Goal: Task Accomplishment & Management: Complete application form

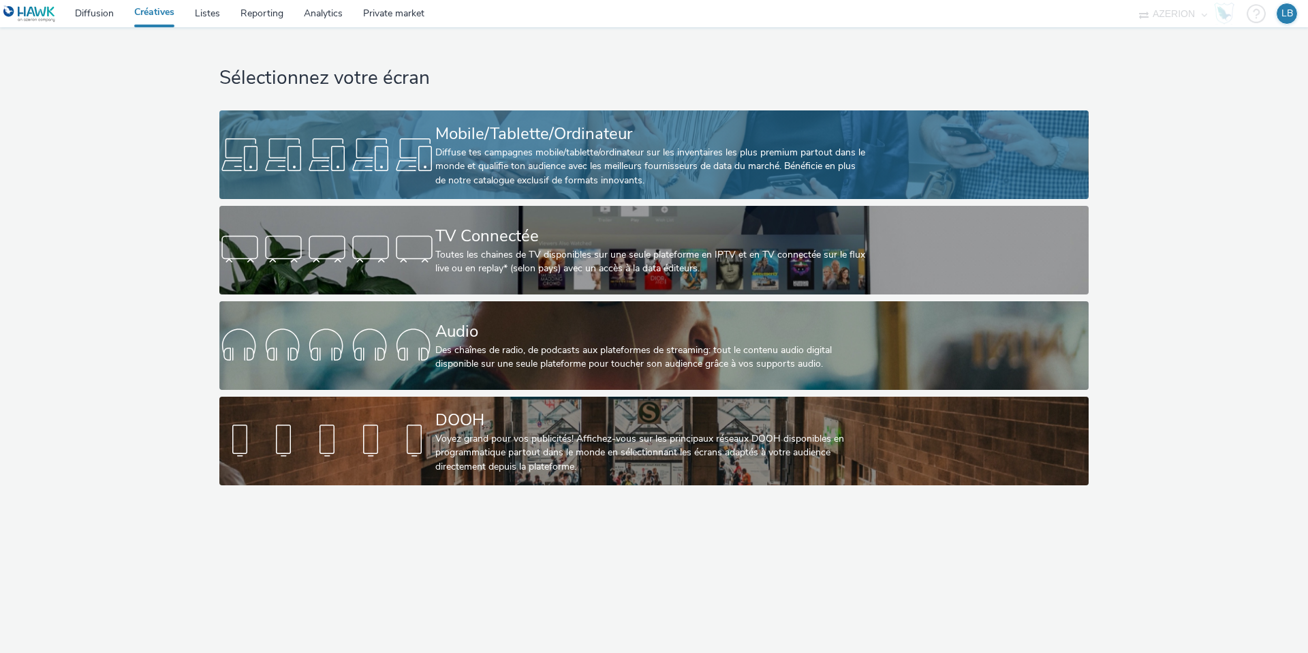
click at [472, 156] on div "Diffuse tes campagnes mobile/tablette/ordinateur sur les inventaires les plus p…" at bounding box center [651, 167] width 432 height 42
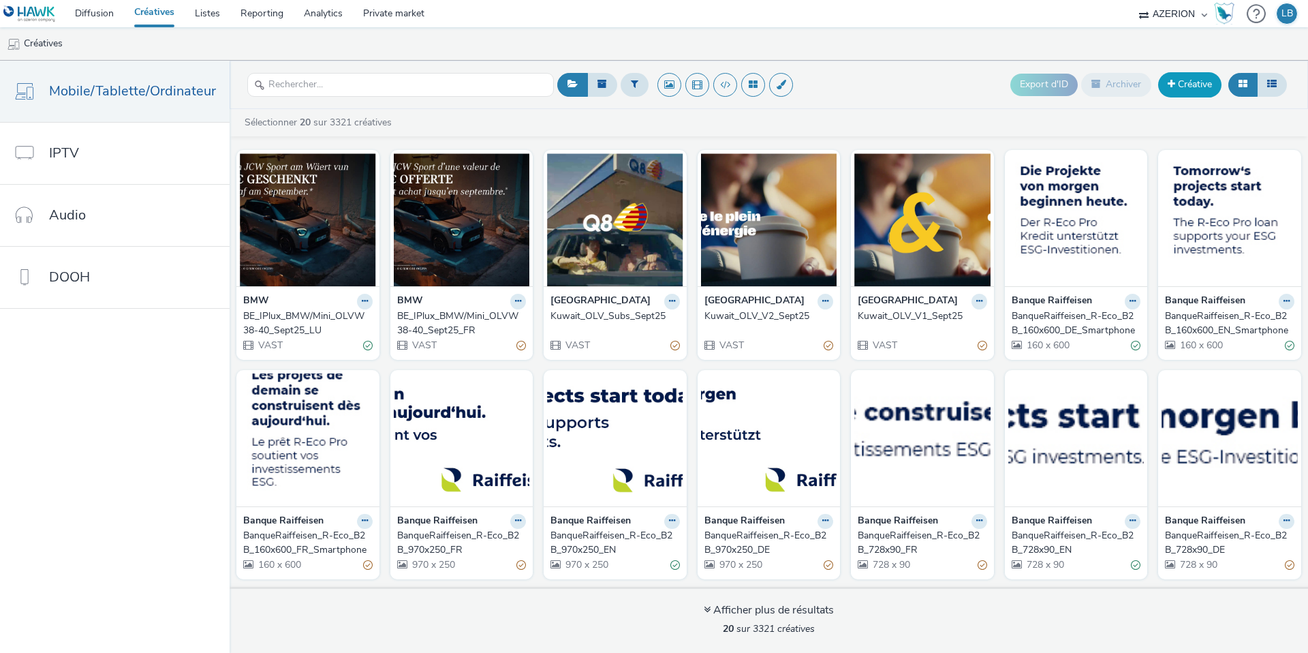
click at [1187, 87] on link "Créative" at bounding box center [1189, 84] width 63 height 25
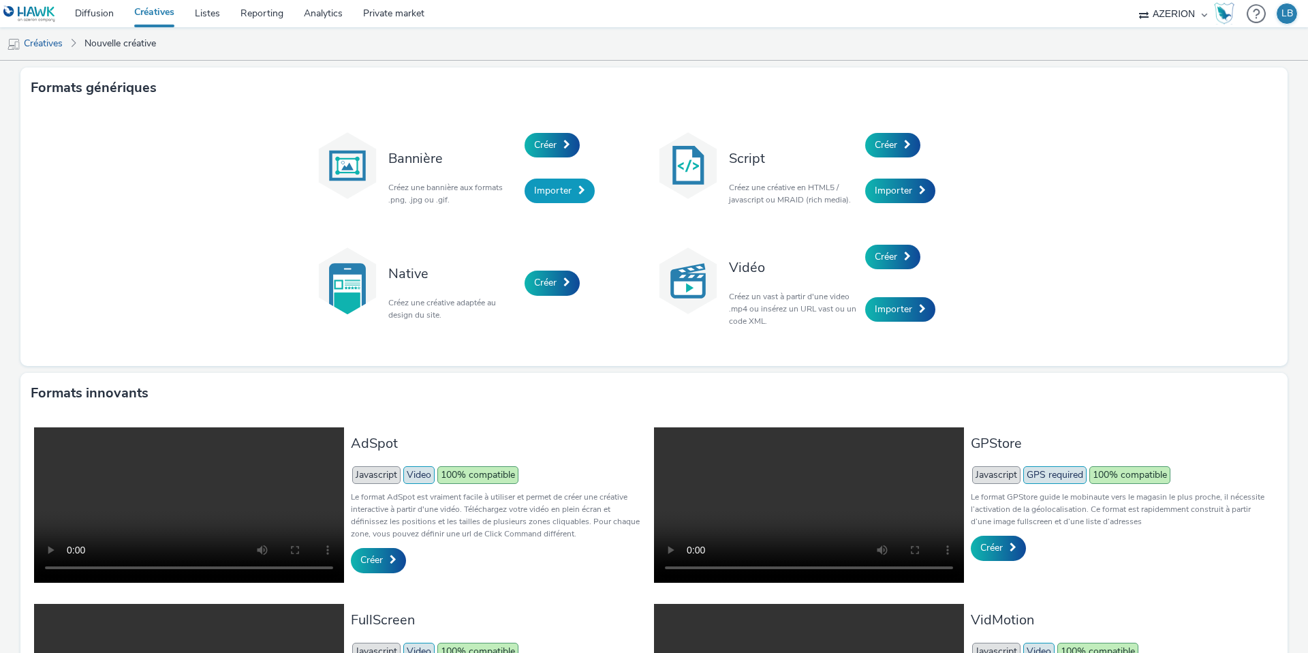
click at [557, 191] on span "Importer" at bounding box center [552, 190] width 37 height 13
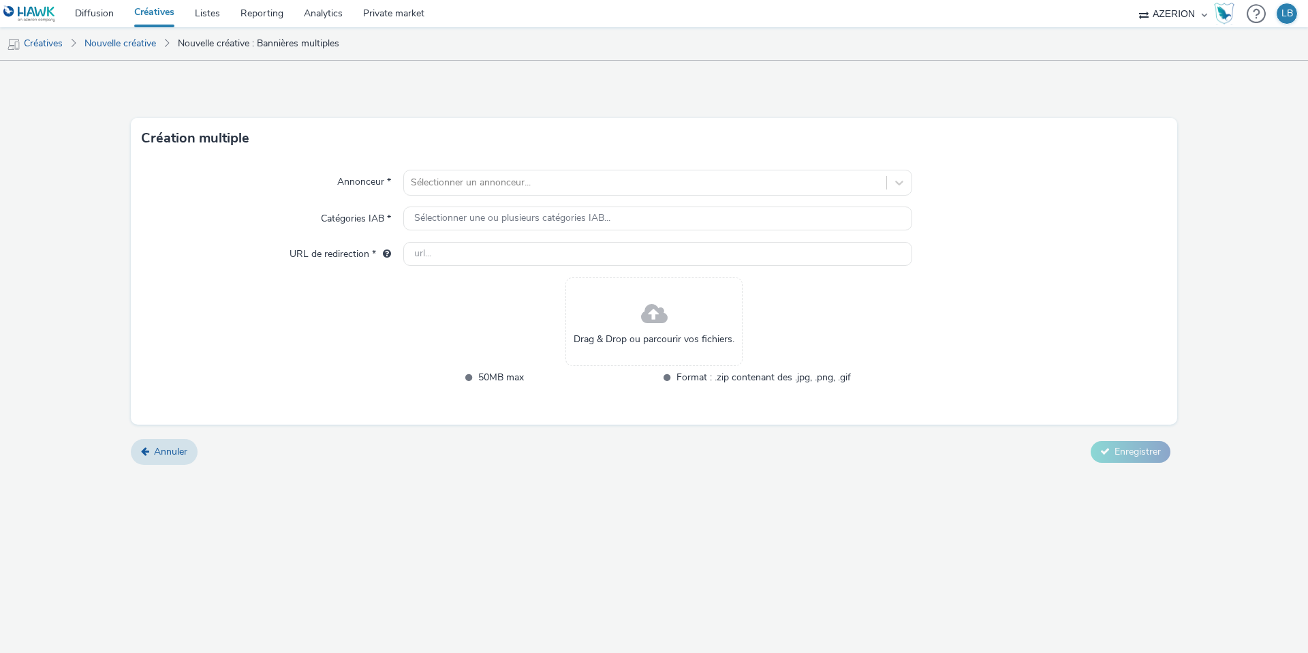
click at [632, 300] on div "Drag & Drop ou parcourir vos fichiers." at bounding box center [654, 321] width 177 height 89
click at [133, 43] on link "Nouvelle créative" at bounding box center [120, 43] width 85 height 33
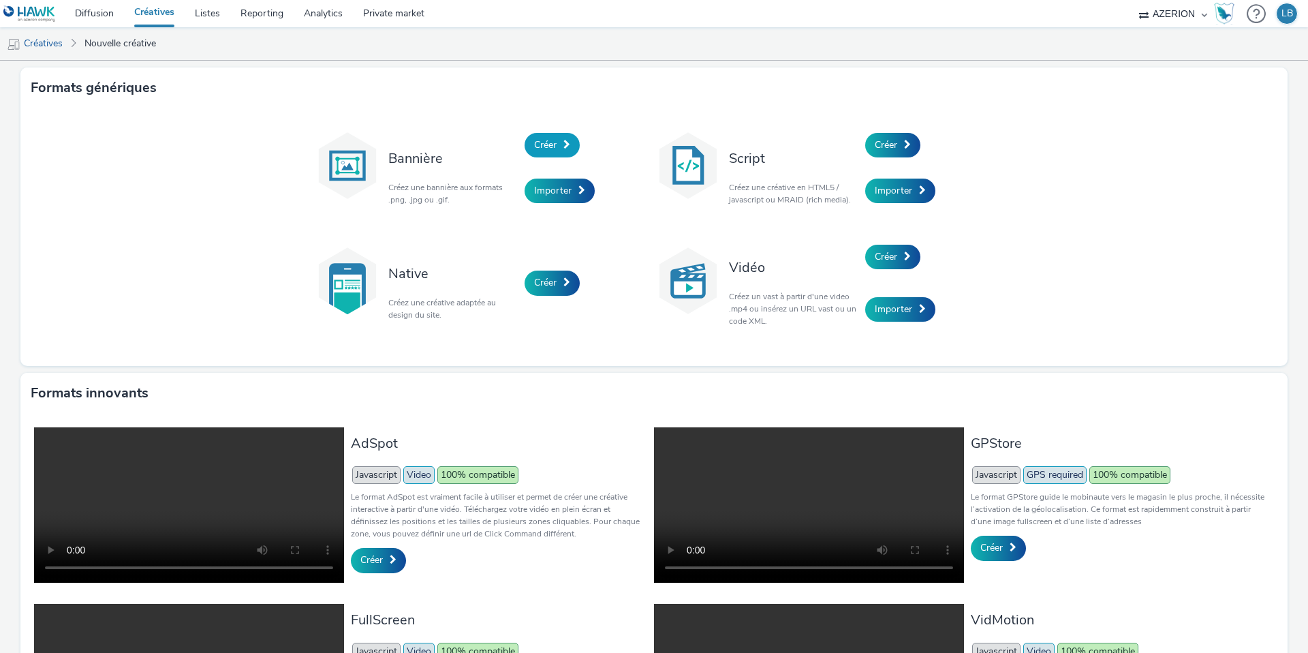
click at [561, 146] on link "Créer" at bounding box center [552, 145] width 55 height 25
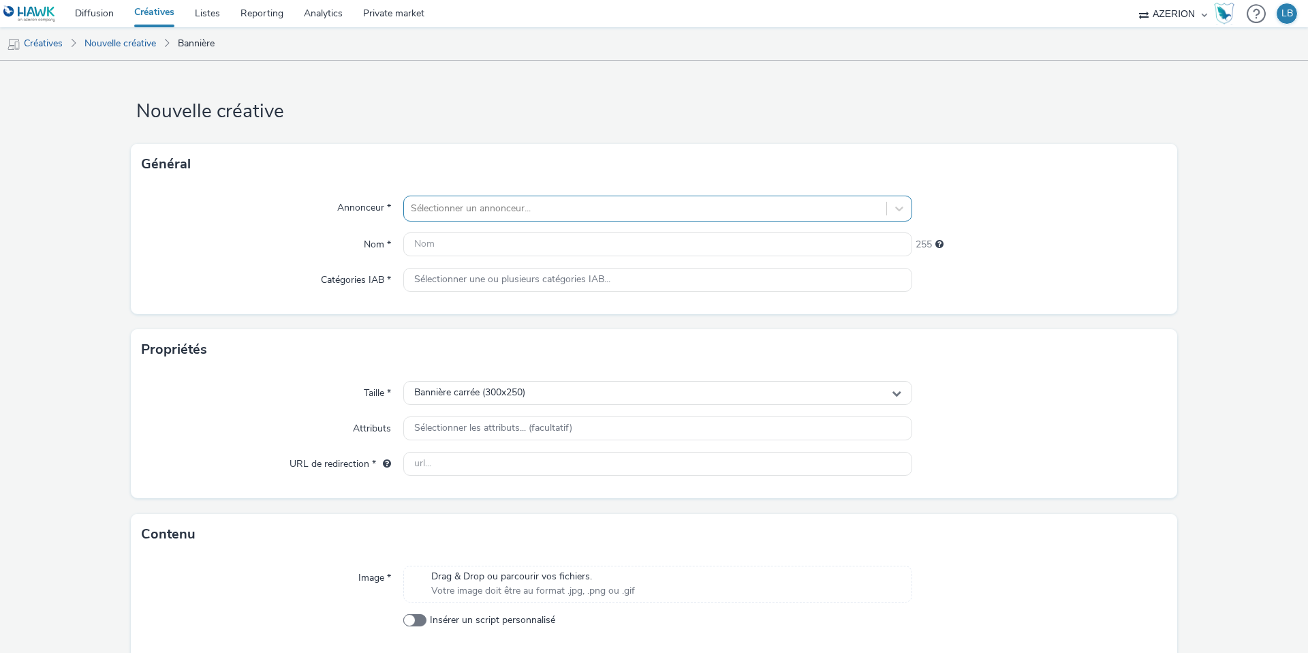
click at [515, 219] on div "Sélectionner un annonceur..." at bounding box center [657, 209] width 509 height 26
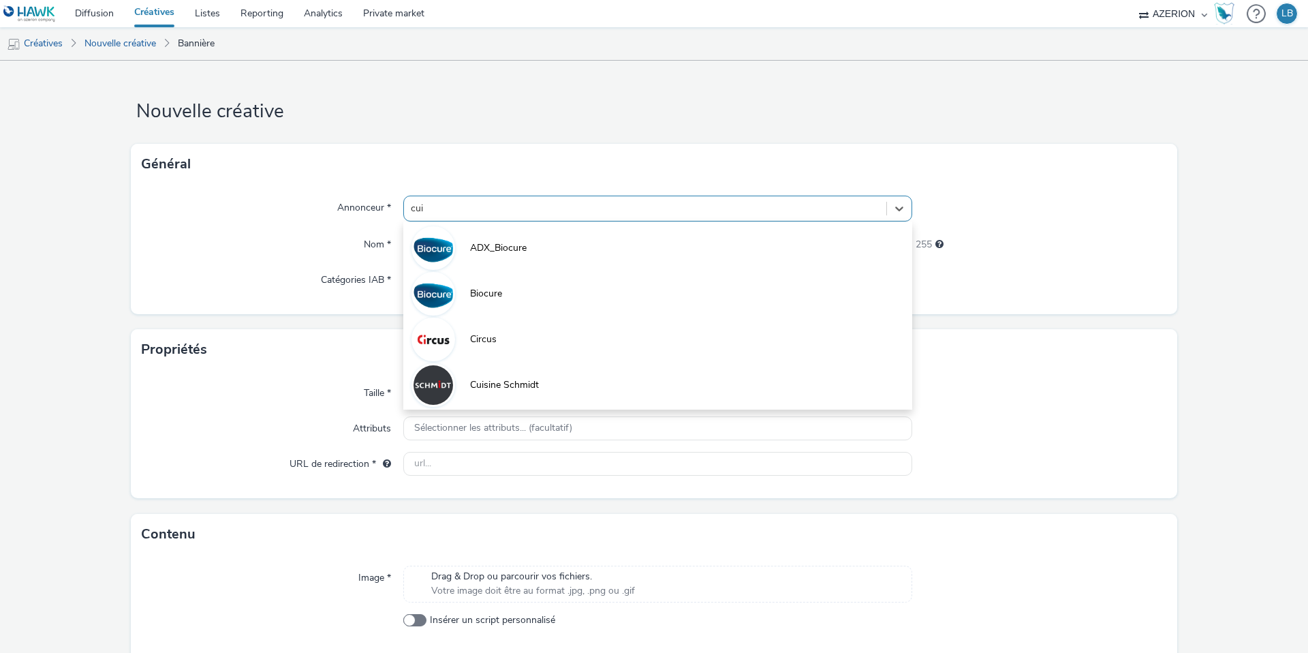
type input "cuis"
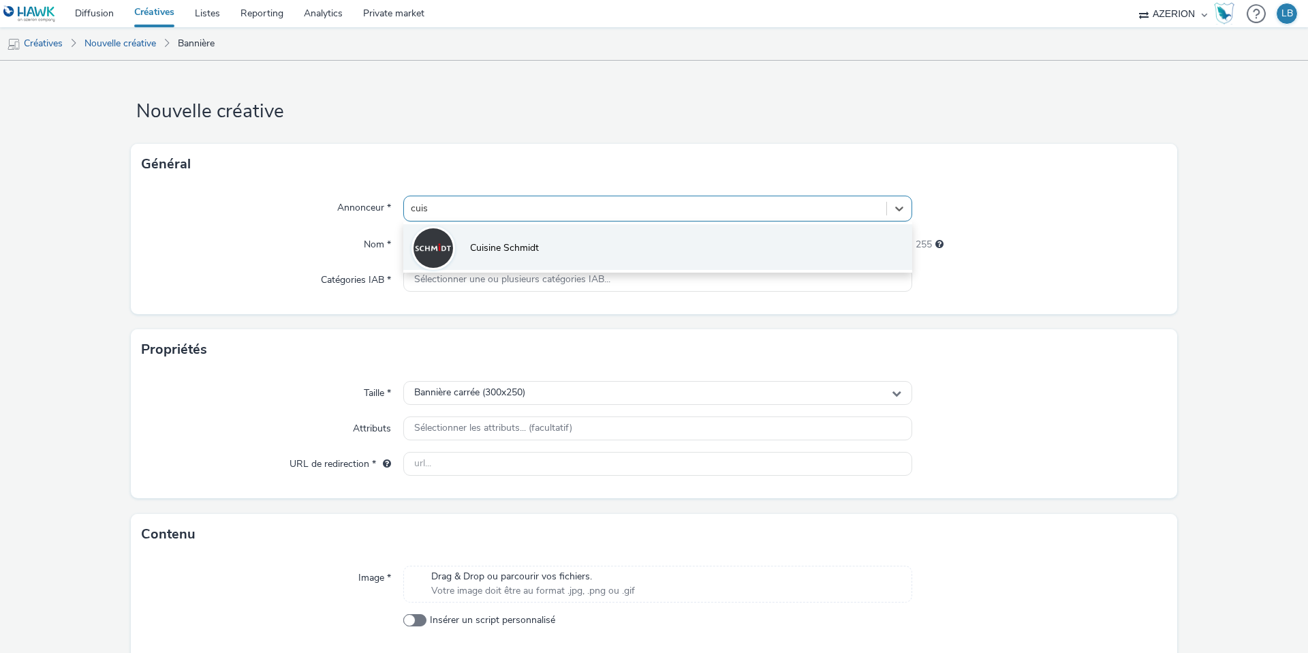
click at [548, 249] on li "Cuisine Schmidt" at bounding box center [657, 247] width 509 height 46
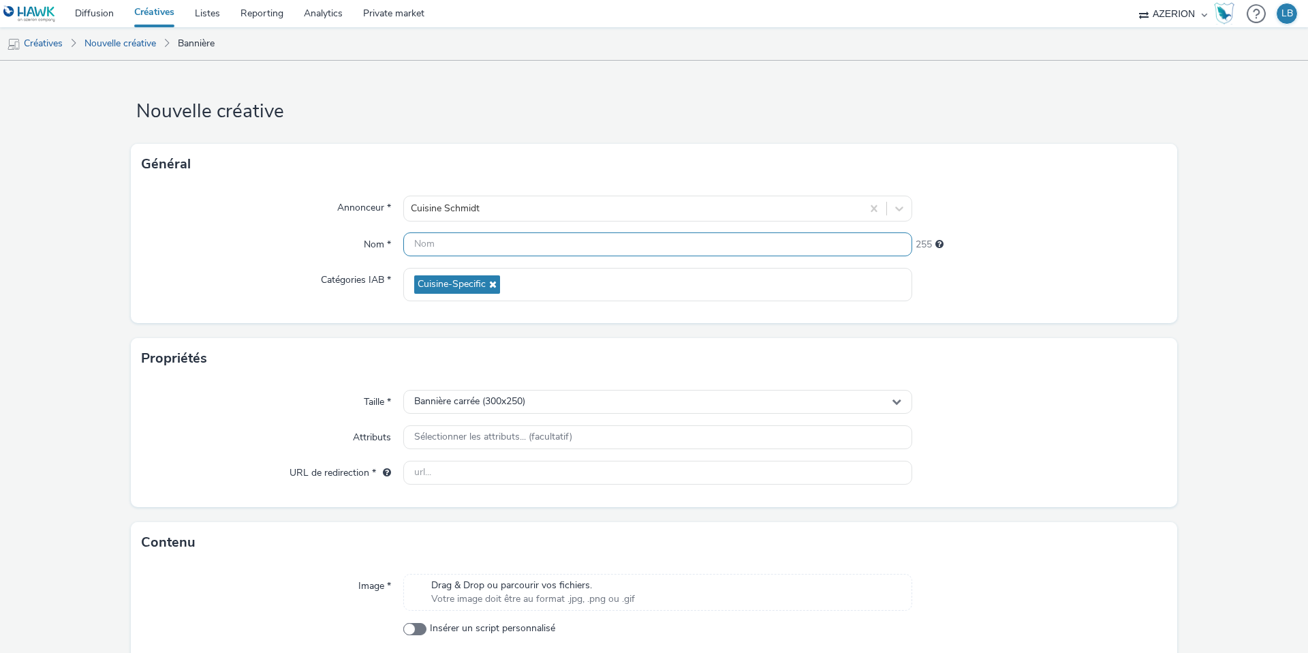
click at [477, 244] on input "text" at bounding box center [657, 244] width 509 height 24
type input "BE_ENG_CuisineSchmidt_IAB_120x600"
click at [309, 238] on div "Nom *" at bounding box center [273, 244] width 262 height 25
click at [624, 241] on input "BE_ENG_CuisineSchmidt_IAB_120x600" at bounding box center [657, 244] width 509 height 24
click at [258, 258] on div "Annonceur * Cuisine Schmidt Nom * BE_ENG_CuisineSchmidt_IAB_120x600 222 Catégor…" at bounding box center [654, 254] width 1047 height 138
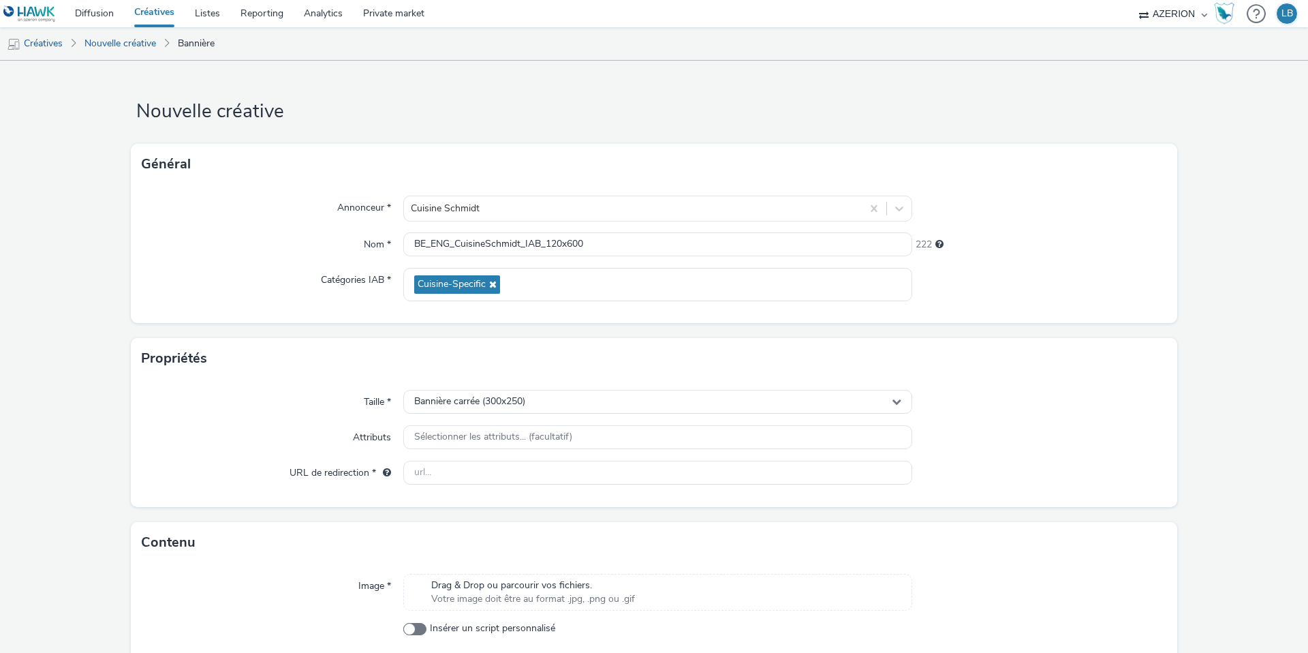
scroll to position [48, 0]
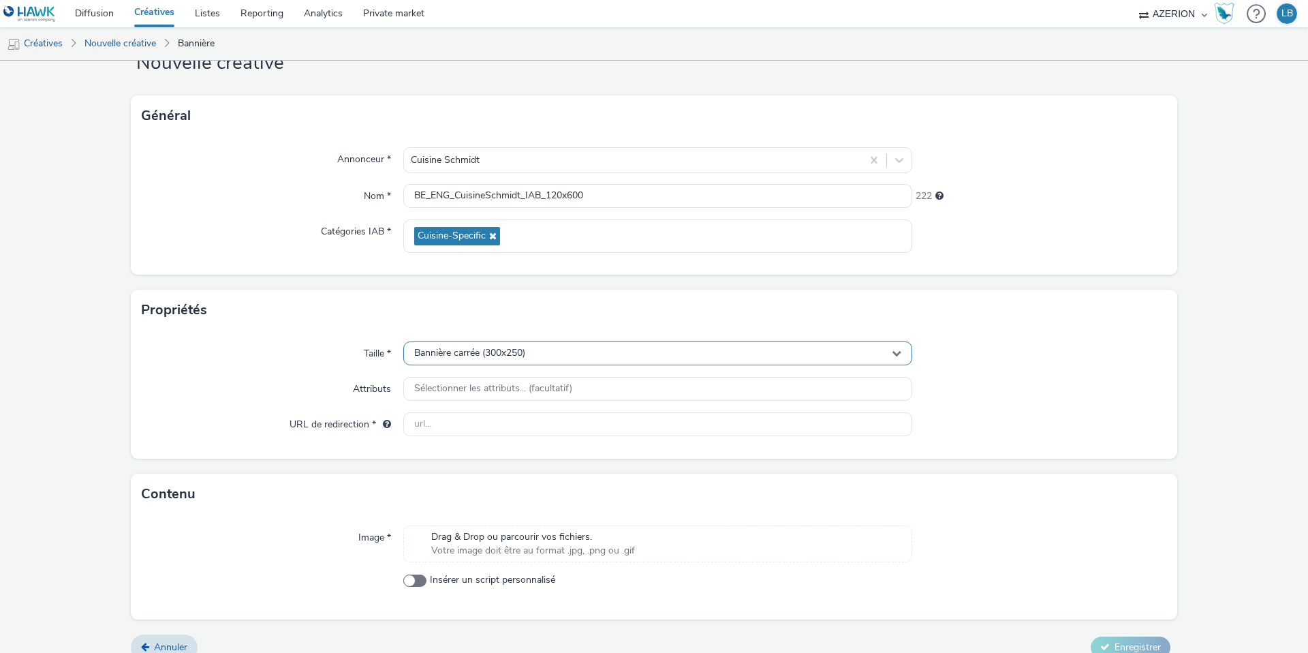
click at [529, 355] on div "Bannière carrée (300x250)" at bounding box center [657, 353] width 509 height 24
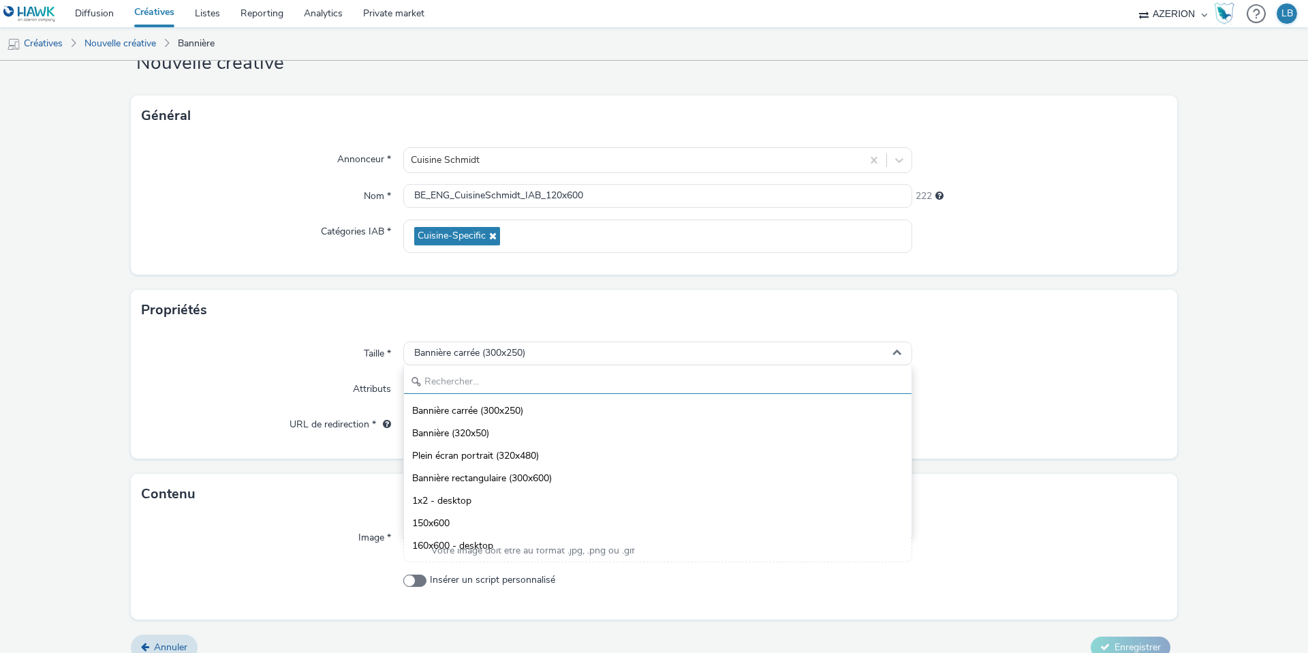
click at [489, 384] on input "text" at bounding box center [658, 382] width 508 height 24
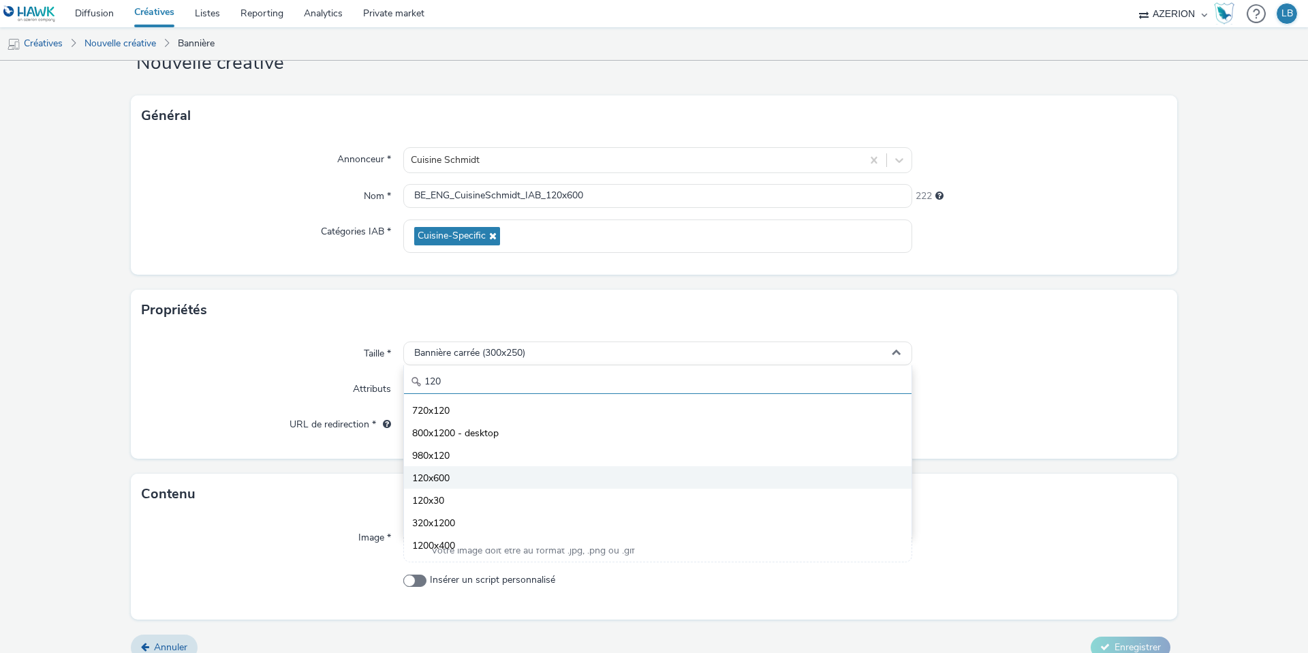
type input "120"
click at [493, 473] on li "120x600" at bounding box center [658, 477] width 508 height 22
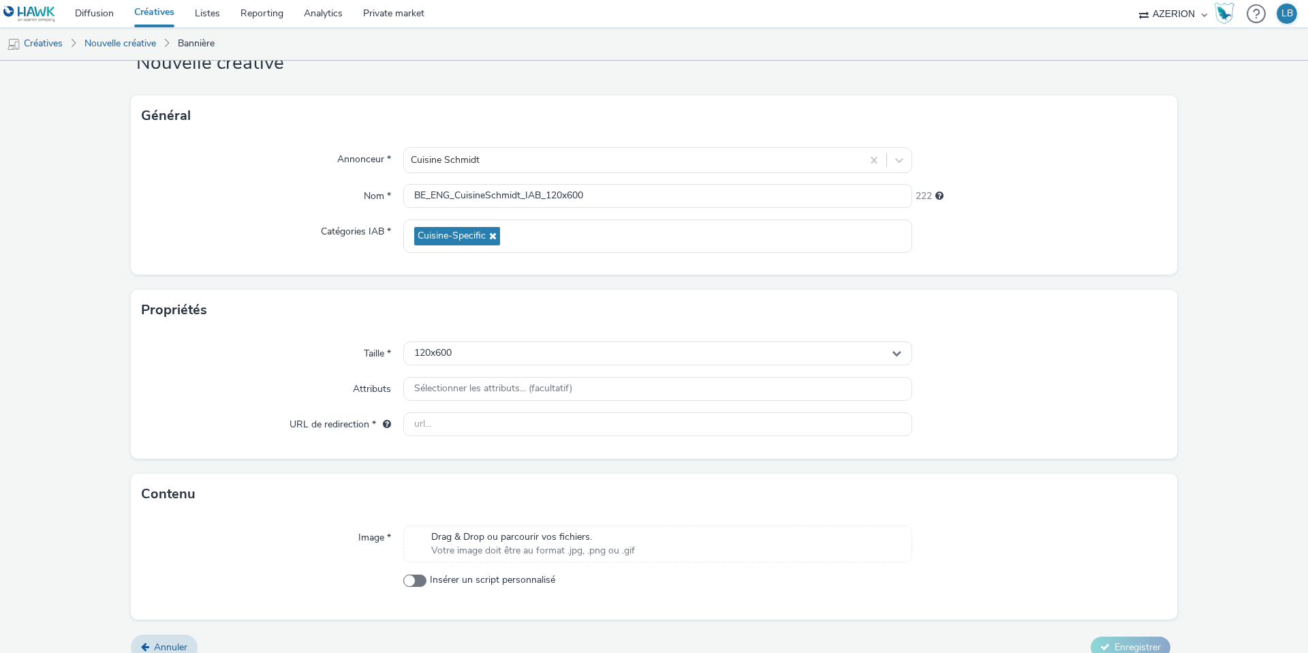
scroll to position [66, 0]
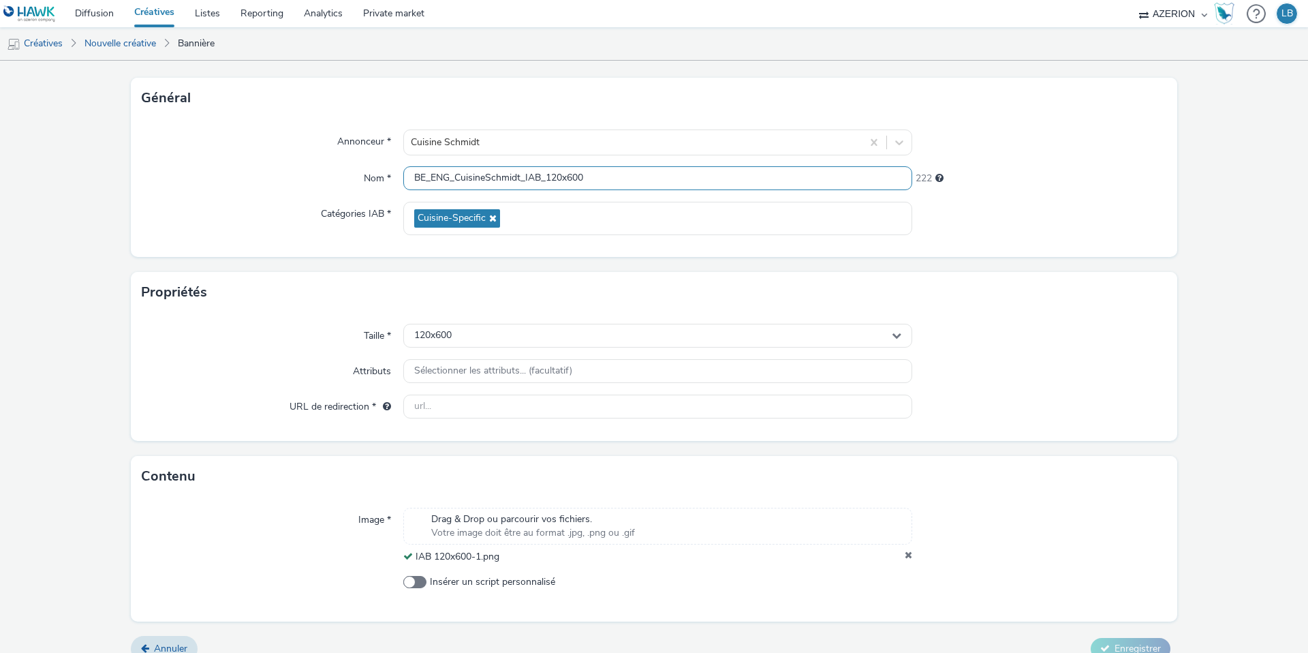
click at [613, 178] on input "BE_ENG_CuisineSchmidt_IAB_120x600" at bounding box center [657, 178] width 509 height 24
type input "BE_ENG_CuisineSchmidt_IAB_120x600_1"
click at [272, 213] on div "Catégories IAB *" at bounding box center [273, 218] width 262 height 33
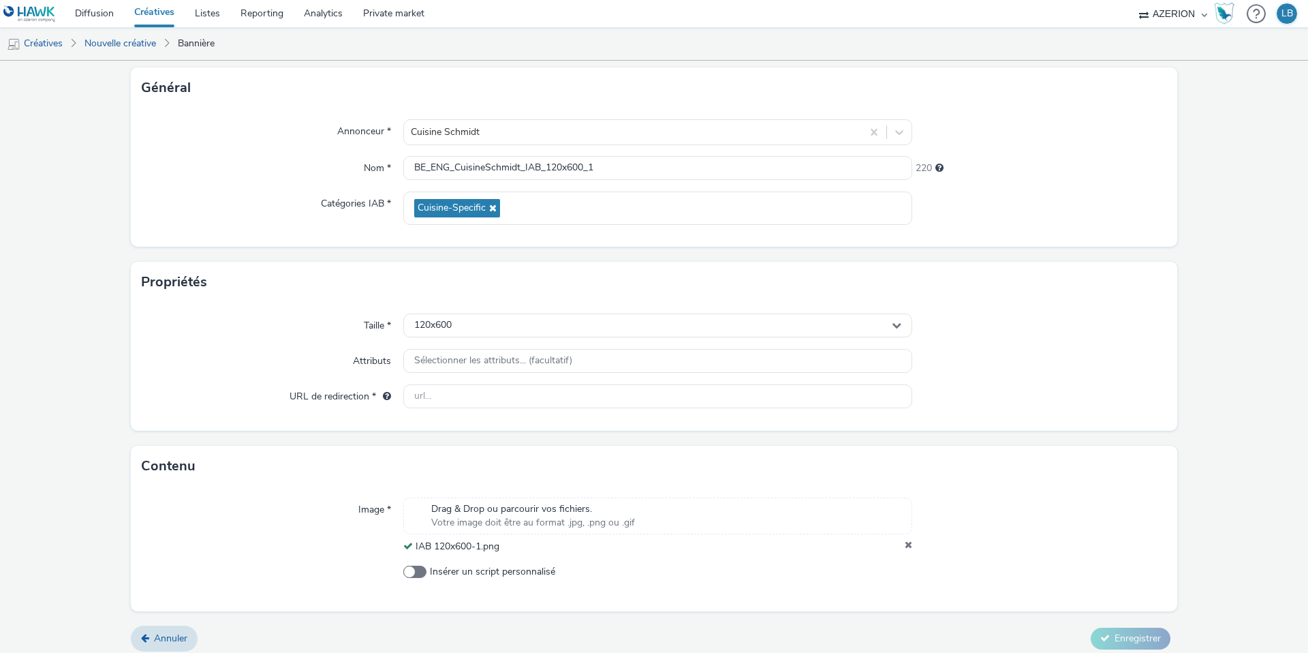
scroll to position [85, 0]
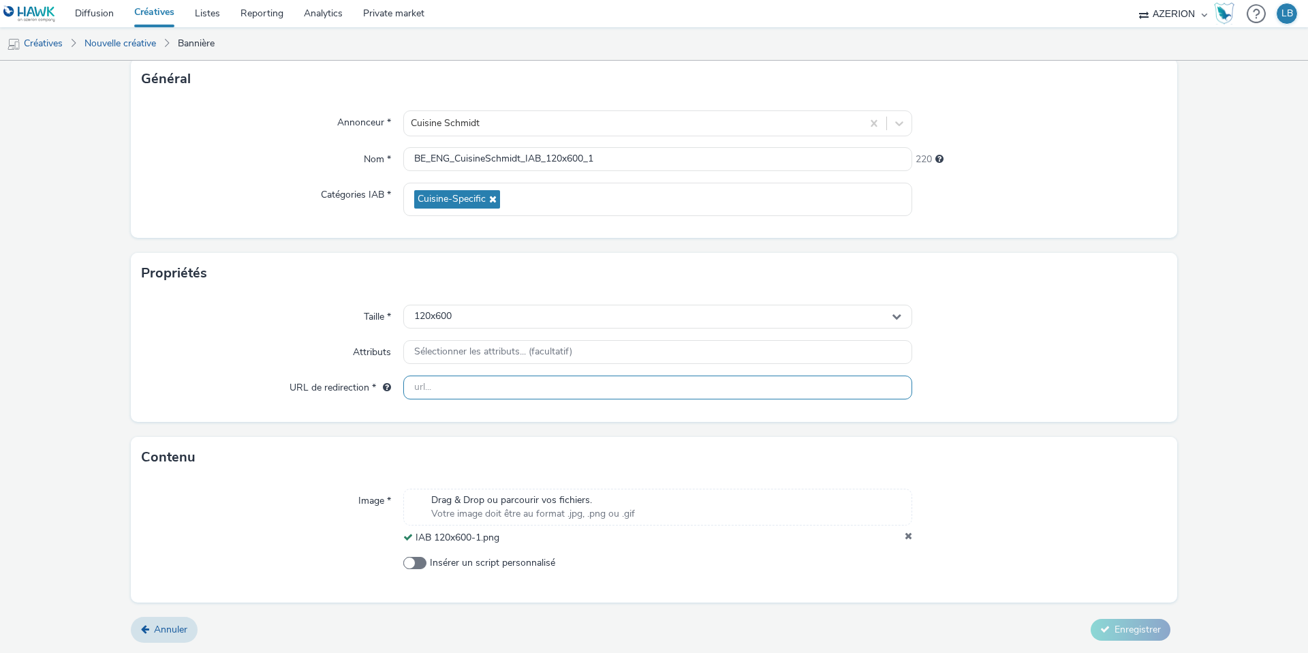
click at [444, 386] on input "text" at bounding box center [657, 387] width 509 height 24
paste input "[URL][DOMAIN_NAME]"
type input "[URL][DOMAIN_NAME]"
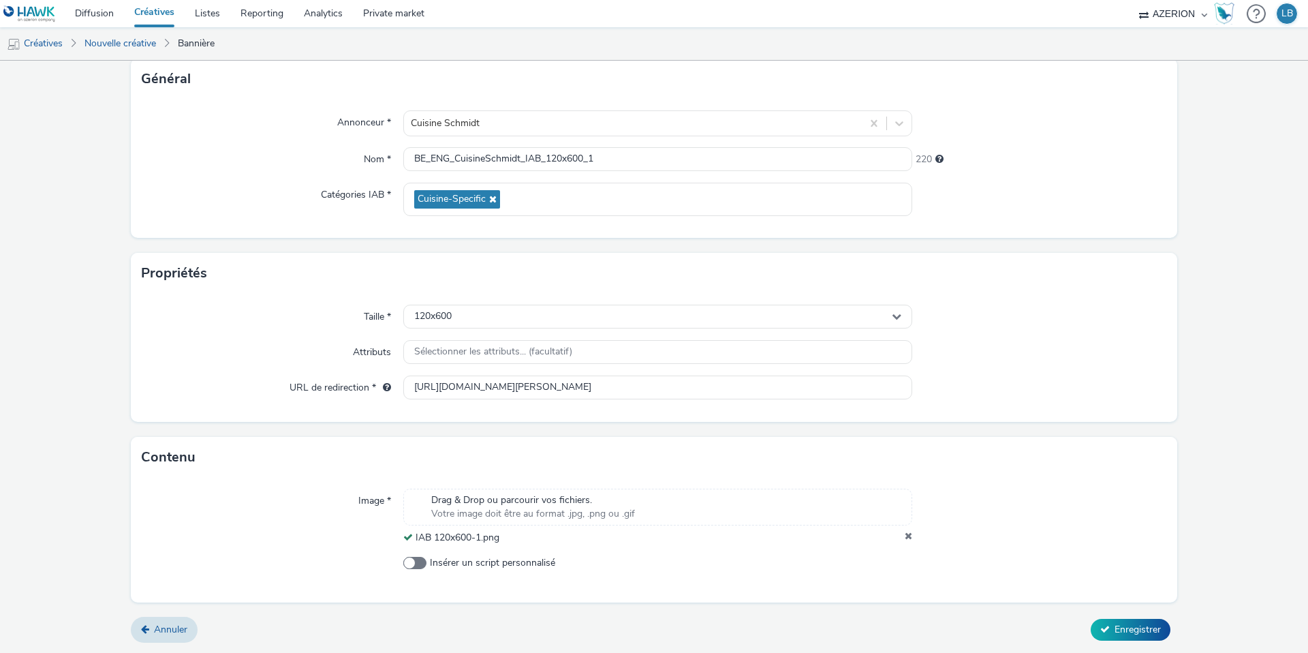
click at [284, 316] on div "Taille *" at bounding box center [273, 317] width 262 height 25
click at [1127, 626] on span "Enregistrer" at bounding box center [1138, 629] width 46 height 13
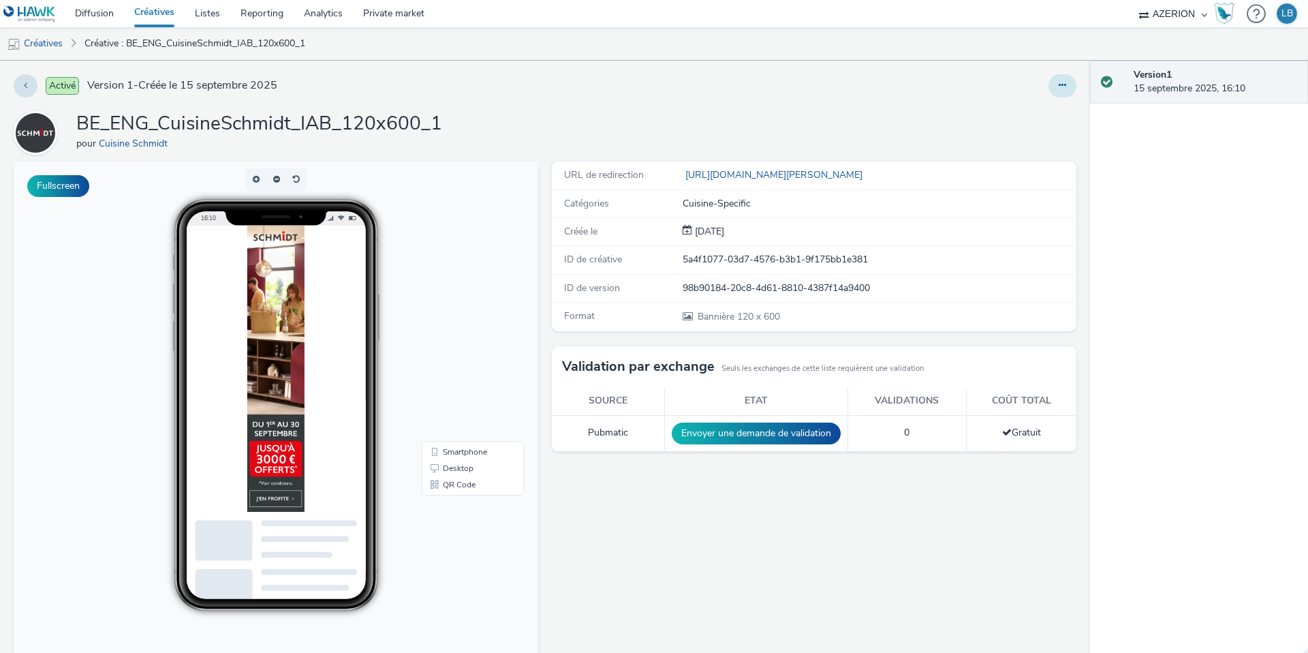
click at [1068, 83] on button at bounding box center [1063, 85] width 28 height 23
click at [1015, 135] on link "Dupliquer" at bounding box center [1025, 140] width 102 height 27
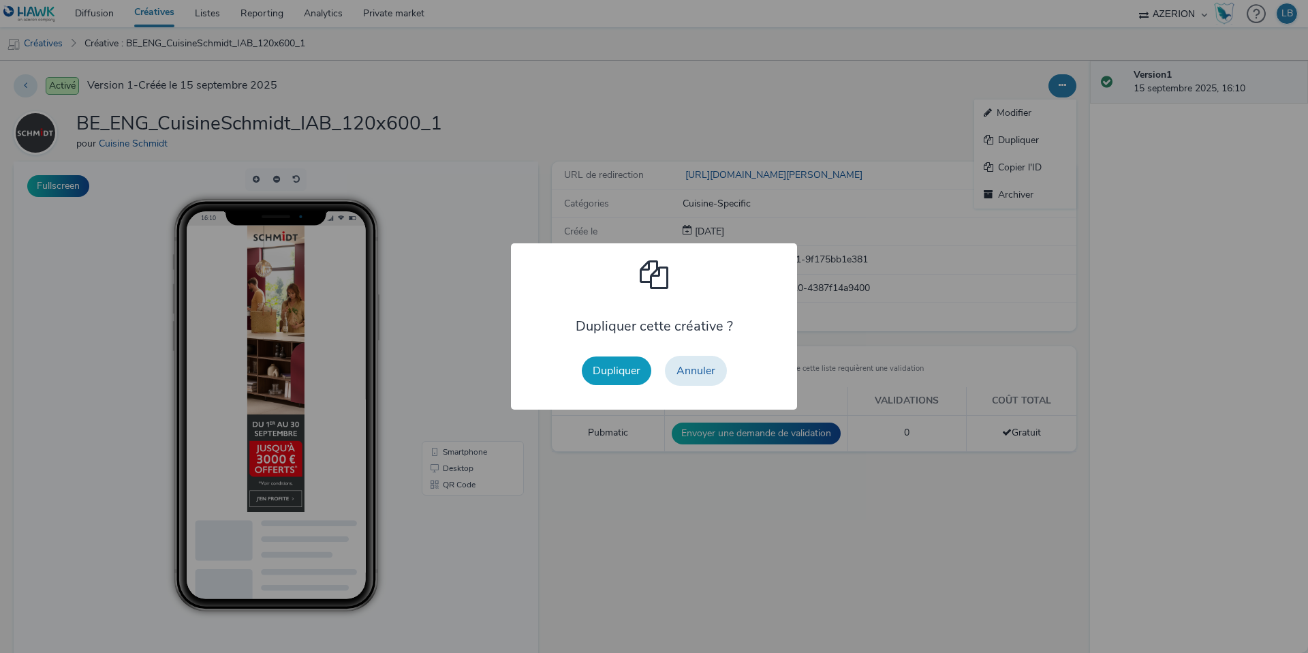
click at [613, 367] on button "Dupliquer" at bounding box center [617, 370] width 70 height 29
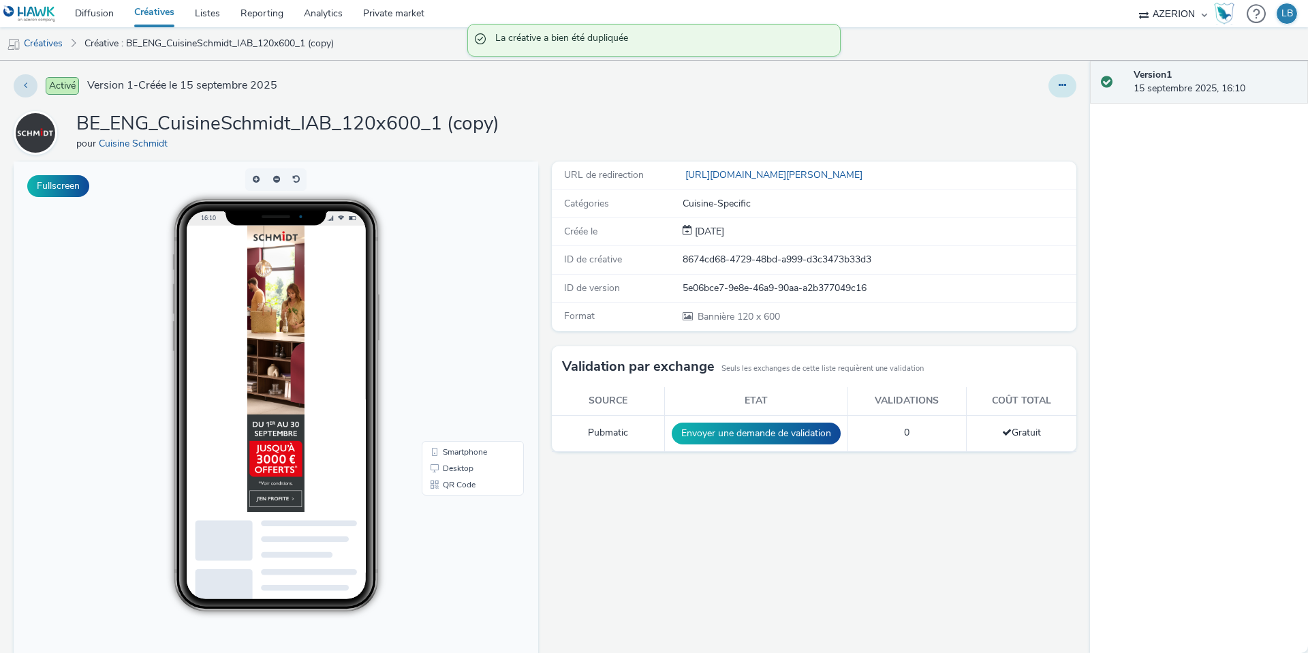
click at [1061, 84] on icon at bounding box center [1062, 85] width 7 height 10
click at [1021, 106] on link "Modifier" at bounding box center [1025, 112] width 102 height 27
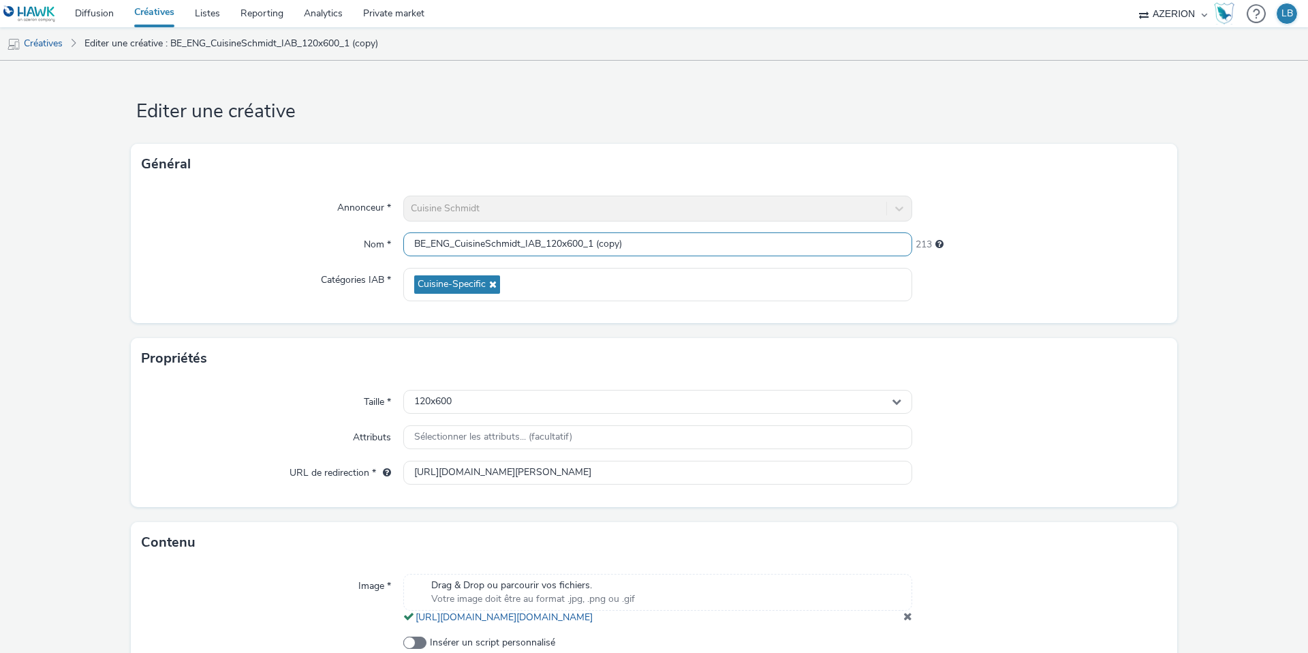
drag, startPoint x: 590, startPoint y: 244, endPoint x: 717, endPoint y: 243, distance: 126.7
click at [717, 243] on input "BE_ENG_CuisineSchmidt_IAB_120x600_1 (copy)" at bounding box center [657, 244] width 509 height 24
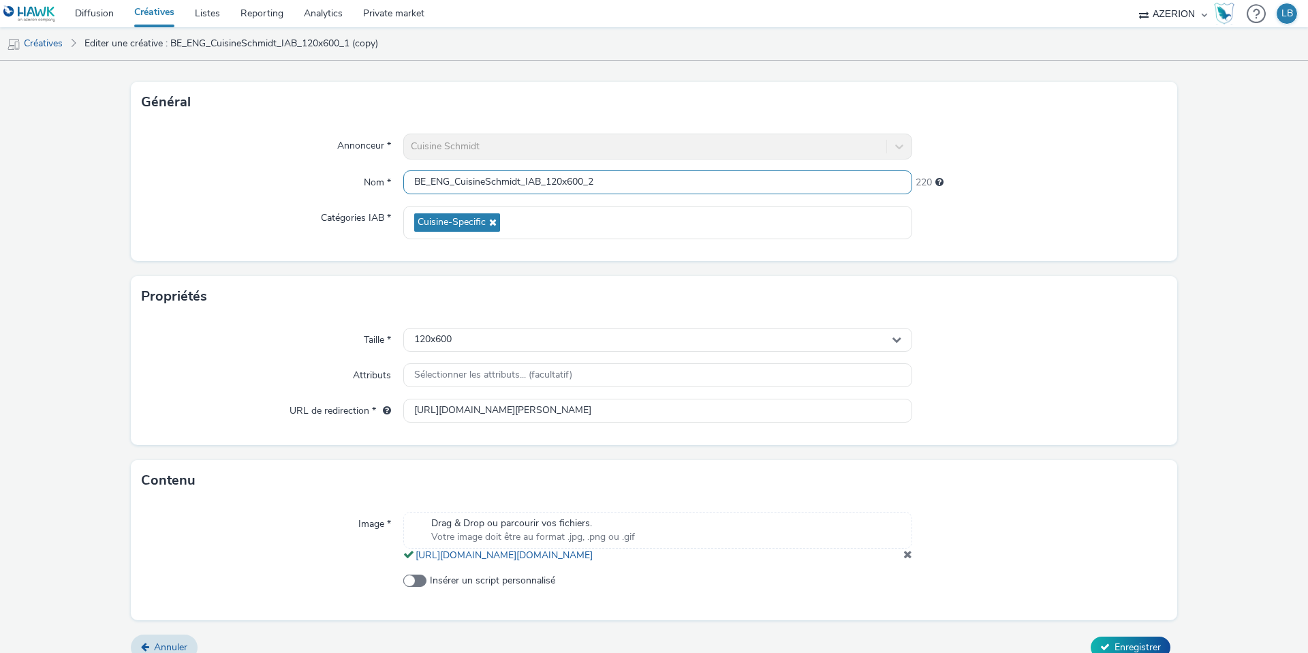
scroll to position [93, 0]
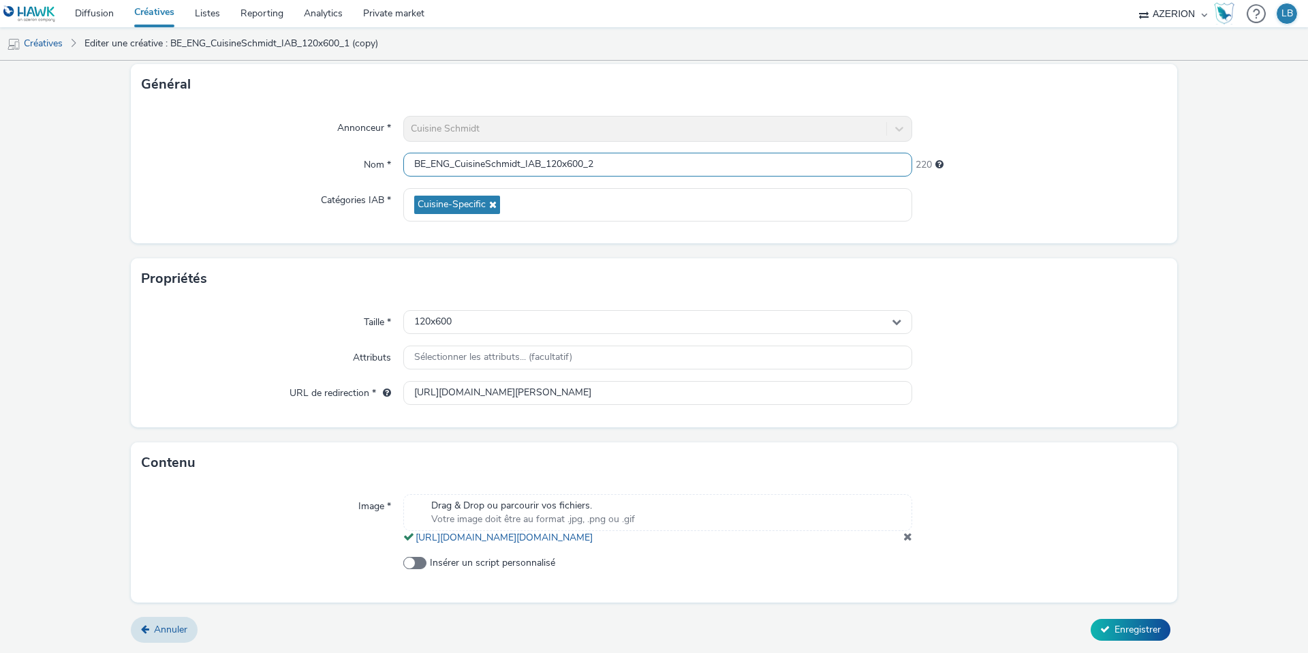
type input "BE_ENG_CuisineSchmidt_IAB_120x600_2"
click at [913, 534] on div at bounding box center [1039, 519] width 255 height 50
click at [904, 535] on span at bounding box center [908, 536] width 9 height 11
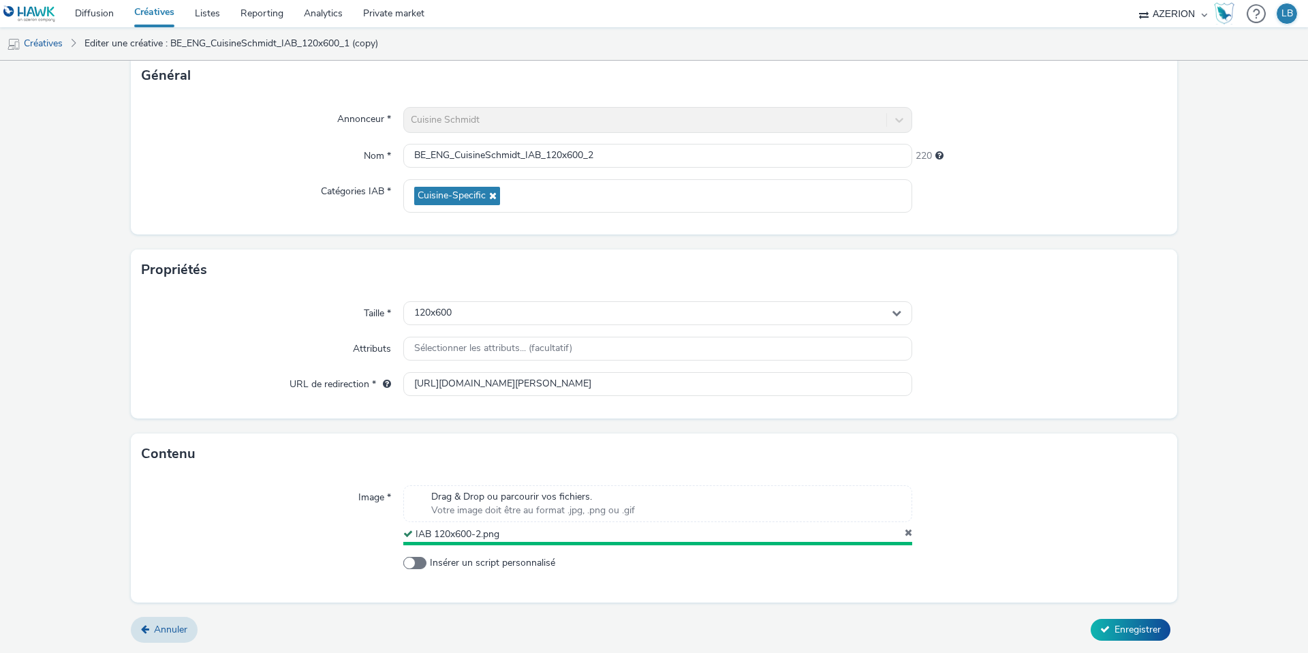
scroll to position [85, 0]
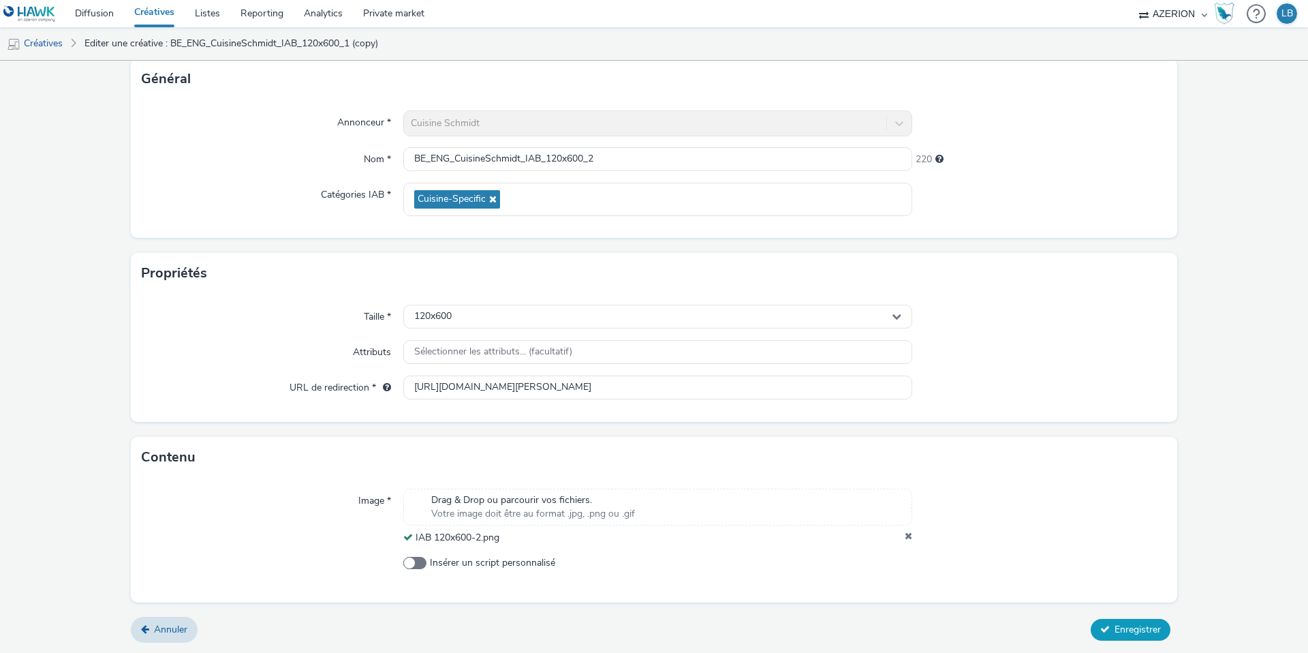
click at [1126, 627] on span "Enregistrer" at bounding box center [1138, 629] width 46 height 13
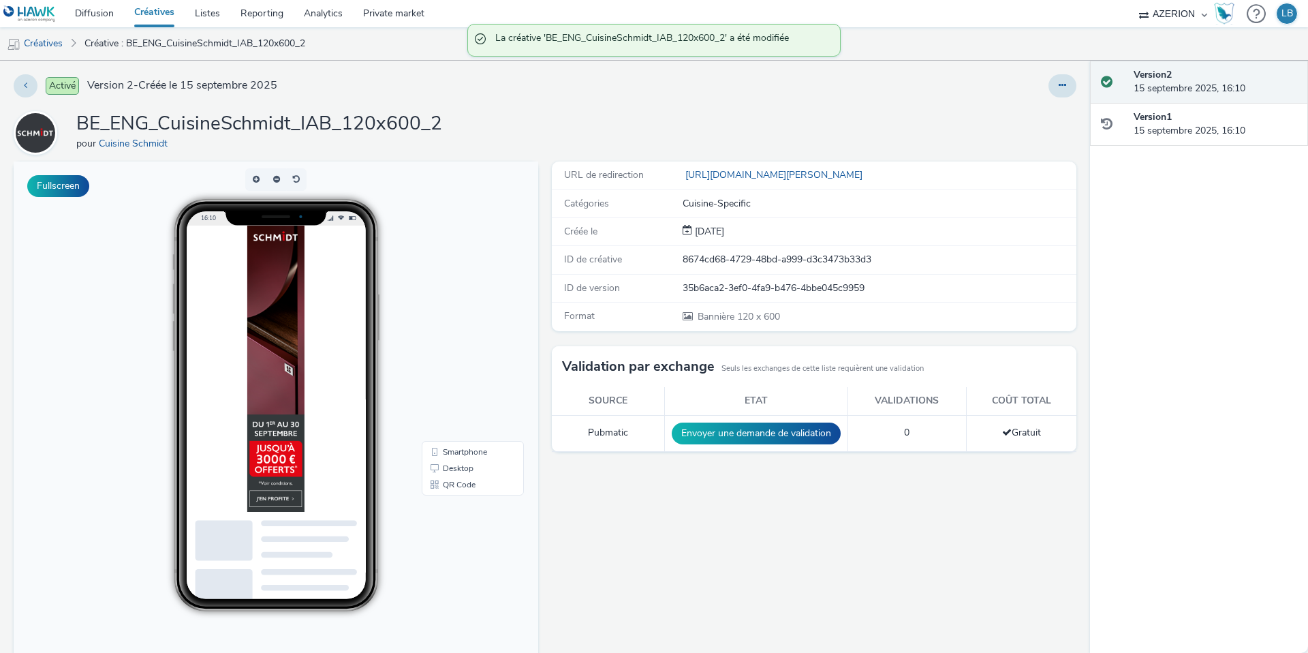
click at [1067, 72] on div "Activé Version 2 - Créée le 15 septembre 2025 BE_ENG_CuisineSchmidt_IAB_120x600…" at bounding box center [545, 357] width 1090 height 592
click at [1062, 83] on icon at bounding box center [1062, 85] width 7 height 10
click at [1016, 138] on link "Dupliquer" at bounding box center [1025, 140] width 102 height 27
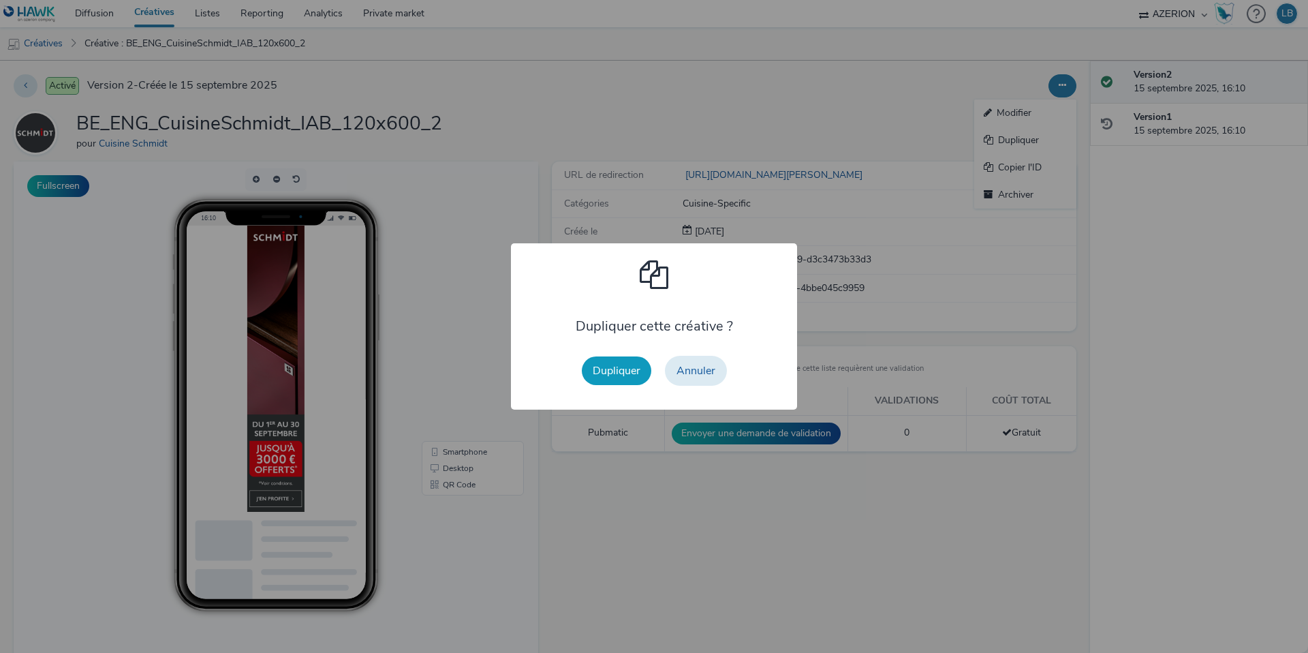
click at [618, 372] on button "Dupliquer" at bounding box center [617, 370] width 70 height 29
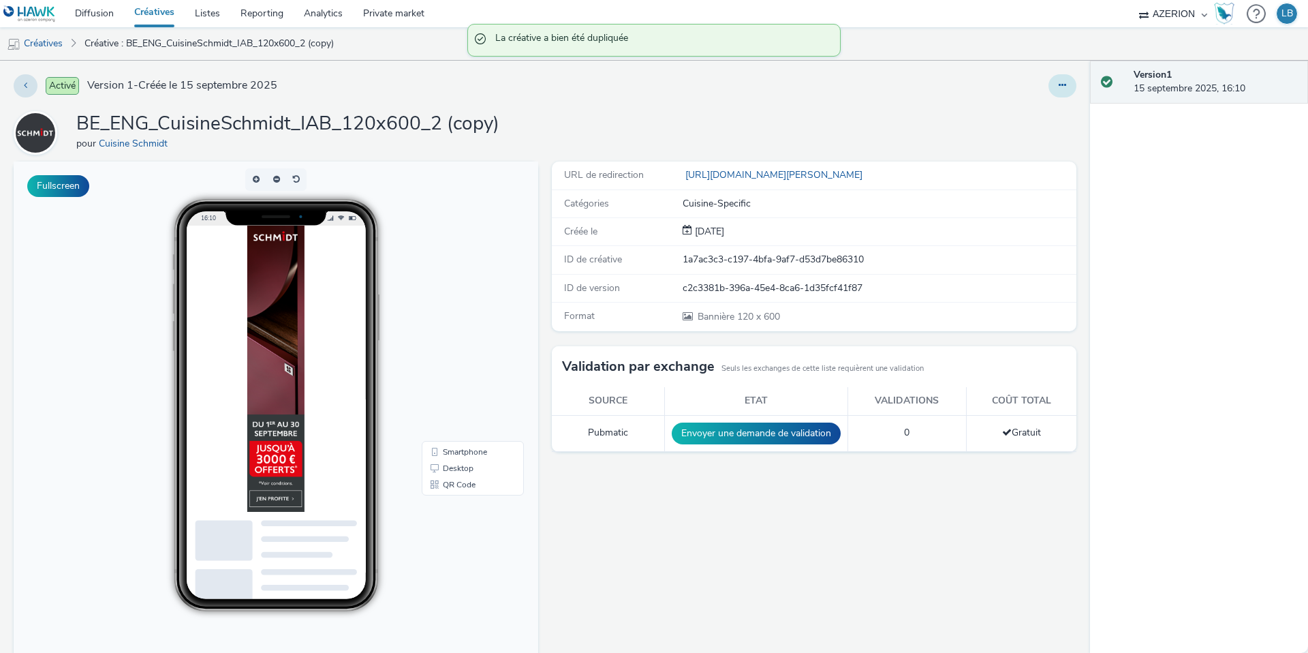
click at [1063, 87] on icon at bounding box center [1062, 85] width 7 height 10
click at [1040, 112] on link "Modifier" at bounding box center [1025, 112] width 102 height 27
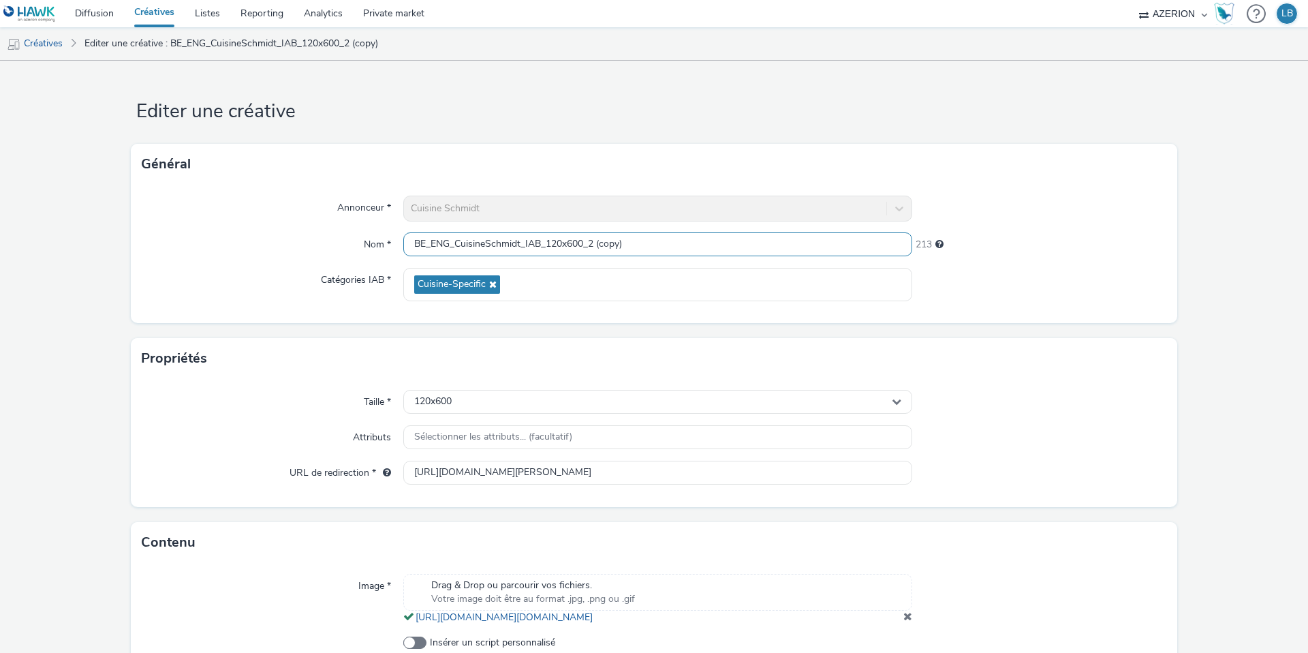
drag, startPoint x: 591, startPoint y: 245, endPoint x: 710, endPoint y: 250, distance: 119.4
click at [710, 250] on input "BE_ENG_CuisineSchmidt_IAB_120x600_2 (copy)" at bounding box center [657, 244] width 509 height 24
type input "BE_ENG_CuisineSchmidt_IAB_120x600_3"
click at [1013, 281] on div at bounding box center [1039, 284] width 255 height 33
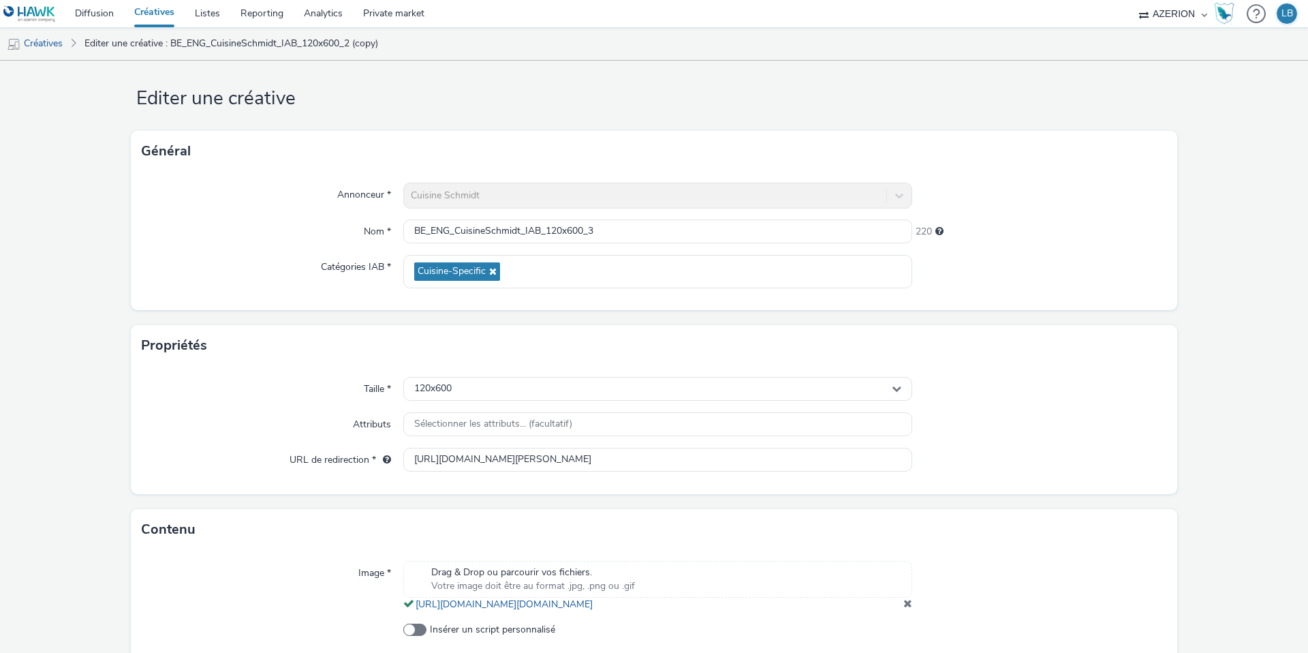
scroll to position [93, 0]
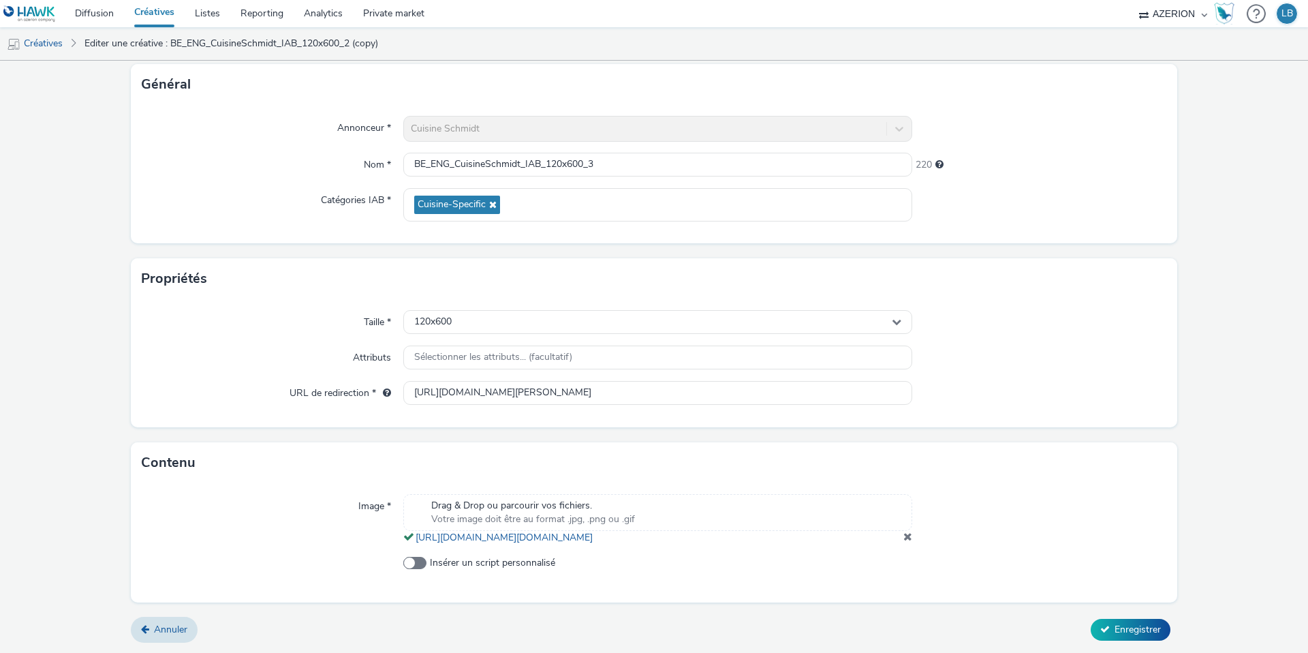
click at [907, 534] on span at bounding box center [908, 536] width 9 height 11
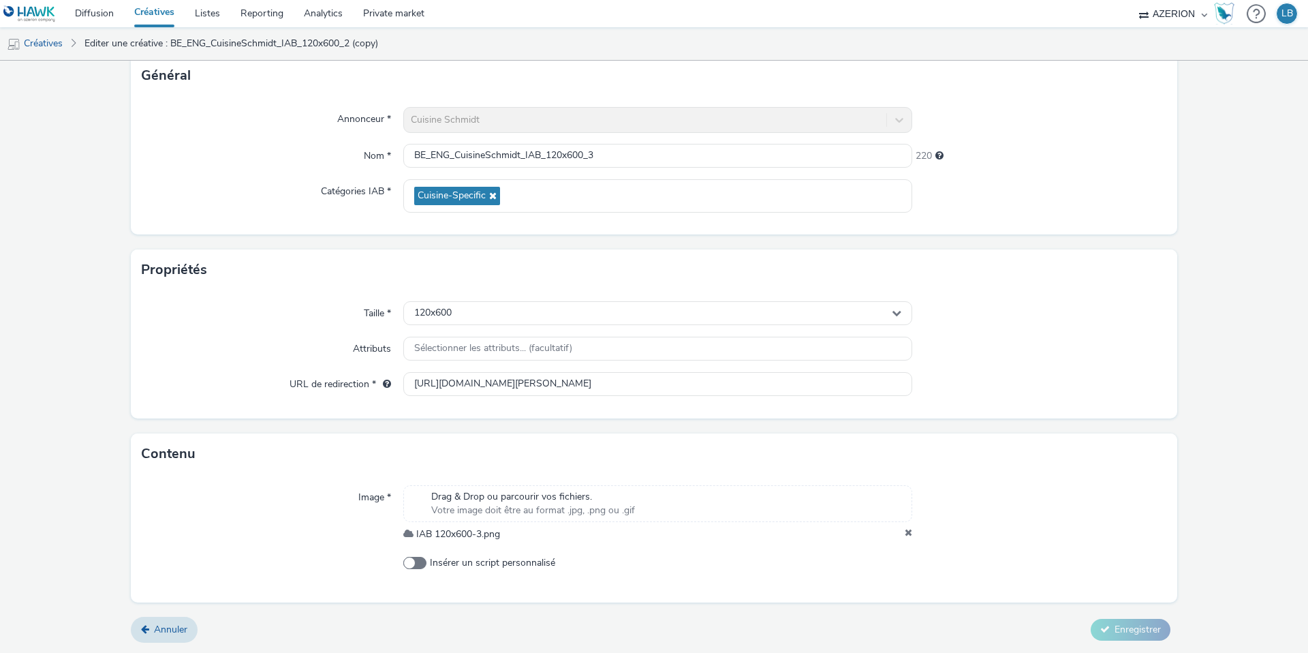
scroll to position [85, 0]
click at [1118, 632] on span "Enregistrer" at bounding box center [1138, 629] width 46 height 13
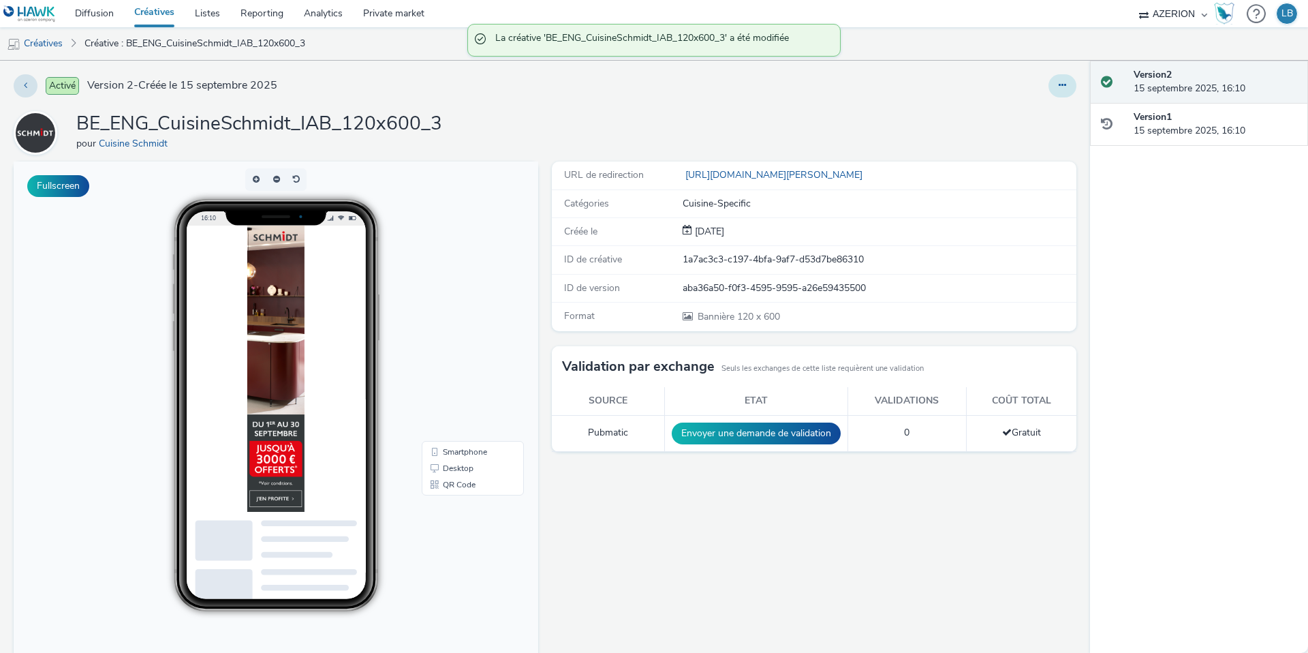
click at [1067, 90] on button at bounding box center [1063, 85] width 28 height 23
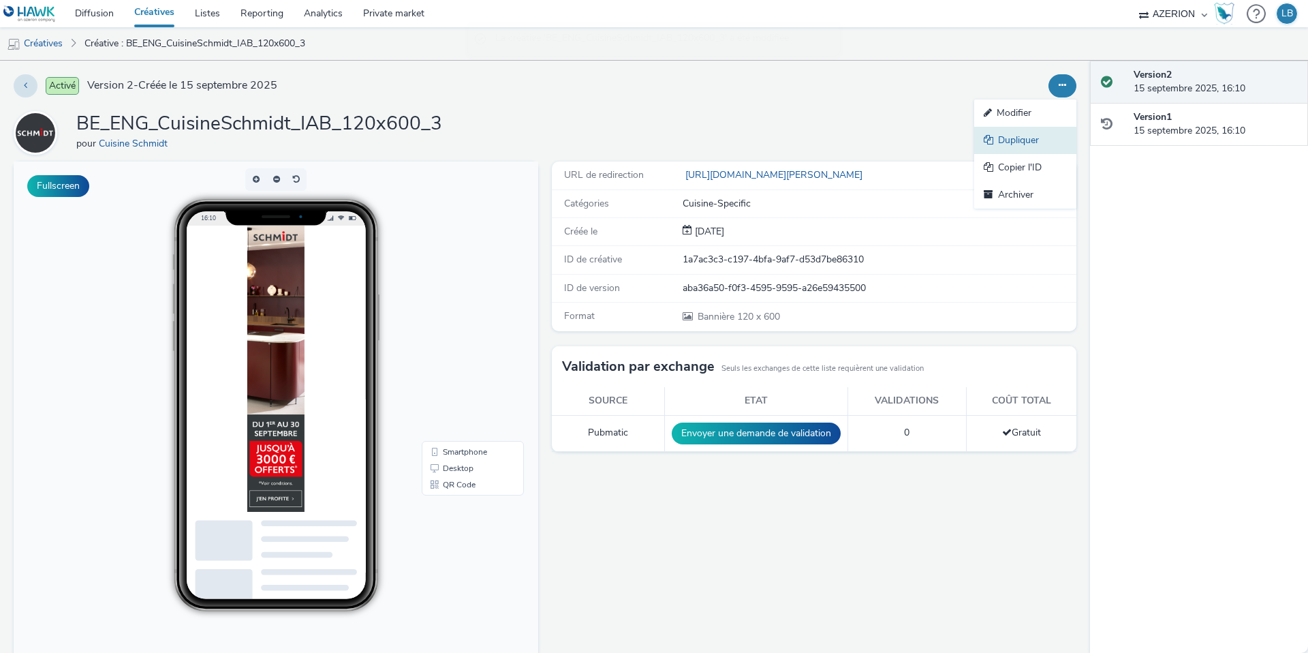
click at [1032, 136] on link "Dupliquer" at bounding box center [1025, 140] width 102 height 27
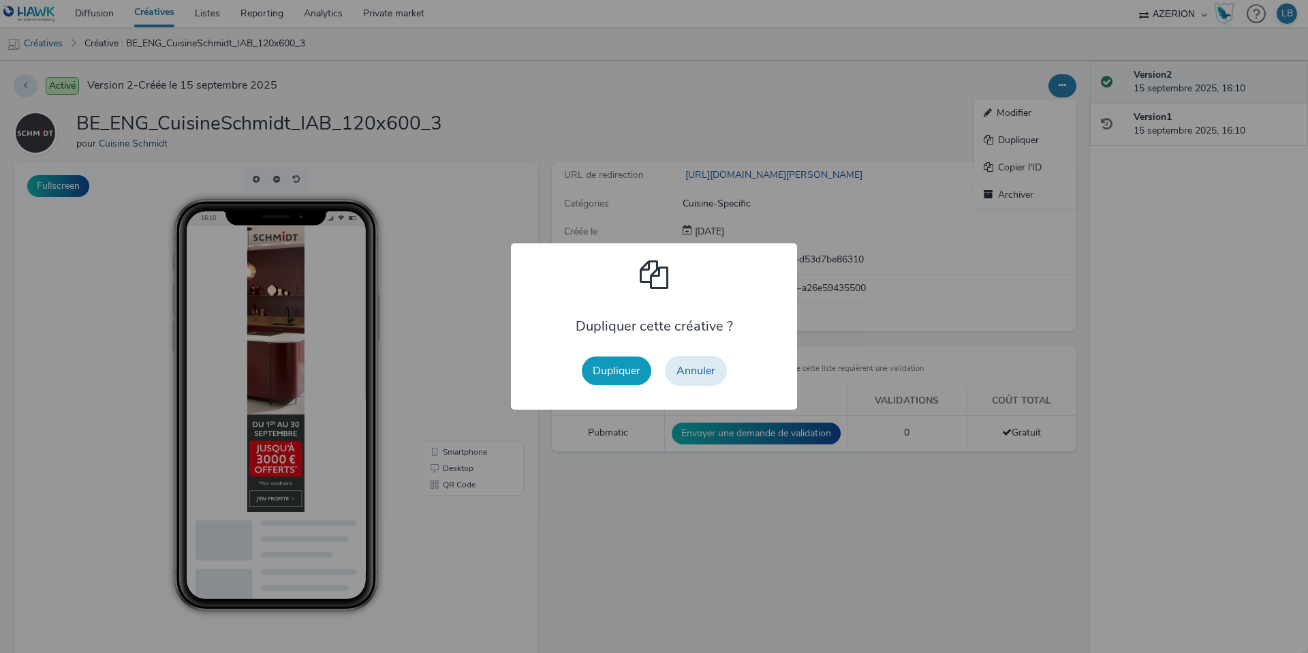
click at [628, 371] on button "Dupliquer" at bounding box center [617, 370] width 70 height 29
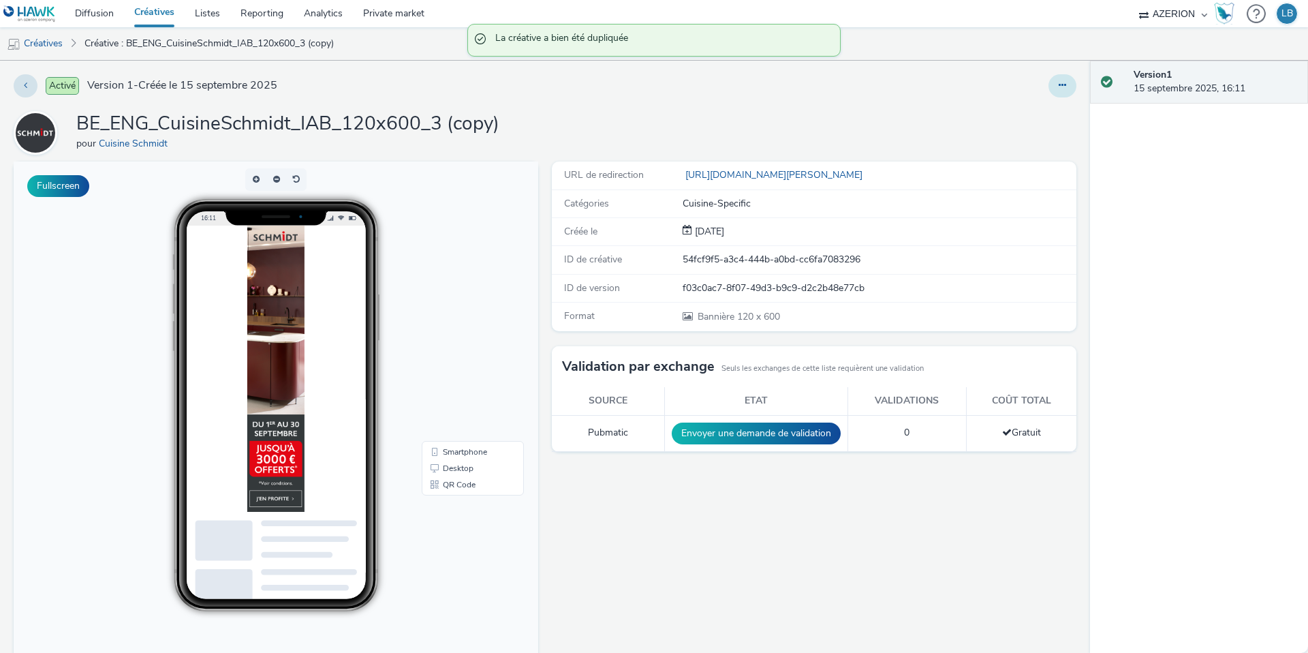
click at [1063, 77] on button at bounding box center [1063, 85] width 28 height 23
click at [1044, 110] on link "Modifier" at bounding box center [1025, 112] width 102 height 27
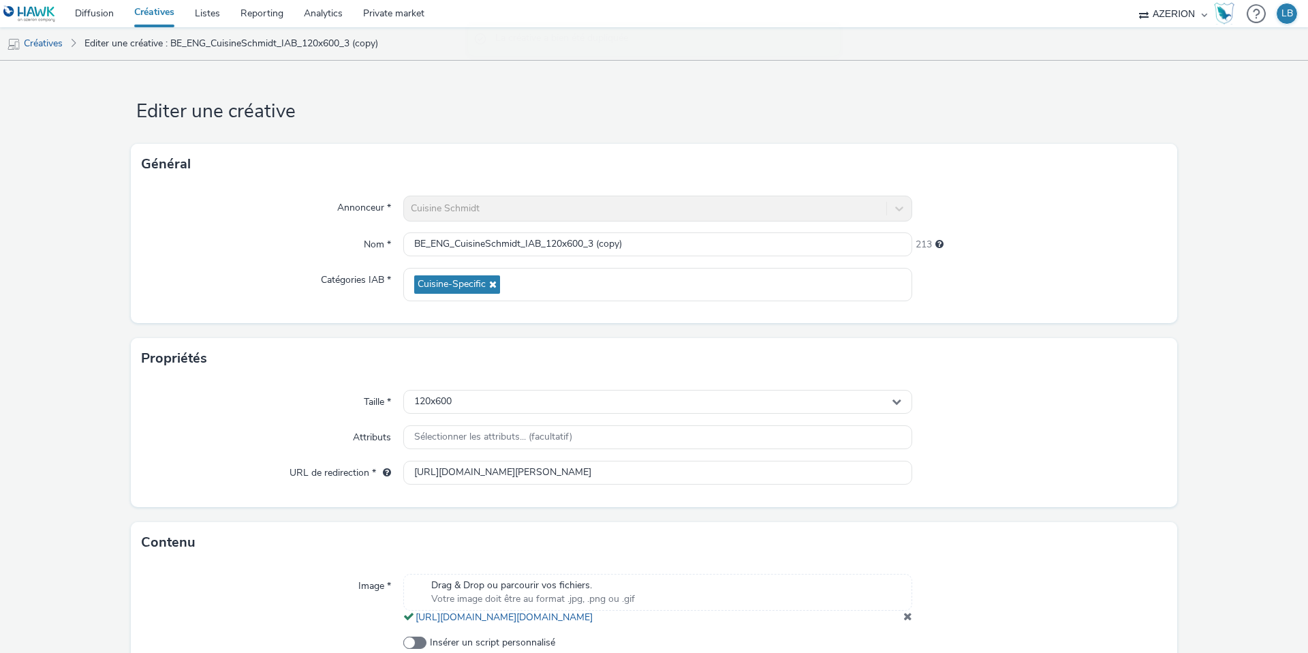
scroll to position [93, 0]
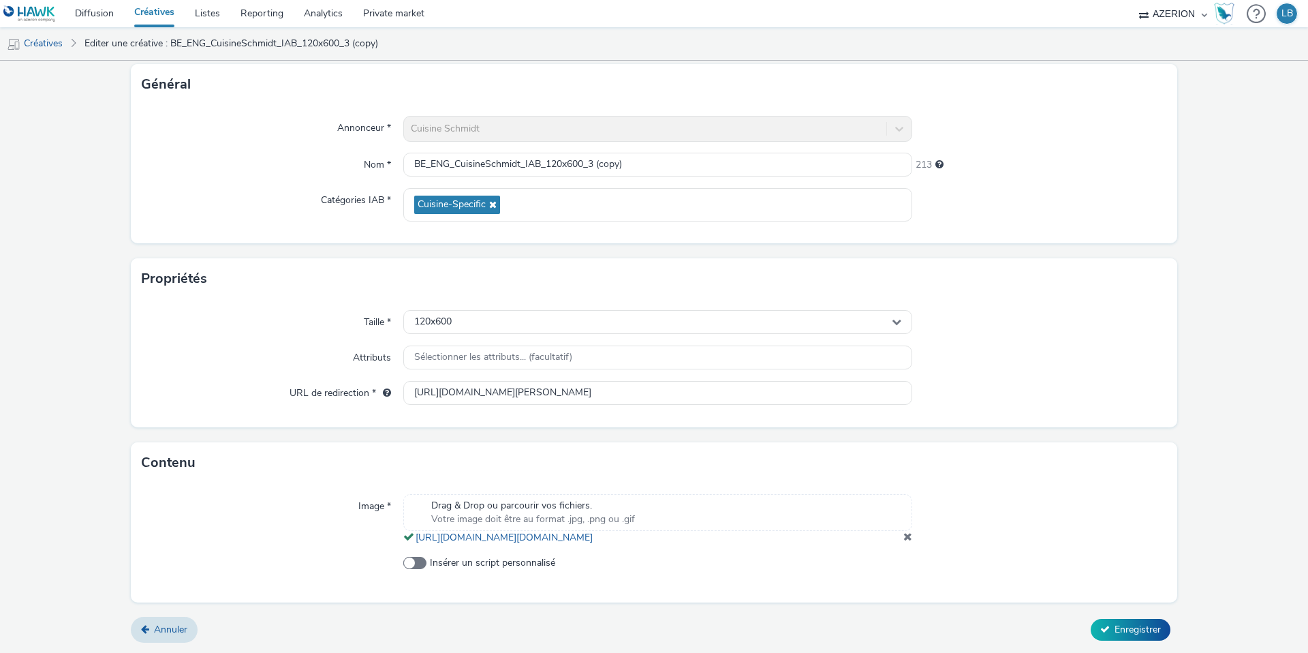
click at [909, 538] on span at bounding box center [908, 536] width 9 height 11
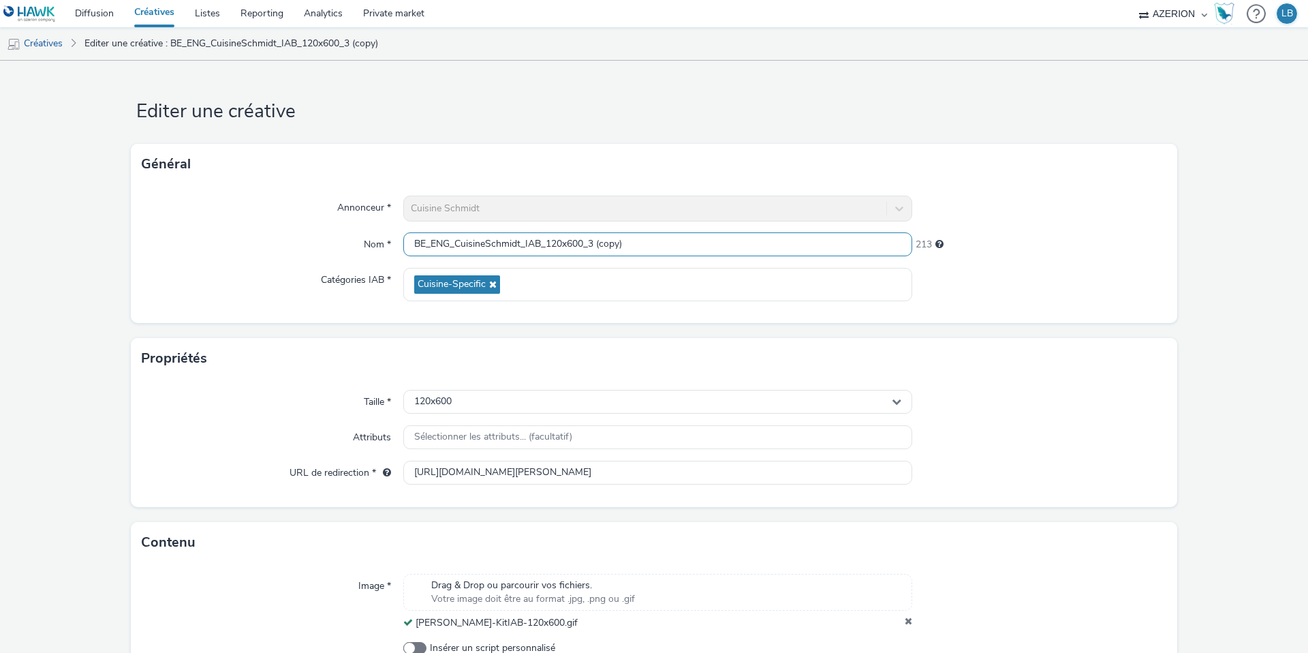
scroll to position [0, 0]
drag, startPoint x: 591, startPoint y: 245, endPoint x: 675, endPoint y: 246, distance: 83.8
click at [675, 246] on input "BE_ENG_CuisineSchmidt_IAB_120x600_3 (copy)" at bounding box center [657, 244] width 509 height 24
type input "BE_ENG_CuisineSchmidt_IAB_120x600_Gif"
click at [1015, 249] on div "218" at bounding box center [1039, 241] width 255 height 19
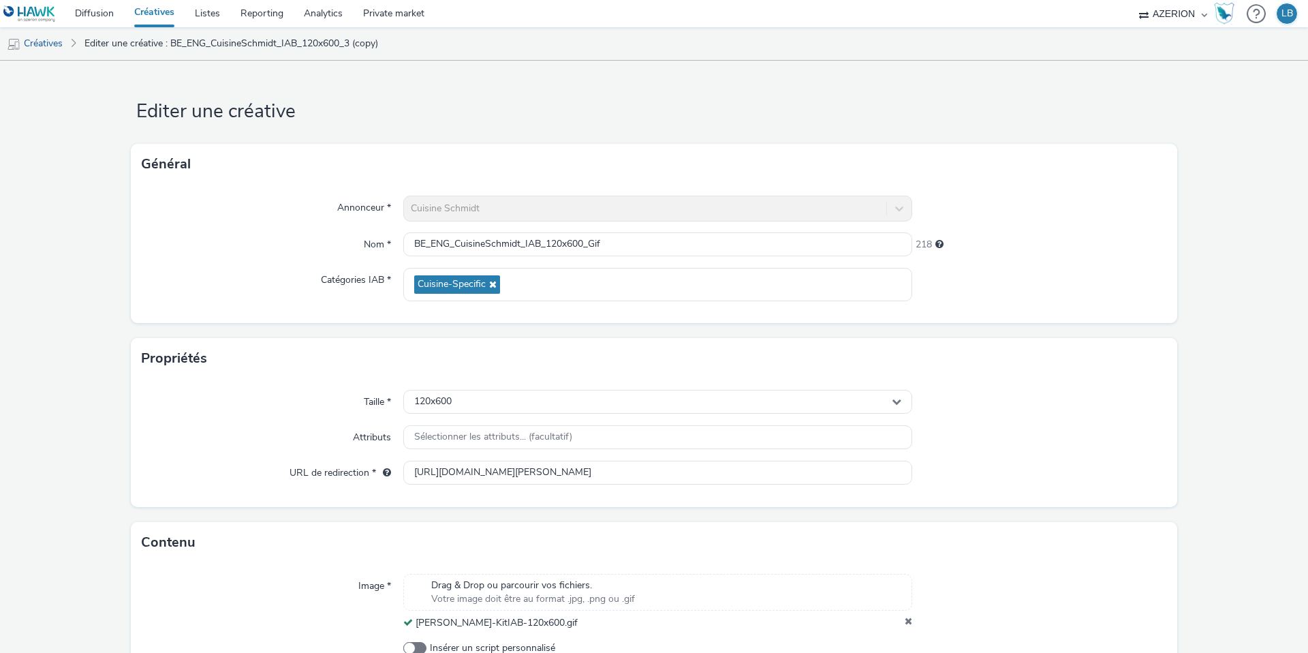
scroll to position [85, 0]
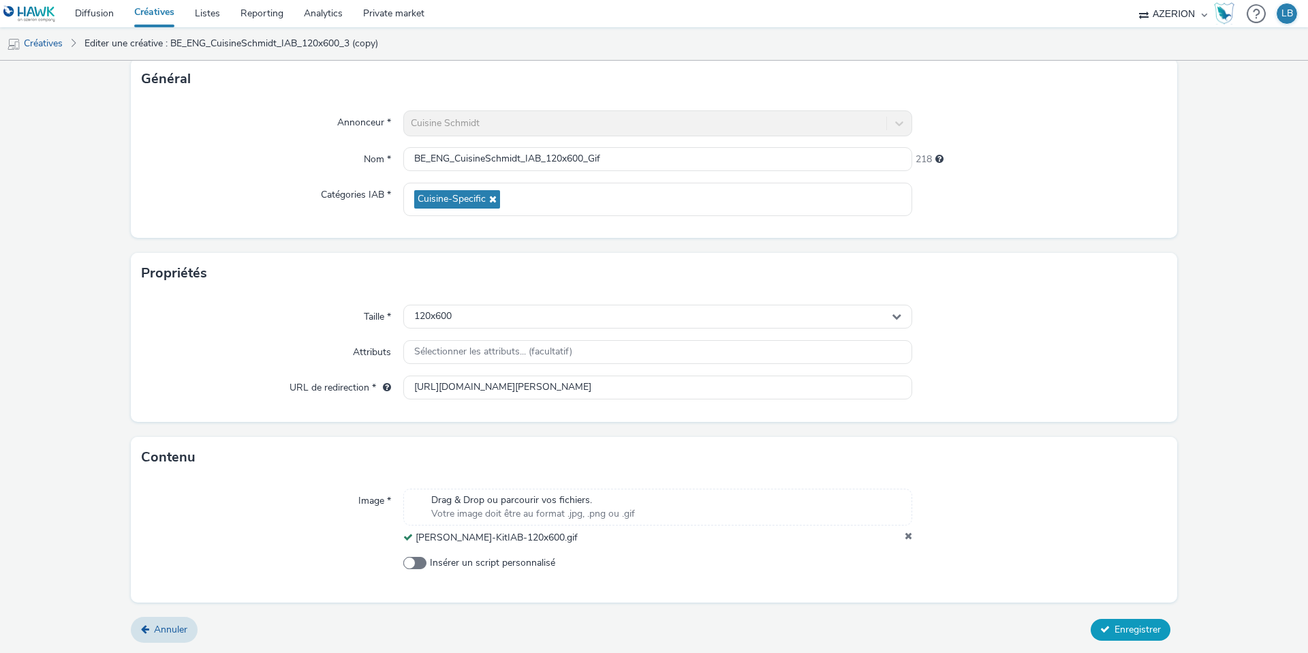
click at [1124, 627] on span "Enregistrer" at bounding box center [1138, 629] width 46 height 13
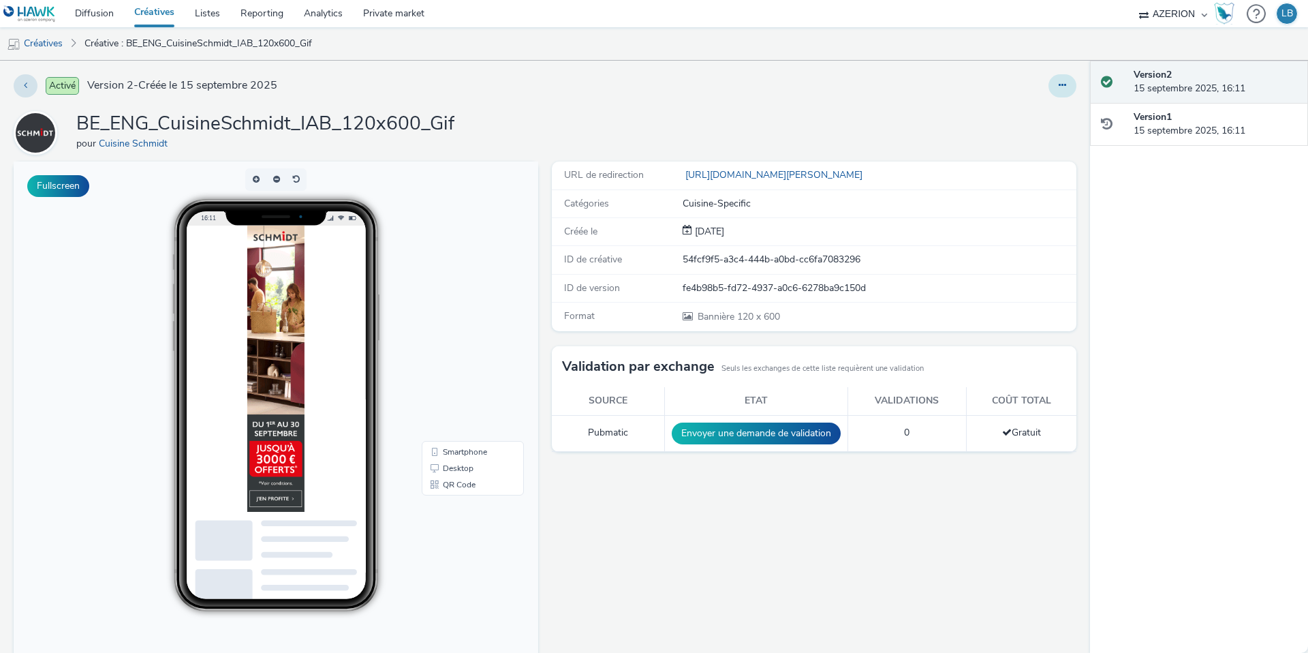
click at [1062, 91] on button at bounding box center [1063, 85] width 28 height 23
click at [1022, 140] on link "Dupliquer" at bounding box center [1025, 140] width 102 height 27
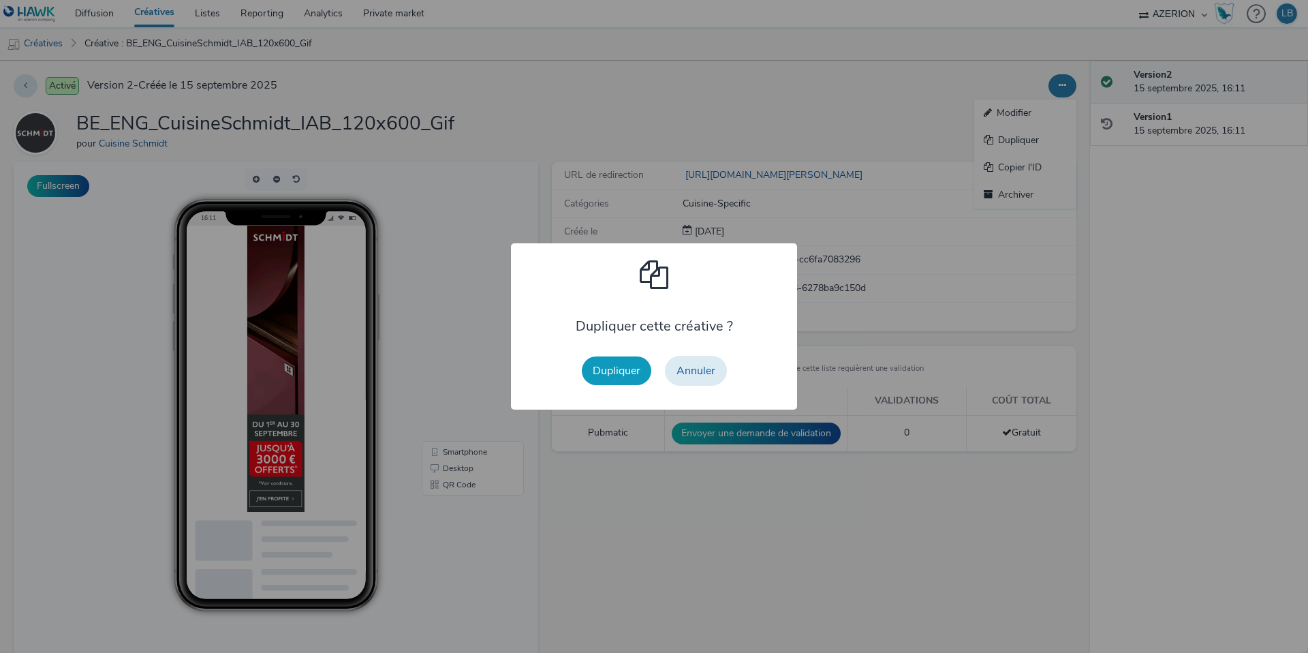
click at [620, 367] on button "Dupliquer" at bounding box center [617, 370] width 70 height 29
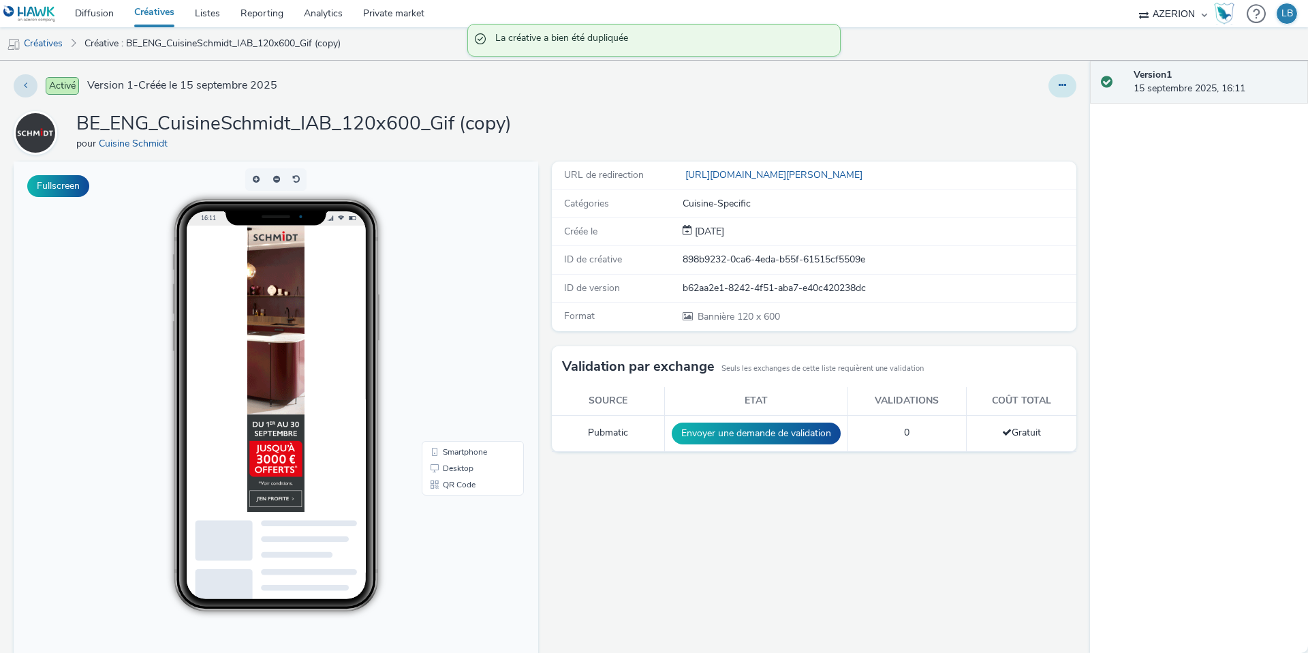
click at [1066, 87] on icon at bounding box center [1062, 85] width 7 height 10
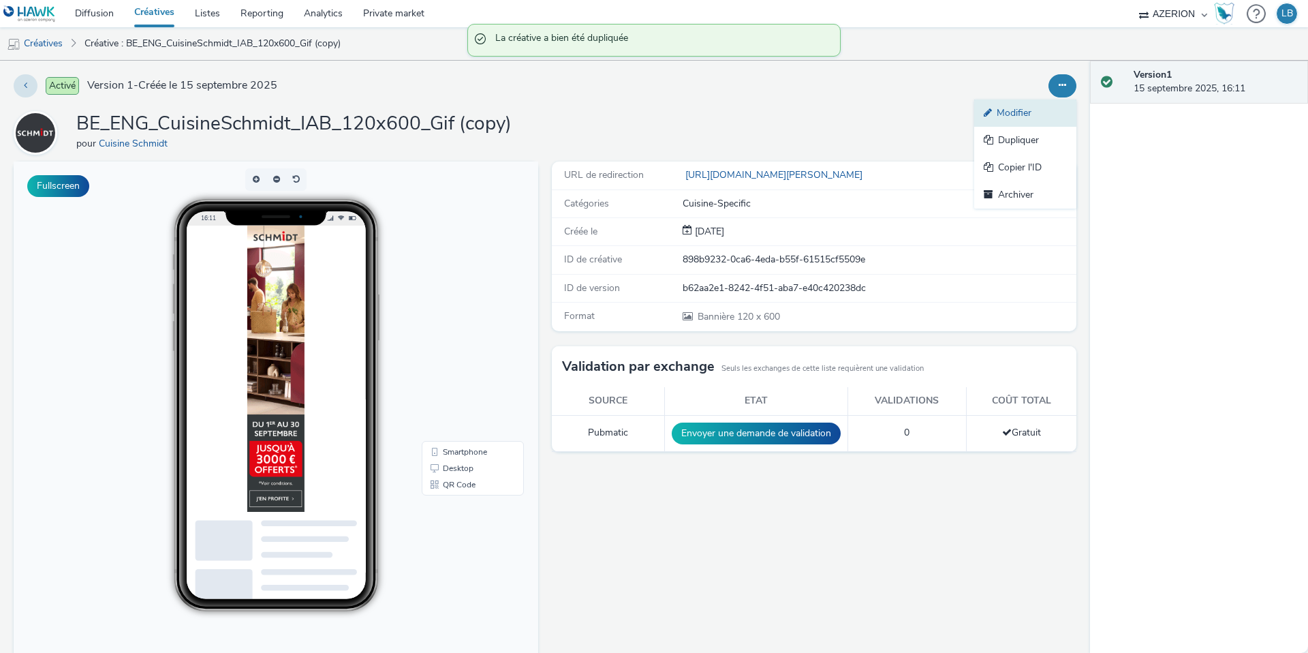
click at [1045, 116] on link "Modifier" at bounding box center [1025, 112] width 102 height 27
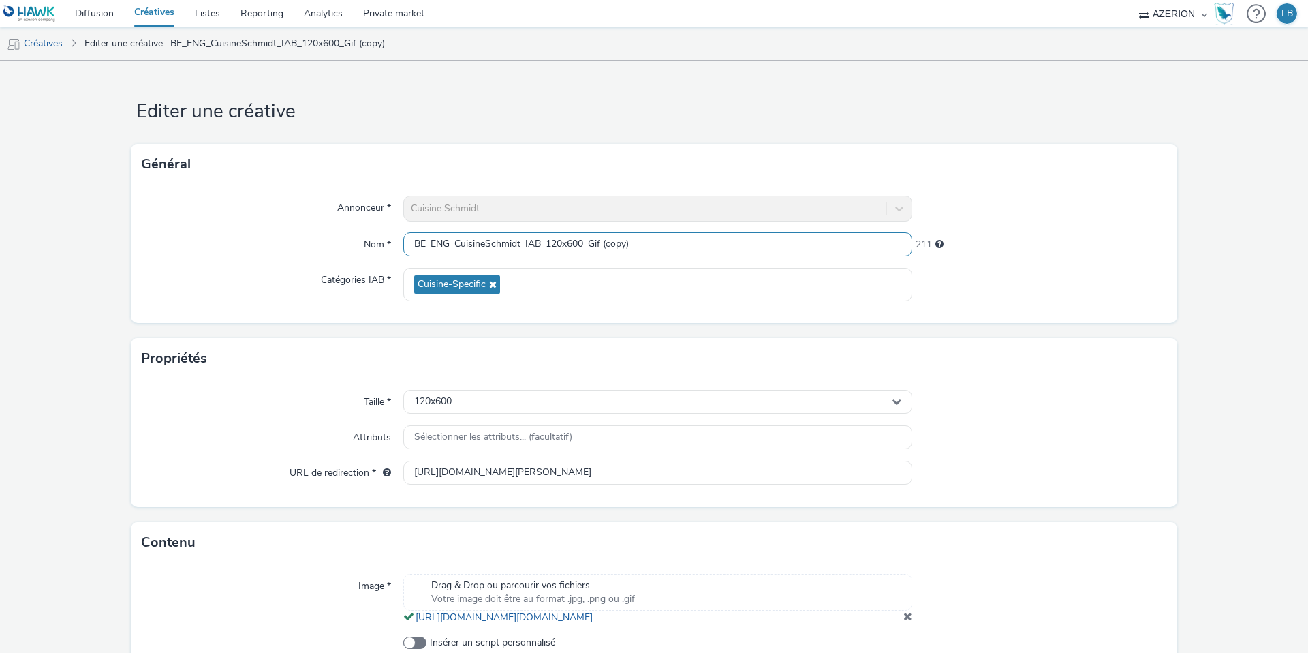
click at [557, 241] on input "BE_ENG_CuisineSchmidt_IAB_120x600_Gif (copy)" at bounding box center [657, 244] width 509 height 24
click at [593, 244] on input "BE_ENG_CuisineSchmidt_IAB_160x600_Gif (copy)" at bounding box center [657, 244] width 509 height 24
click at [593, 243] on input "BE_ENG_CuisineSchmidt_IAB_160x600_Gif (copy)" at bounding box center [657, 244] width 509 height 24
drag, startPoint x: 591, startPoint y: 243, endPoint x: 717, endPoint y: 241, distance: 126.8
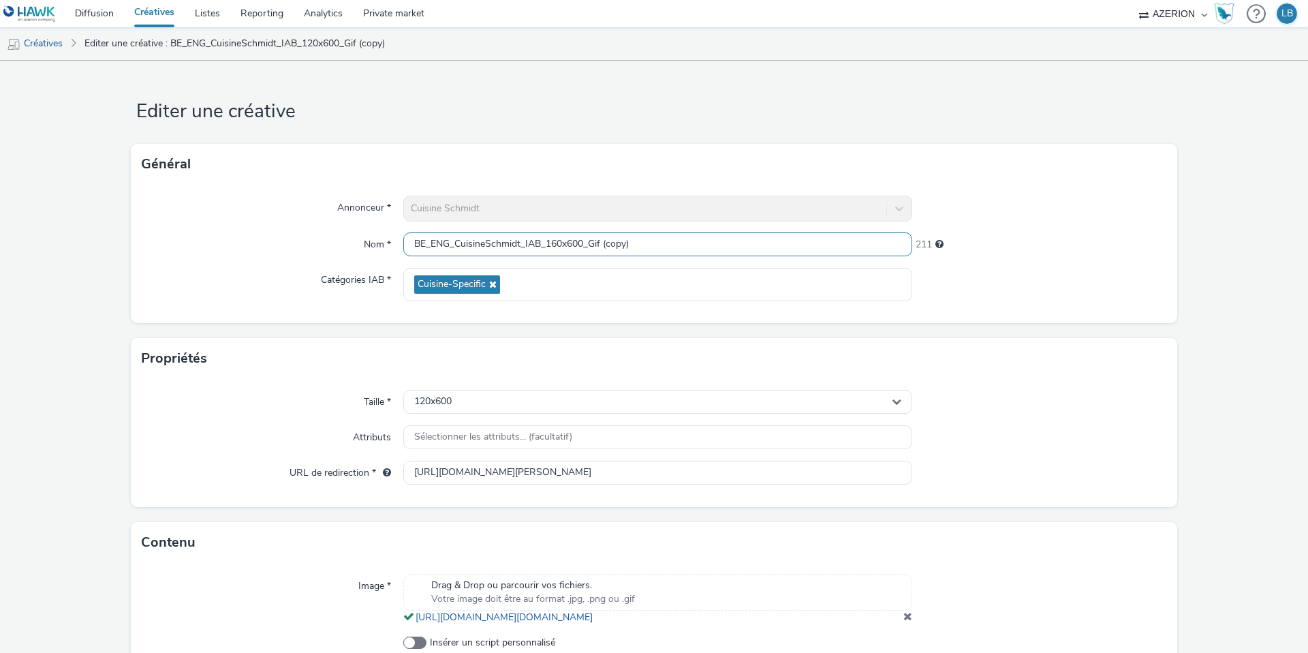
click at [717, 241] on input "BE_ENG_CuisineSchmidt_IAB_160x600_Gif (copy)" at bounding box center [657, 244] width 509 height 24
type input "BE_ENG_CuisineSchmidt_IAB_160x600_1"
click at [986, 231] on div "Annonceur * Cuisine Schmidt Nom * BE_ENG_CuisineSchmidt_IAB_160x600_1 220 Catég…" at bounding box center [654, 254] width 1047 height 138
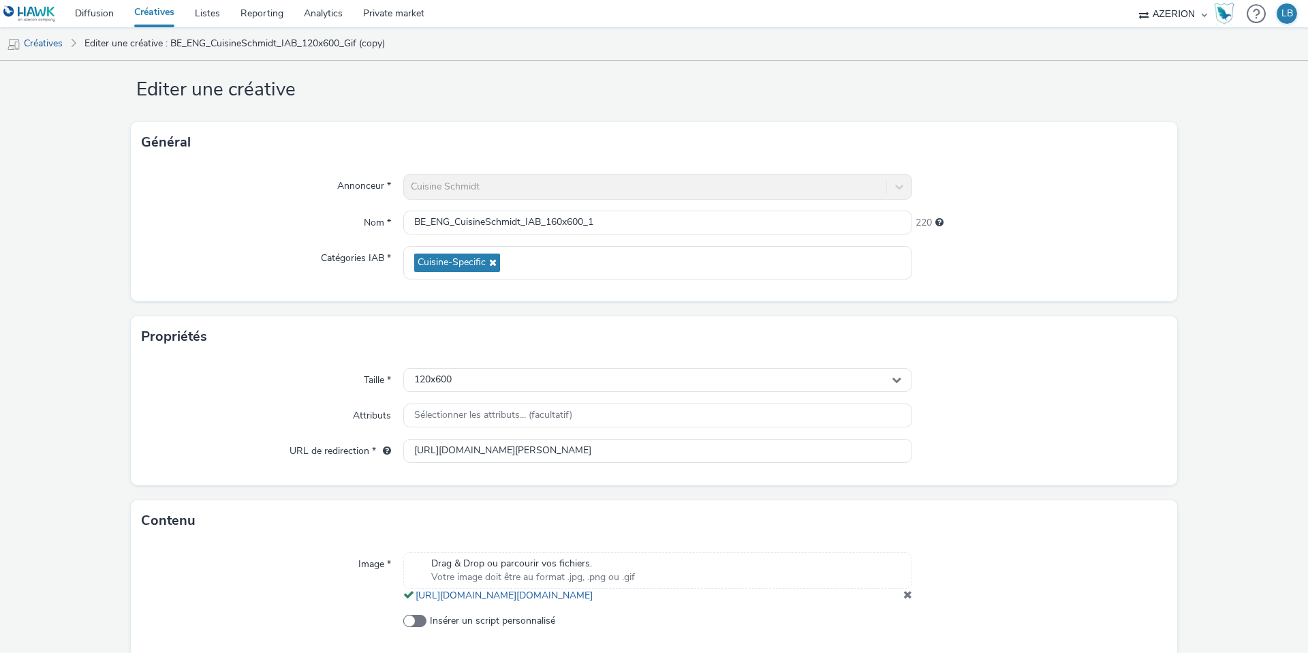
scroll to position [93, 0]
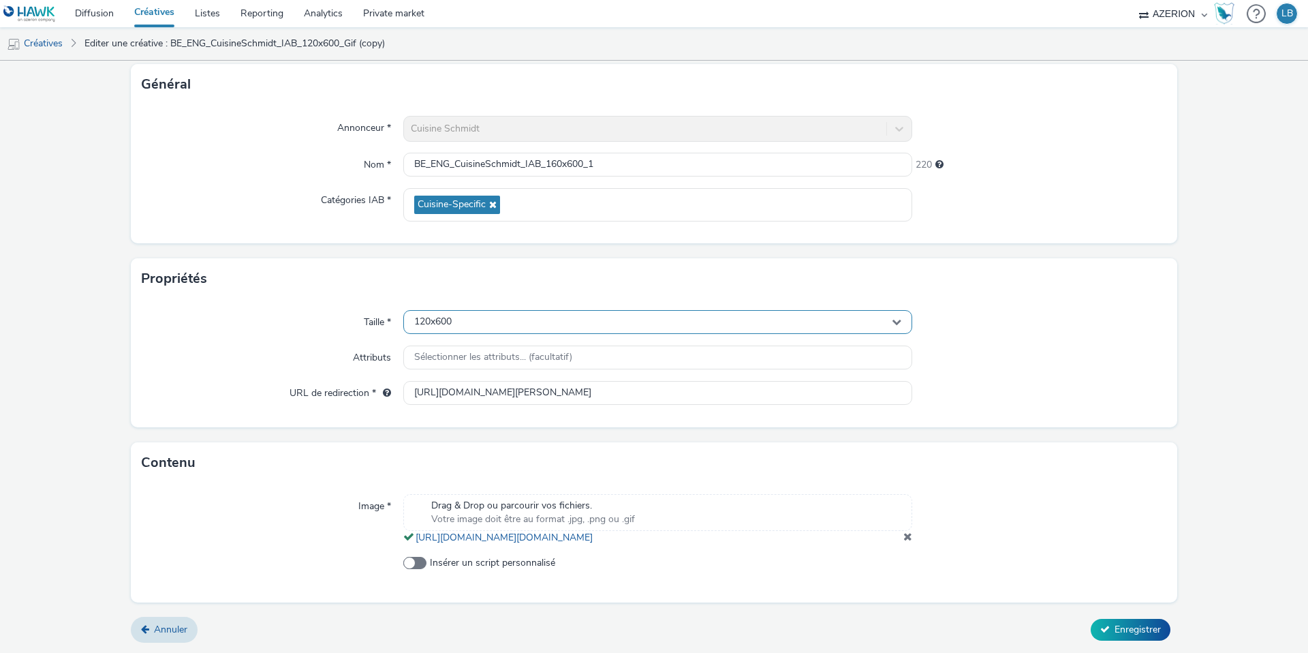
click at [437, 316] on span "120x600" at bounding box center [432, 322] width 37 height 12
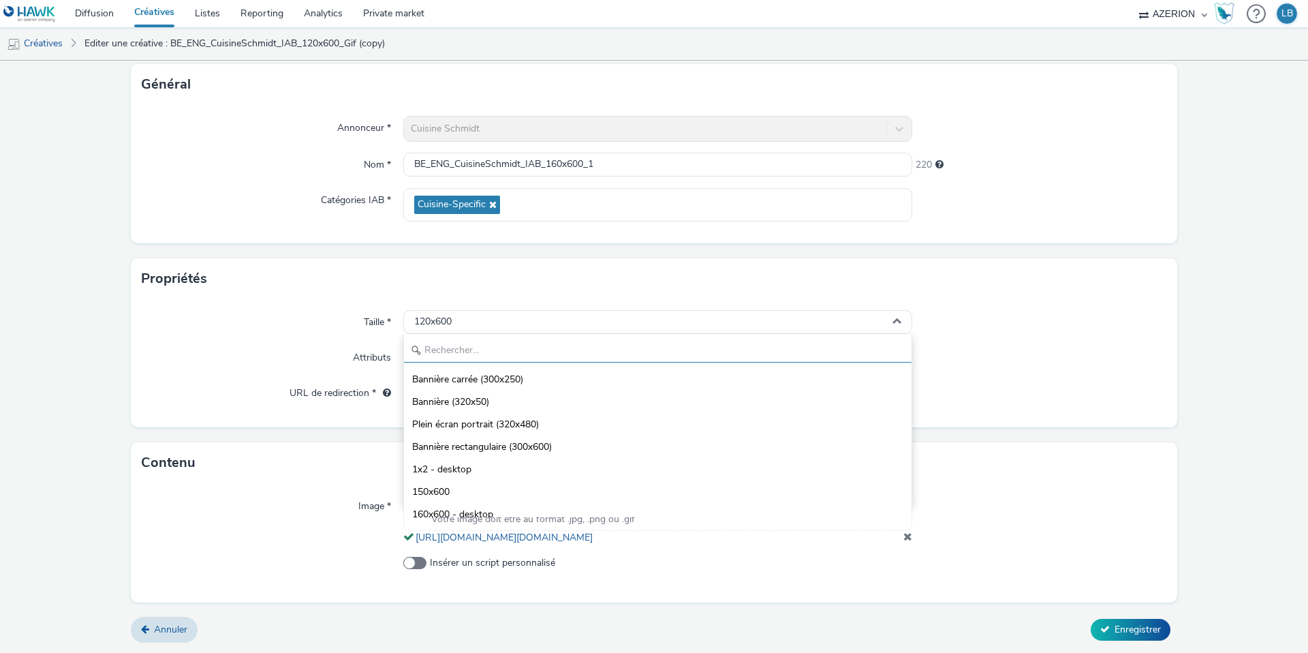
click at [443, 339] on input "text" at bounding box center [658, 351] width 508 height 24
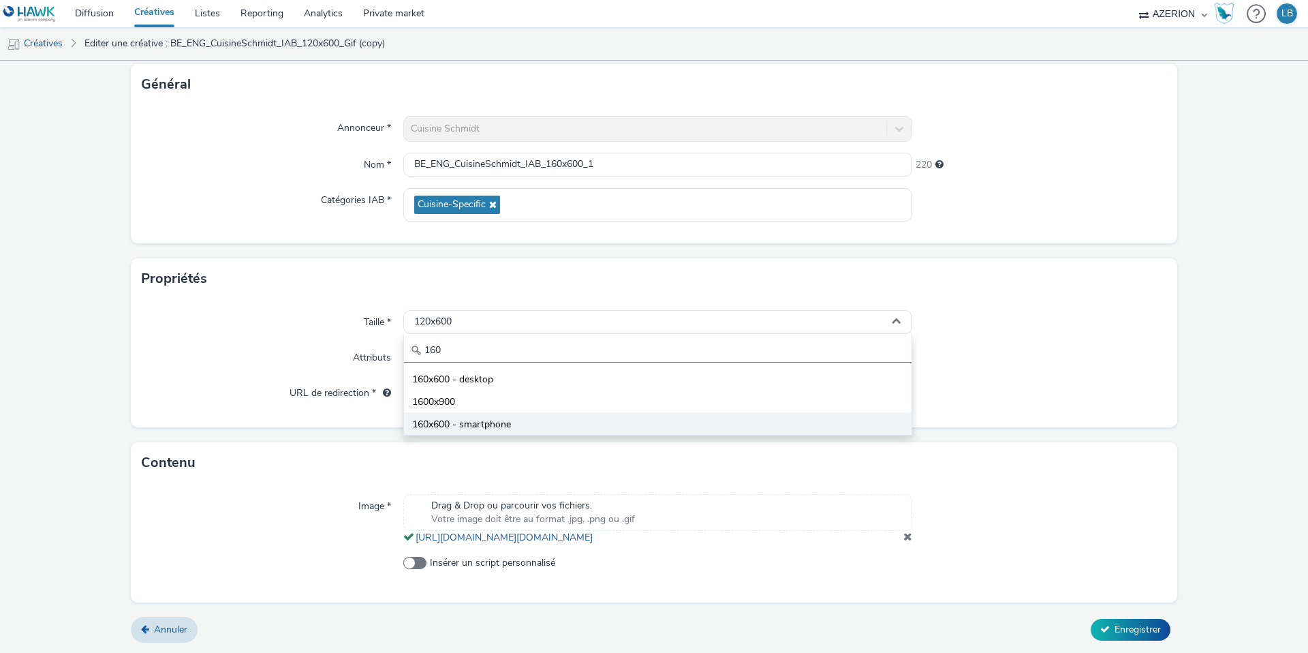
type input "160"
click at [512, 412] on li "160x600 - smartphone" at bounding box center [658, 423] width 508 height 22
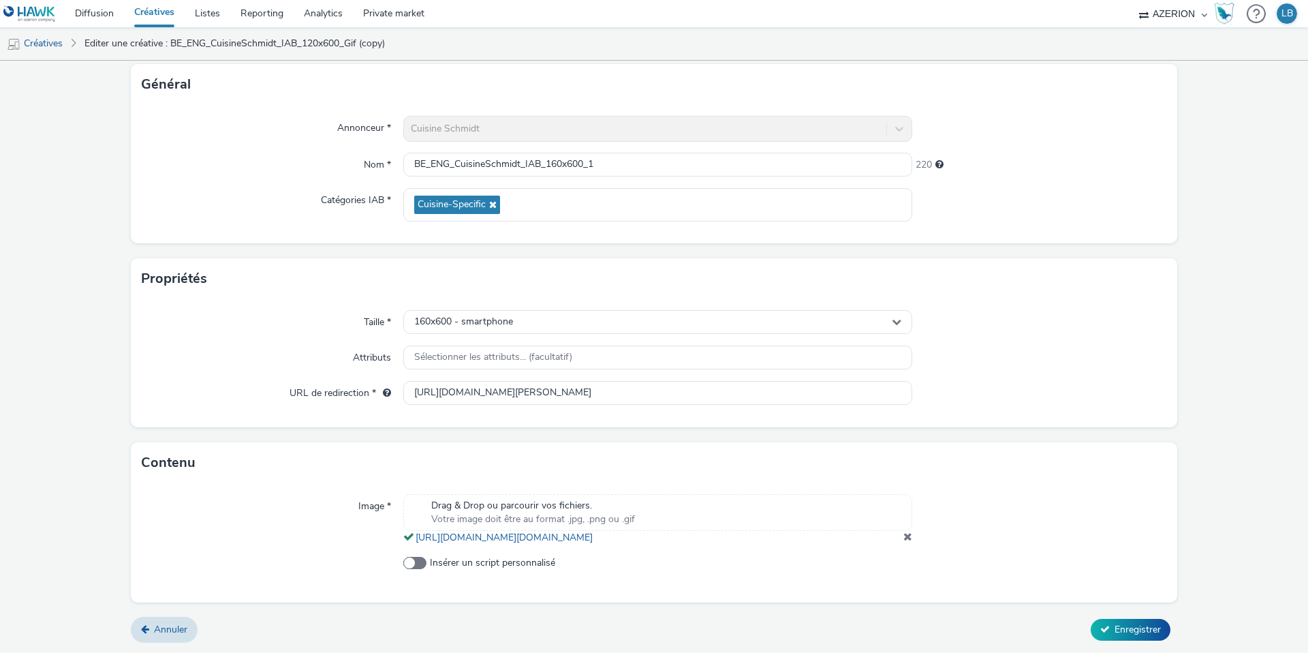
click at [906, 533] on span at bounding box center [908, 536] width 9 height 11
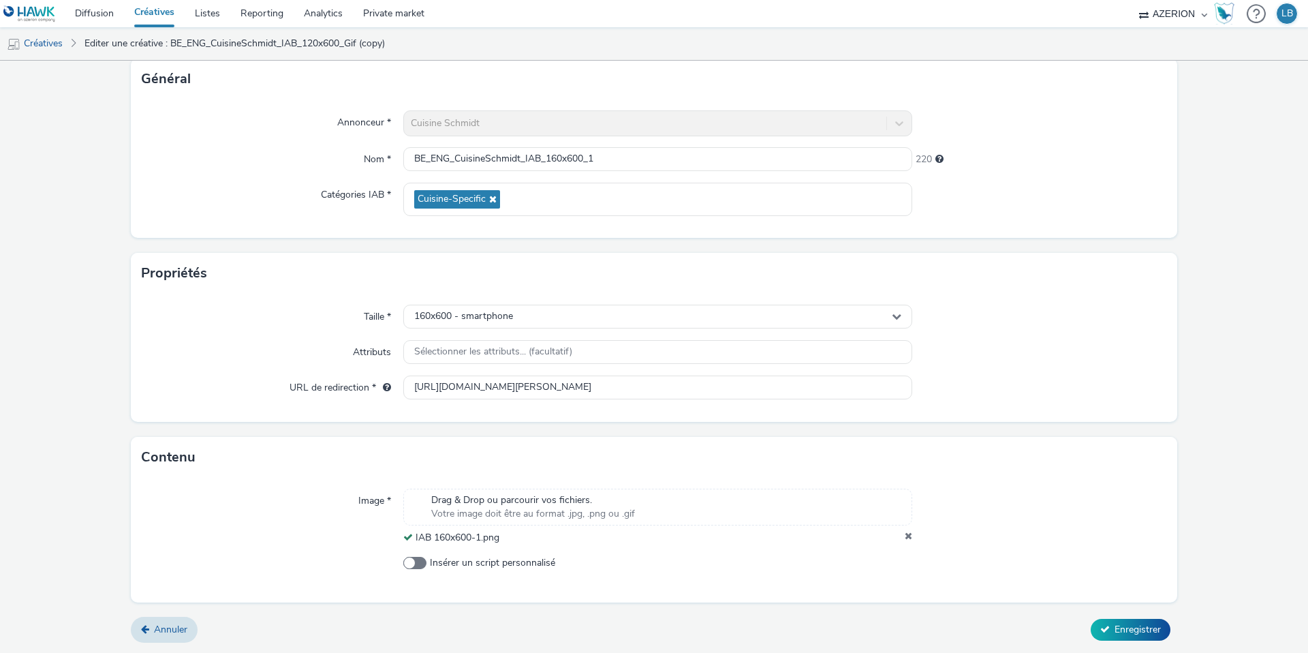
scroll to position [85, 0]
click at [1127, 630] on span "Enregistrer" at bounding box center [1138, 629] width 46 height 13
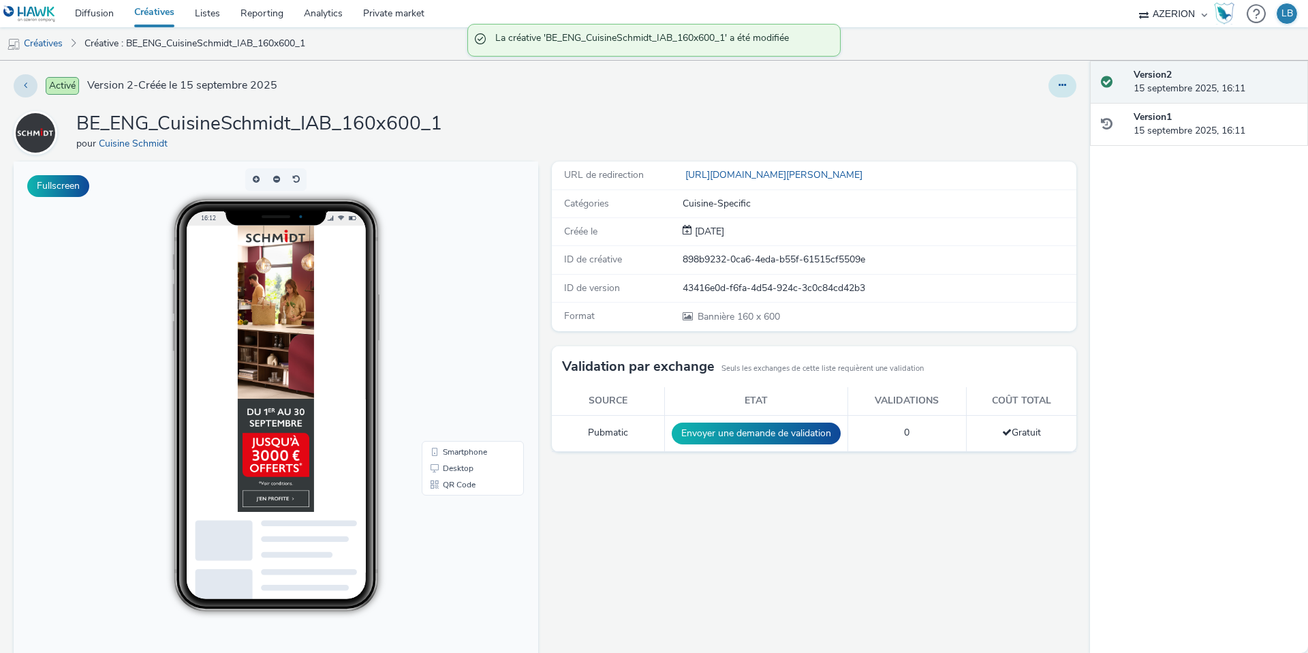
click at [1065, 89] on icon at bounding box center [1062, 85] width 7 height 10
click at [1035, 138] on link "Dupliquer" at bounding box center [1025, 140] width 102 height 27
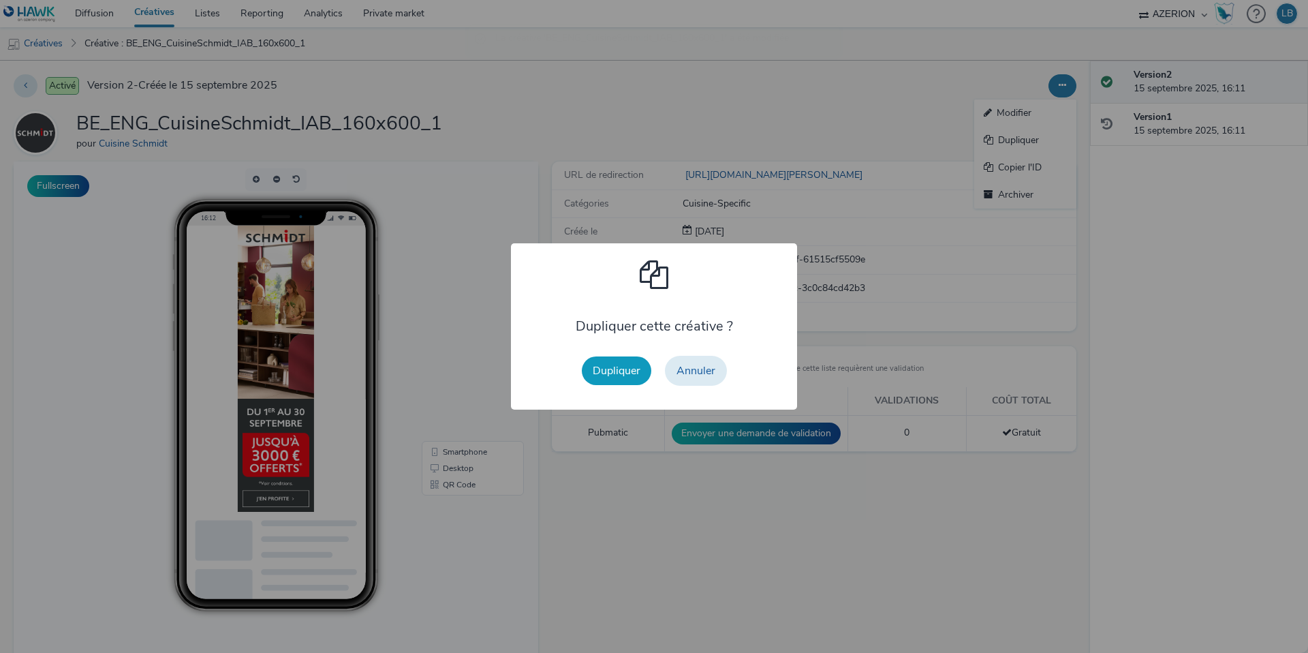
click at [604, 375] on button "Dupliquer" at bounding box center [617, 370] width 70 height 29
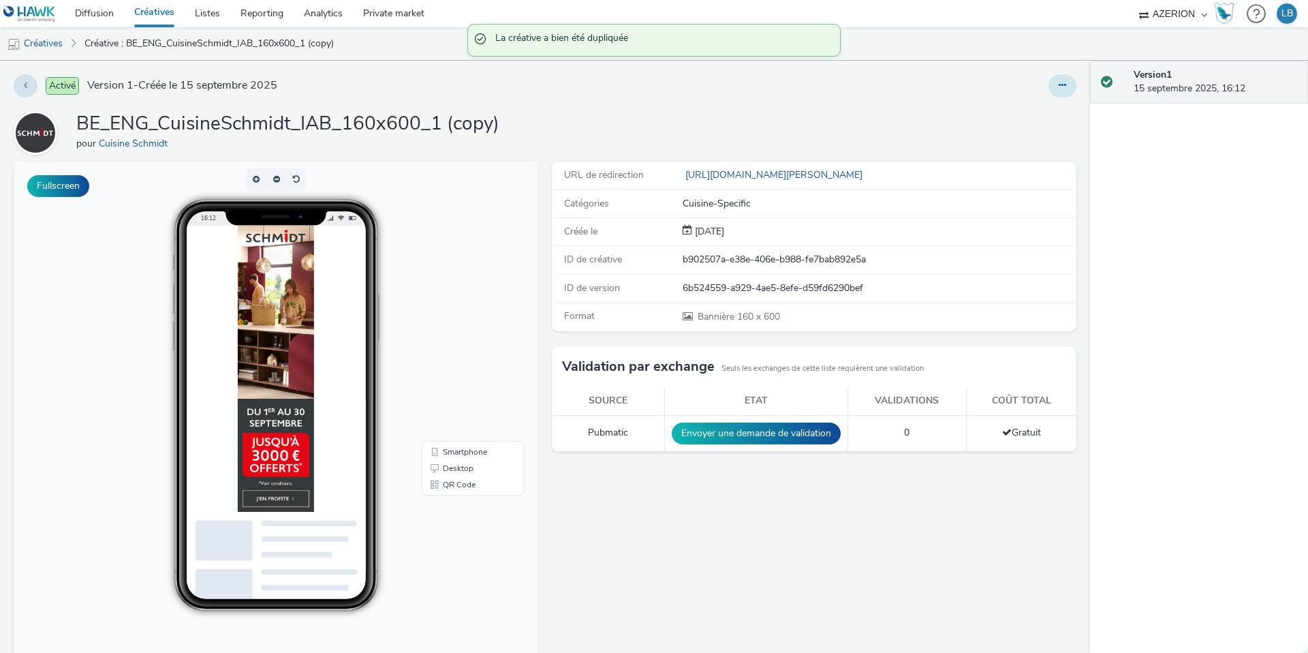
click at [1064, 89] on icon at bounding box center [1062, 85] width 7 height 10
click at [1048, 120] on link "Modifier" at bounding box center [1025, 112] width 102 height 27
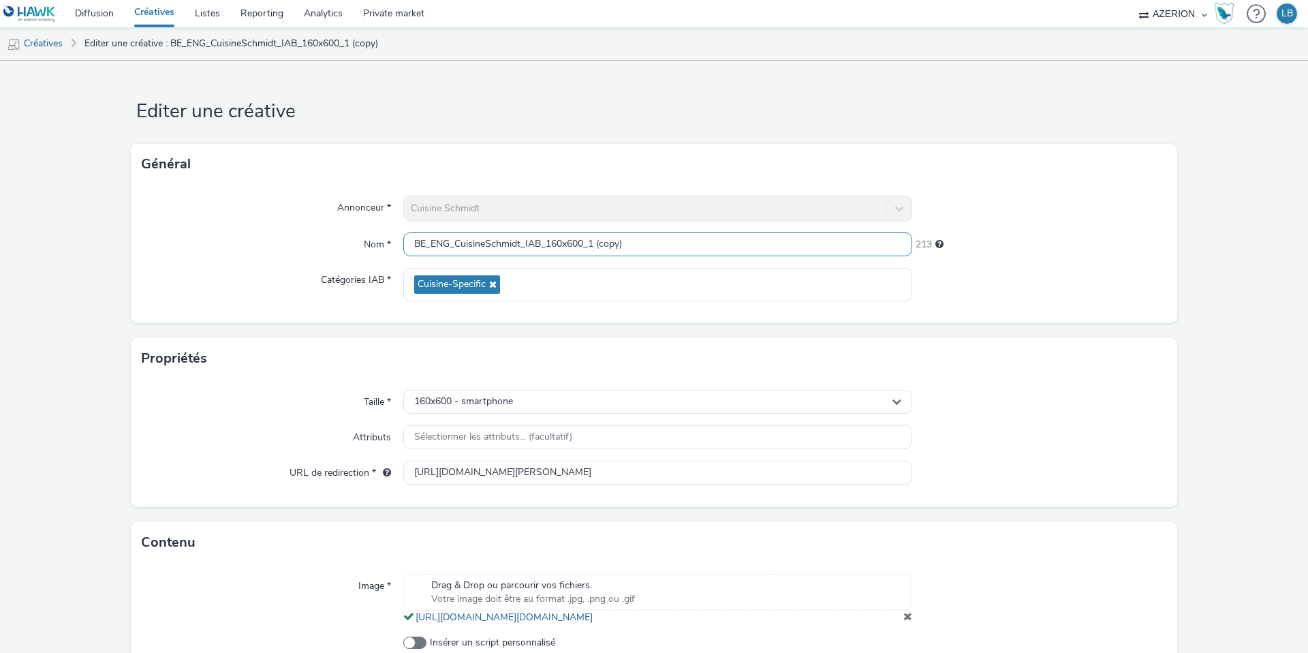
drag, startPoint x: 590, startPoint y: 245, endPoint x: 670, endPoint y: 249, distance: 79.8
click at [670, 249] on input "BE_ENG_CuisineSchmidt_IAB_160x600_1 (copy)" at bounding box center [657, 244] width 509 height 24
type input "BE_ENG_CuisineSchmidt_IAB_160x600_2"
click at [1038, 261] on div "Annonceur * Cuisine Schmidt Nom * BE_ENG_CuisineSchmidt_IAB_160x600_2 220 Catég…" at bounding box center [654, 254] width 1047 height 138
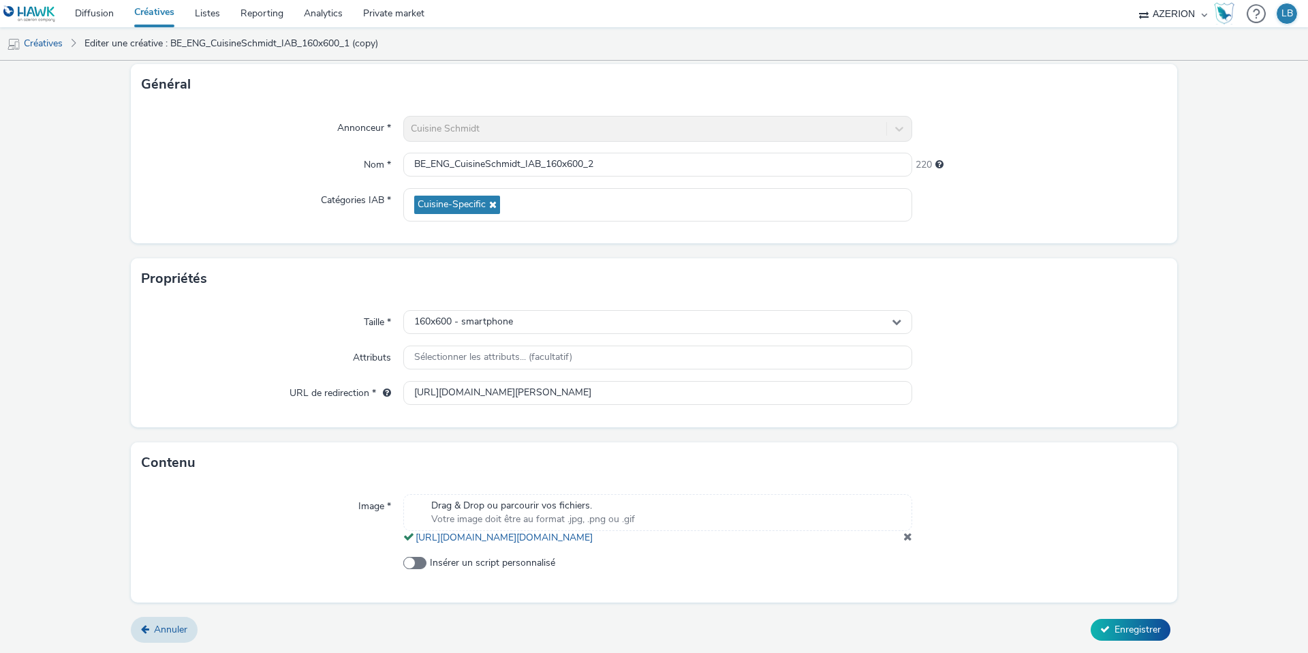
click at [908, 538] on span at bounding box center [908, 536] width 9 height 11
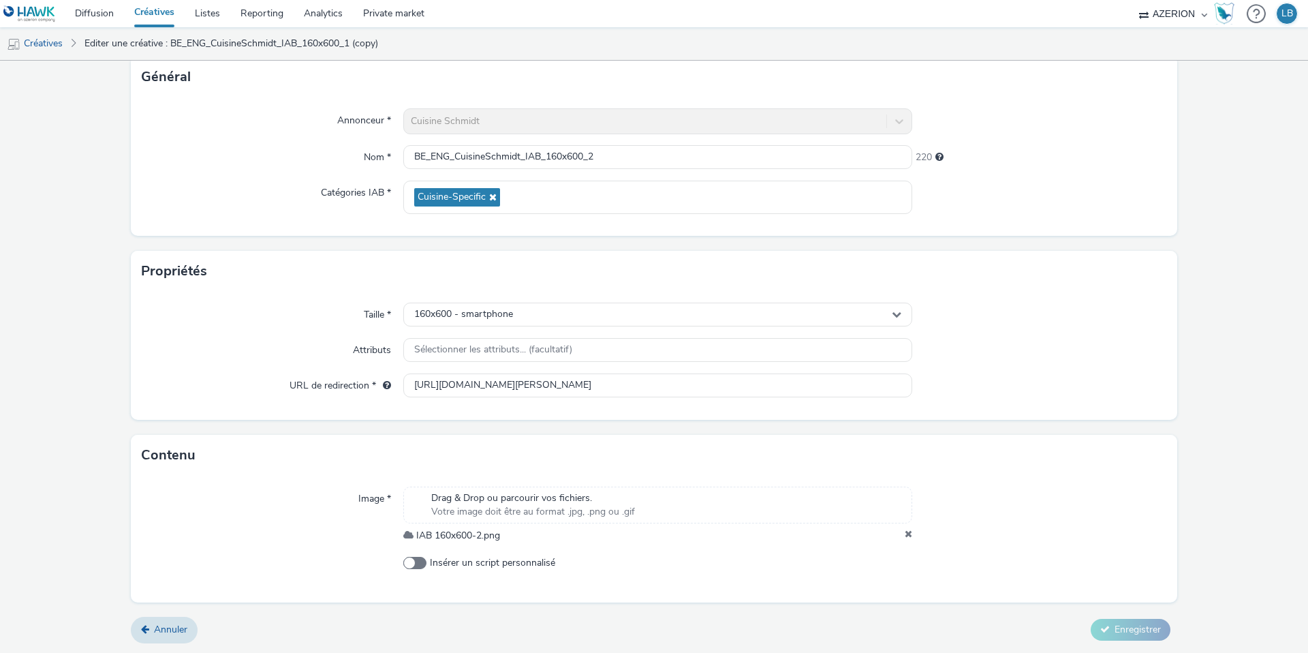
scroll to position [85, 0]
click at [1106, 627] on icon at bounding box center [1105, 629] width 10 height 10
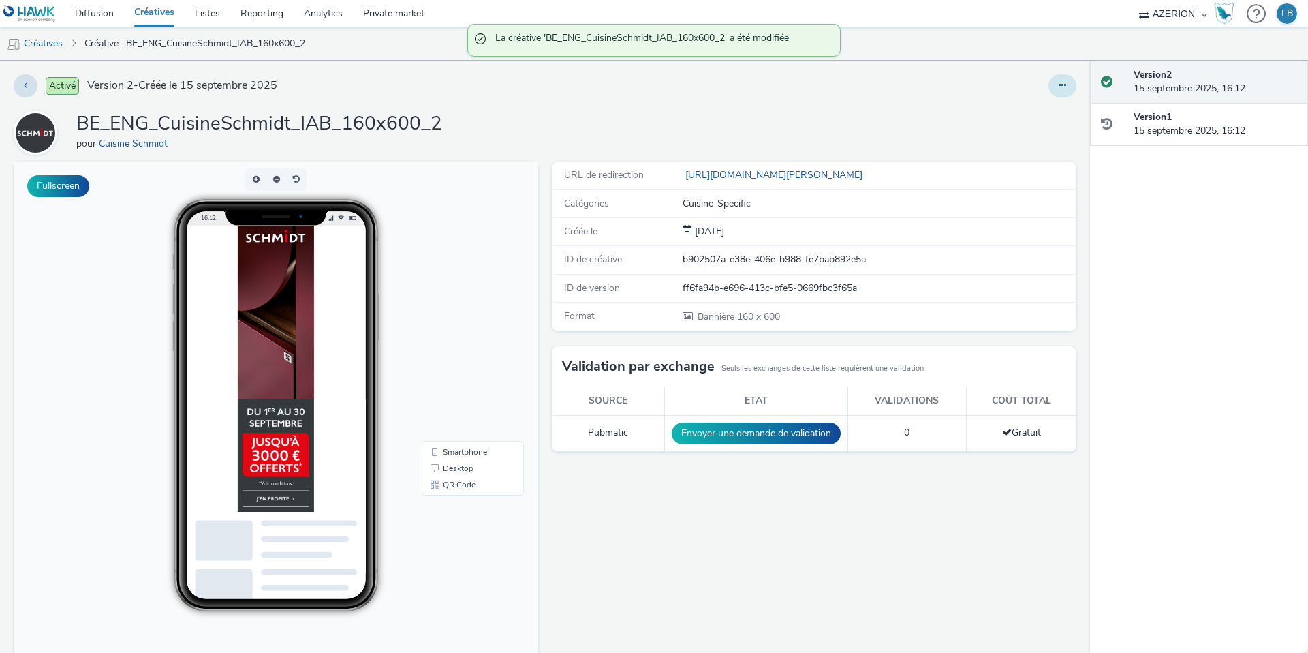
click at [1065, 82] on icon at bounding box center [1062, 85] width 7 height 10
click at [1030, 134] on link "Dupliquer" at bounding box center [1025, 140] width 102 height 27
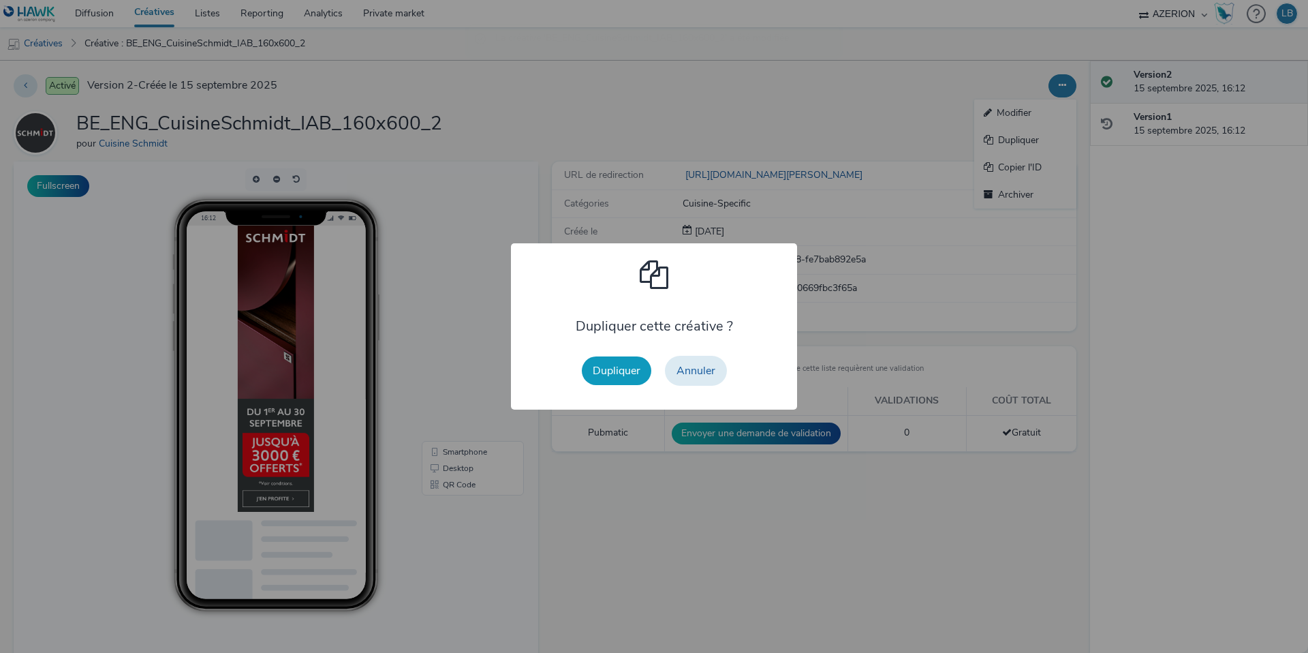
click at [615, 366] on button "Dupliquer" at bounding box center [617, 370] width 70 height 29
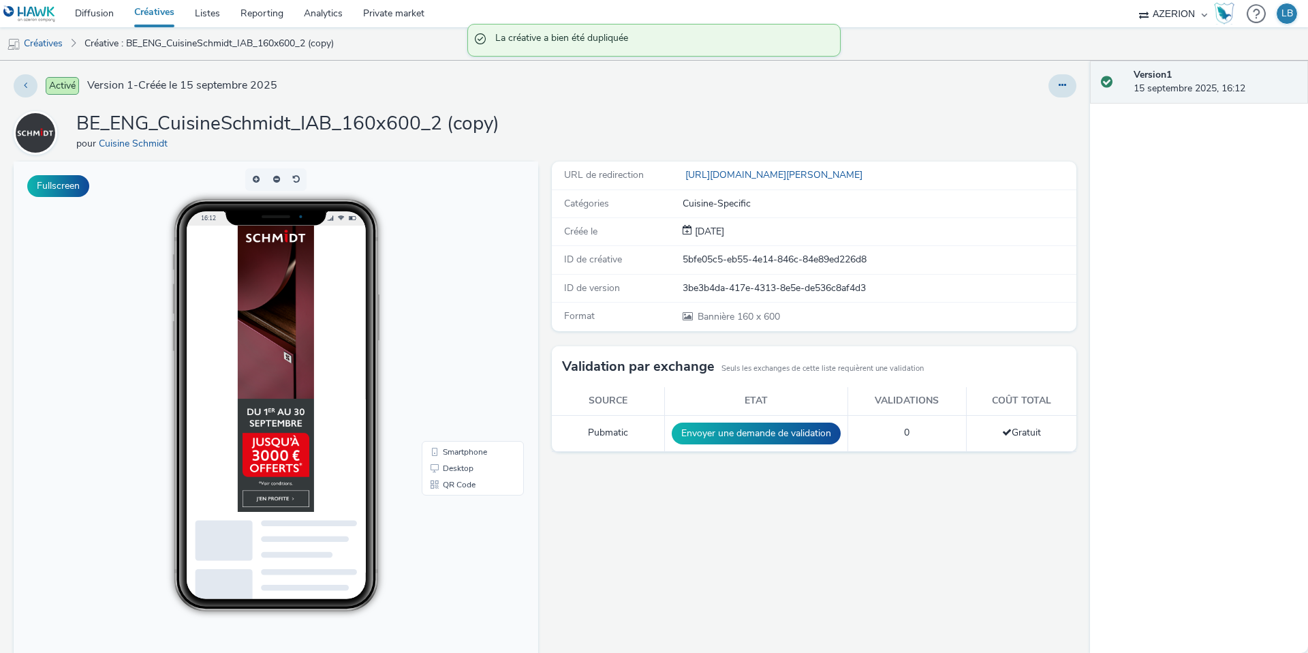
click at [1070, 74] on div "Activé Version 1 - Créée le 15 septembre 2025 BE_ENG_CuisineSchmidt_IAB_160x600…" at bounding box center [545, 357] width 1090 height 592
click at [1062, 85] on icon at bounding box center [1062, 85] width 7 height 10
click at [1010, 110] on link "Modifier" at bounding box center [1025, 112] width 102 height 27
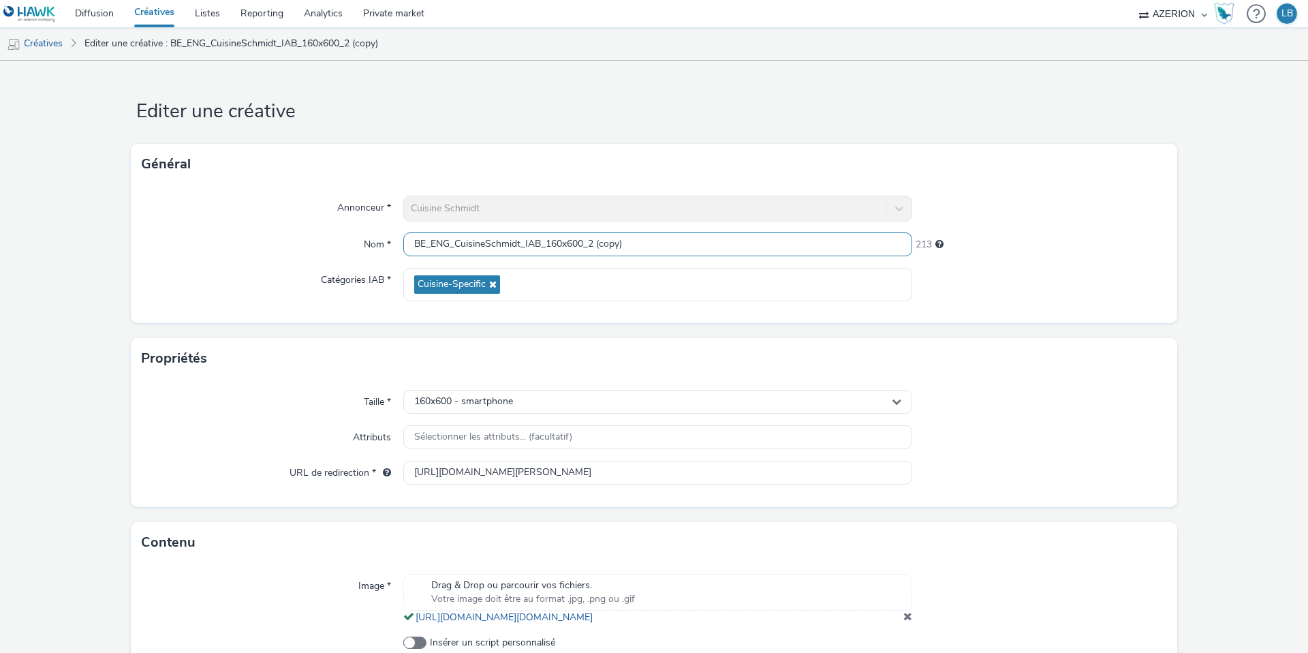
drag, startPoint x: 590, startPoint y: 238, endPoint x: 686, endPoint y: 238, distance: 96.1
click at [686, 238] on input "BE_ENG_CuisineSchmidt_IAB_160x600_2 (copy)" at bounding box center [657, 244] width 509 height 24
type input "BE_ENG_CuisineSchmidt_IAB_160x600_3"
click at [970, 279] on div at bounding box center [1039, 284] width 255 height 33
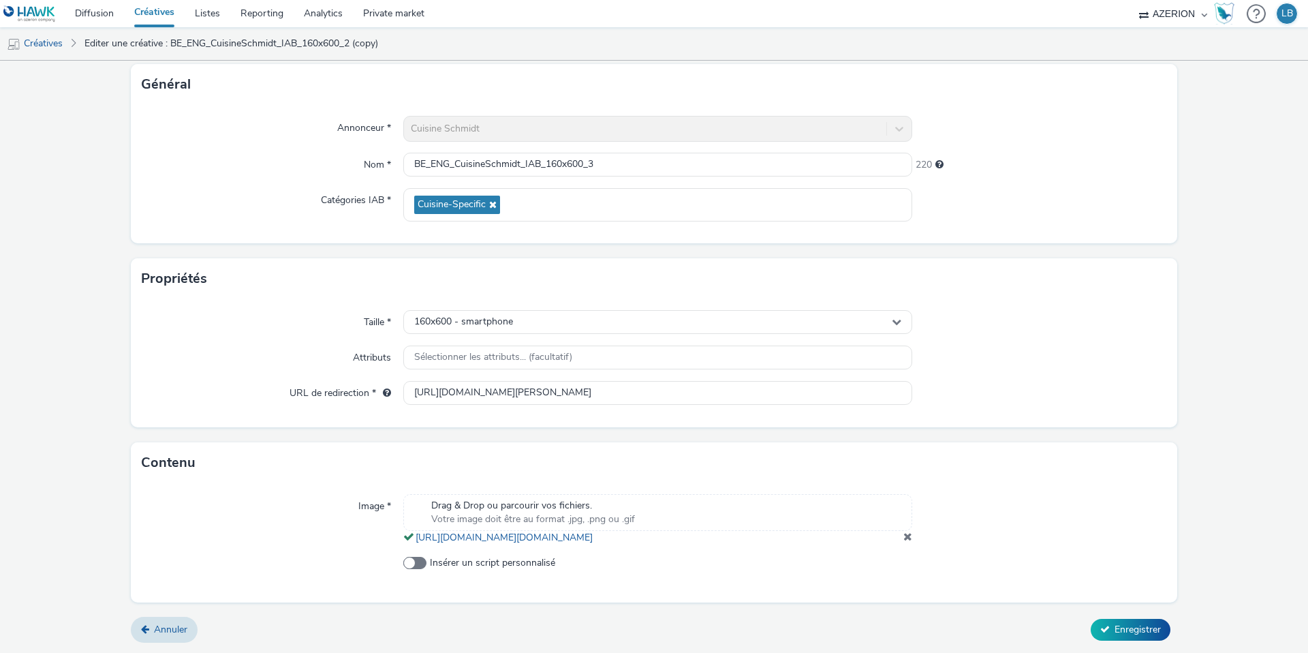
click at [908, 535] on span at bounding box center [908, 536] width 9 height 11
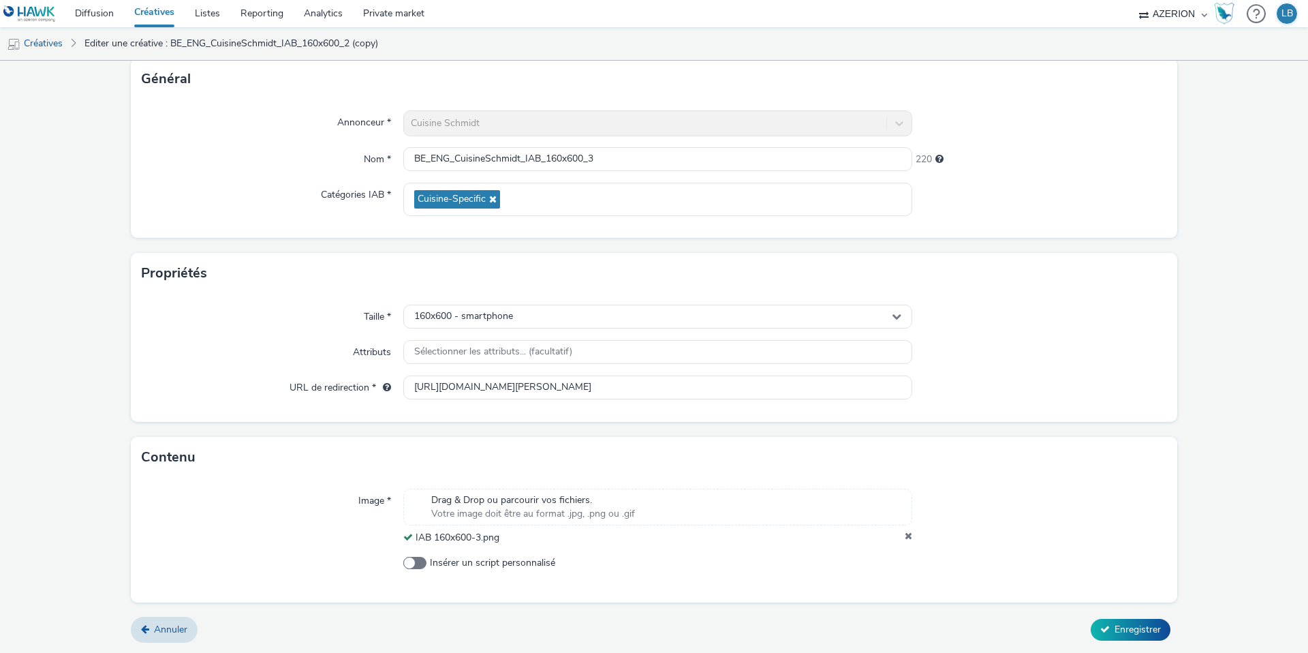
scroll to position [85, 0]
click at [1128, 626] on span "Enregistrer" at bounding box center [1138, 629] width 46 height 13
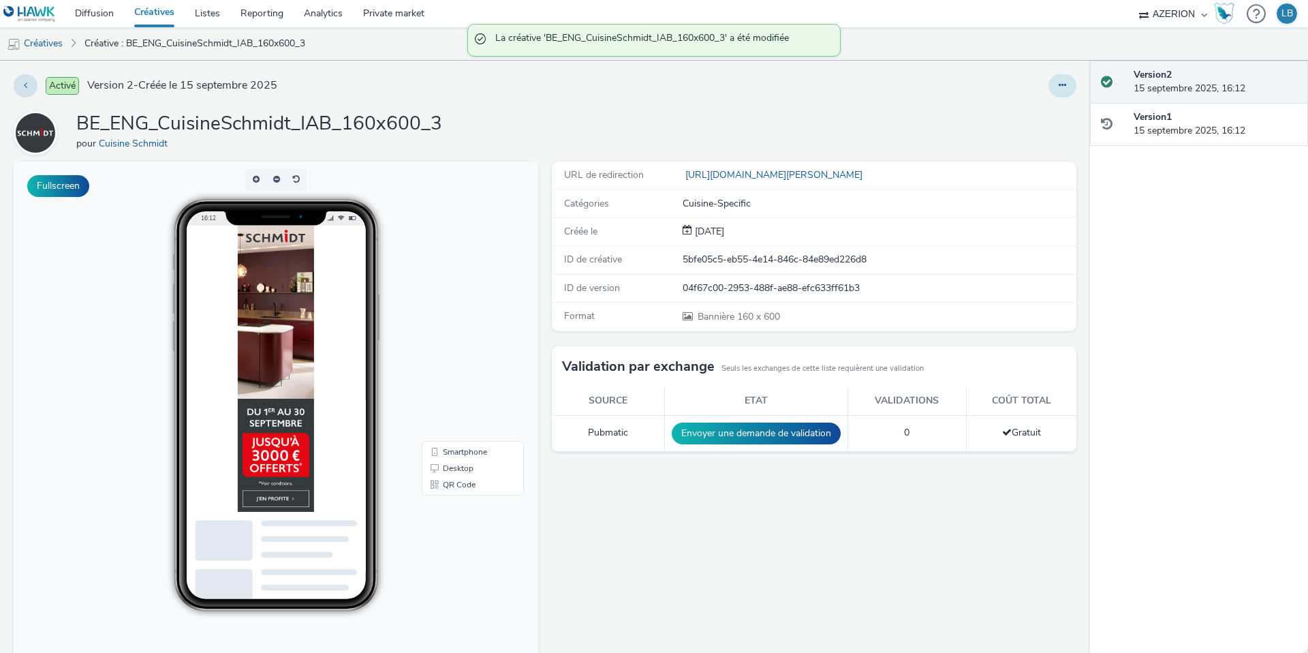
click at [1063, 83] on icon at bounding box center [1062, 85] width 7 height 10
click at [1013, 135] on link "Dupliquer" at bounding box center [1025, 140] width 102 height 27
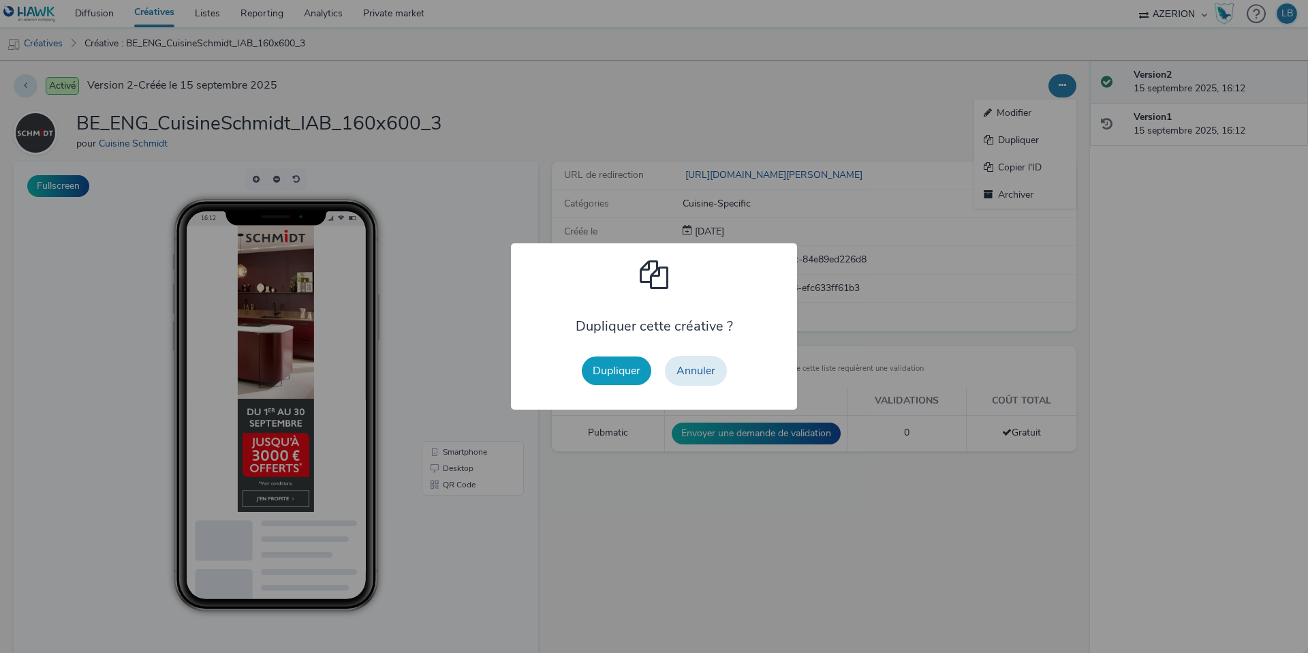
click at [616, 371] on button "Dupliquer" at bounding box center [617, 370] width 70 height 29
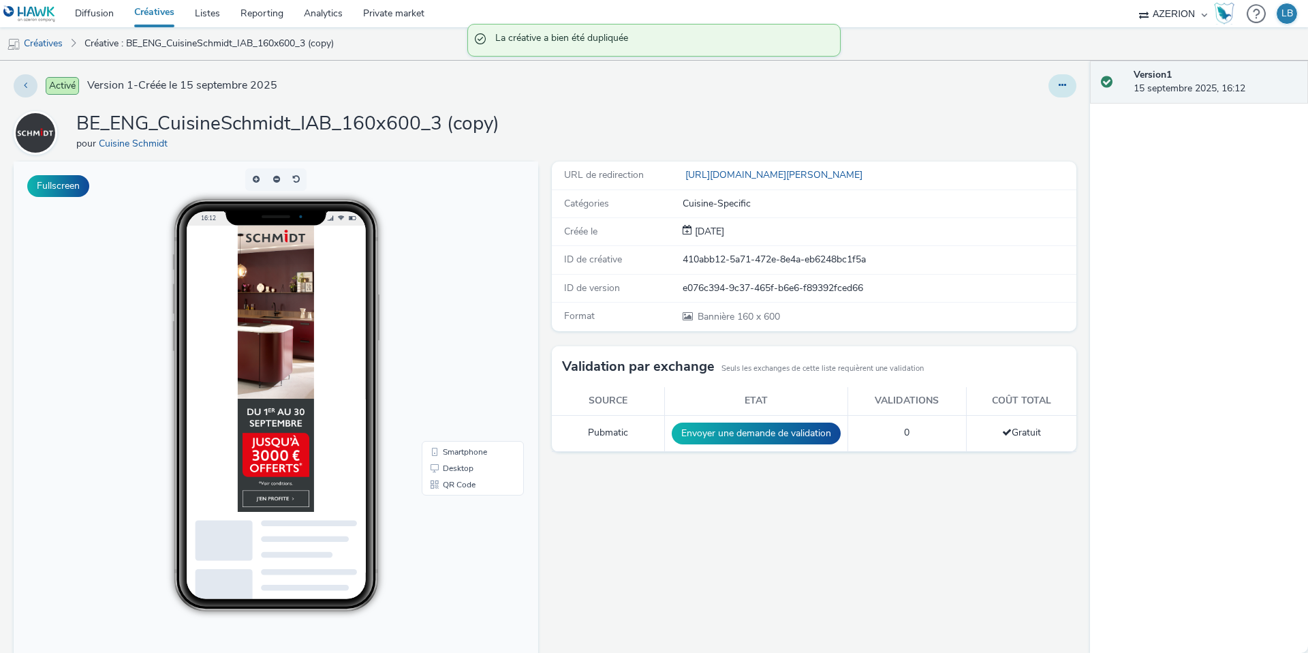
click at [1057, 94] on button at bounding box center [1063, 85] width 28 height 23
click at [1030, 112] on link "Modifier" at bounding box center [1025, 112] width 102 height 27
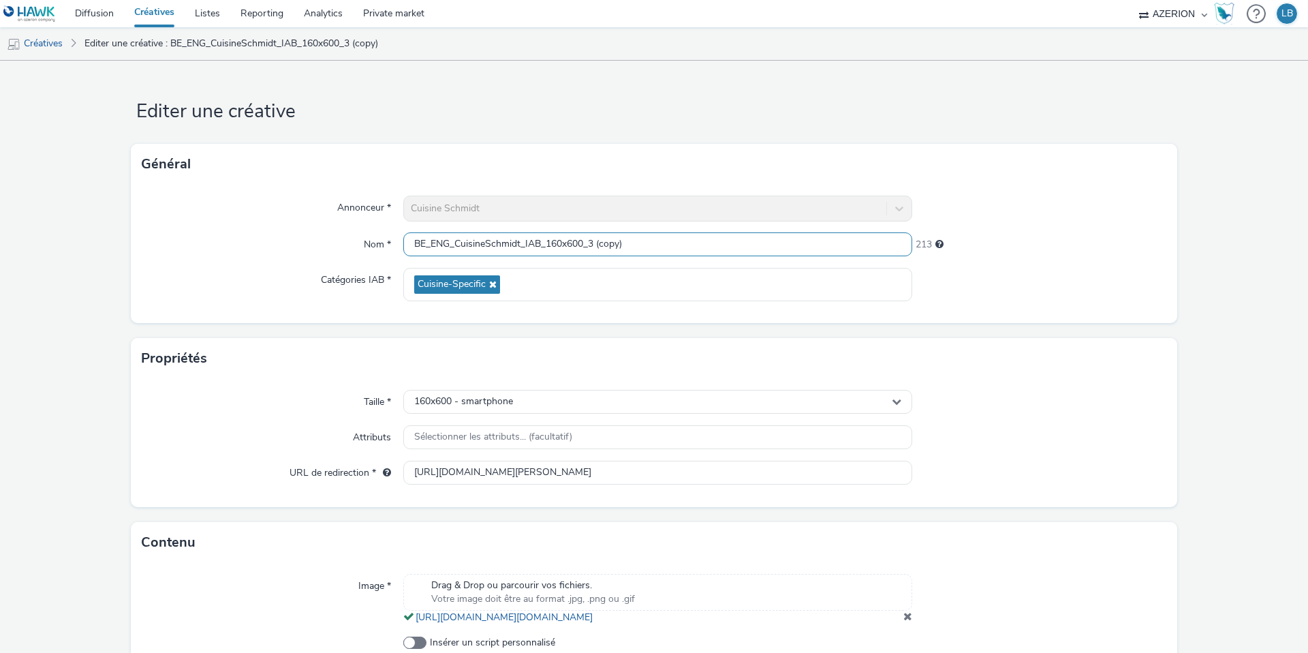
drag, startPoint x: 592, startPoint y: 244, endPoint x: 688, endPoint y: 246, distance: 96.1
click at [688, 246] on input "BE_ENG_CuisineSchmidt_IAB_160x600_3 (copy)" at bounding box center [657, 244] width 509 height 24
type input "BE_ENG_CuisineSchmidt_IAB_160x600_Gif"
click at [991, 283] on div at bounding box center [1039, 284] width 255 height 33
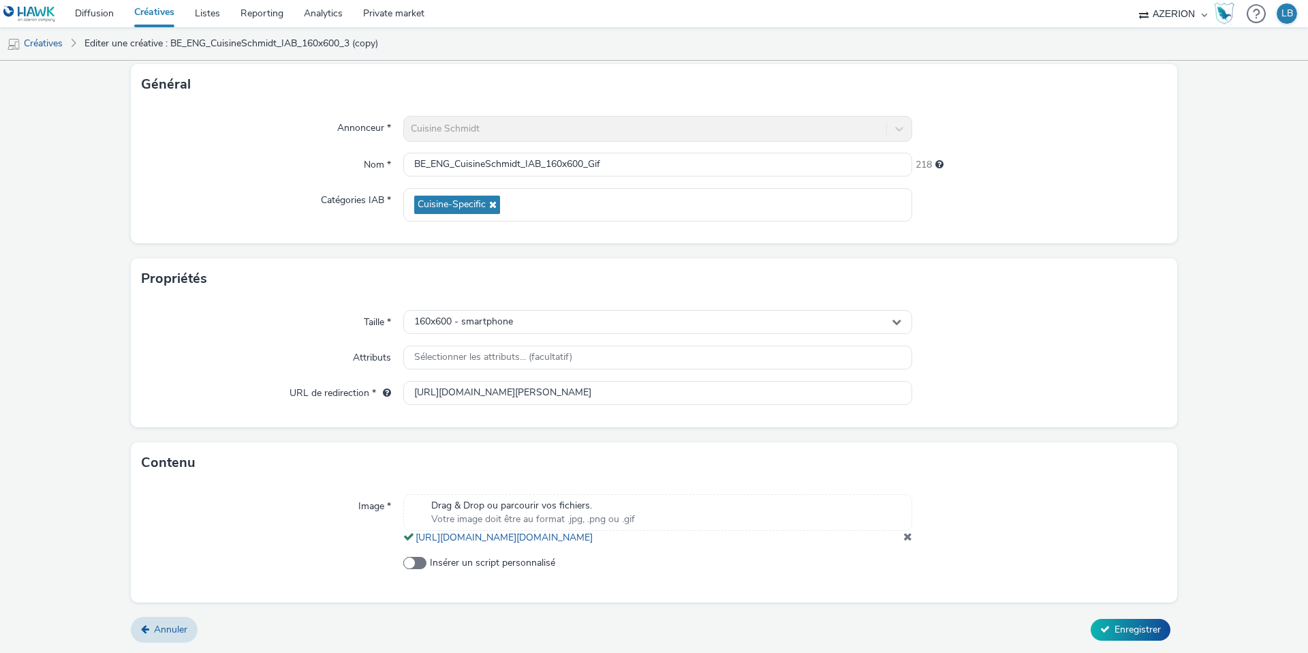
click at [905, 534] on span at bounding box center [908, 536] width 9 height 11
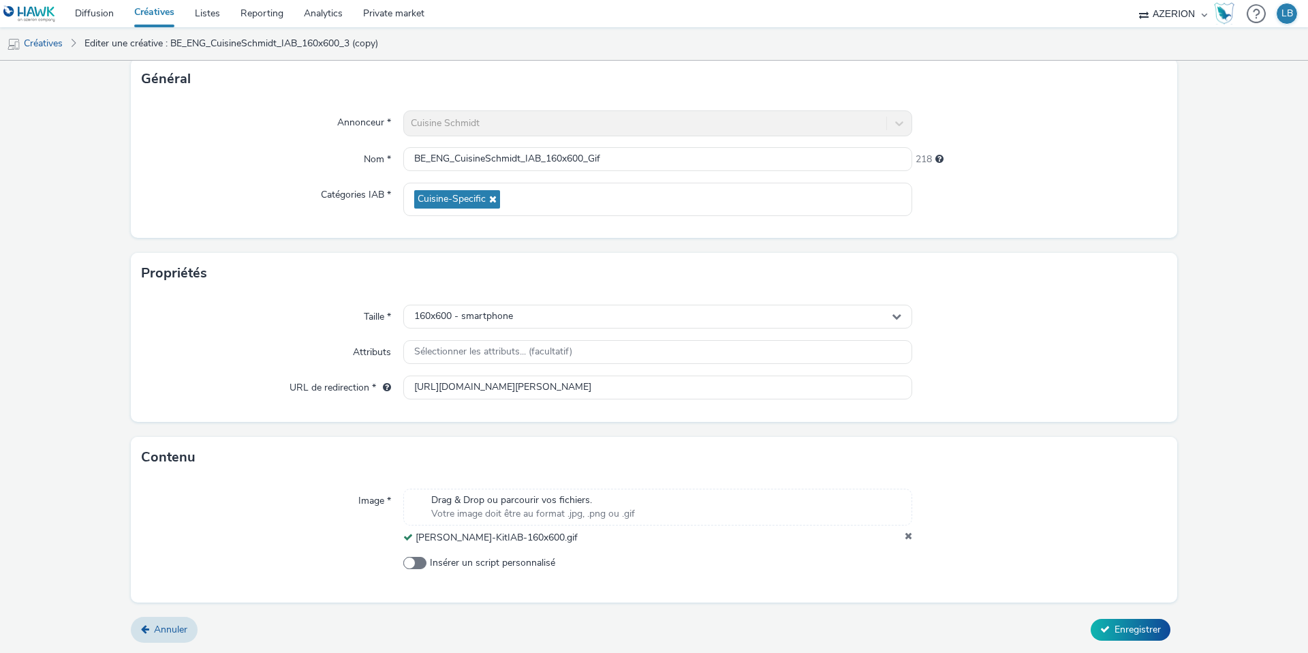
scroll to position [85, 0]
click at [1111, 624] on button "Enregistrer" at bounding box center [1131, 630] width 80 height 22
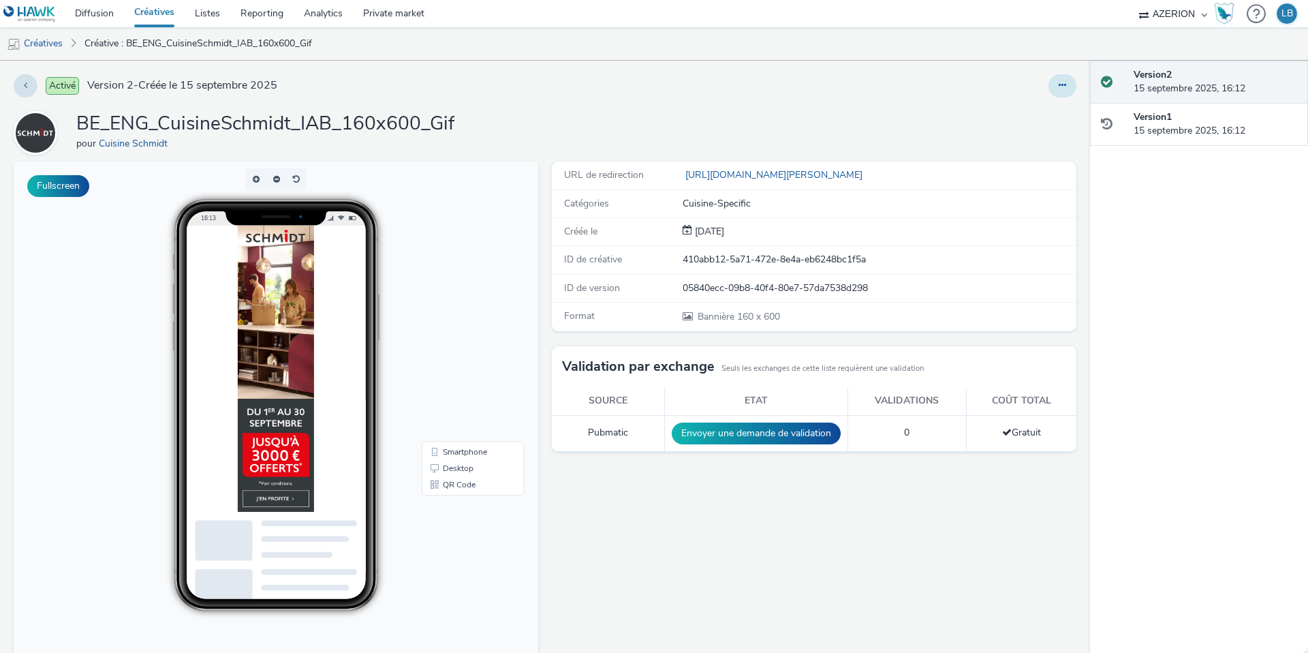
click at [1062, 90] on button at bounding box center [1063, 85] width 28 height 23
click at [1036, 137] on link "Dupliquer" at bounding box center [1025, 140] width 102 height 27
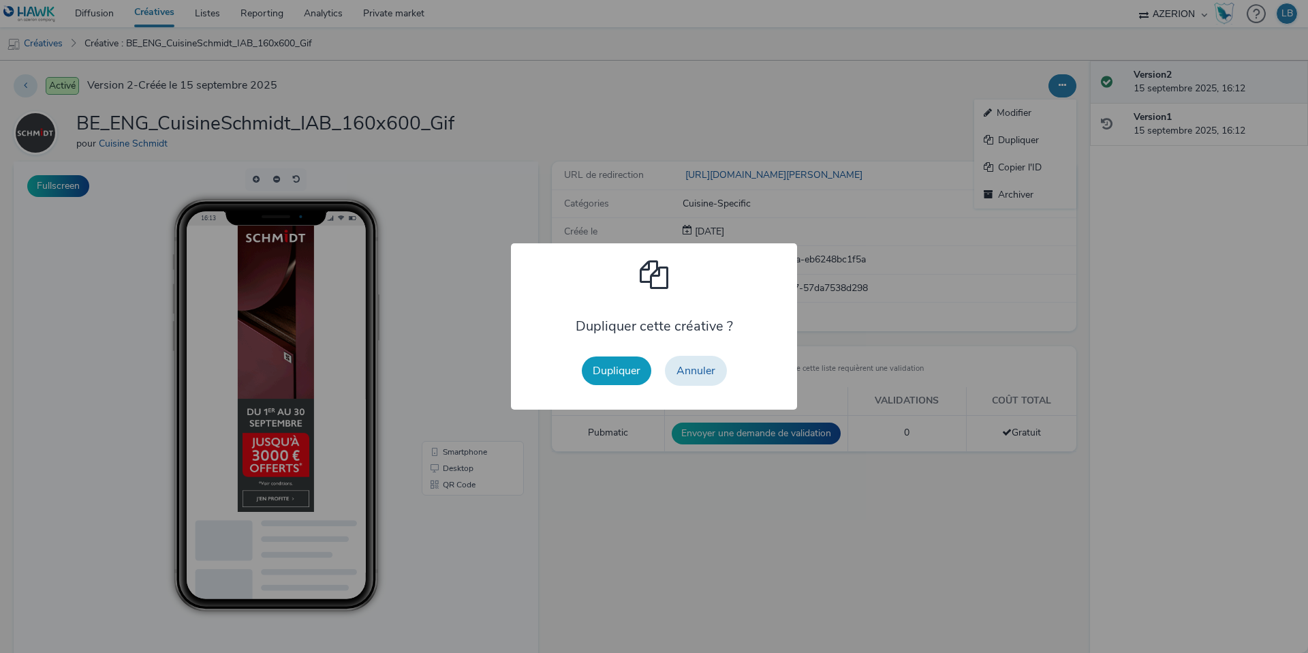
click at [605, 369] on button "Dupliquer" at bounding box center [617, 370] width 70 height 29
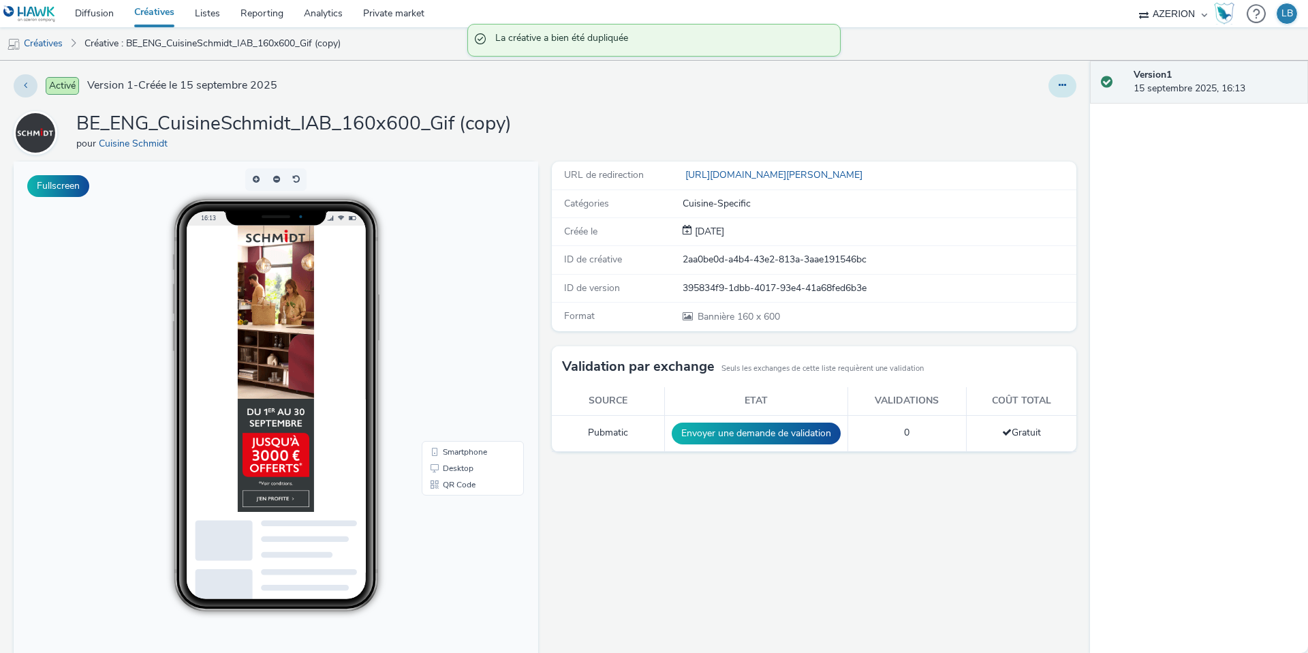
click at [1055, 89] on button at bounding box center [1063, 85] width 28 height 23
click at [1028, 112] on link "Modifier" at bounding box center [1025, 112] width 102 height 27
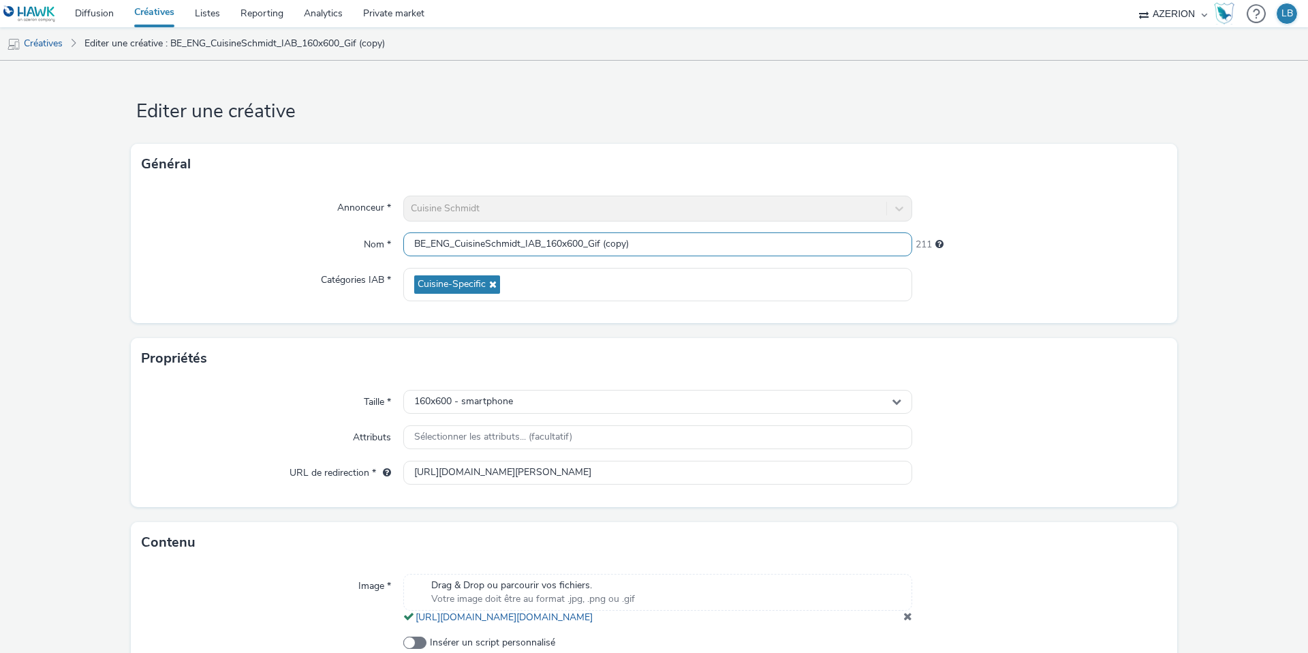
drag, startPoint x: 549, startPoint y: 243, endPoint x: 698, endPoint y: 251, distance: 150.1
click at [698, 251] on input "BE_ENG_CuisineSchmidt_IAB_160x600_Gif (copy)" at bounding box center [657, 244] width 509 height 24
type input "BE_ENG_CuisineSchmidt_IAB_300x250_1"
click at [1123, 222] on div "Annonceur * Cuisine Schmidt Nom * BE_ENG_CuisineSchmidt_IAB_300x250_1 220 Catég…" at bounding box center [654, 254] width 1047 height 138
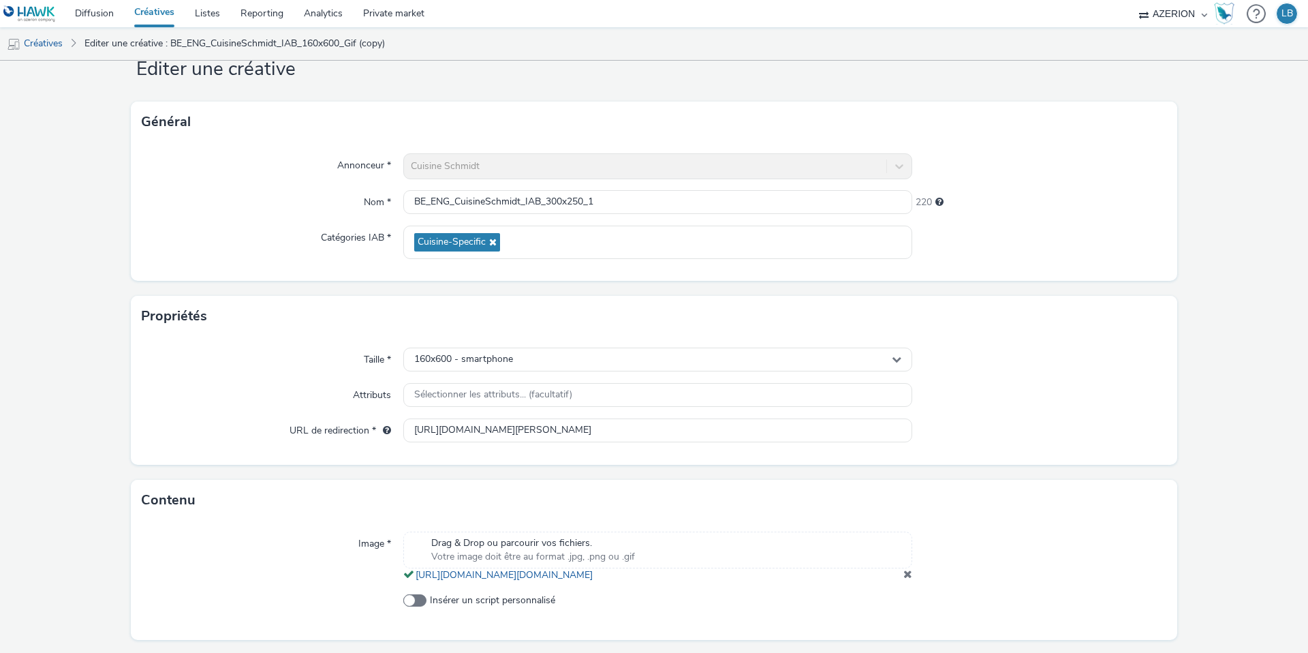
scroll to position [93, 0]
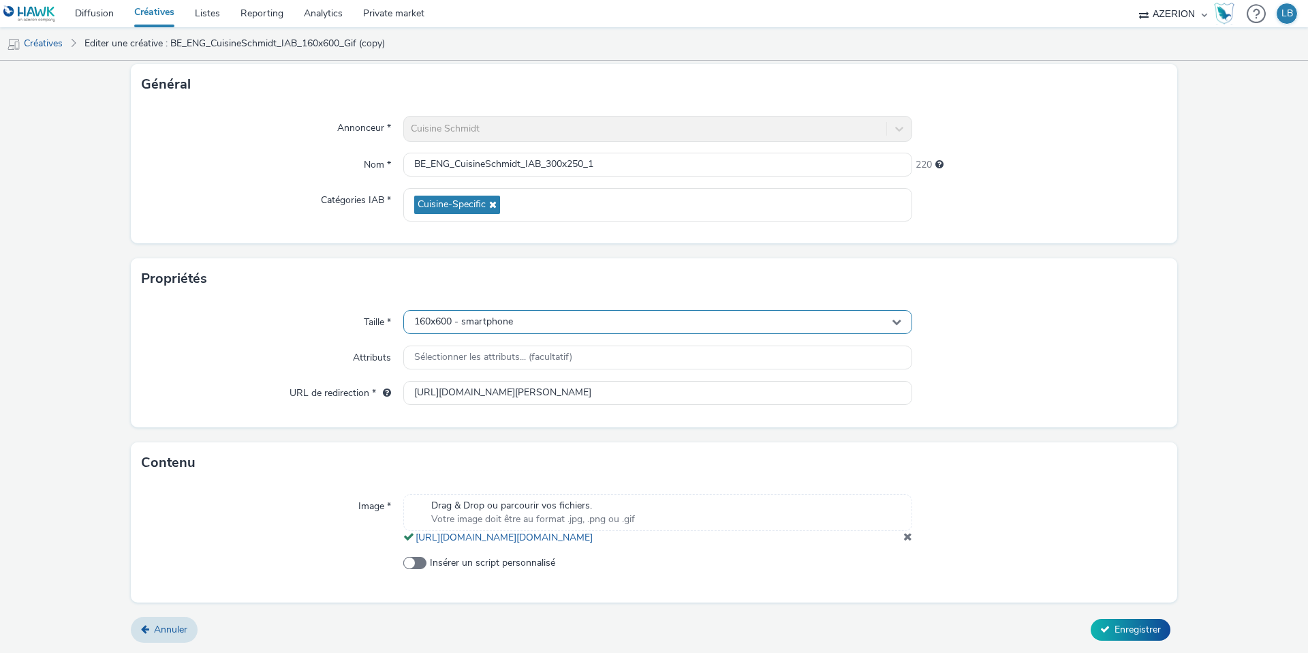
click at [531, 311] on div "160x600 - smartphone" at bounding box center [657, 322] width 509 height 24
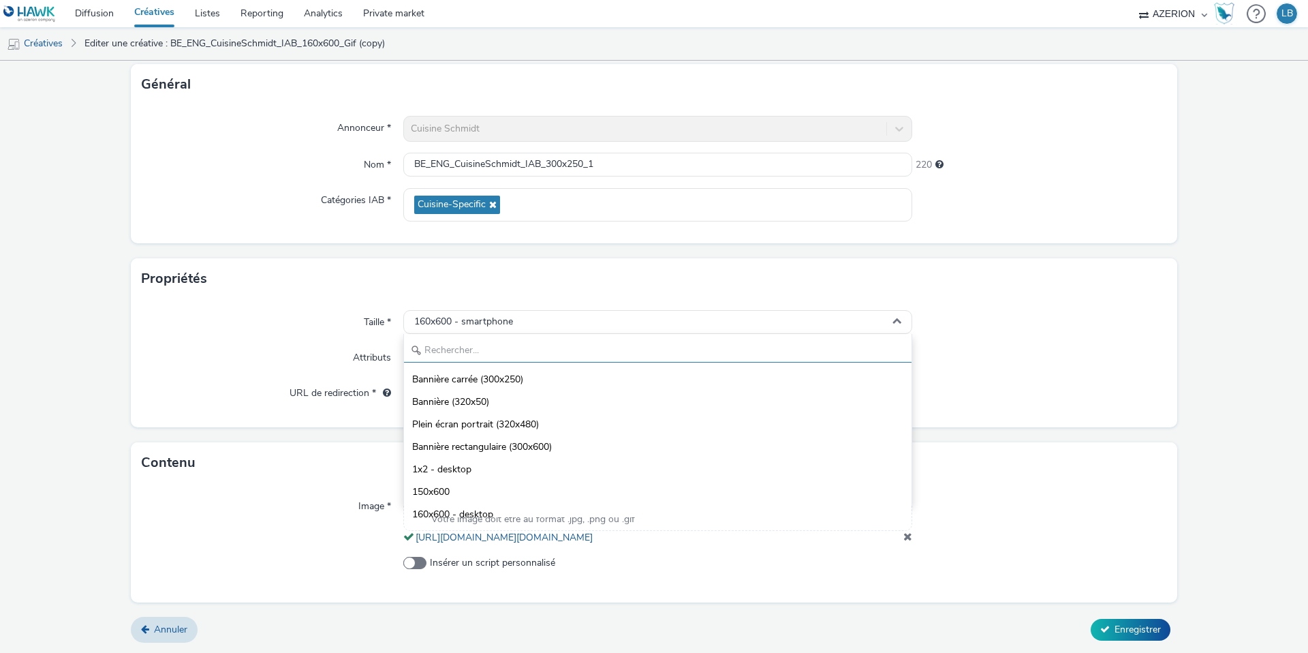
click at [446, 339] on input "text" at bounding box center [658, 351] width 508 height 24
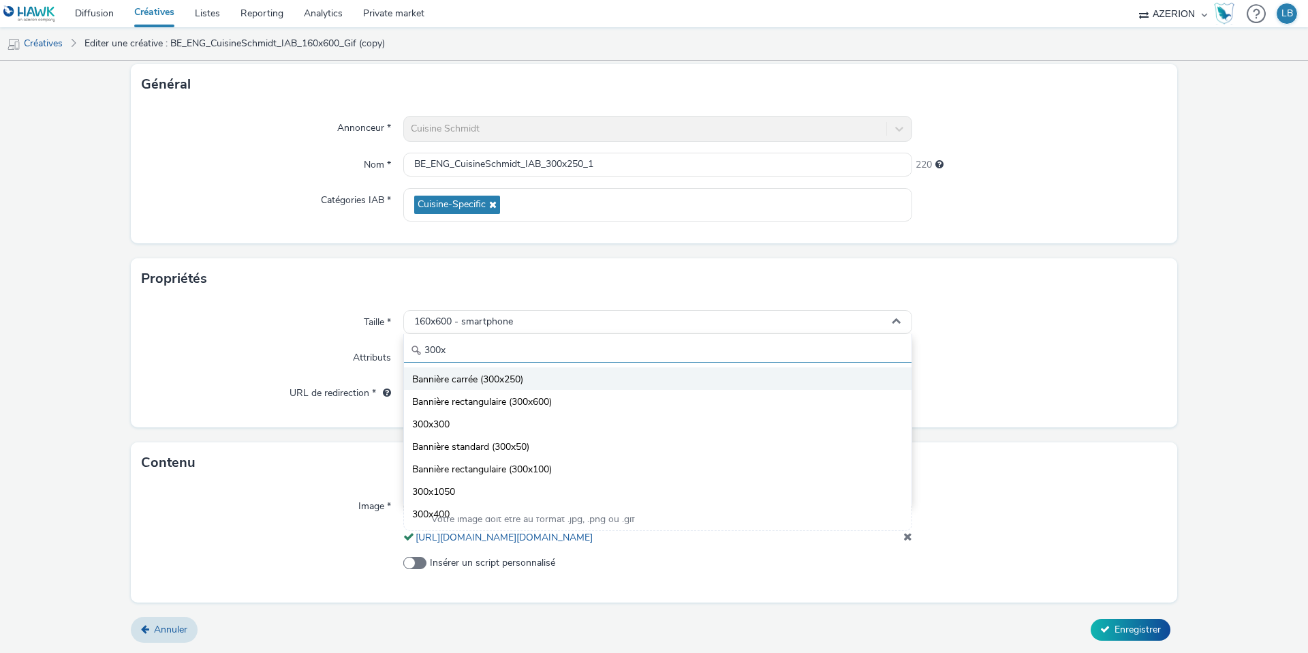
type input "300x"
click at [534, 367] on li "Bannière carrée (300x250)" at bounding box center [658, 378] width 508 height 22
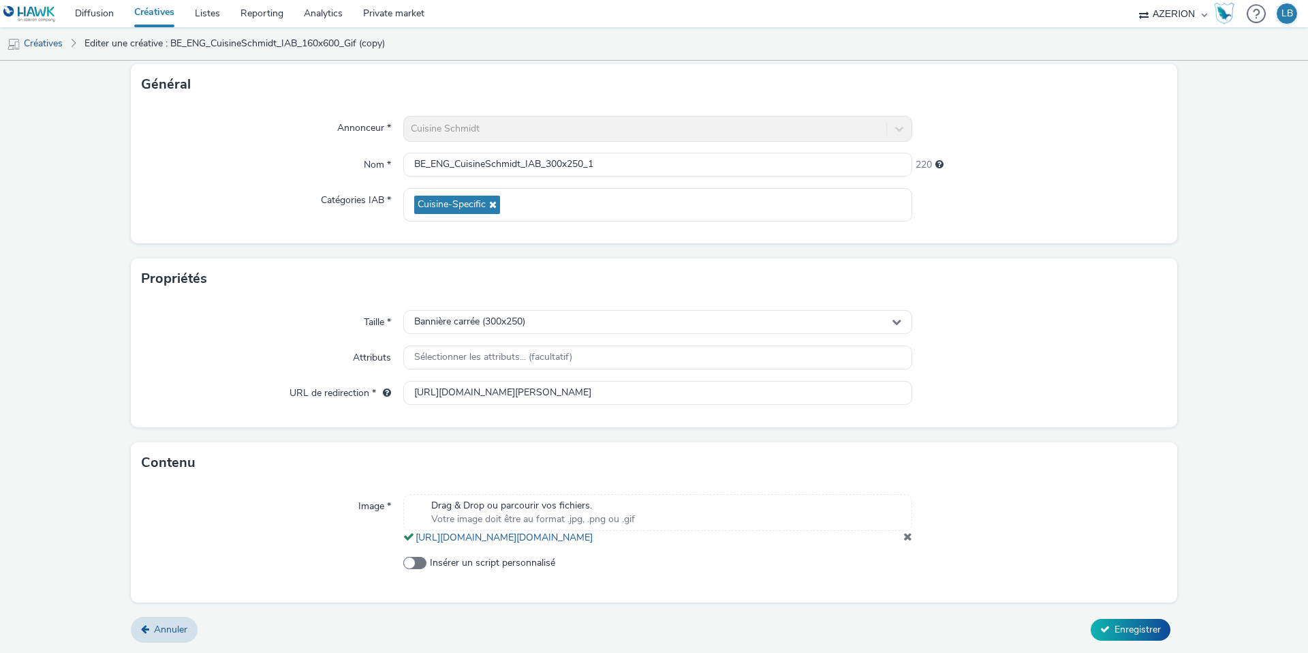
click at [906, 532] on span at bounding box center [908, 536] width 9 height 11
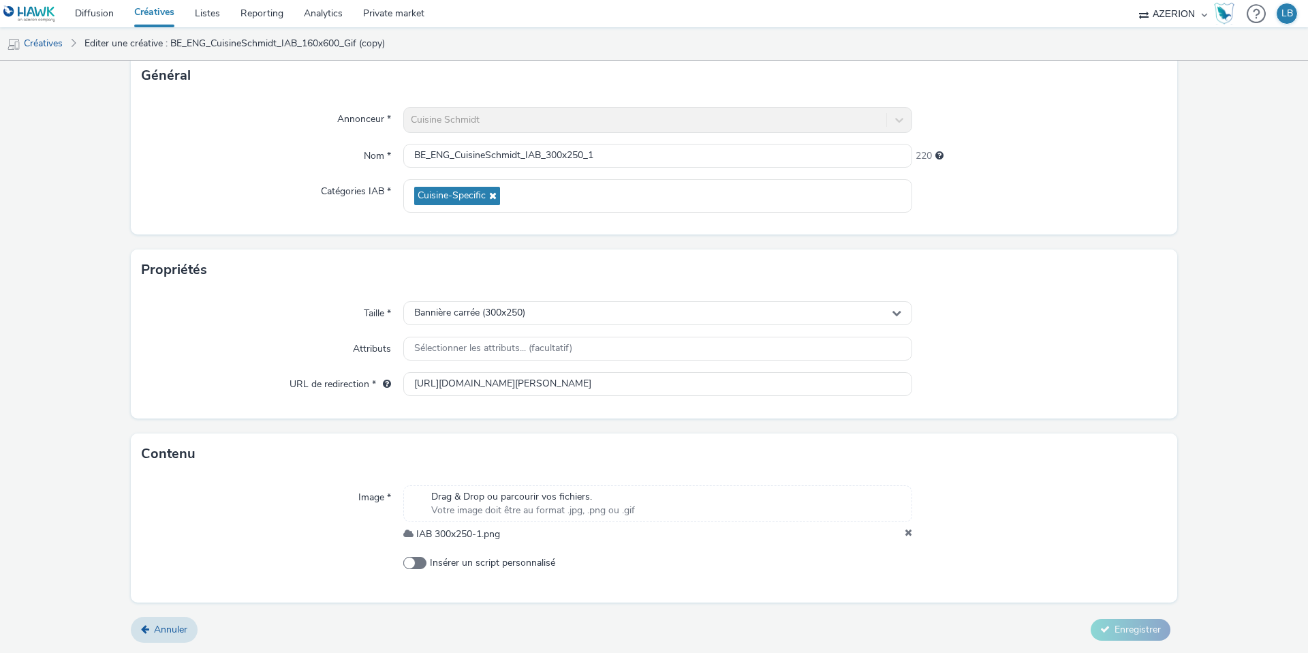
scroll to position [85, 0]
click at [1152, 626] on span "Enregistrer" at bounding box center [1138, 629] width 46 height 13
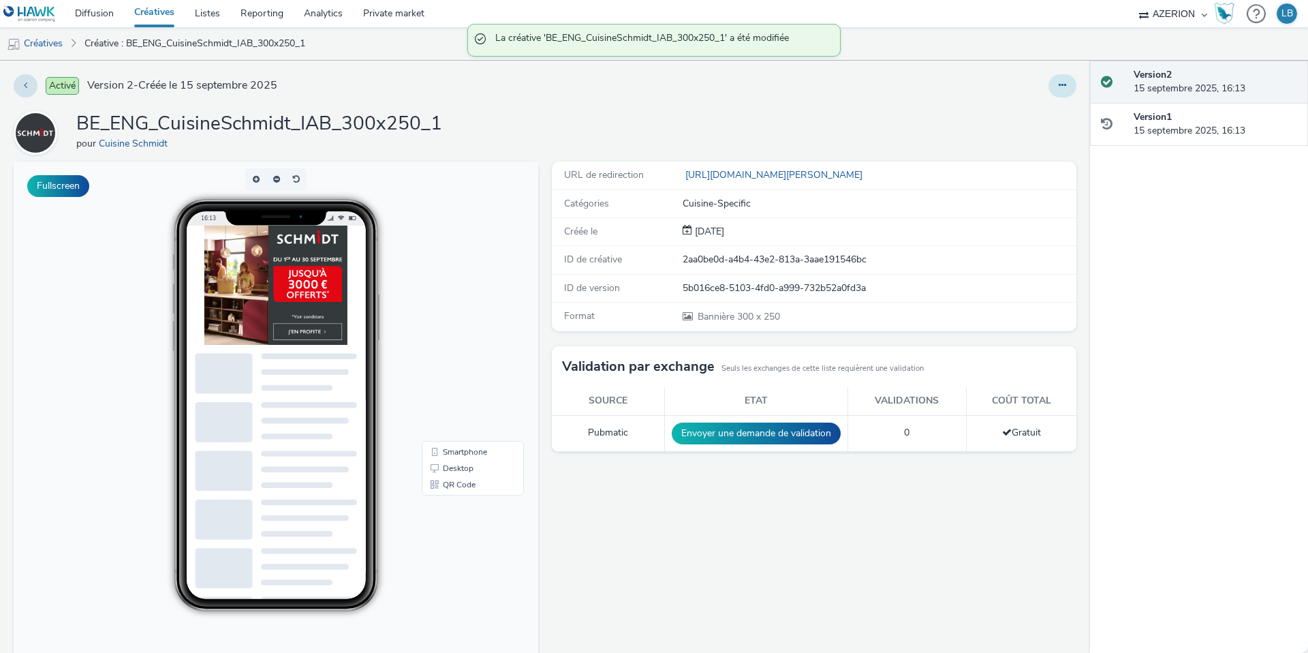
click at [1061, 76] on button at bounding box center [1063, 85] width 28 height 23
click at [1021, 140] on link "Dupliquer" at bounding box center [1025, 140] width 102 height 27
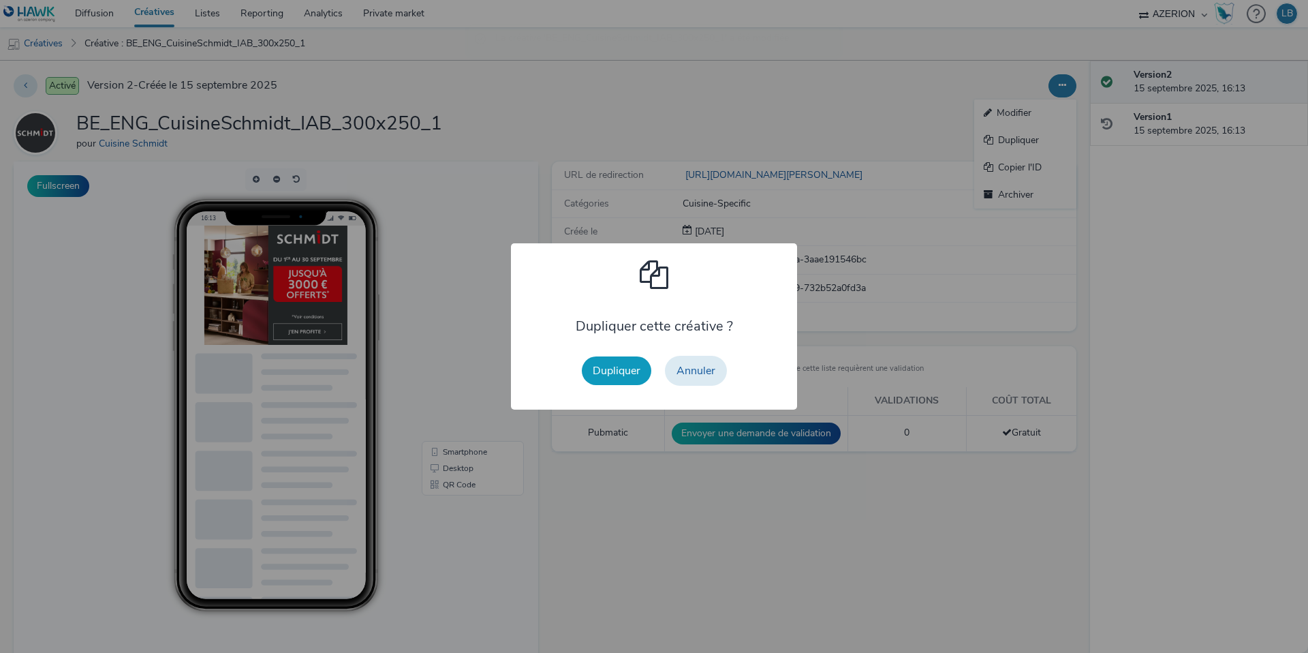
click at [619, 367] on button "Dupliquer" at bounding box center [617, 370] width 70 height 29
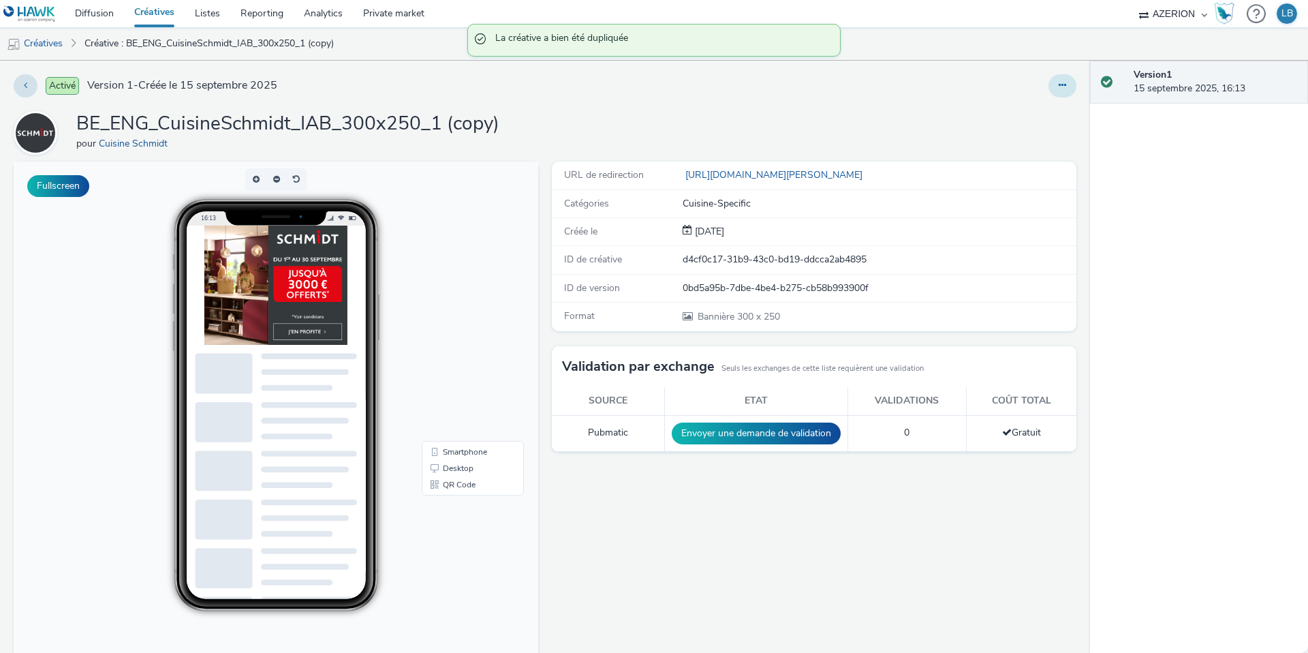
click at [1053, 87] on button at bounding box center [1063, 85] width 28 height 23
click at [1032, 115] on link "Modifier" at bounding box center [1025, 112] width 102 height 27
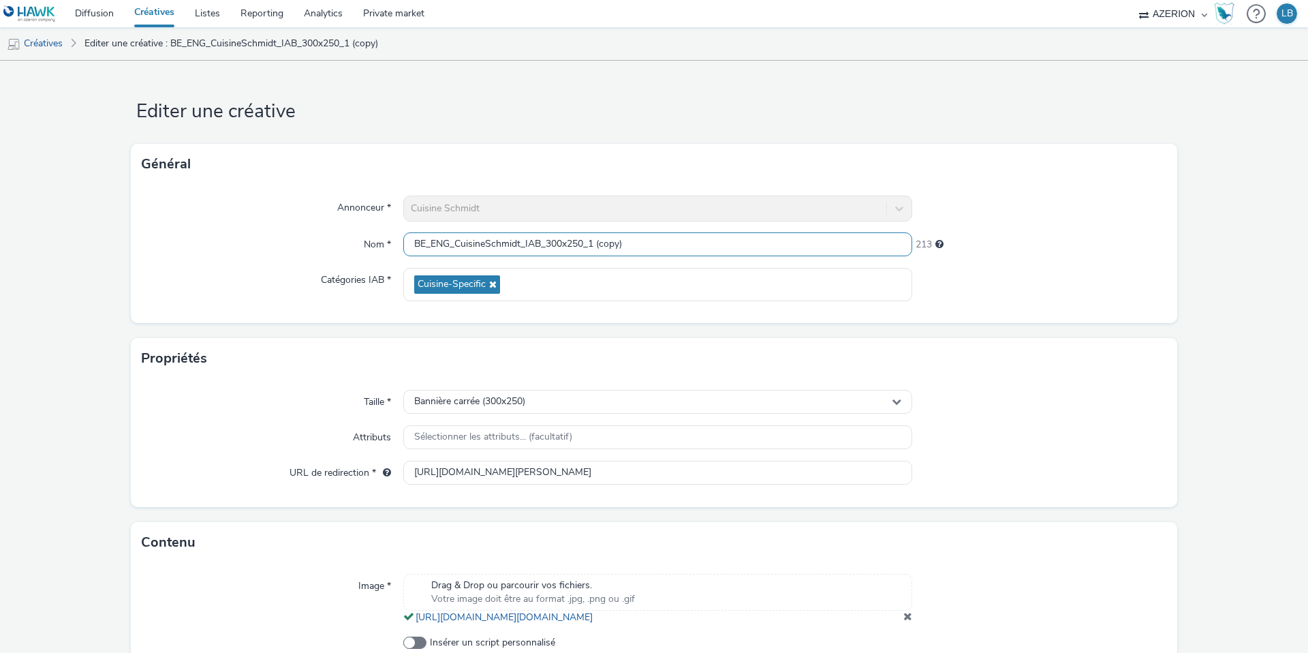
drag, startPoint x: 590, startPoint y: 241, endPoint x: 739, endPoint y: 253, distance: 149.0
click at [739, 253] on input "BE_ENG_CuisineSchmidt_IAB_300x250_1 (copy)" at bounding box center [657, 244] width 509 height 24
type input "BE_ENG_CuisineSchmidt_IAB_300x250_2"
click at [993, 302] on div "Annonceur * Cuisine Schmidt Nom * BE_ENG_CuisineSchmidt_IAB_300x250_2 220 Catég…" at bounding box center [654, 254] width 1047 height 138
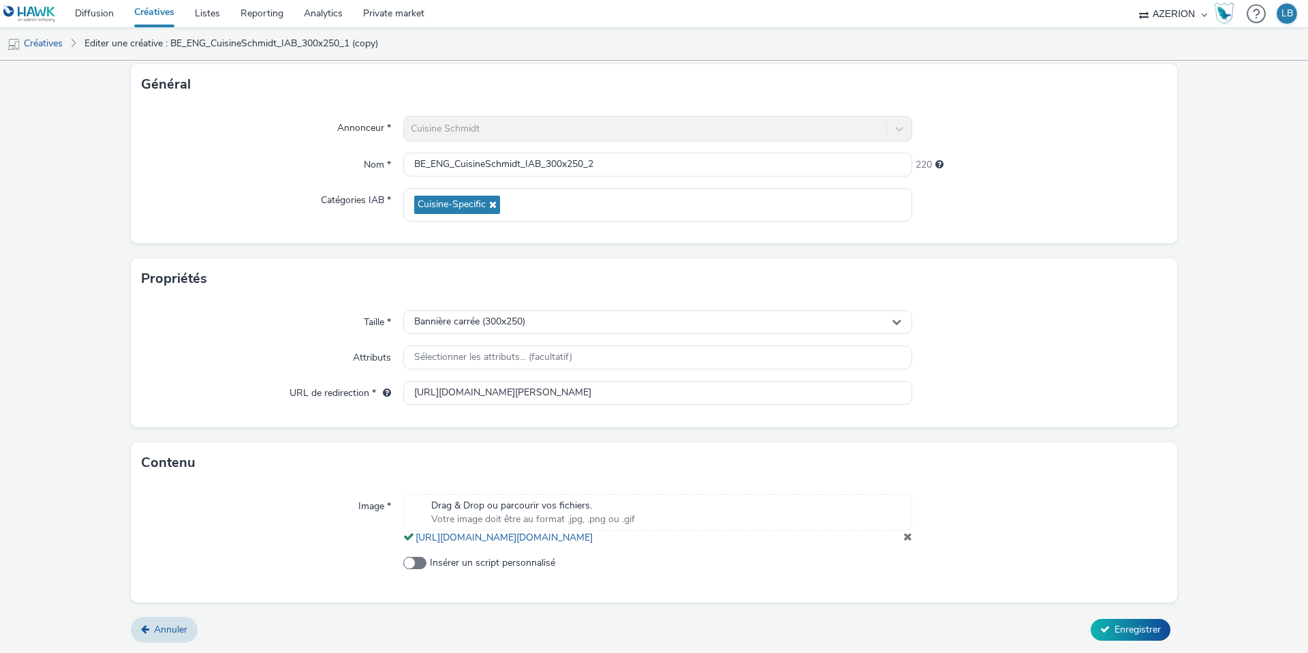
click at [910, 540] on span at bounding box center [908, 536] width 9 height 11
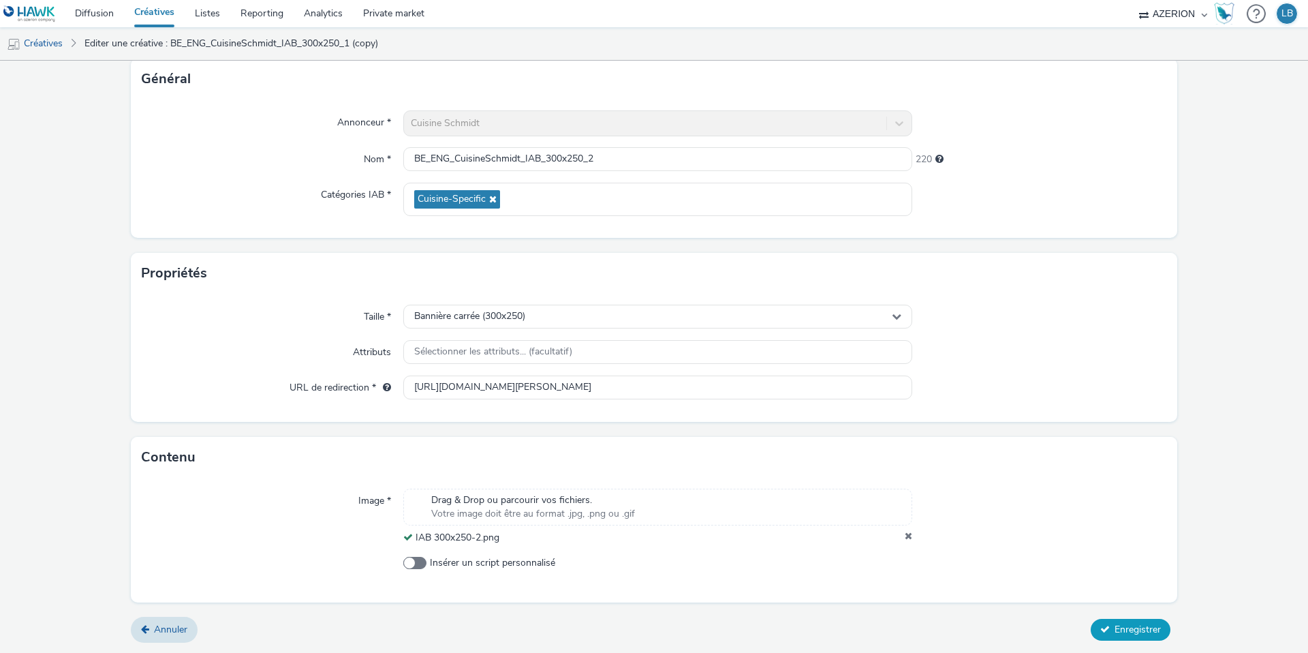
click at [1122, 627] on span "Enregistrer" at bounding box center [1138, 629] width 46 height 13
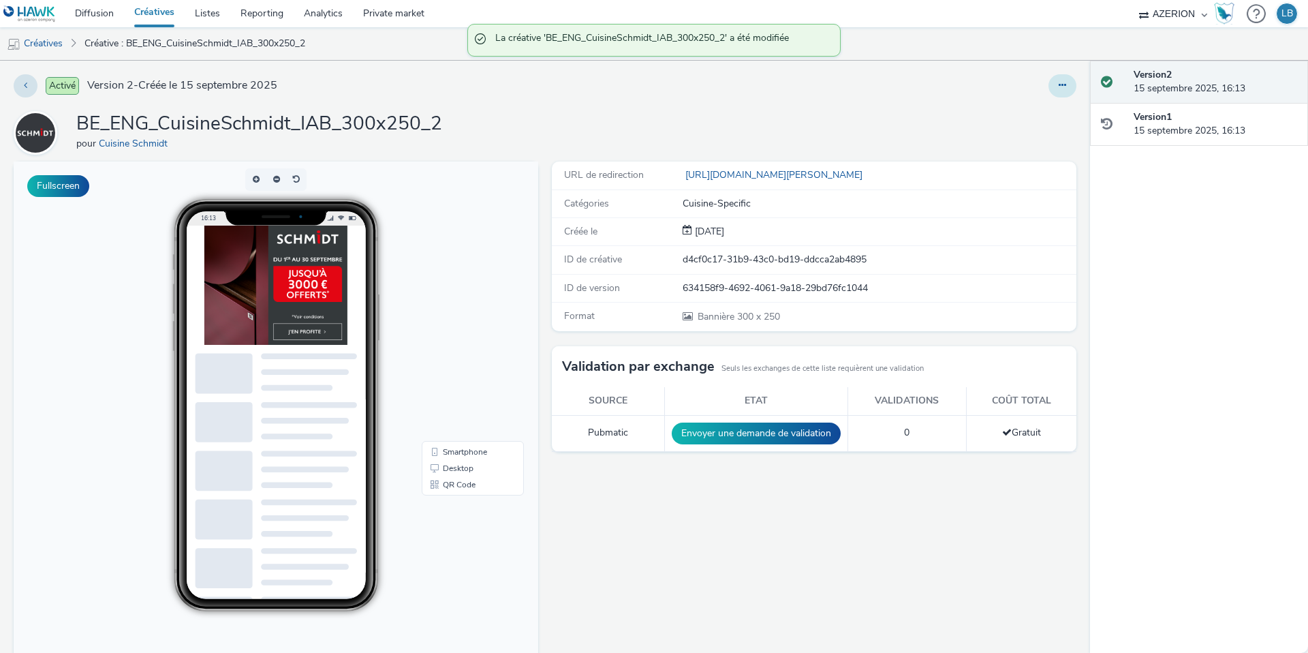
click at [1066, 79] on button at bounding box center [1063, 85] width 28 height 23
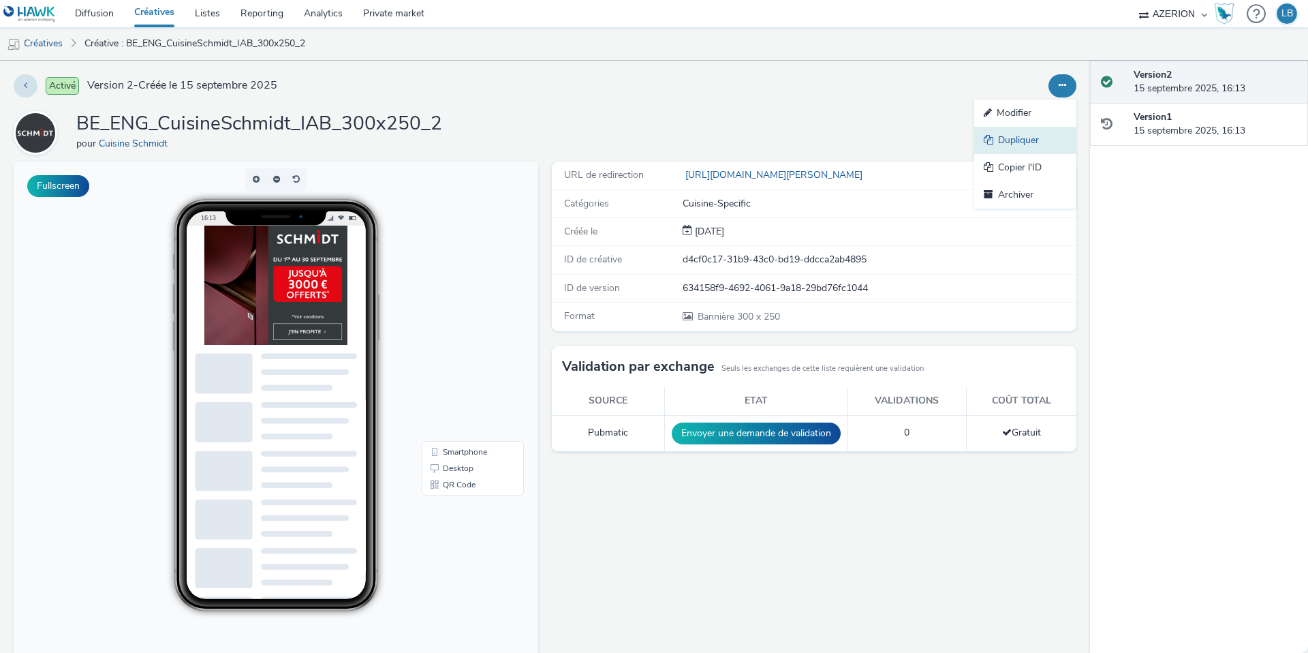
click at [1028, 138] on link "Dupliquer" at bounding box center [1025, 140] width 102 height 27
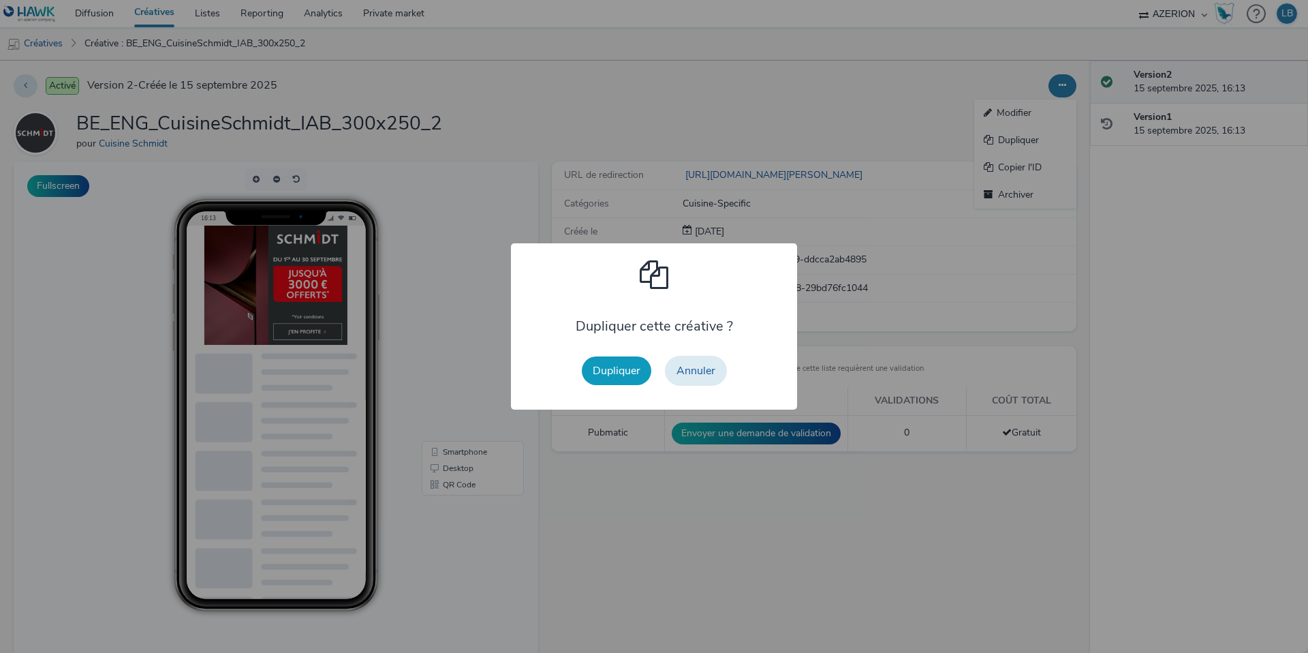
click at [623, 371] on button "Dupliquer" at bounding box center [617, 370] width 70 height 29
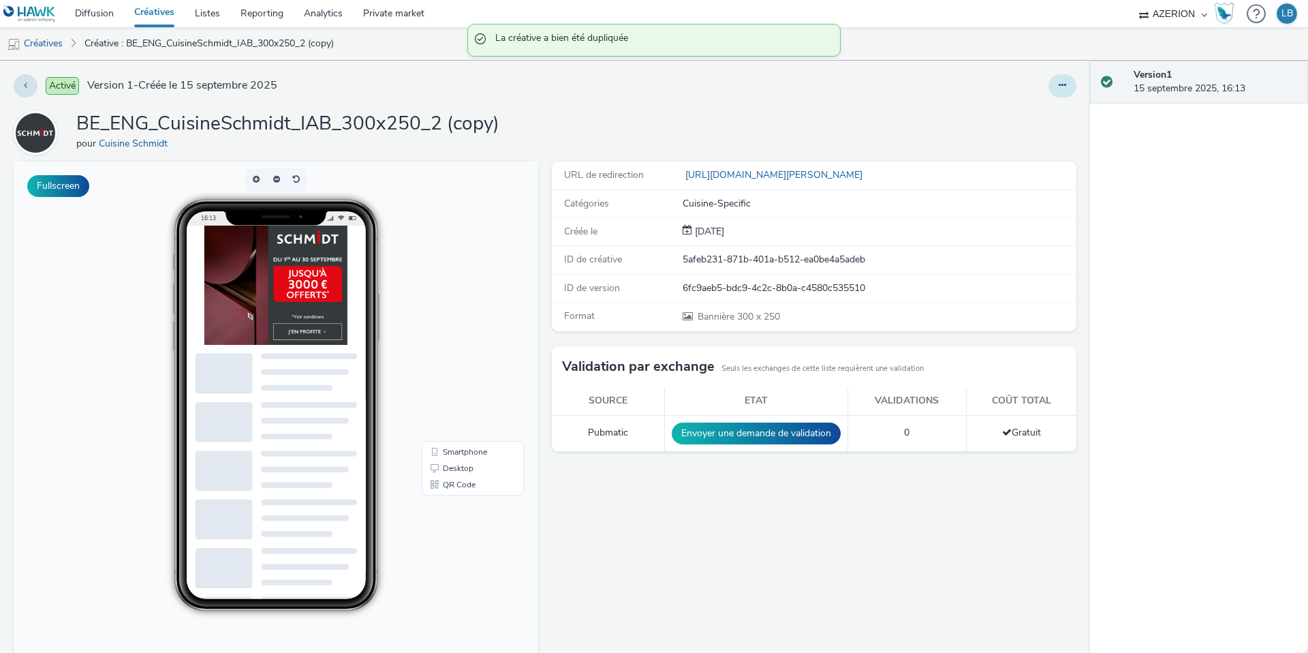
click at [1061, 85] on icon at bounding box center [1062, 85] width 7 height 10
click at [1036, 113] on link "Modifier" at bounding box center [1025, 112] width 102 height 27
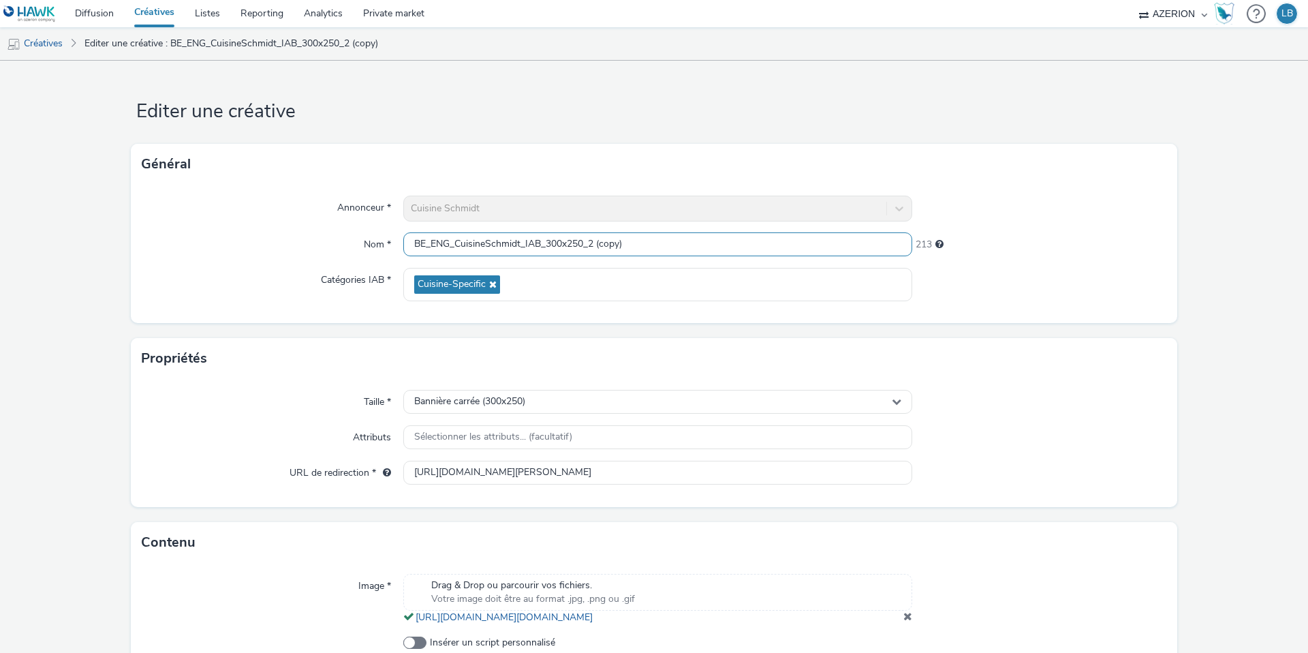
drag, startPoint x: 591, startPoint y: 245, endPoint x: 752, endPoint y: 244, distance: 160.8
click at [752, 244] on input "BE_ENG_CuisineSchmidt_IAB_300x250_2 (copy)" at bounding box center [657, 244] width 509 height 24
type input "BE_ENG_CuisineSchmidt_IAB_300x250_3"
click at [1038, 227] on div "Annonceur * Cuisine Schmidt Nom * BE_ENG_CuisineSchmidt_IAB_300x250_3 220 Catég…" at bounding box center [654, 254] width 1047 height 138
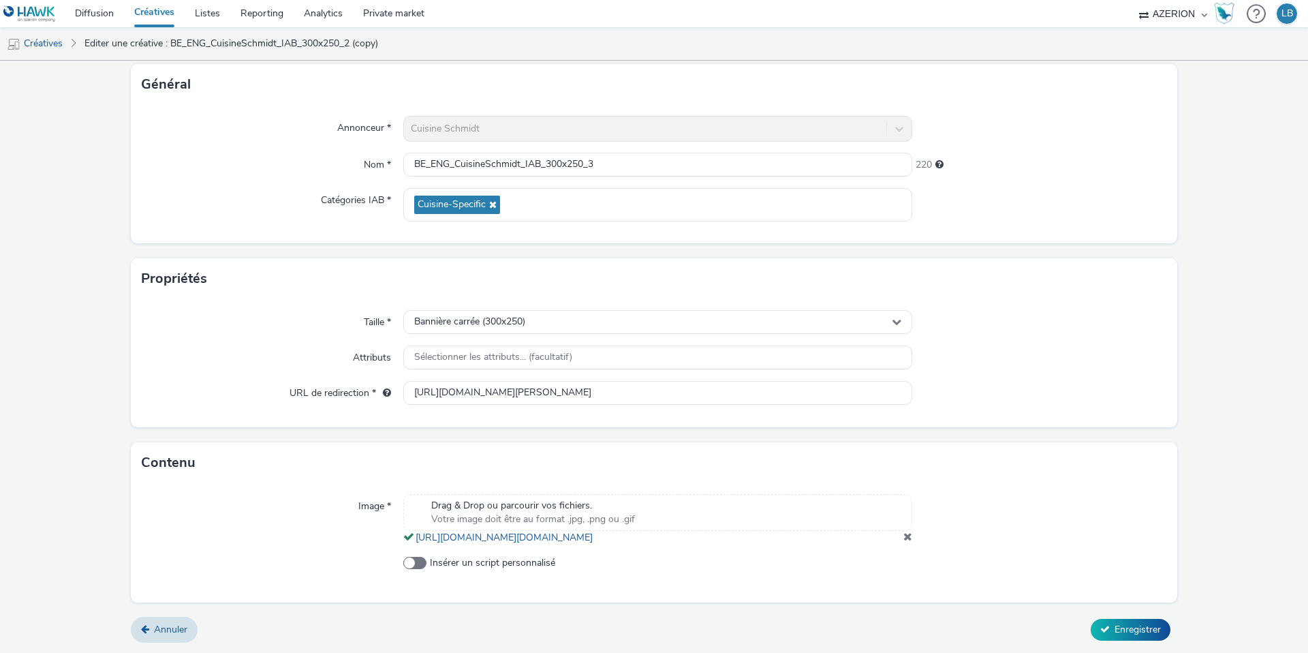
click at [908, 538] on span at bounding box center [908, 536] width 9 height 11
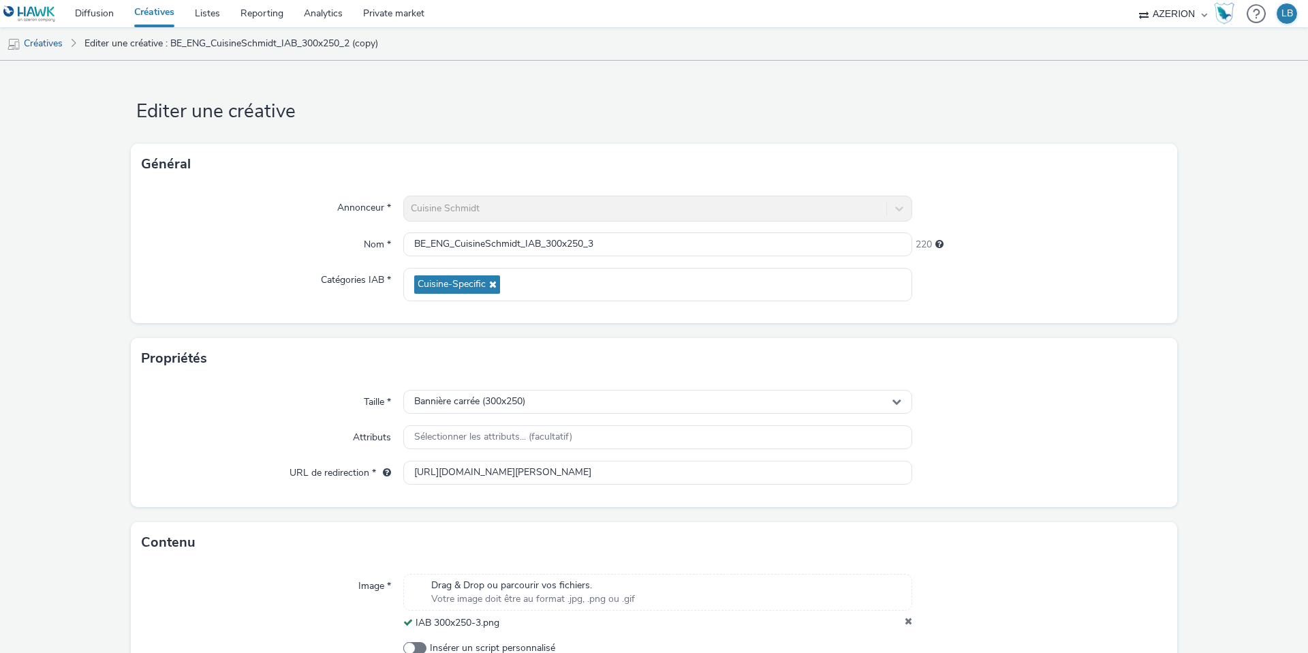
scroll to position [85, 0]
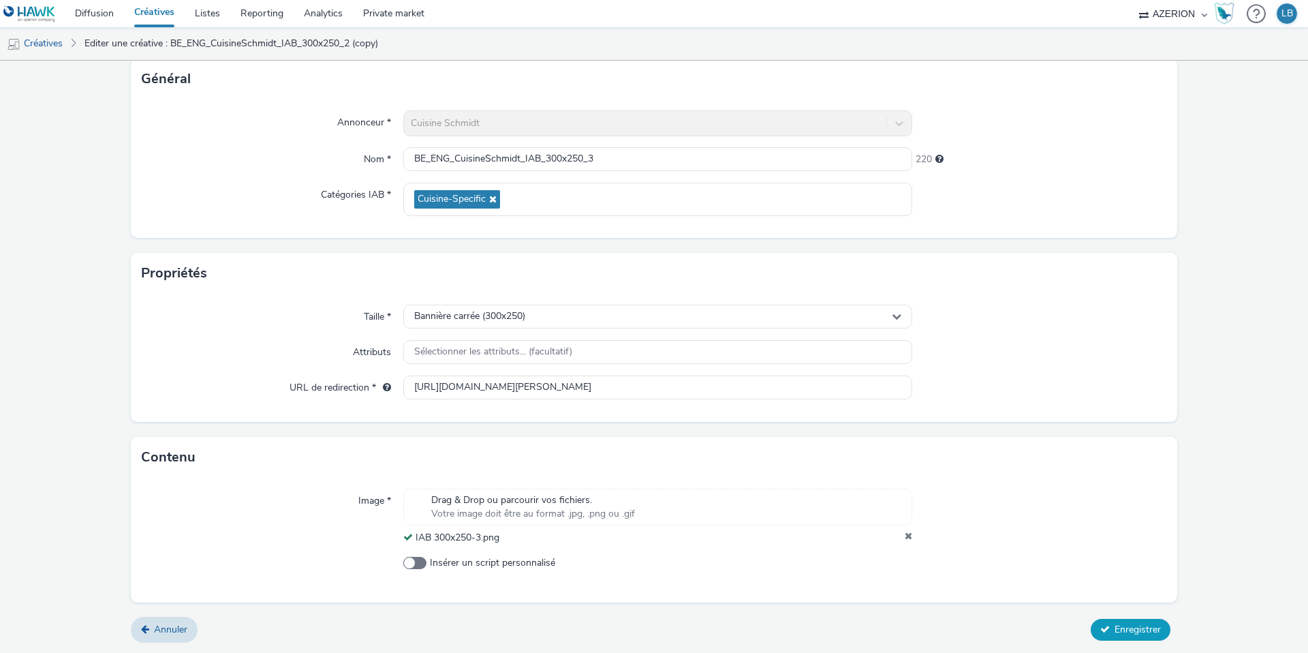
click at [1117, 626] on span "Enregistrer" at bounding box center [1138, 629] width 46 height 13
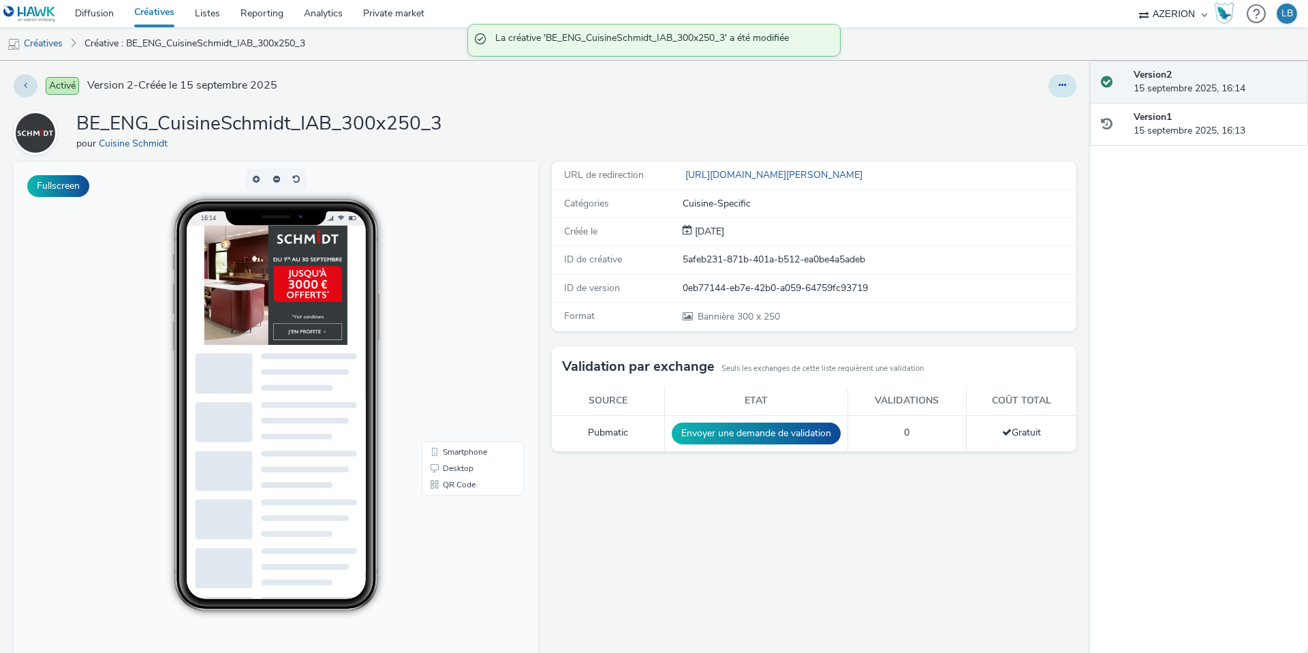
click at [1068, 87] on button at bounding box center [1063, 85] width 28 height 23
click at [1020, 136] on link "Dupliquer" at bounding box center [1025, 140] width 102 height 27
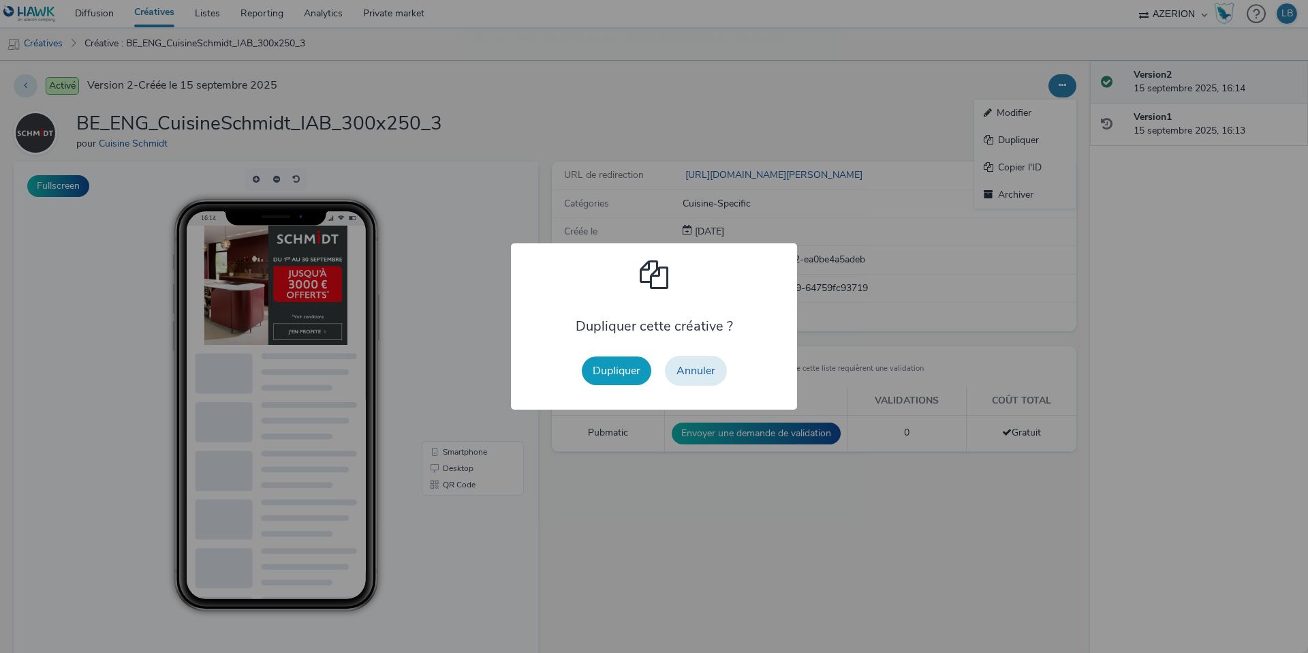
click at [616, 382] on button "Dupliquer" at bounding box center [617, 370] width 70 height 29
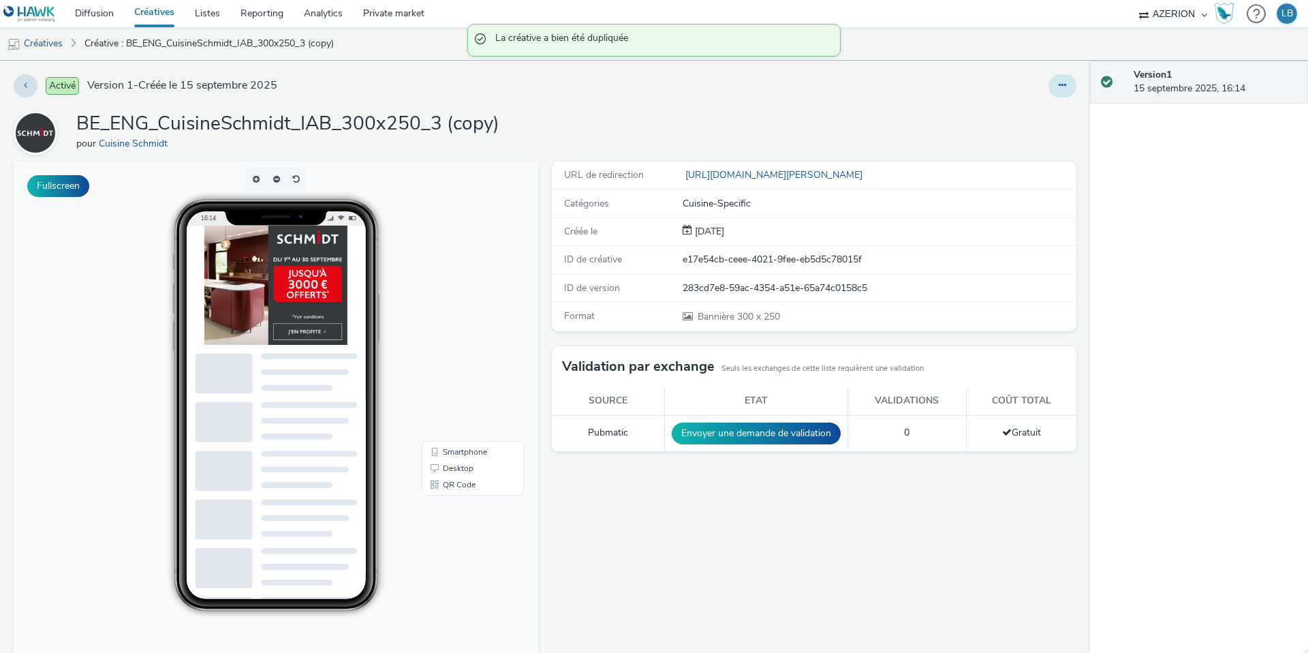
click at [1063, 84] on icon at bounding box center [1062, 85] width 7 height 10
click at [1028, 112] on link "Modifier" at bounding box center [1025, 112] width 102 height 27
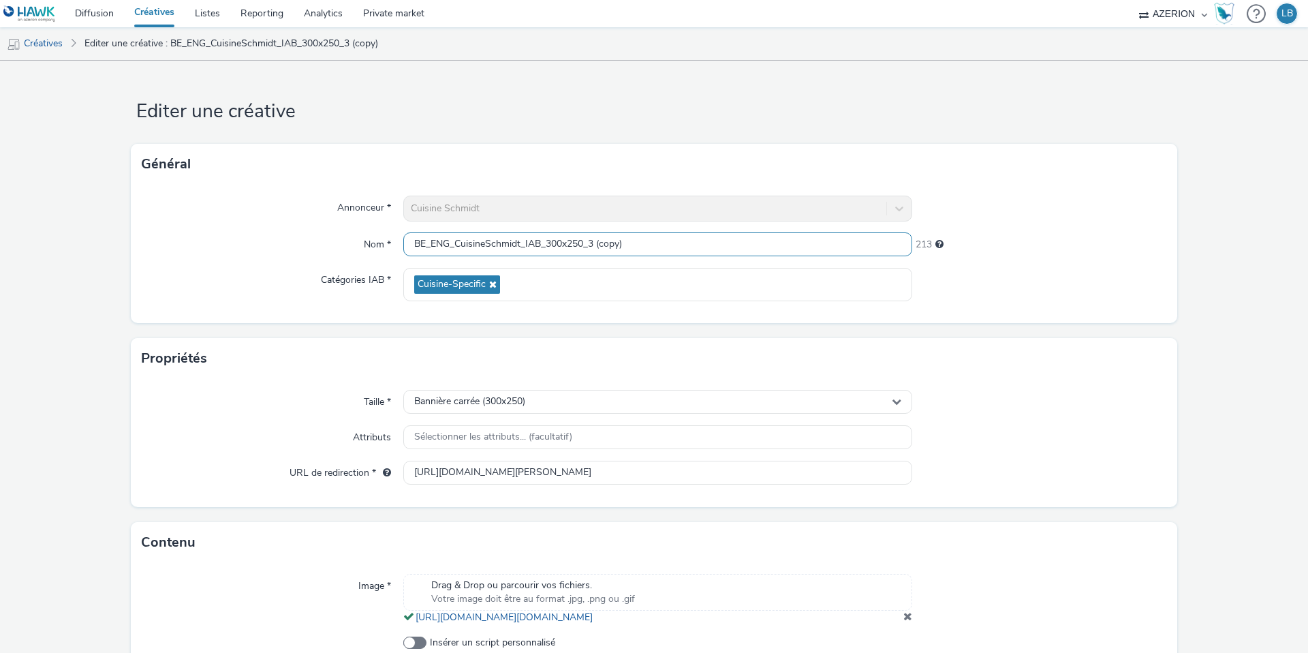
drag, startPoint x: 591, startPoint y: 245, endPoint x: 709, endPoint y: 245, distance: 117.9
click at [709, 245] on input "BE_ENG_CuisineSchmidt_IAB_300x250_3 (copy)" at bounding box center [657, 244] width 509 height 24
type input "BE_ENG_CuisineSchmidt_IAB_300x250_Gif"
click at [1008, 225] on div "Annonceur * Cuisine Schmidt Nom * BE_ENG_CuisineSchmidt_IAB_300x250_Gif 218 Cat…" at bounding box center [654, 254] width 1047 height 138
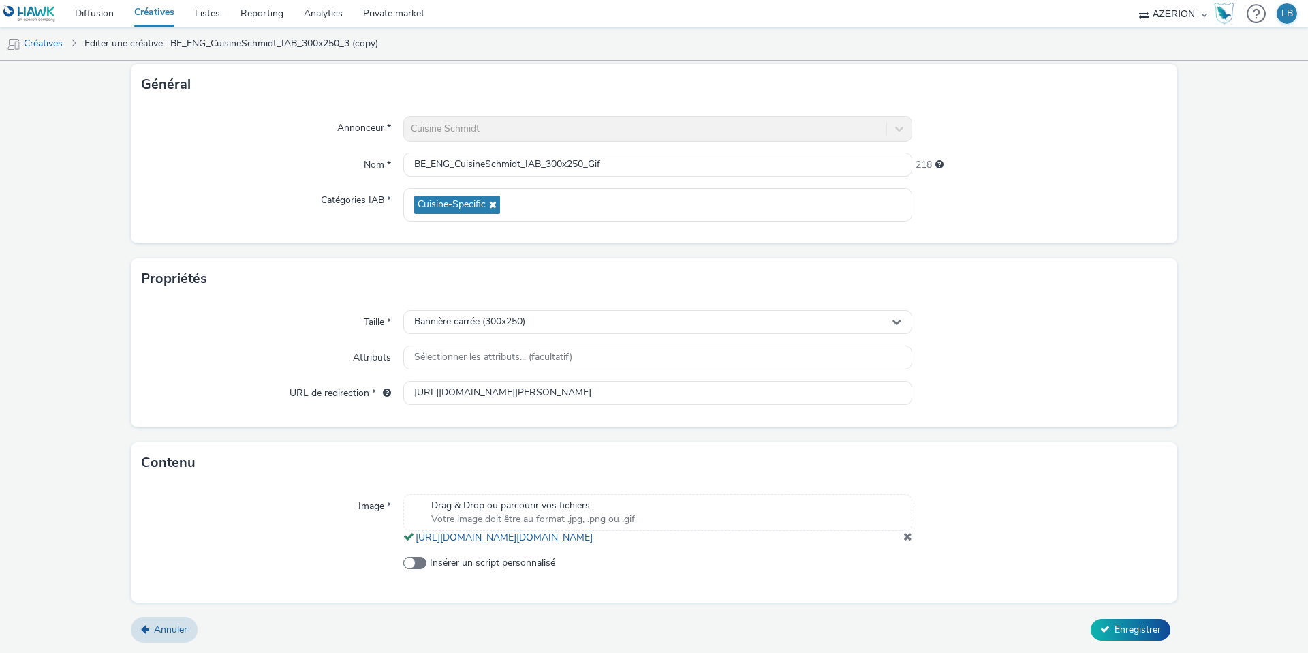
click at [908, 538] on span at bounding box center [908, 536] width 9 height 11
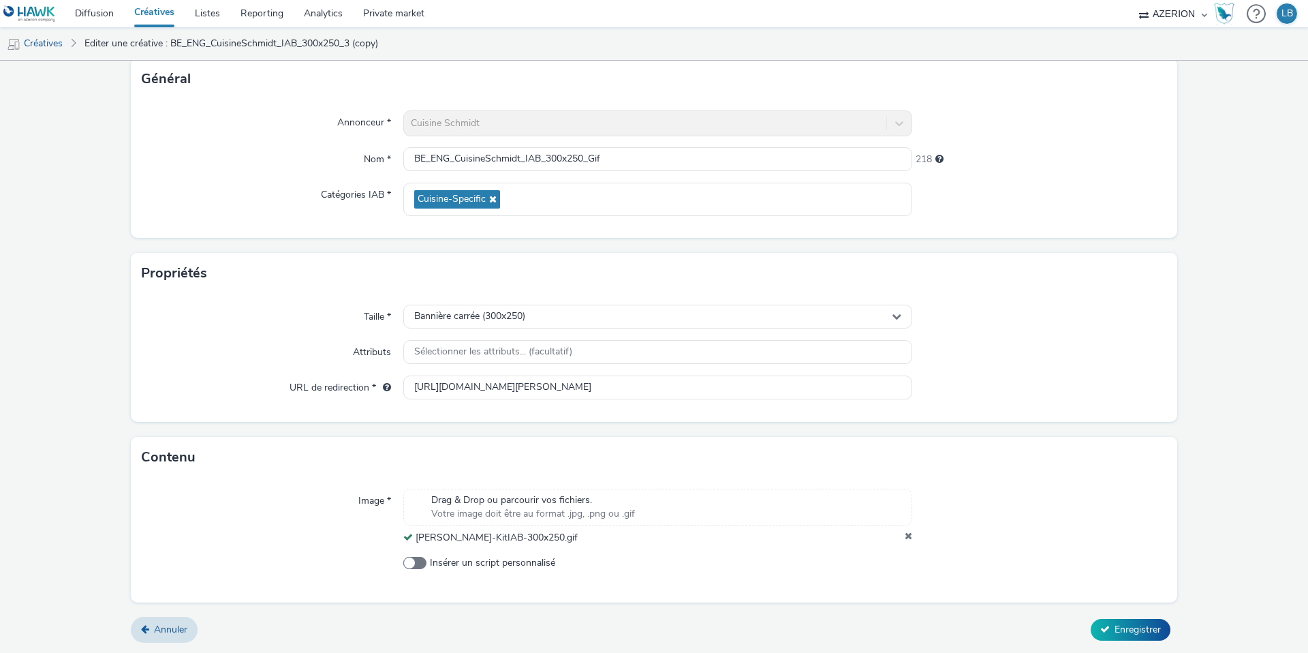
scroll to position [85, 0]
click at [1139, 632] on span "Enregistrer" at bounding box center [1138, 629] width 46 height 13
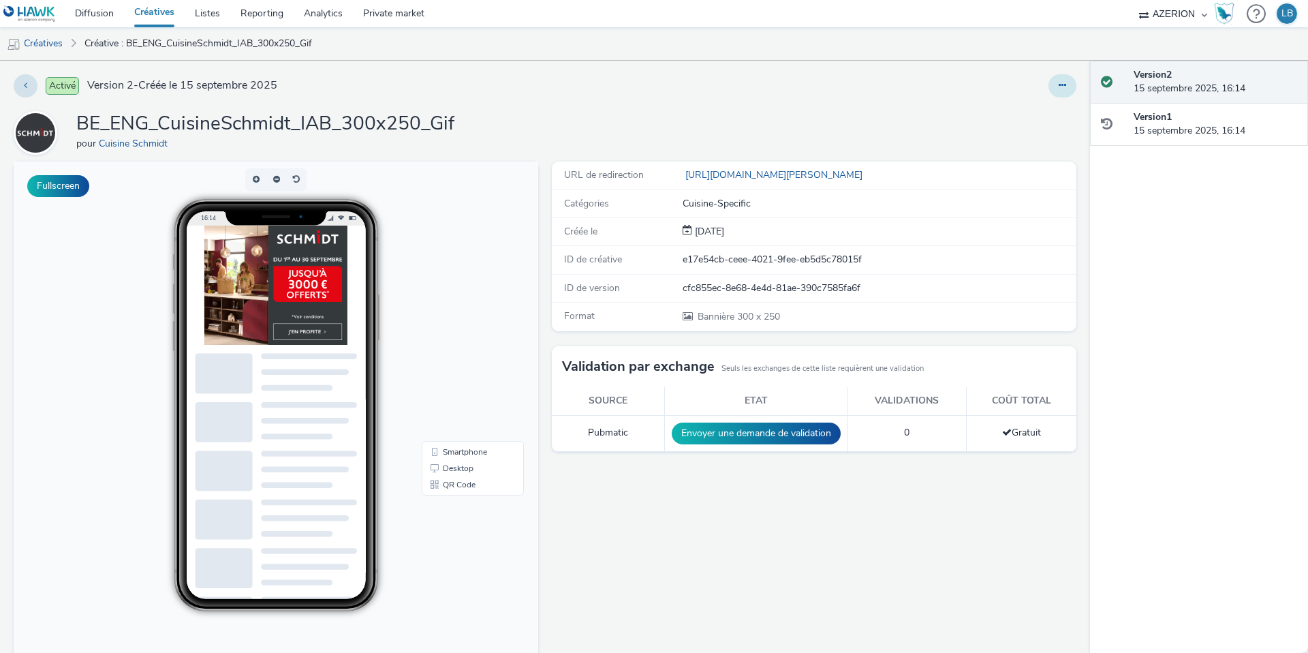
click at [1060, 91] on button at bounding box center [1063, 85] width 28 height 23
click at [1028, 145] on link "Dupliquer" at bounding box center [1025, 140] width 102 height 27
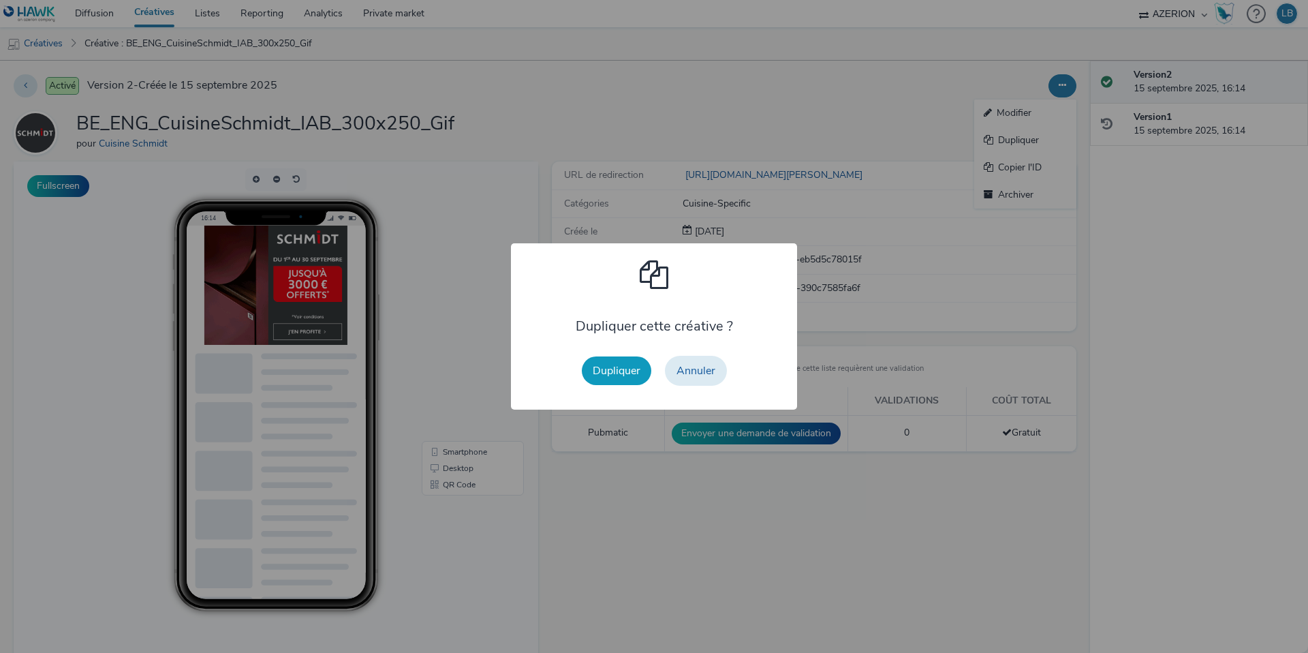
click at [602, 371] on button "Dupliquer" at bounding box center [617, 370] width 70 height 29
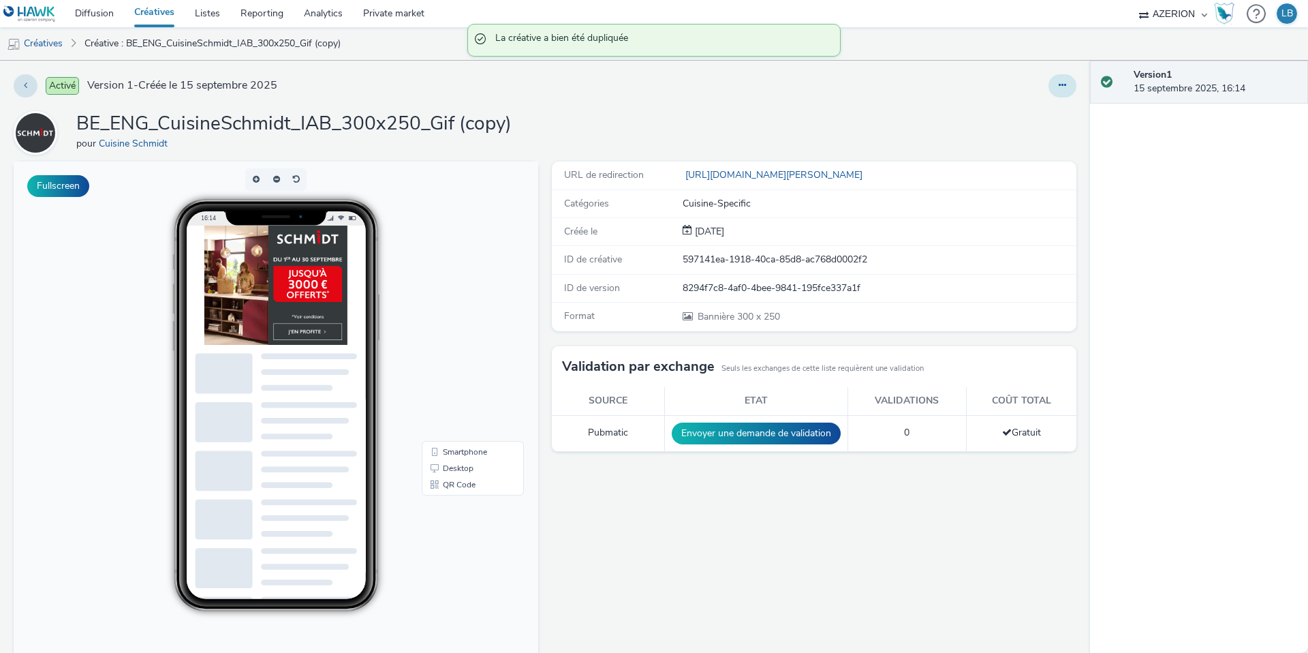
click at [1070, 80] on button at bounding box center [1063, 85] width 28 height 23
click at [1033, 109] on link "Modifier" at bounding box center [1025, 112] width 102 height 27
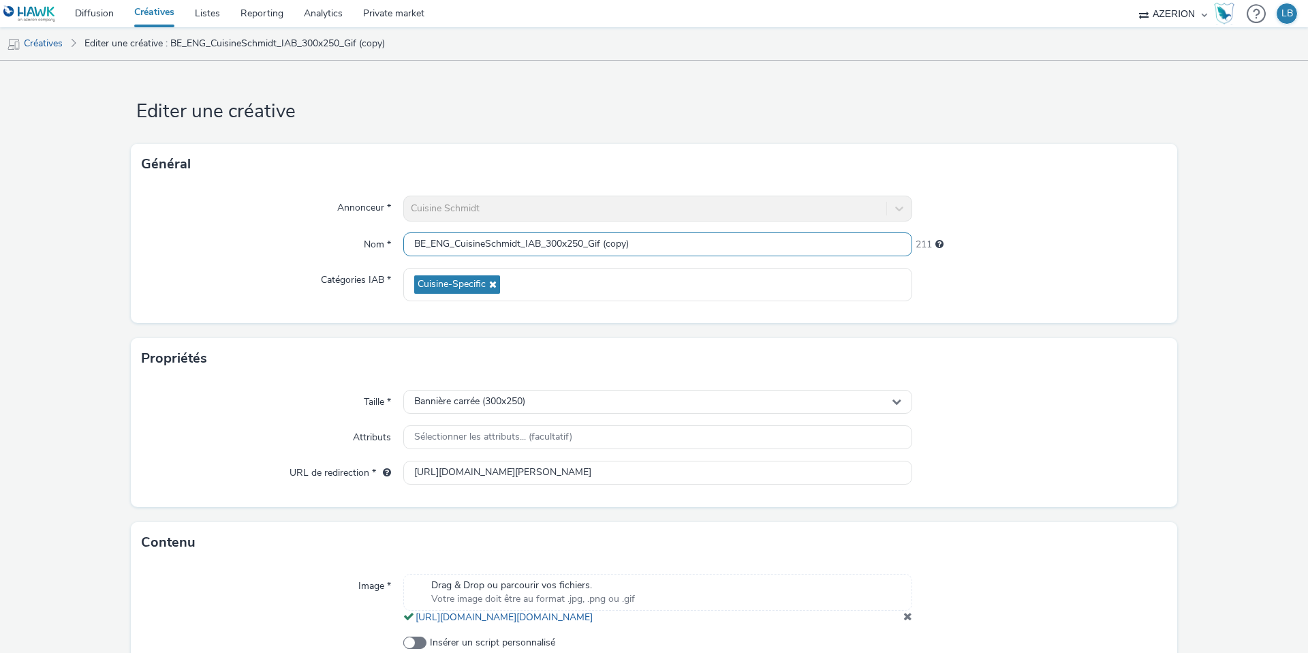
drag, startPoint x: 569, startPoint y: 245, endPoint x: 701, endPoint y: 249, distance: 132.3
click at [701, 249] on input "BE_ENG_CuisineSchmidt_IAB_300x250_Gif (copy)" at bounding box center [657, 244] width 509 height 24
click at [587, 247] on input "BE_ENG_CuisineSchmidt_IAB_300x6001_" at bounding box center [657, 244] width 509 height 24
type input "BE_ENG_CuisineSchmidt_IAB_300x600_1"
click at [962, 191] on div "Annonceur * Cuisine Schmidt Nom * BE_ENG_CuisineSchmidt_IAB_300x600_1 220 Catég…" at bounding box center [654, 254] width 1047 height 138
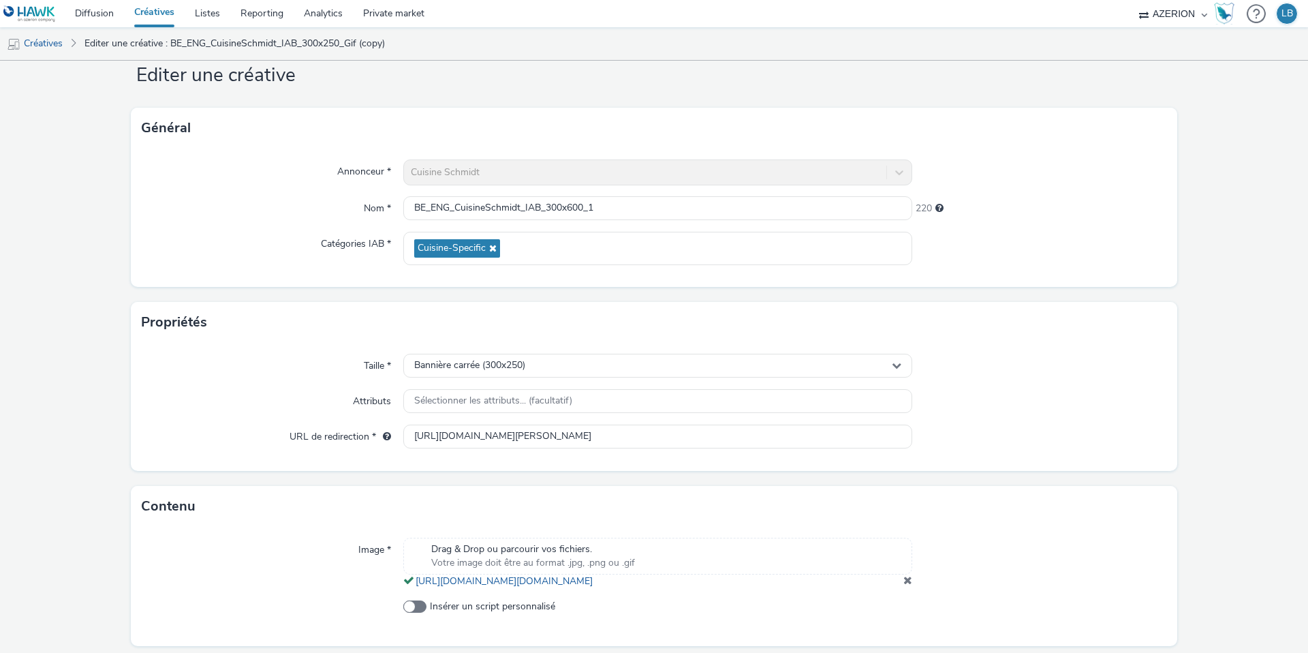
scroll to position [93, 0]
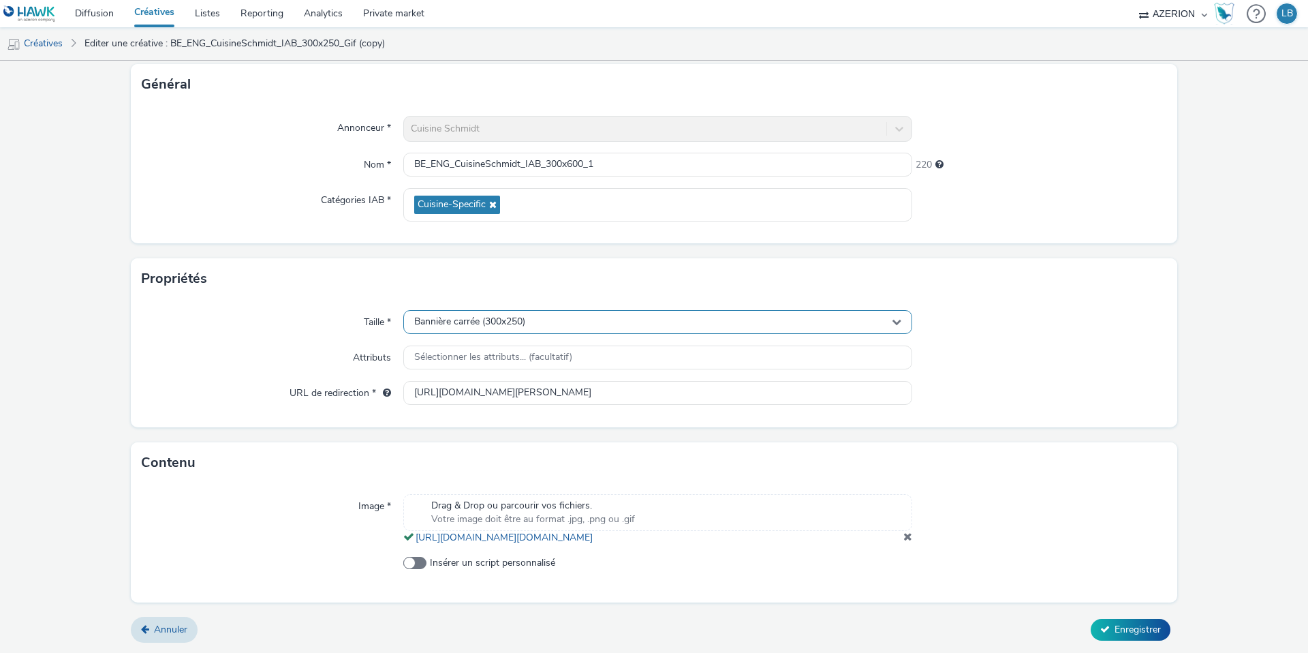
click at [514, 316] on span "Bannière carrée (300x250)" at bounding box center [469, 322] width 111 height 12
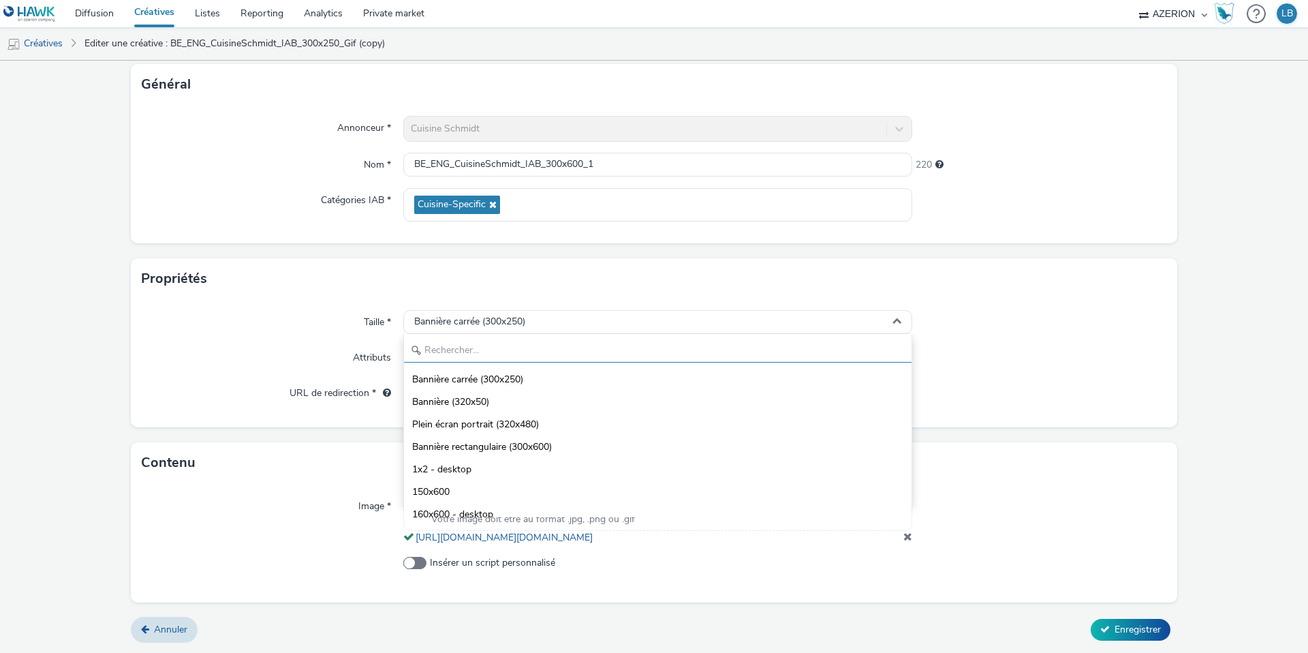
click at [469, 339] on input "text" at bounding box center [658, 351] width 508 height 24
type input "300"
click at [534, 395] on span "Bannière rectangulaire (300x600)" at bounding box center [482, 402] width 140 height 14
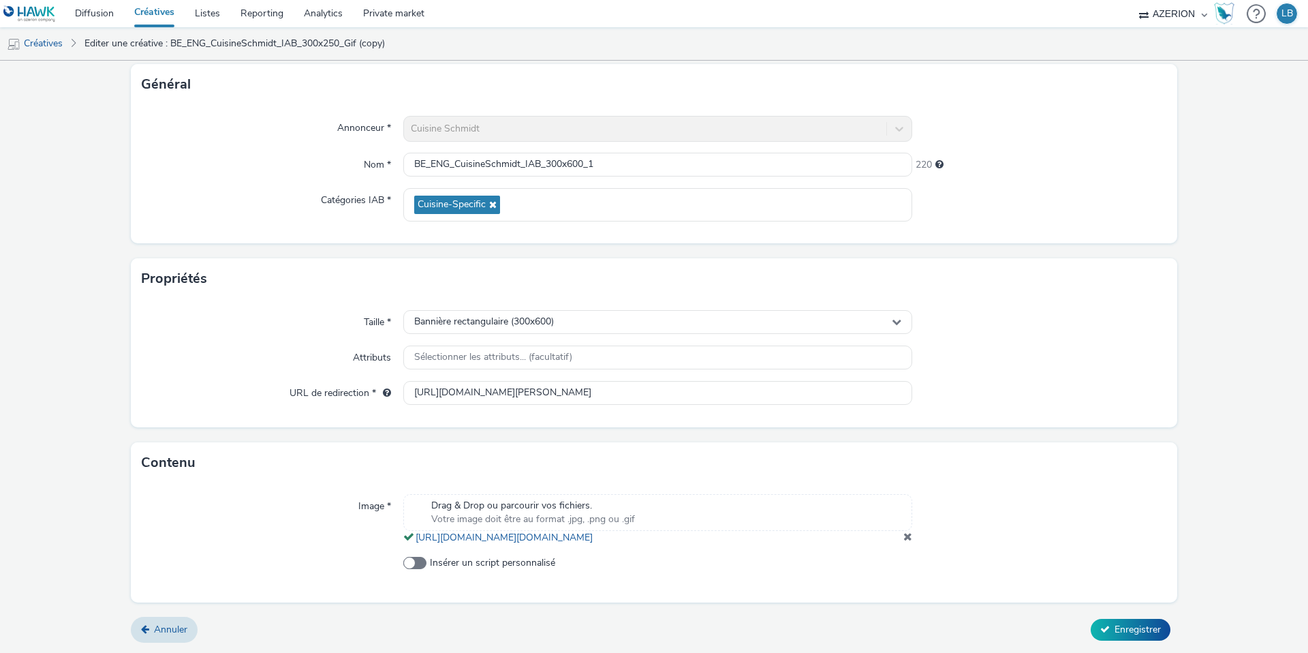
click at [906, 536] on span at bounding box center [908, 536] width 9 height 11
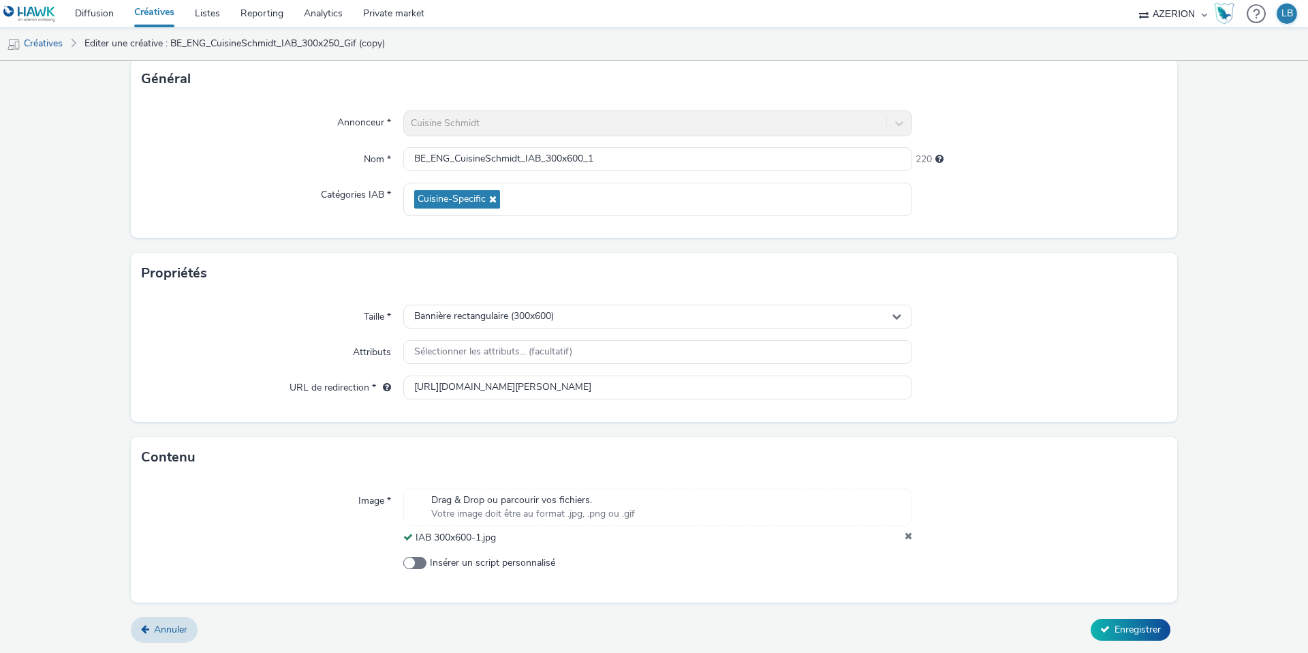
scroll to position [85, 0]
click at [1145, 634] on span "Enregistrer" at bounding box center [1138, 629] width 46 height 13
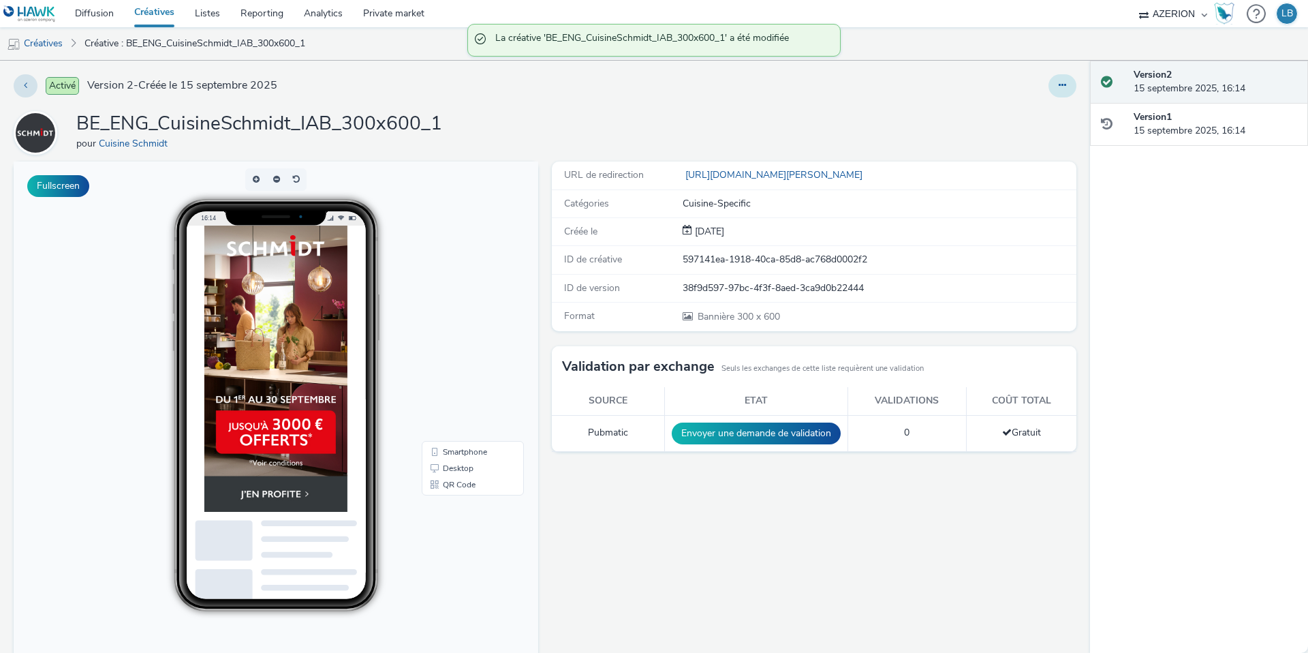
click at [1053, 86] on button at bounding box center [1063, 85] width 28 height 23
click at [1023, 142] on link "Dupliquer" at bounding box center [1025, 140] width 102 height 27
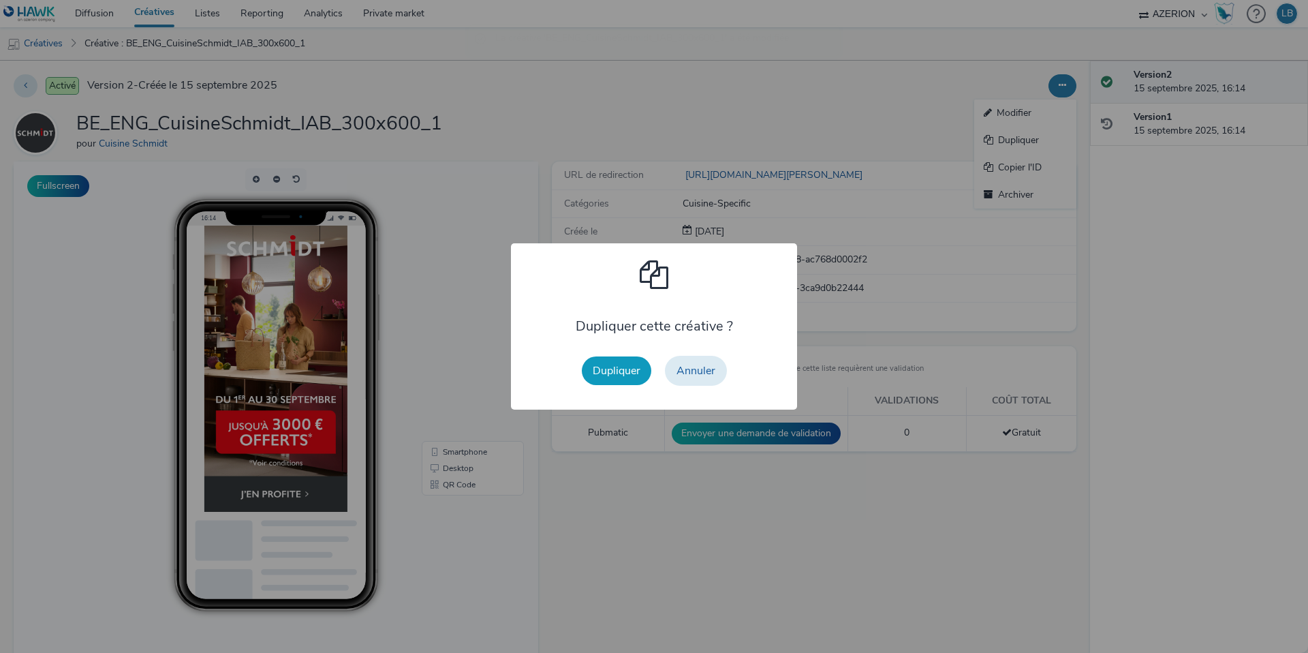
click at [613, 371] on button "Dupliquer" at bounding box center [617, 370] width 70 height 29
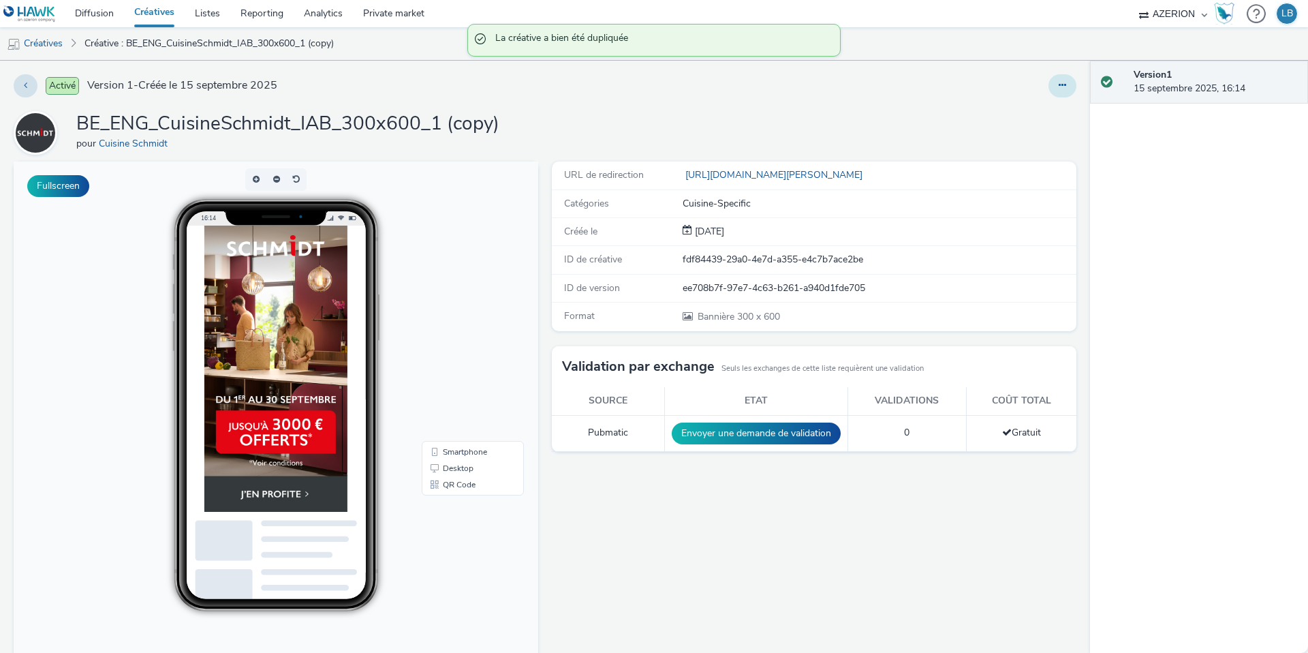
click at [1059, 87] on icon at bounding box center [1062, 85] width 7 height 10
click at [1041, 109] on link "Modifier" at bounding box center [1025, 112] width 102 height 27
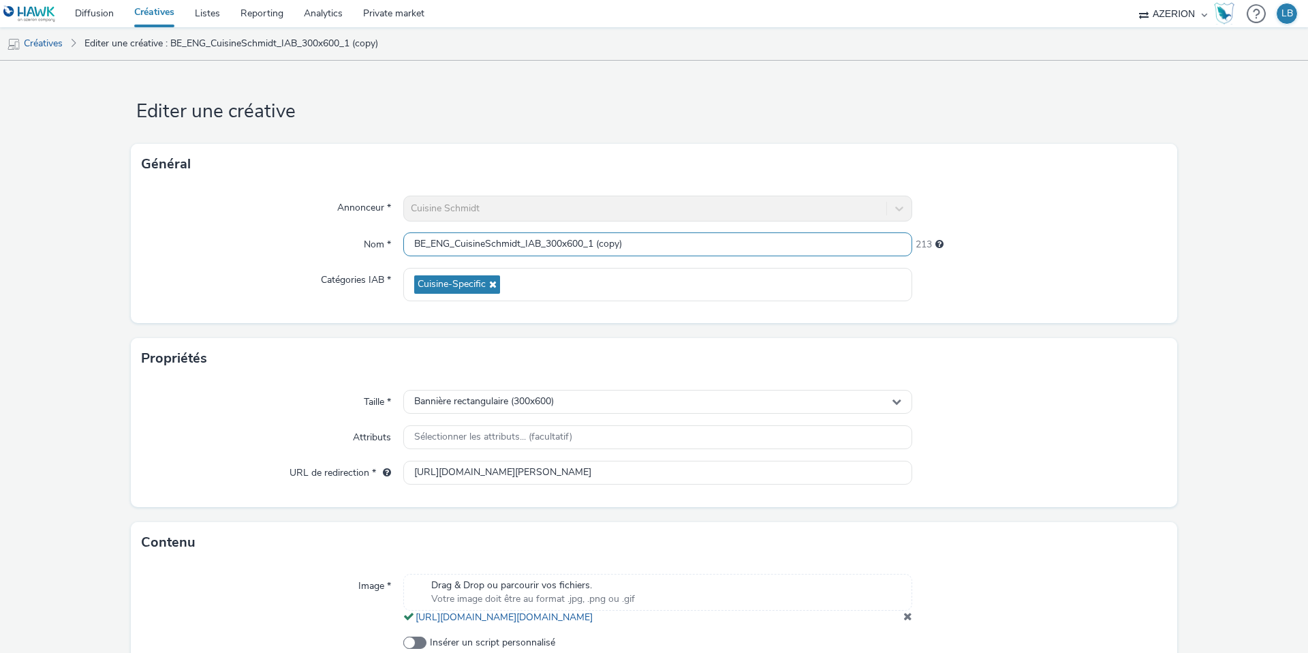
drag, startPoint x: 590, startPoint y: 245, endPoint x: 735, endPoint y: 245, distance: 144.5
click at [735, 245] on input "BE_ENG_CuisineSchmidt_IAB_300x600_1 (copy)" at bounding box center [657, 244] width 509 height 24
type input "BE_ENG_CuisineSchmidt_IAB_300x600_2"
click at [1051, 201] on div at bounding box center [1039, 209] width 255 height 26
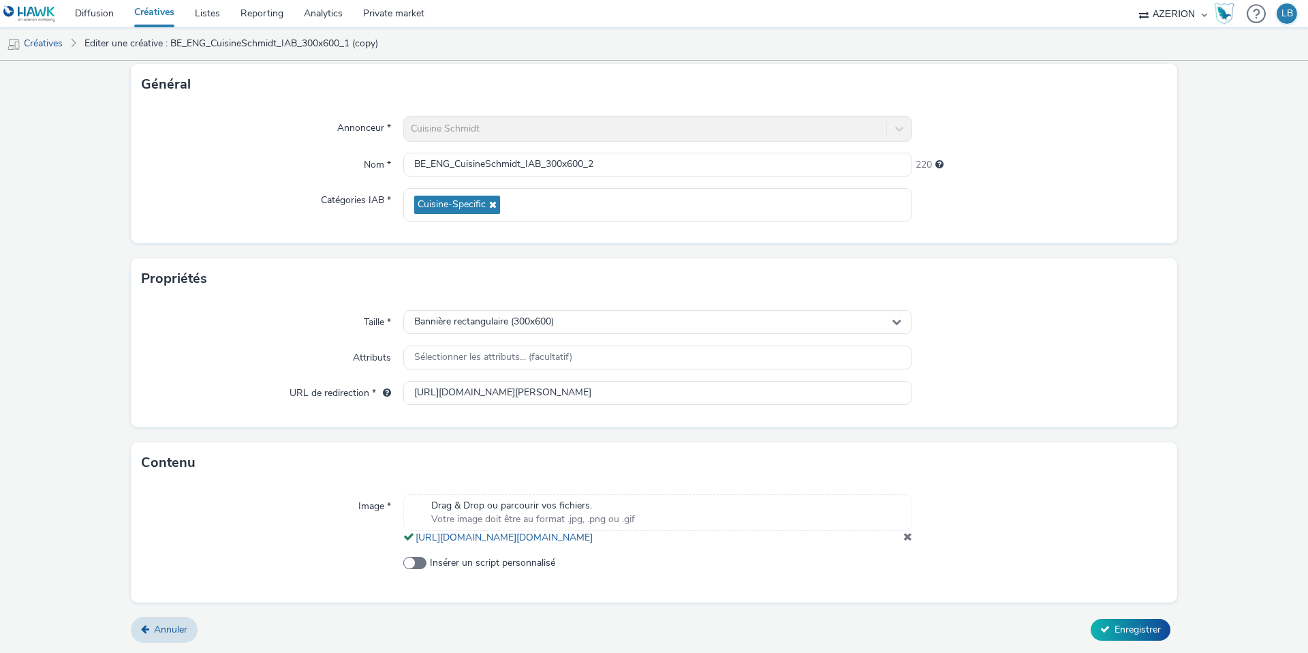
scroll to position [93, 0]
click at [910, 535] on span at bounding box center [908, 536] width 9 height 11
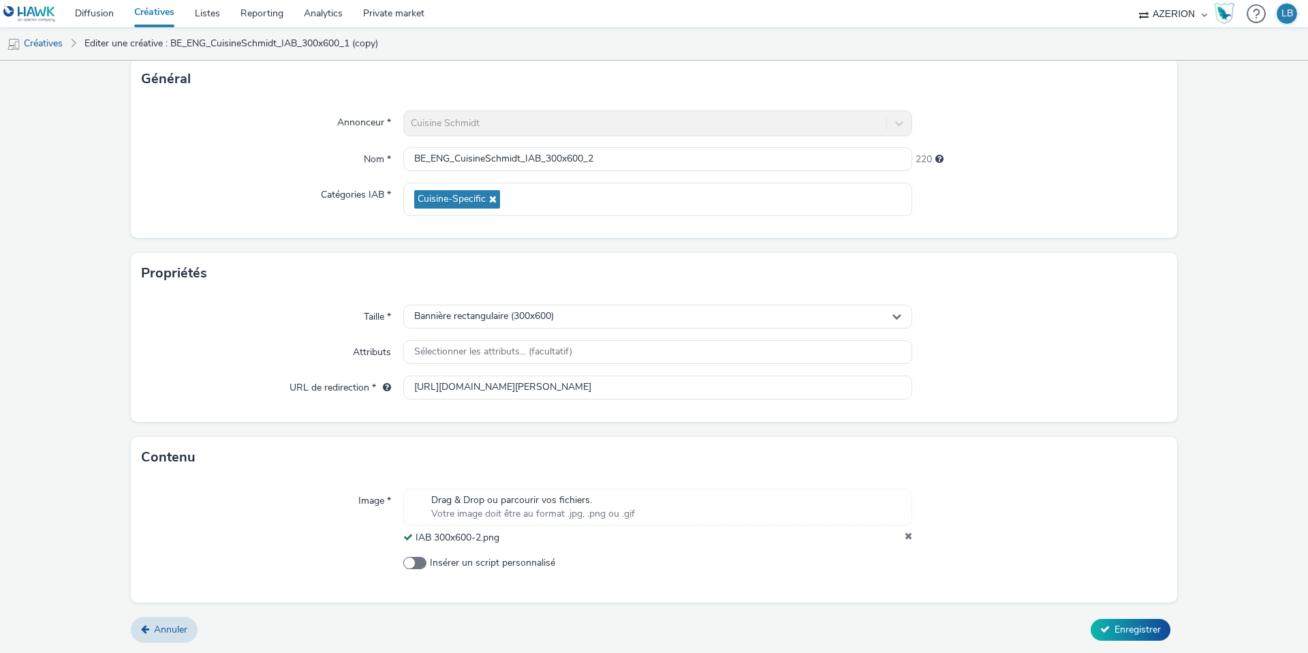
scroll to position [85, 0]
click at [1144, 628] on span "Enregistrer" at bounding box center [1138, 629] width 46 height 13
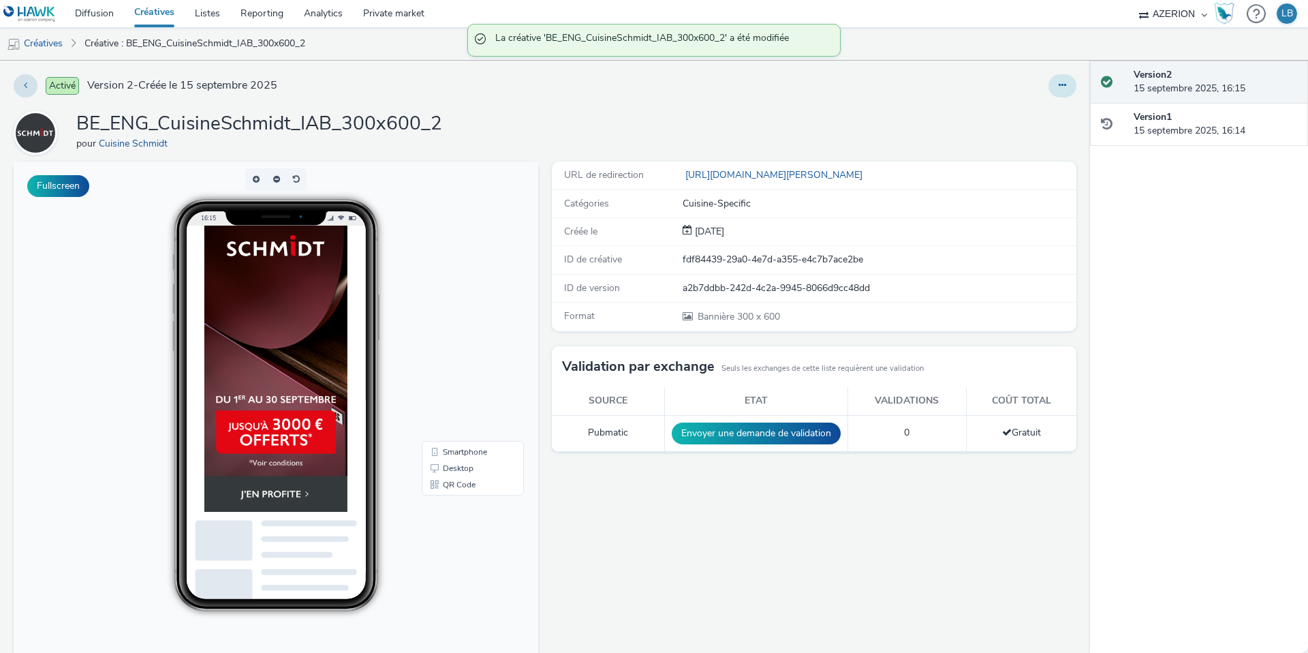
click at [1059, 84] on icon at bounding box center [1062, 85] width 7 height 10
click at [1017, 138] on link "Dupliquer" at bounding box center [1025, 140] width 102 height 27
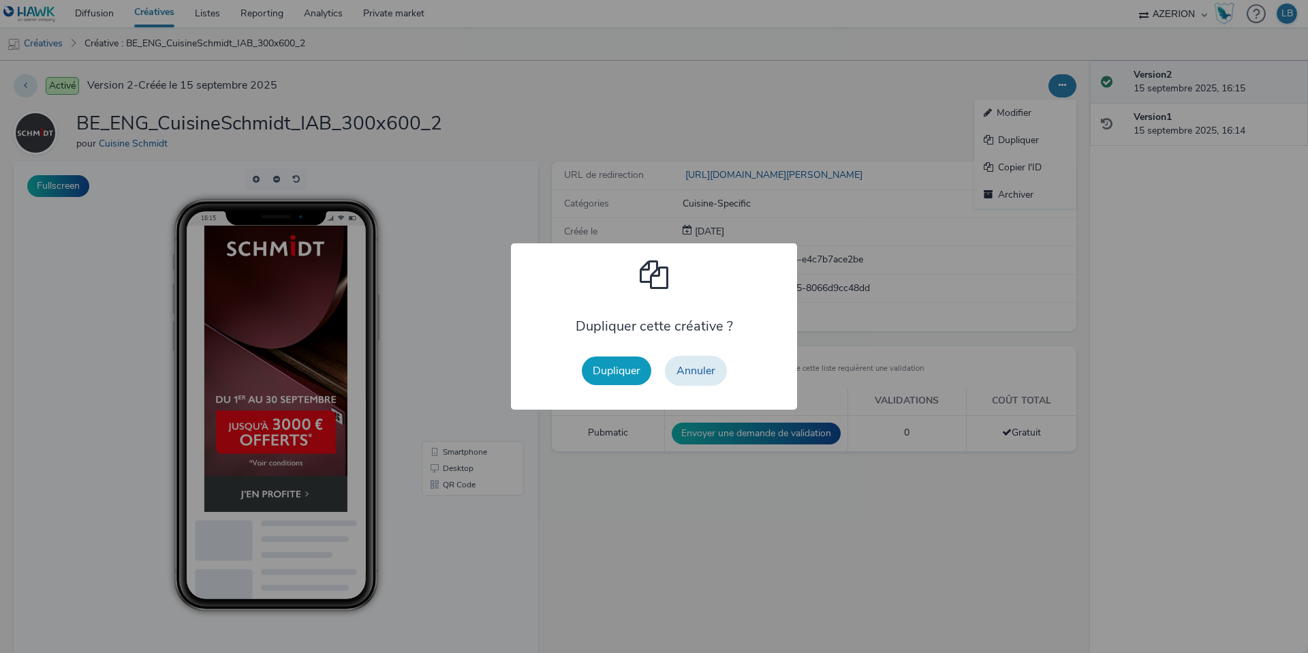
click at [627, 371] on button "Dupliquer" at bounding box center [617, 370] width 70 height 29
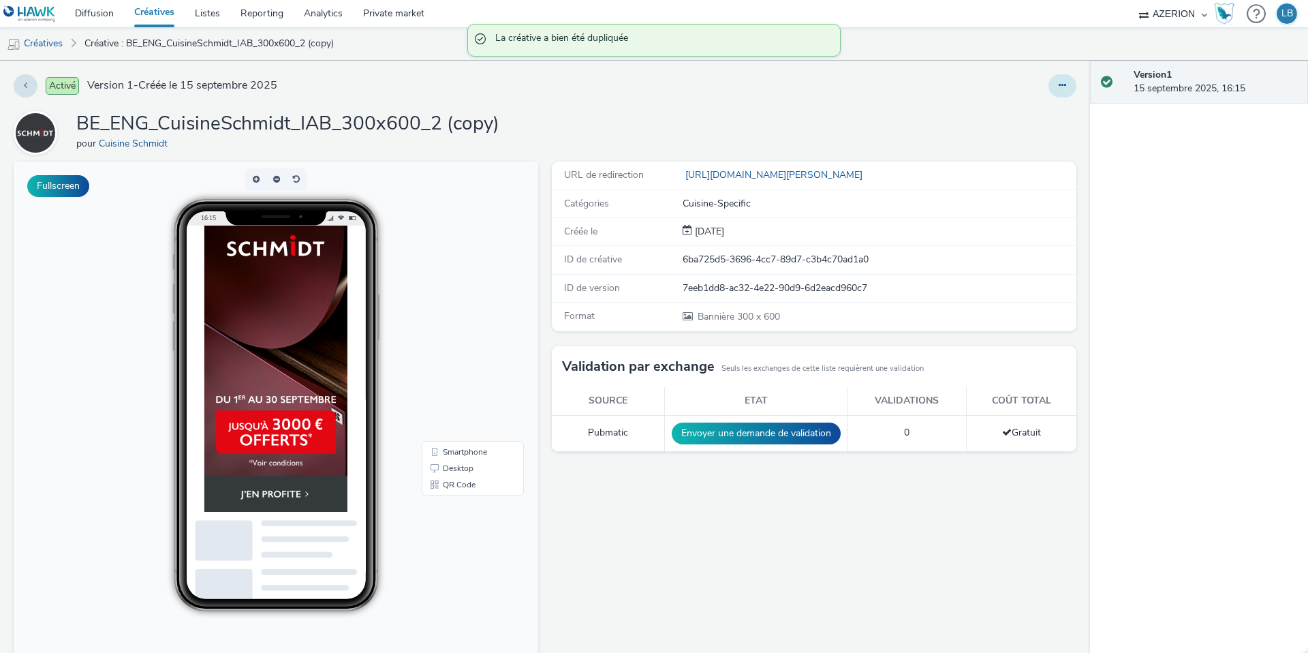
click at [1059, 80] on button at bounding box center [1063, 85] width 28 height 23
click at [1034, 122] on link "Modifier" at bounding box center [1025, 112] width 102 height 27
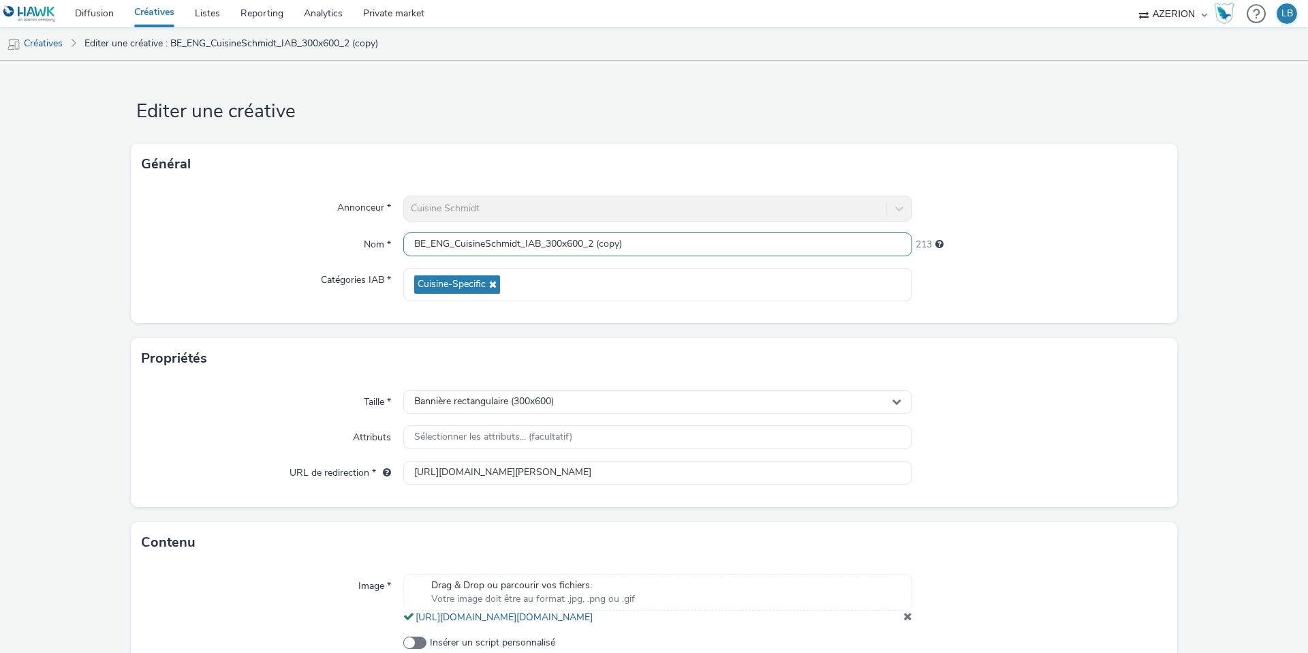
drag, startPoint x: 590, startPoint y: 246, endPoint x: 748, endPoint y: 246, distance: 158.1
click at [748, 246] on input "BE_ENG_CuisineSchmidt_IAB_300x600_2 (copy)" at bounding box center [657, 244] width 509 height 24
type input "BE_ENG_CuisineSchmidt_IAB_300x600_3"
click at [1033, 228] on div "Annonceur * Cuisine Schmidt Nom * BE_ENG_CuisineSchmidt_IAB_300x600_3 220 Catég…" at bounding box center [654, 254] width 1047 height 138
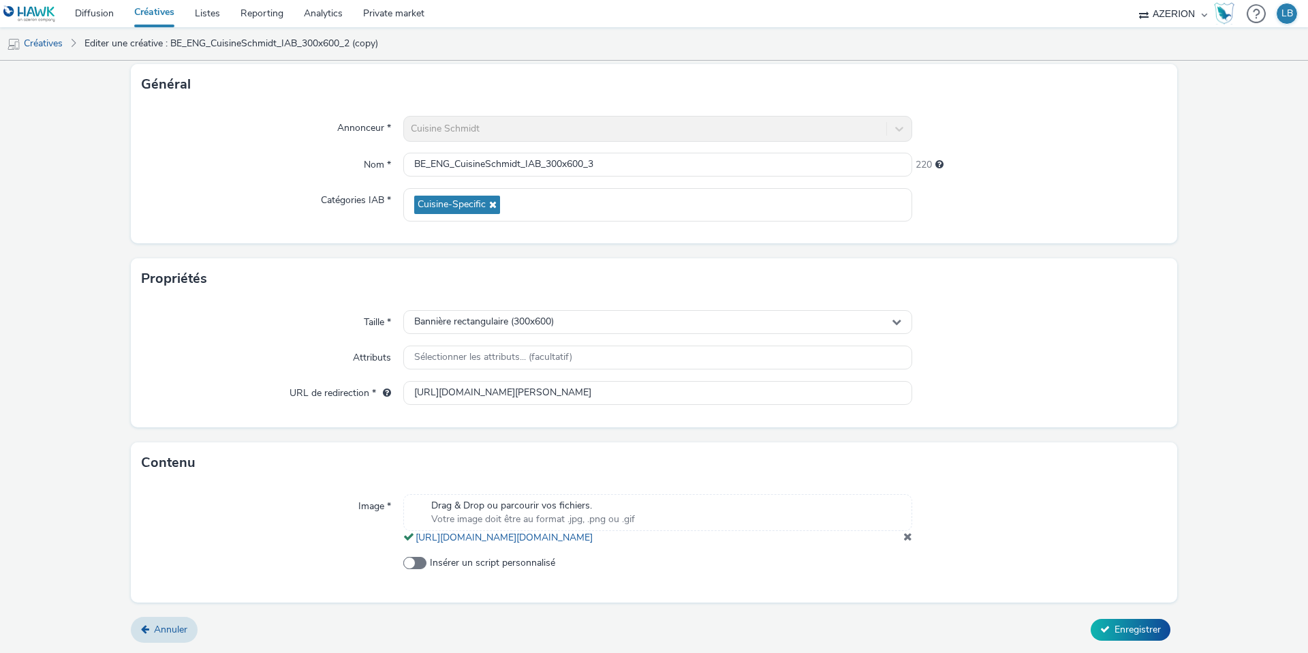
click at [907, 536] on span at bounding box center [908, 536] width 9 height 11
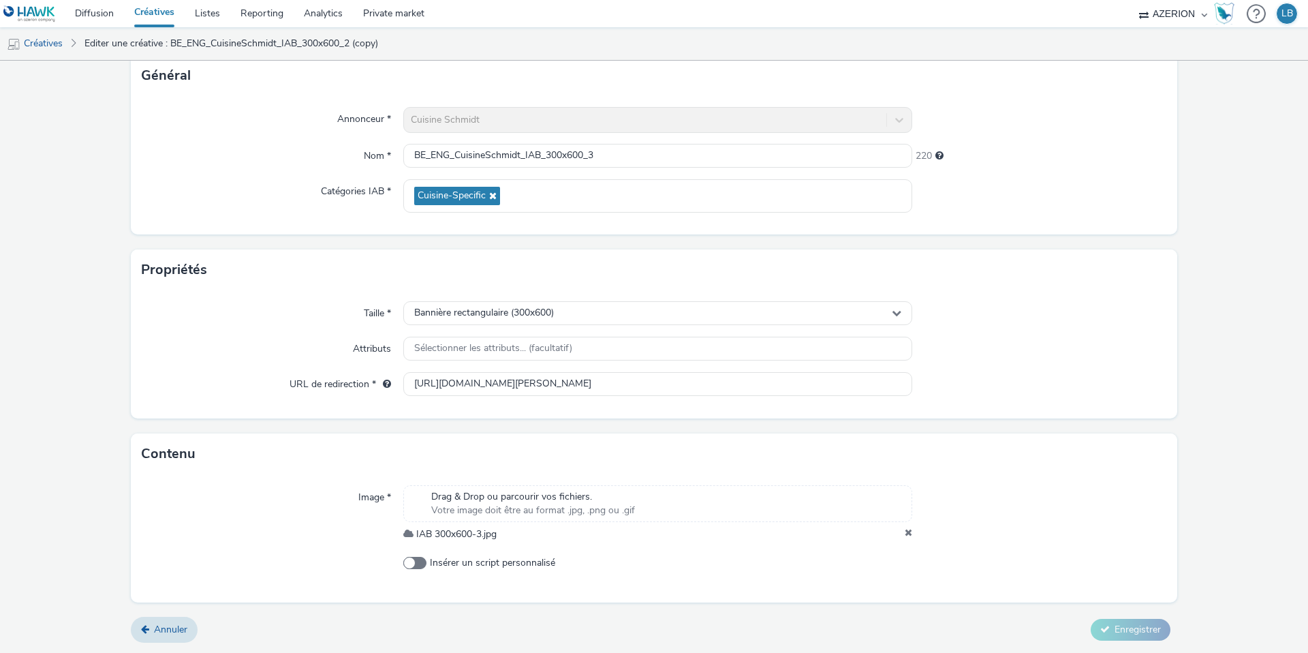
scroll to position [85, 0]
click at [1131, 625] on span "Enregistrer" at bounding box center [1138, 629] width 46 height 13
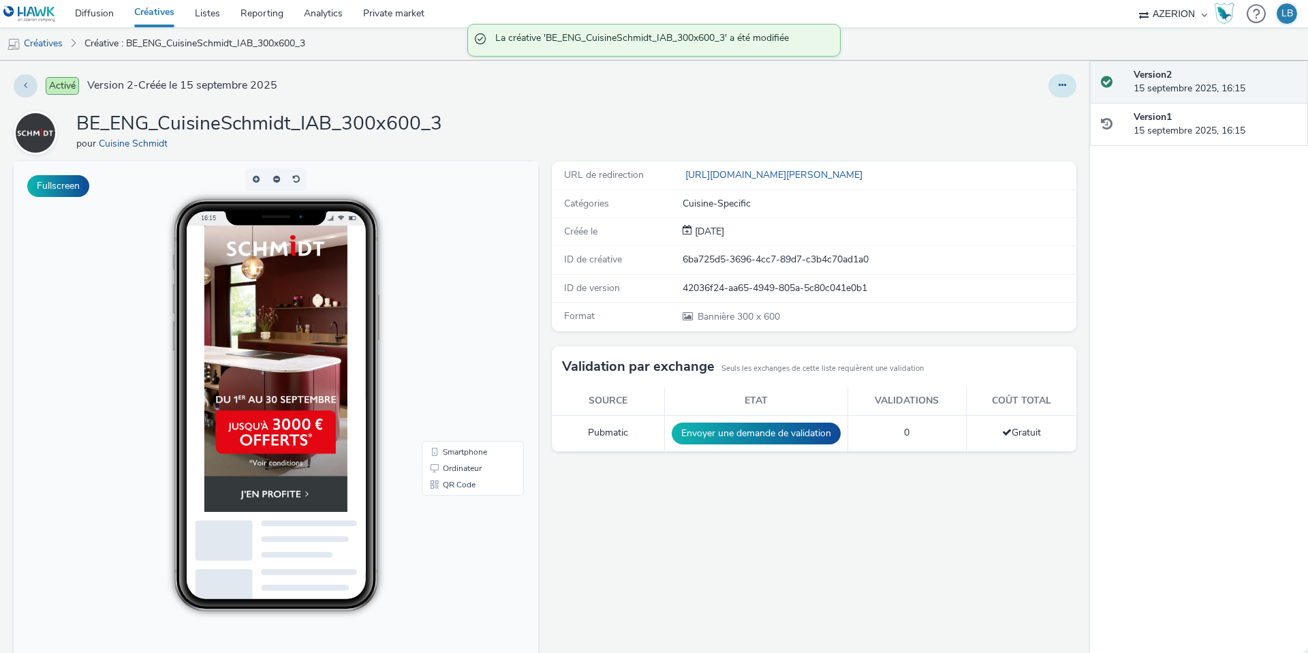
click at [1065, 82] on icon at bounding box center [1062, 85] width 7 height 10
click at [1027, 140] on link "Dupliquer" at bounding box center [1025, 140] width 102 height 27
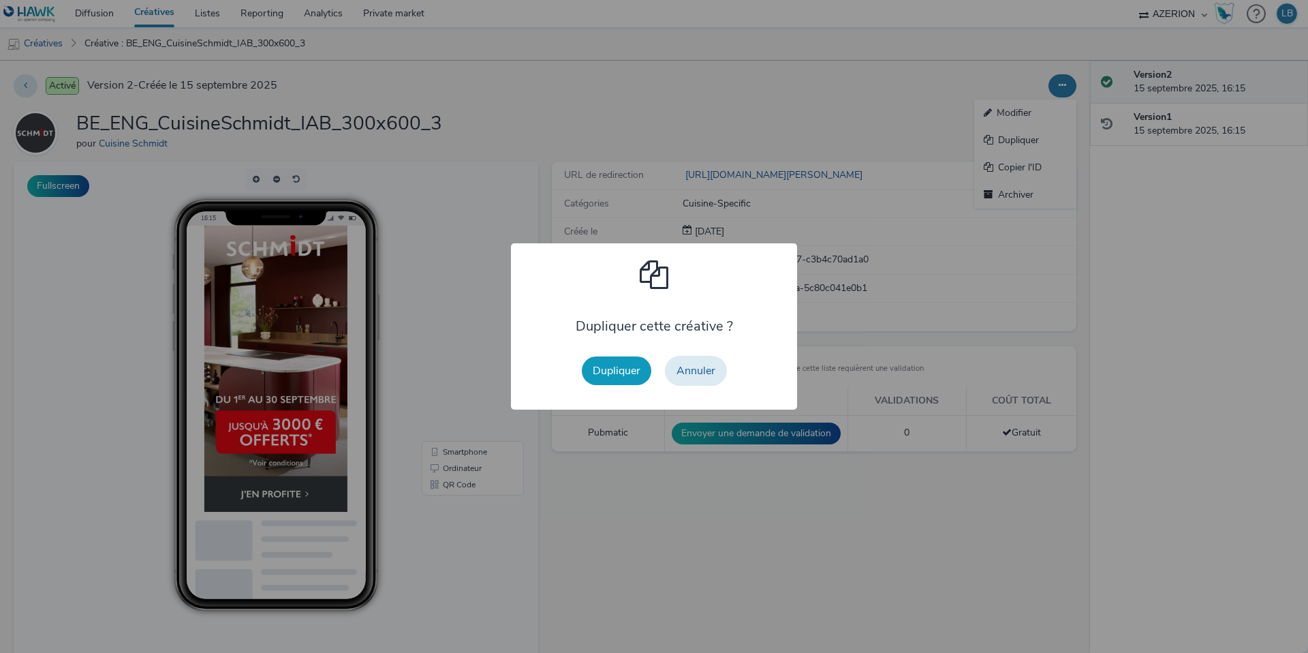
click at [618, 364] on button "Dupliquer" at bounding box center [617, 370] width 70 height 29
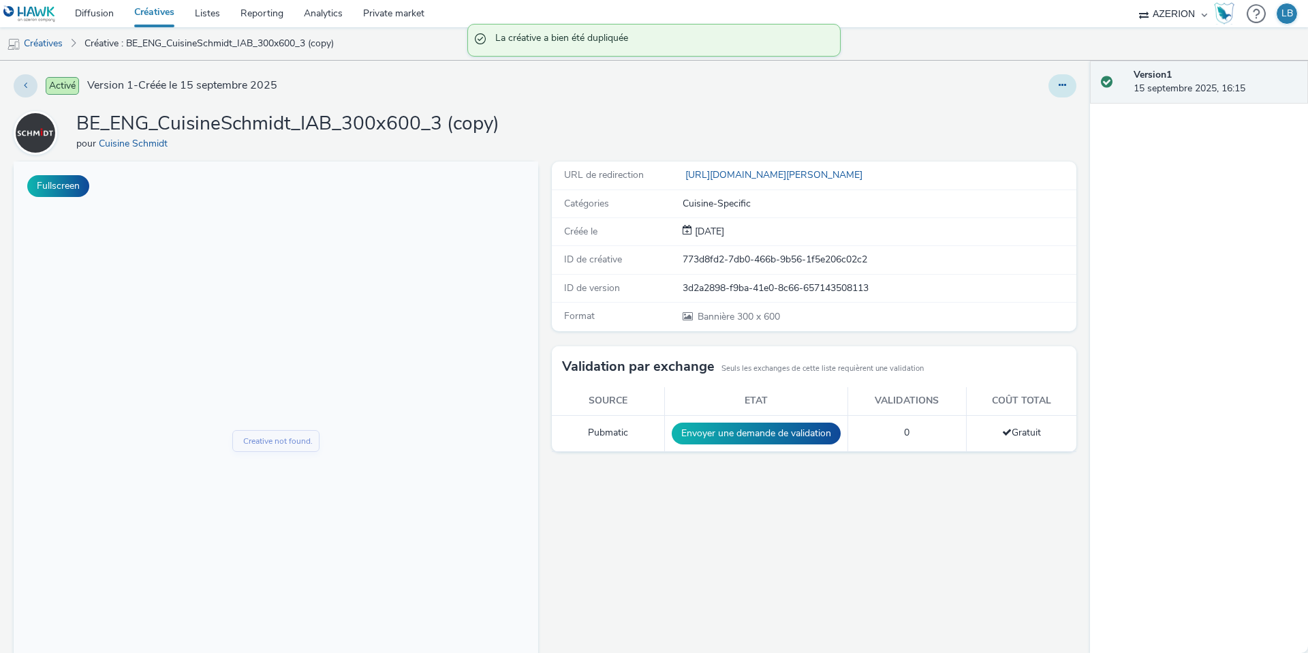
click at [1064, 86] on icon at bounding box center [1062, 85] width 7 height 10
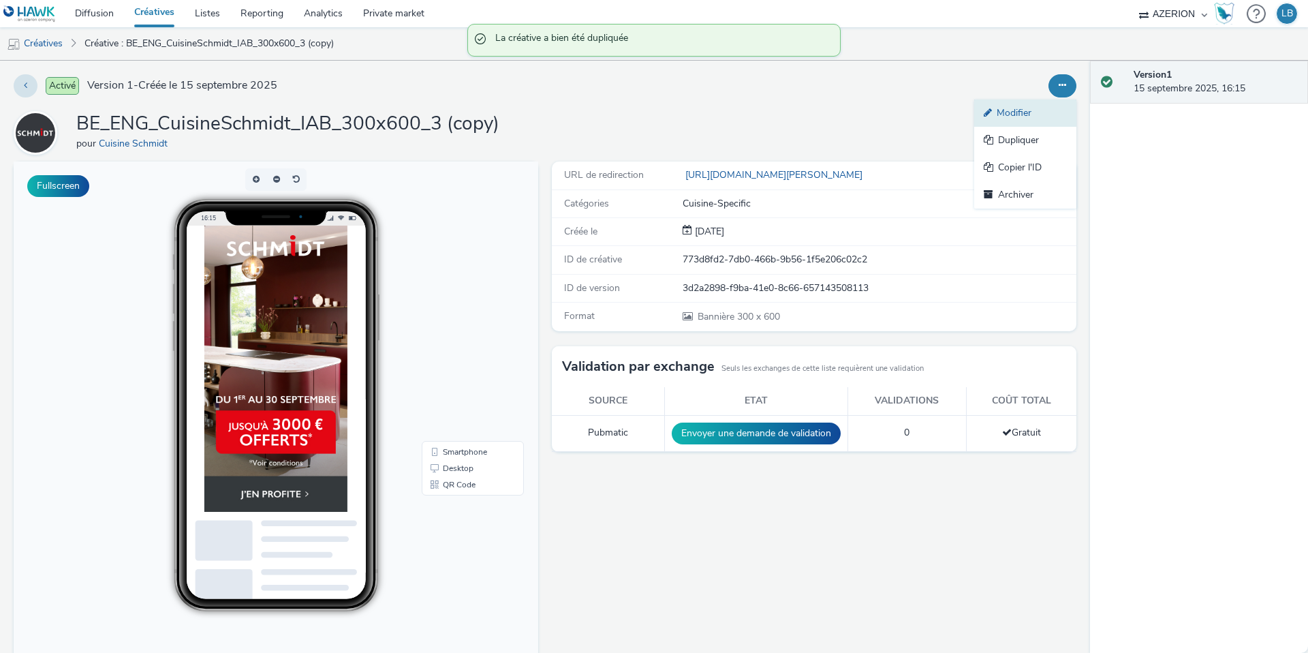
click at [1025, 110] on link "Modifier" at bounding box center [1025, 112] width 102 height 27
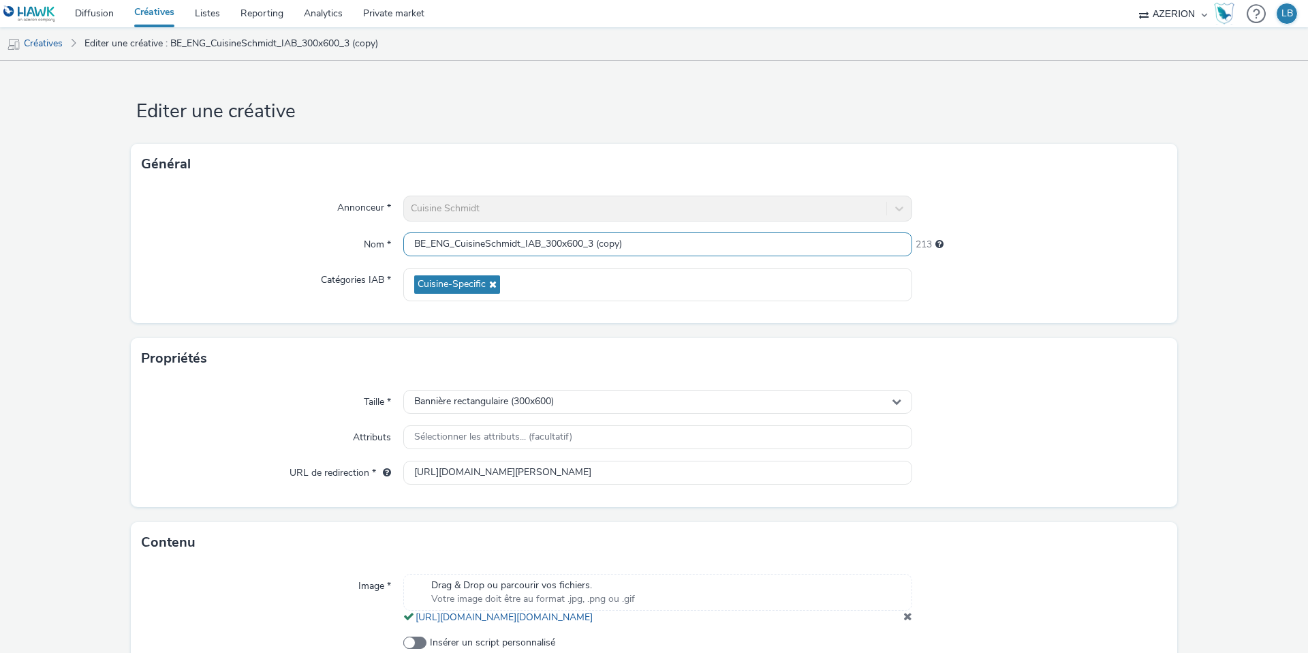
drag, startPoint x: 590, startPoint y: 245, endPoint x: 752, endPoint y: 245, distance: 161.5
click at [752, 245] on input "BE_ENG_CuisineSchmidt_IAB_300x600_3 (copy)" at bounding box center [657, 244] width 509 height 24
type input "BE_ENG_CuisineSchmidt_IAB_300x600_Gif"
click at [1077, 204] on div at bounding box center [1039, 209] width 255 height 26
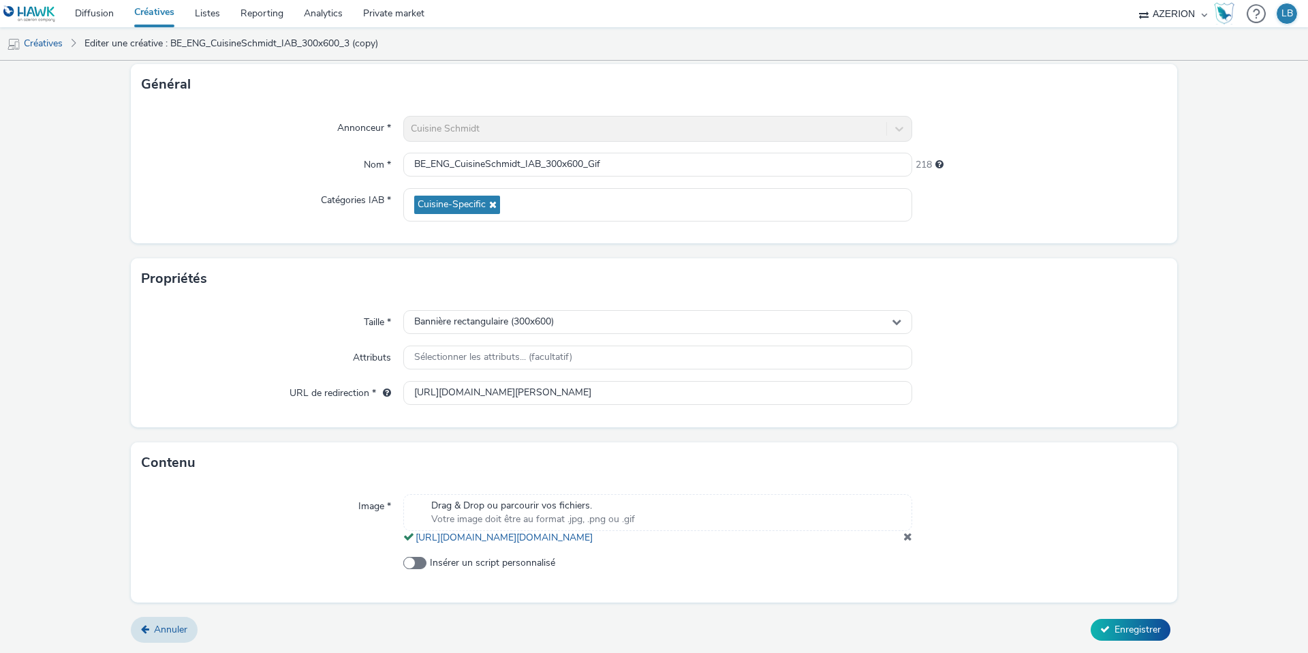
click at [909, 536] on span at bounding box center [908, 536] width 9 height 11
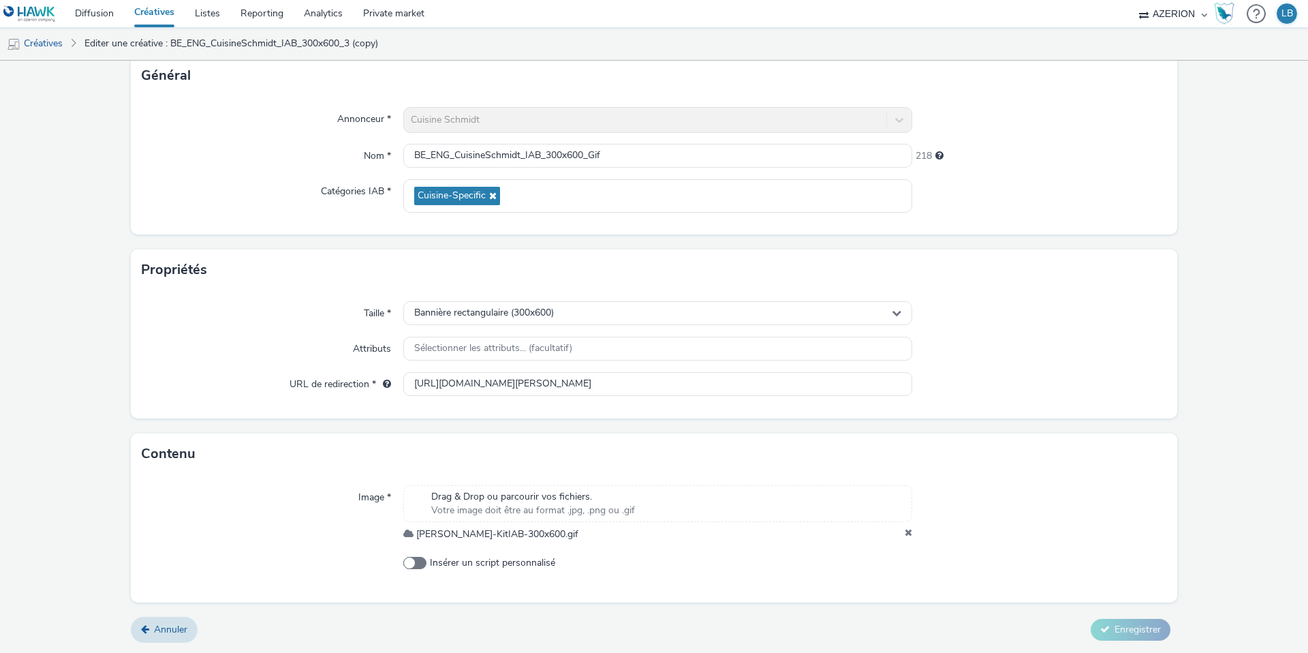
scroll to position [85, 0]
click at [1124, 627] on span "Enregistrer" at bounding box center [1138, 629] width 46 height 13
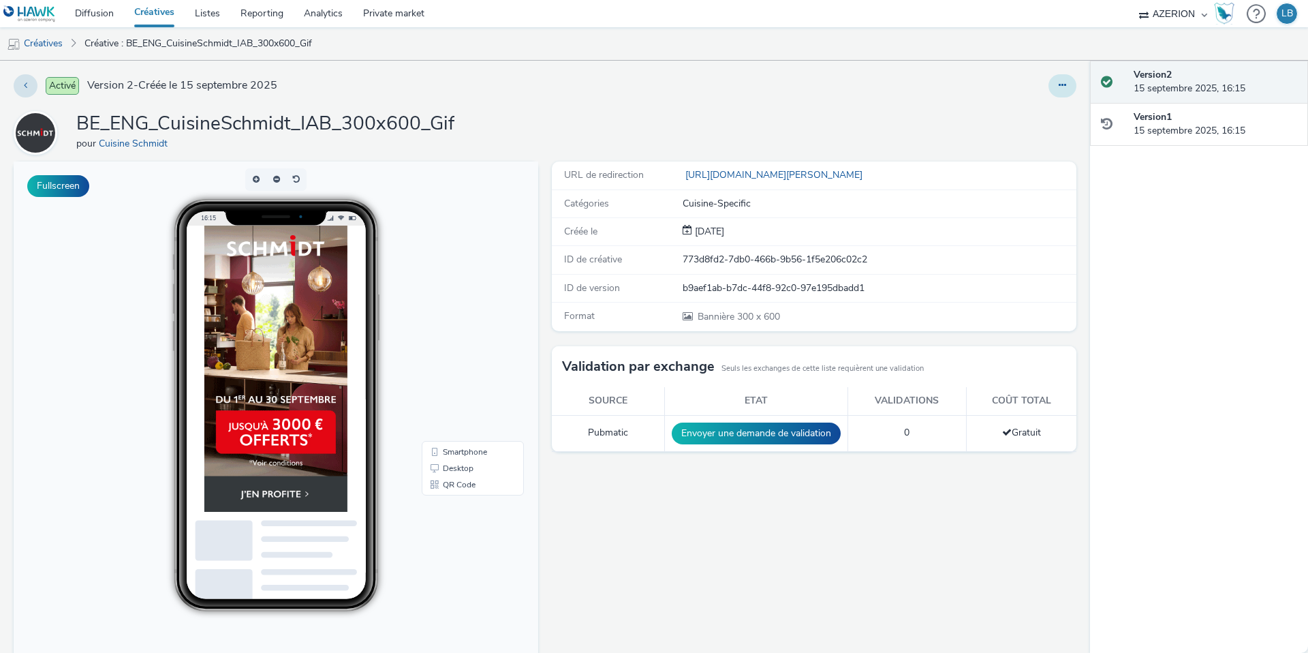
click at [1061, 91] on button at bounding box center [1063, 85] width 28 height 23
click at [1032, 142] on link "Dupliquer" at bounding box center [1025, 140] width 102 height 27
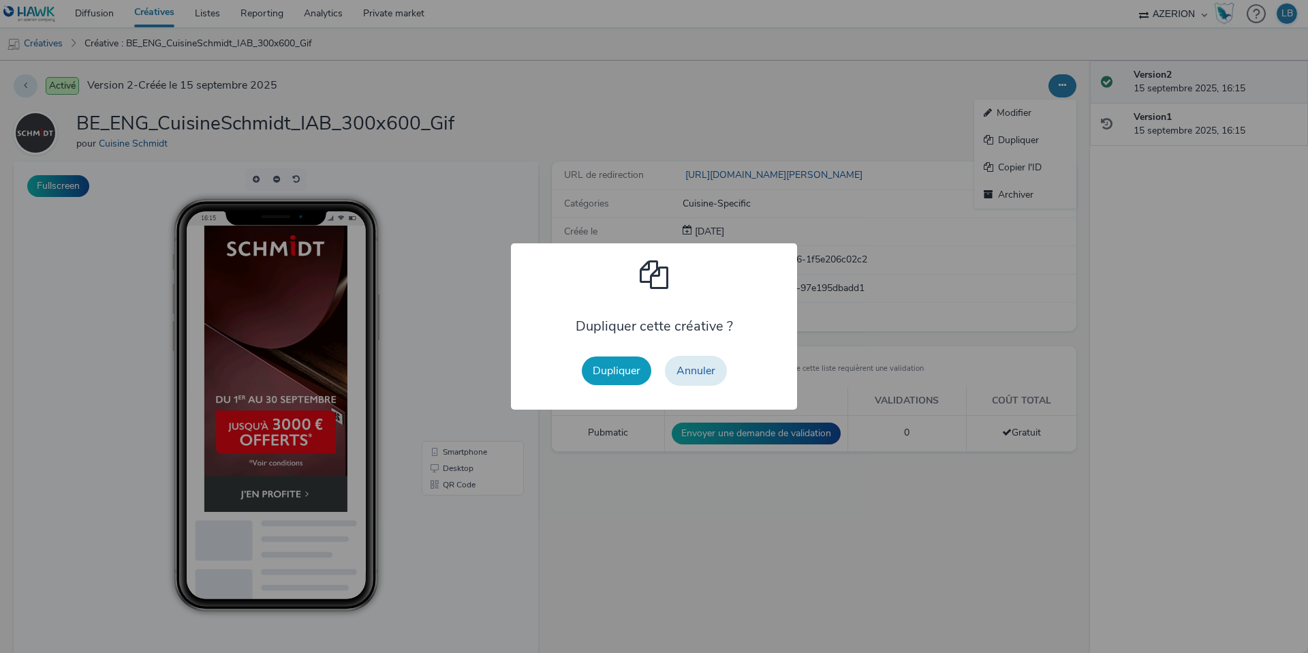
click at [621, 362] on button "Dupliquer" at bounding box center [617, 370] width 70 height 29
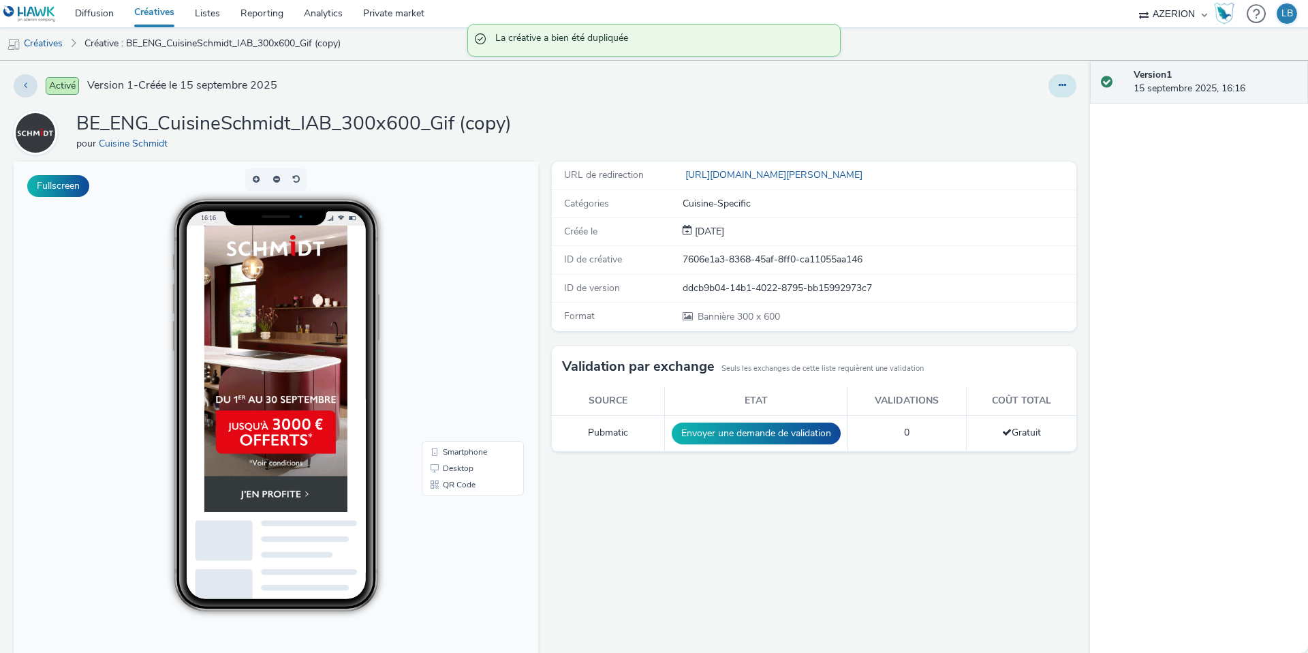
click at [1062, 91] on button at bounding box center [1063, 85] width 28 height 23
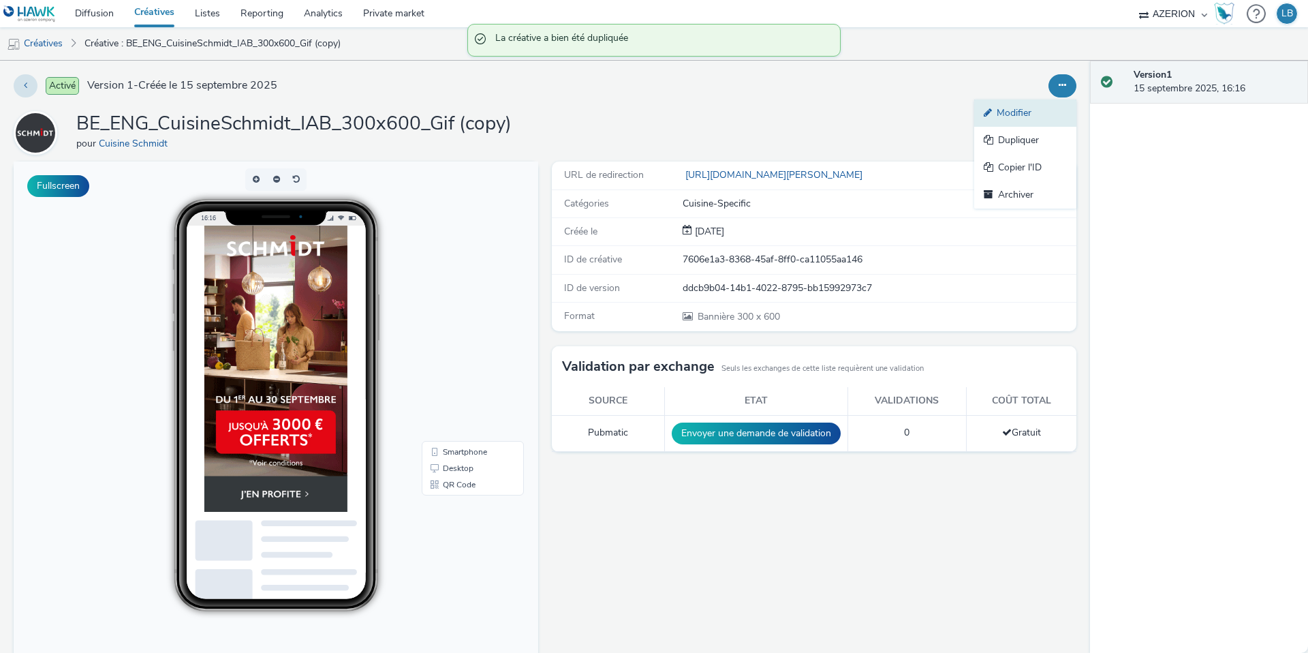
click at [1022, 114] on link "Modifier" at bounding box center [1025, 112] width 102 height 27
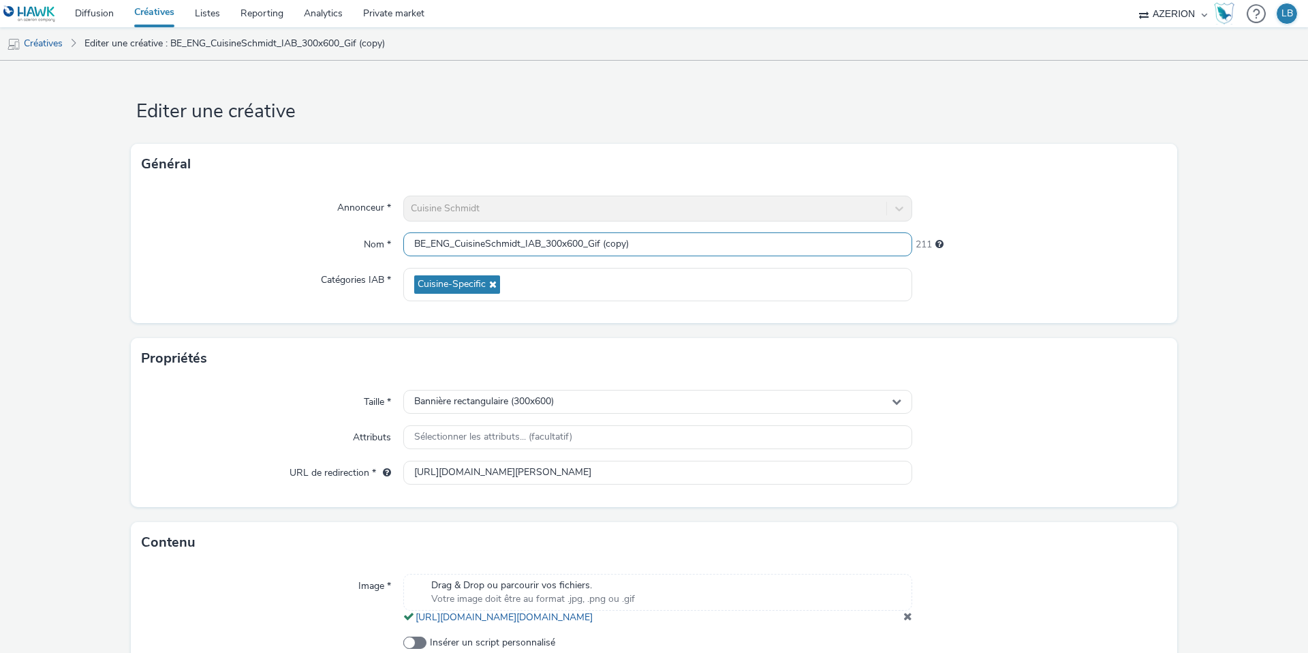
drag, startPoint x: 551, startPoint y: 243, endPoint x: 740, endPoint y: 242, distance: 188.7
click at [740, 242] on input "BE_ENG_CuisineSchmidt_IAB_300x600_Gif (copy)" at bounding box center [657, 244] width 509 height 24
type input "BE_ENG_CuisineSchmidt_IAB_320x50_1"
click at [1108, 242] on div "221" at bounding box center [1039, 241] width 255 height 19
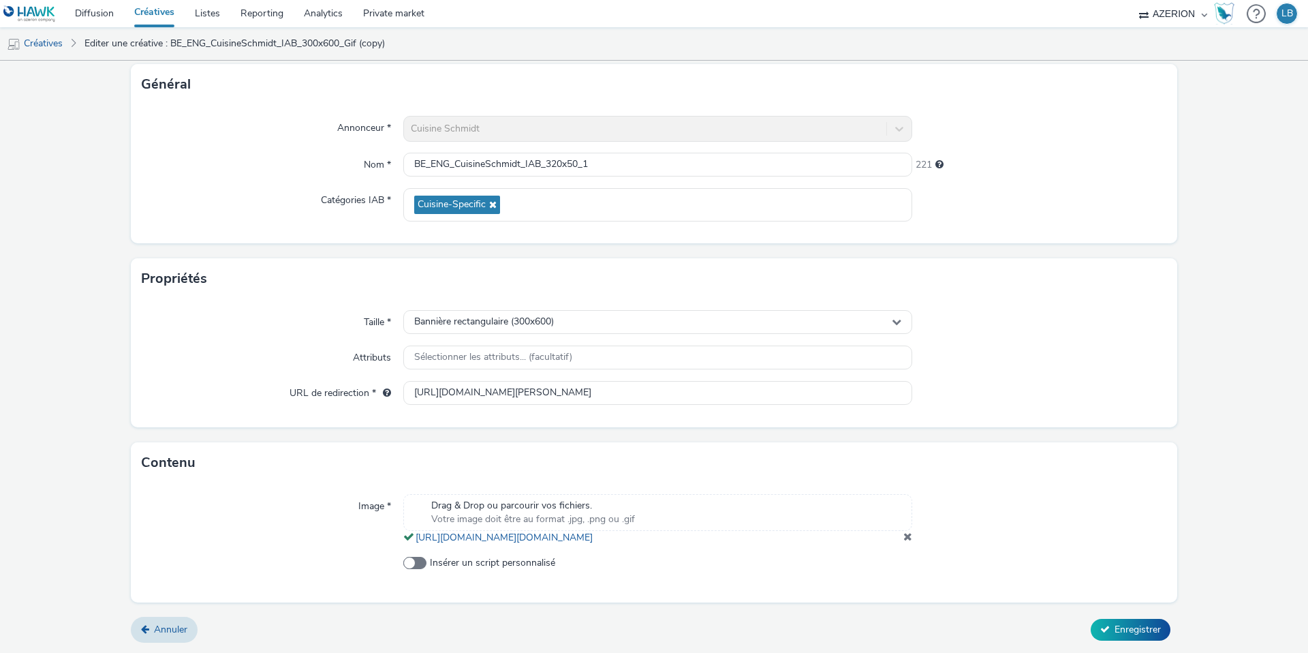
scroll to position [93, 0]
click at [908, 538] on span at bounding box center [908, 536] width 9 height 11
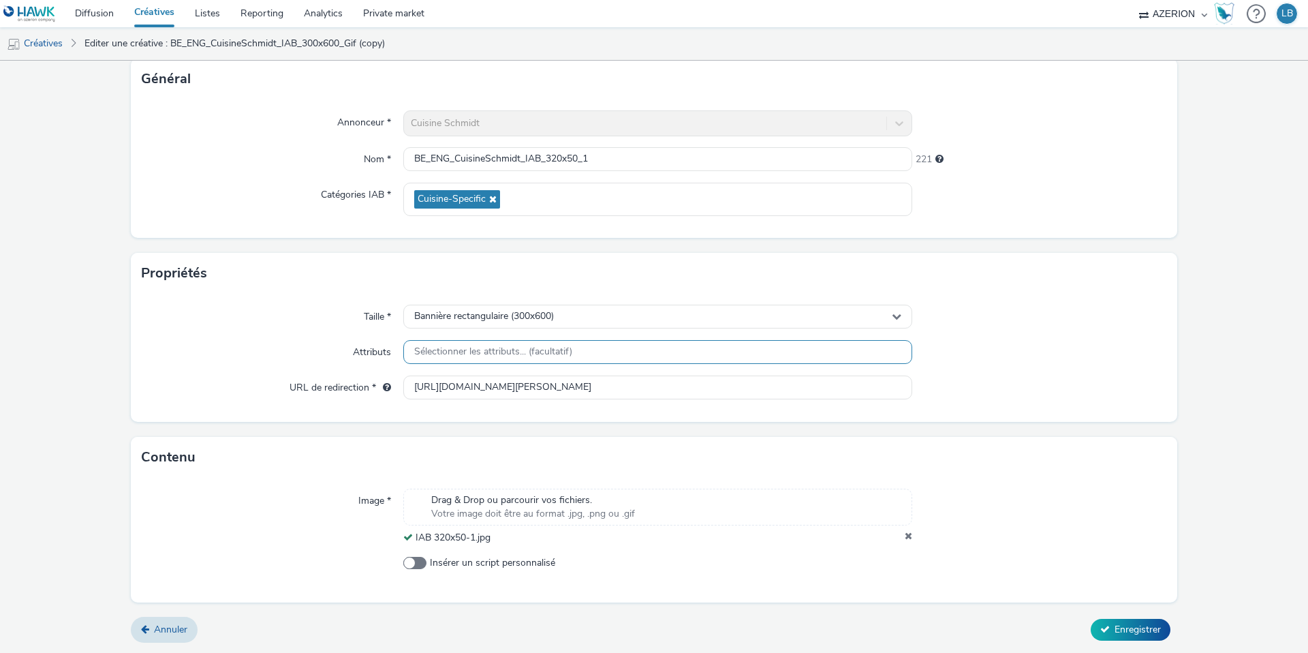
scroll to position [85, 0]
click at [552, 320] on span "Bannière rectangulaire (300x600)" at bounding box center [484, 317] width 140 height 12
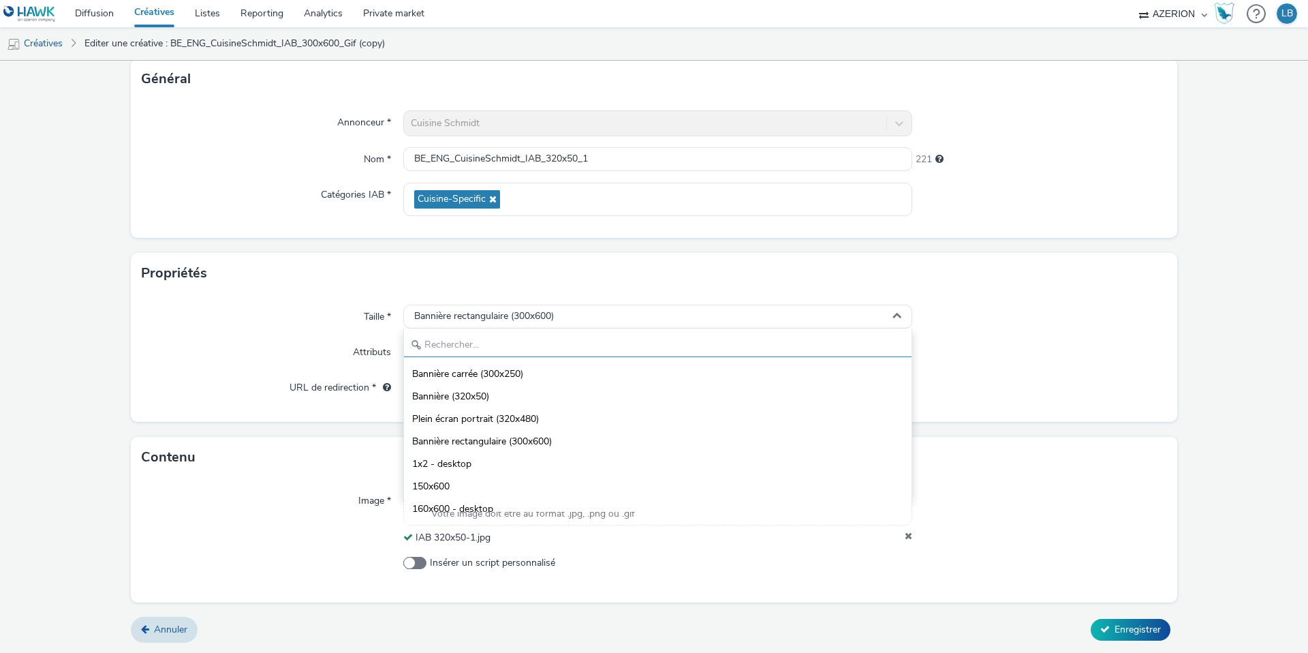
click at [510, 345] on input "text" at bounding box center [658, 345] width 508 height 24
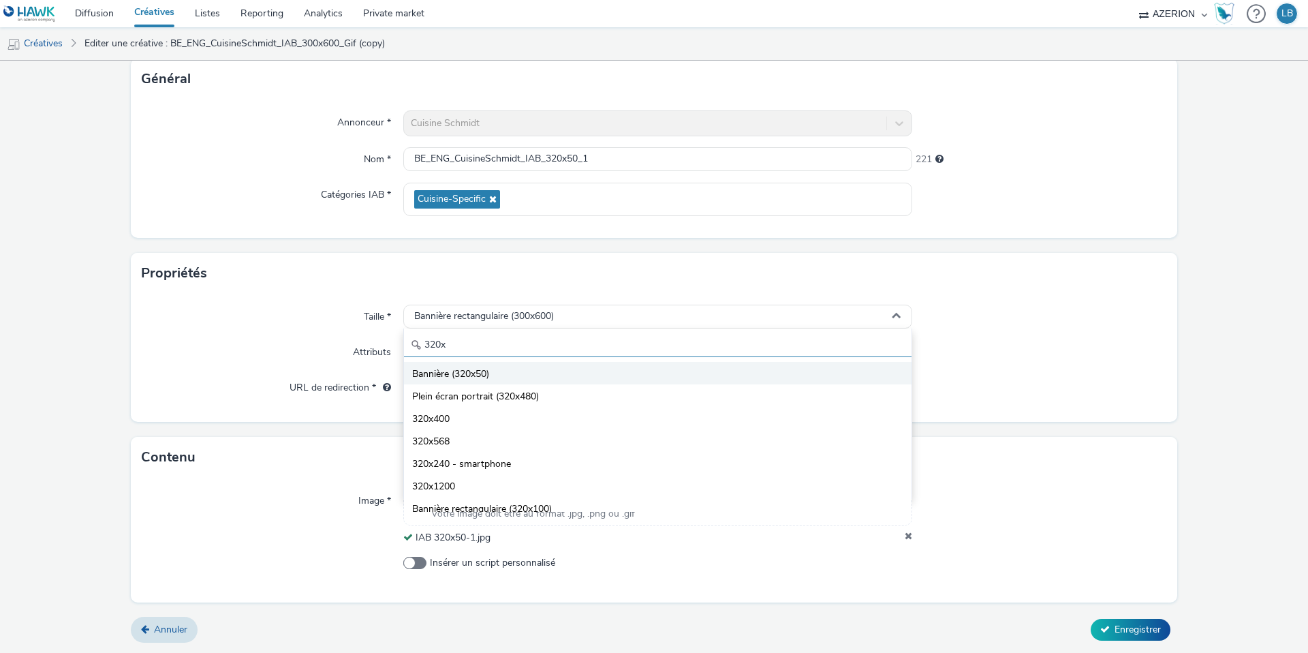
type input "320x"
click at [536, 375] on li "Bannière (320x50)" at bounding box center [658, 373] width 508 height 22
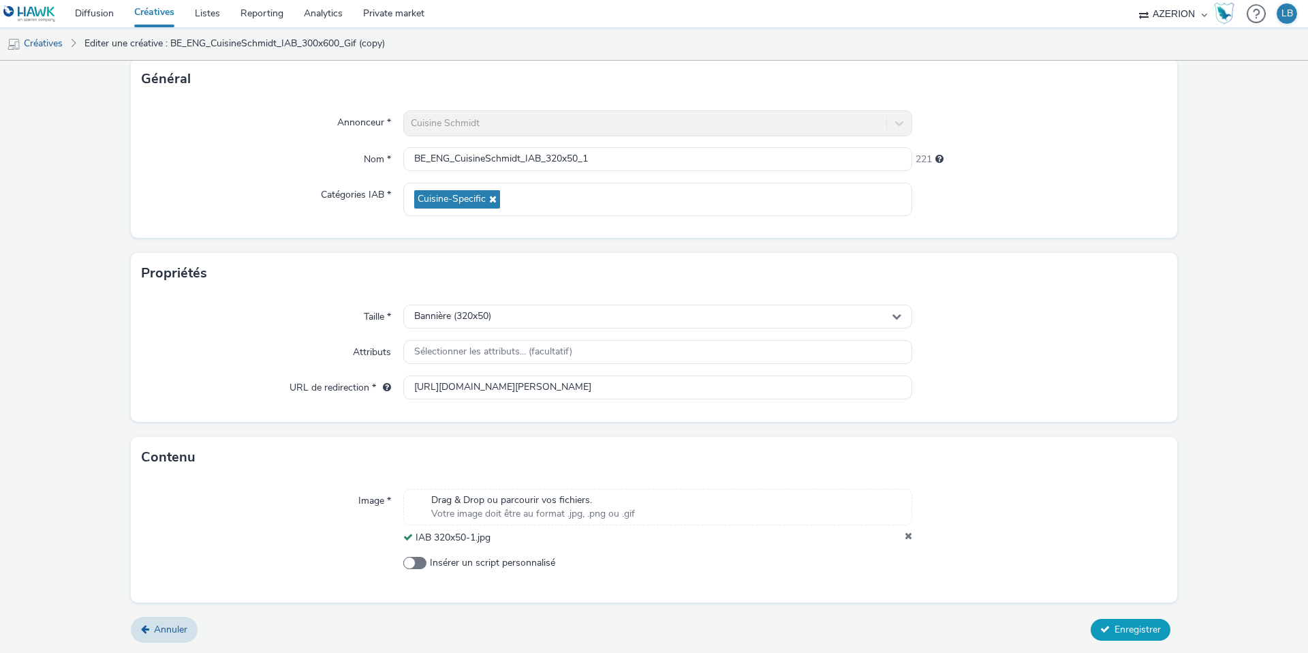
click at [1139, 629] on span "Enregistrer" at bounding box center [1138, 629] width 46 height 13
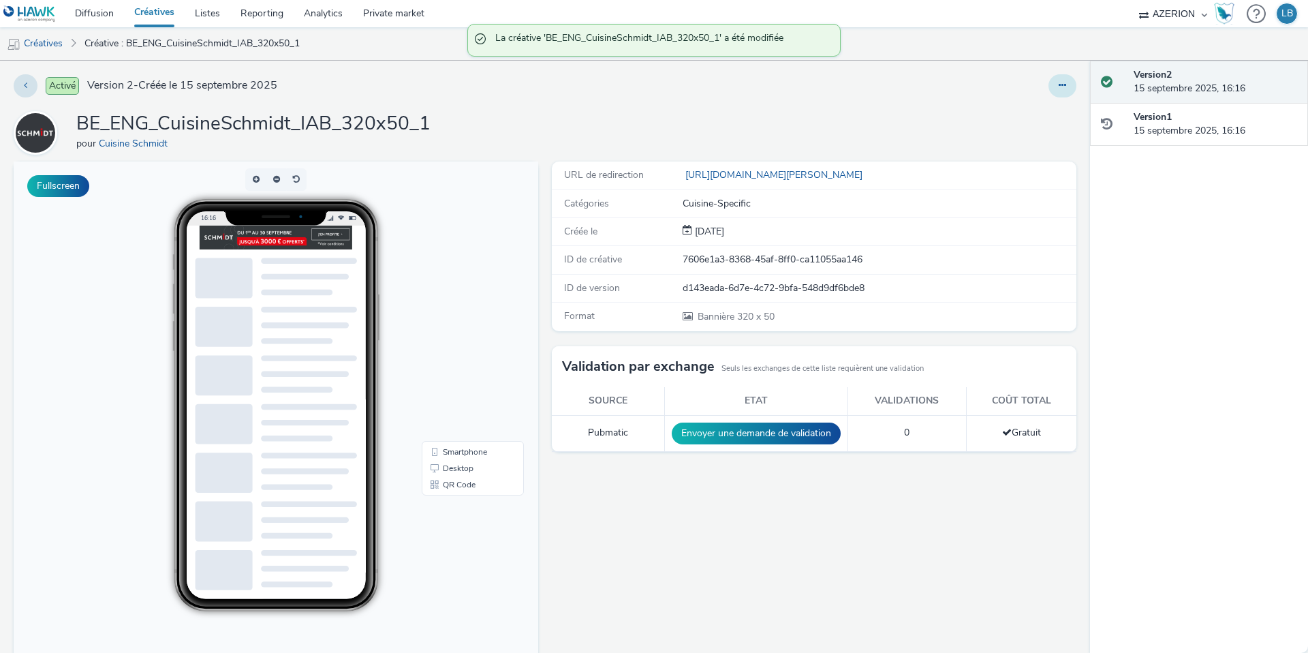
click at [1066, 79] on button at bounding box center [1063, 85] width 28 height 23
click at [1025, 140] on link "Dupliquer" at bounding box center [1025, 140] width 102 height 27
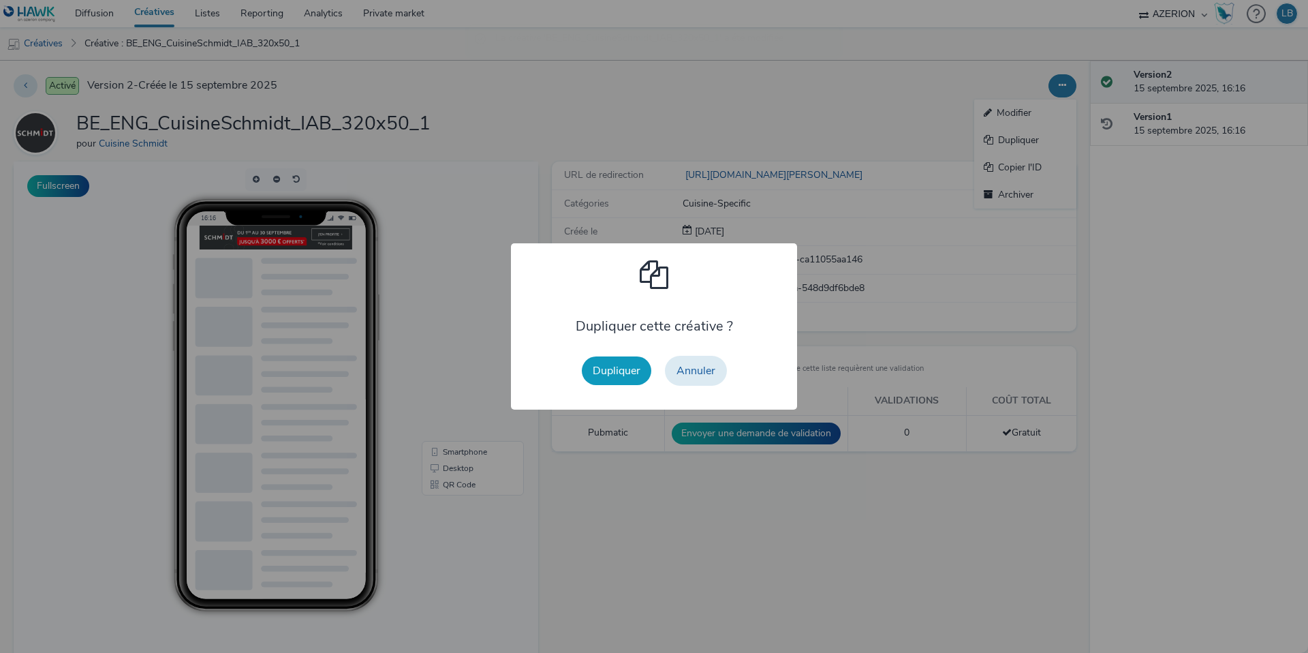
click at [622, 375] on button "Dupliquer" at bounding box center [617, 370] width 70 height 29
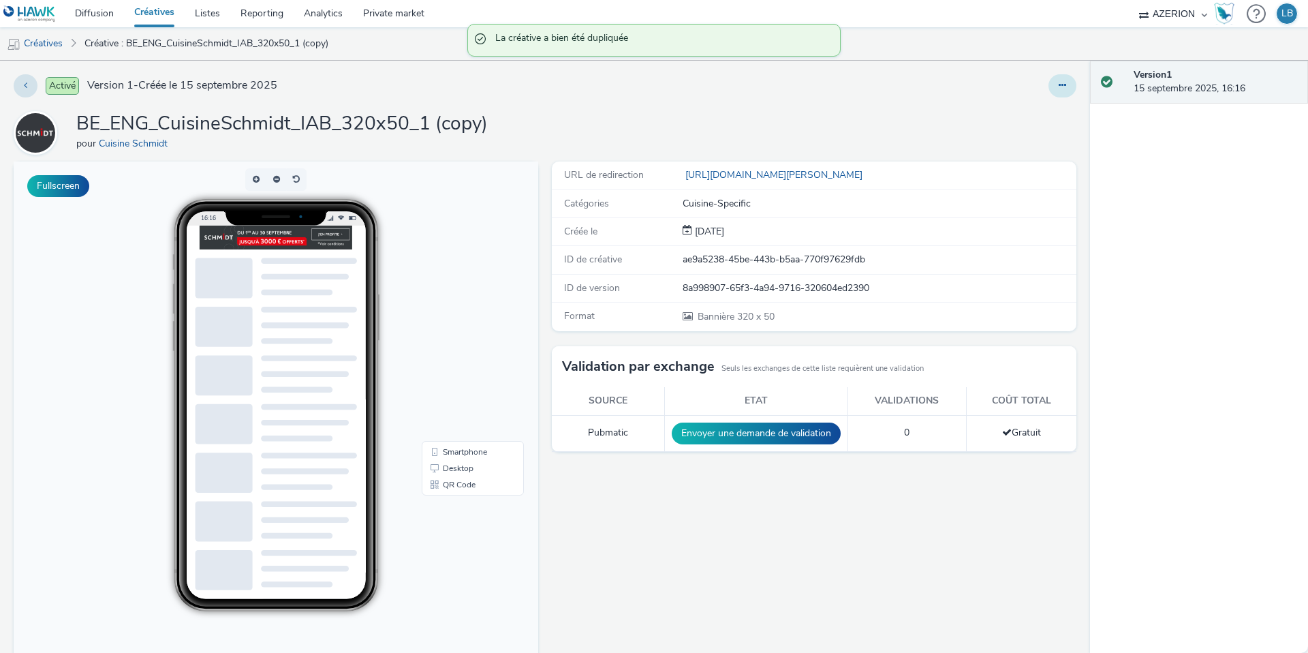
click at [1053, 93] on button at bounding box center [1063, 85] width 28 height 23
click at [1018, 112] on link "Modifier" at bounding box center [1025, 112] width 102 height 27
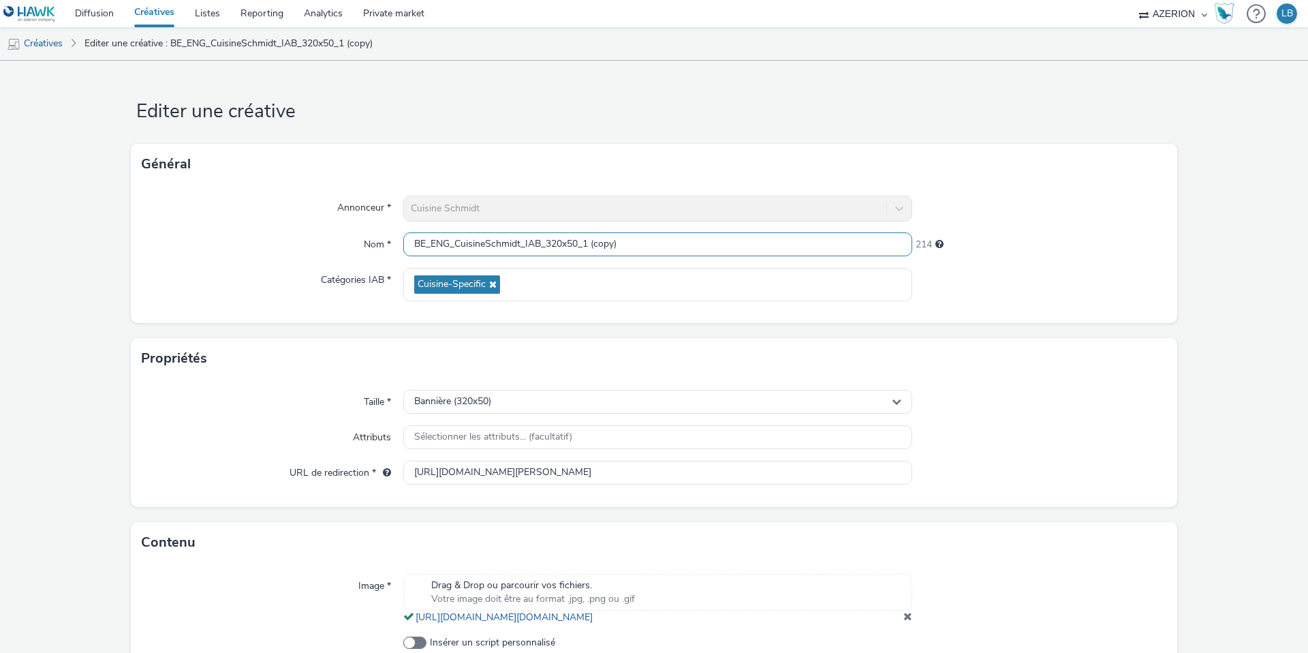
drag, startPoint x: 585, startPoint y: 245, endPoint x: 756, endPoint y: 244, distance: 170.3
click at [756, 244] on input "BE_ENG_CuisineSchmidt_IAB_320x50_1 (copy)" at bounding box center [657, 244] width 509 height 24
type input "BE_ENG_CuisineSchmidt_IAB_320x50_2"
click at [1040, 224] on div "Annonceur * Cuisine Schmidt Nom * BE_ENG_CuisineSchmidt_IAB_320x50_2 221 Catégo…" at bounding box center [654, 254] width 1047 height 138
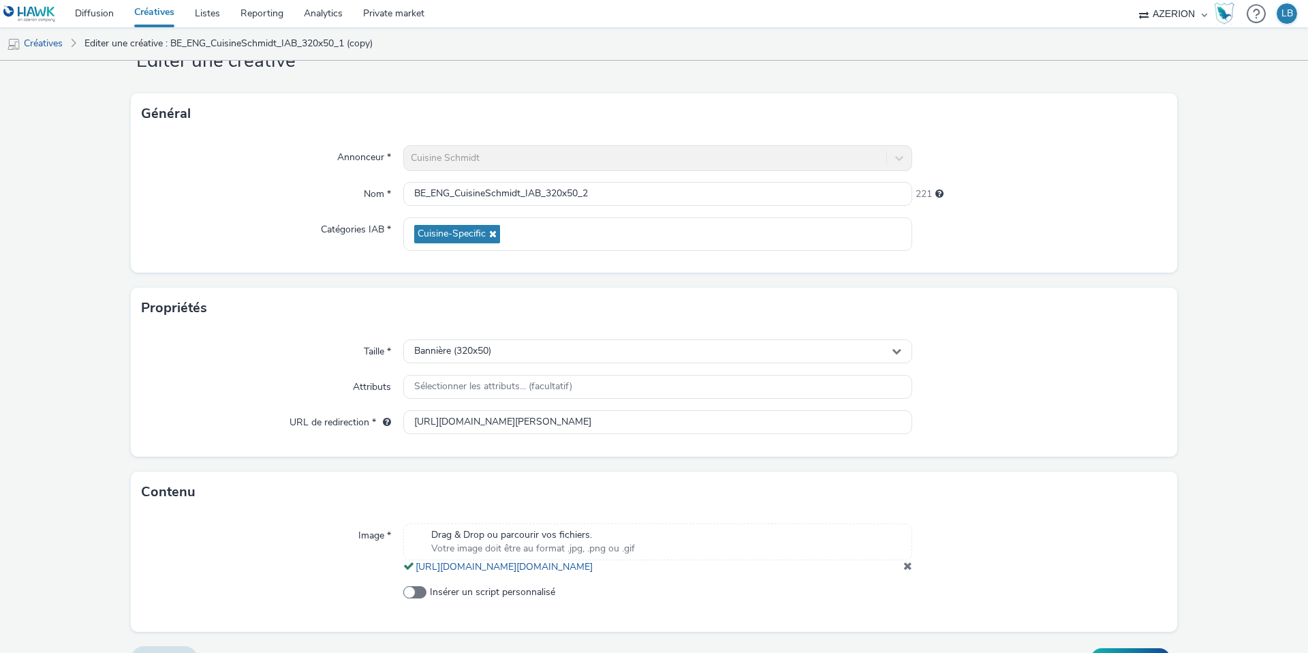
scroll to position [93, 0]
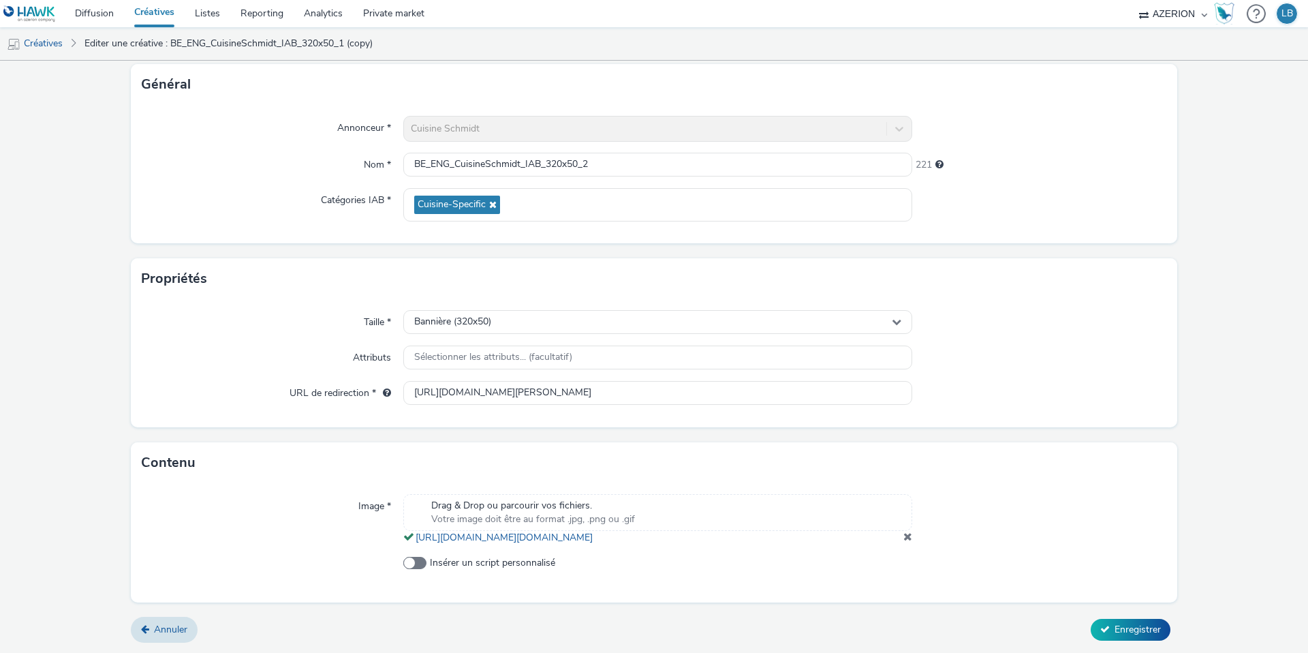
click at [906, 535] on span at bounding box center [908, 536] width 9 height 11
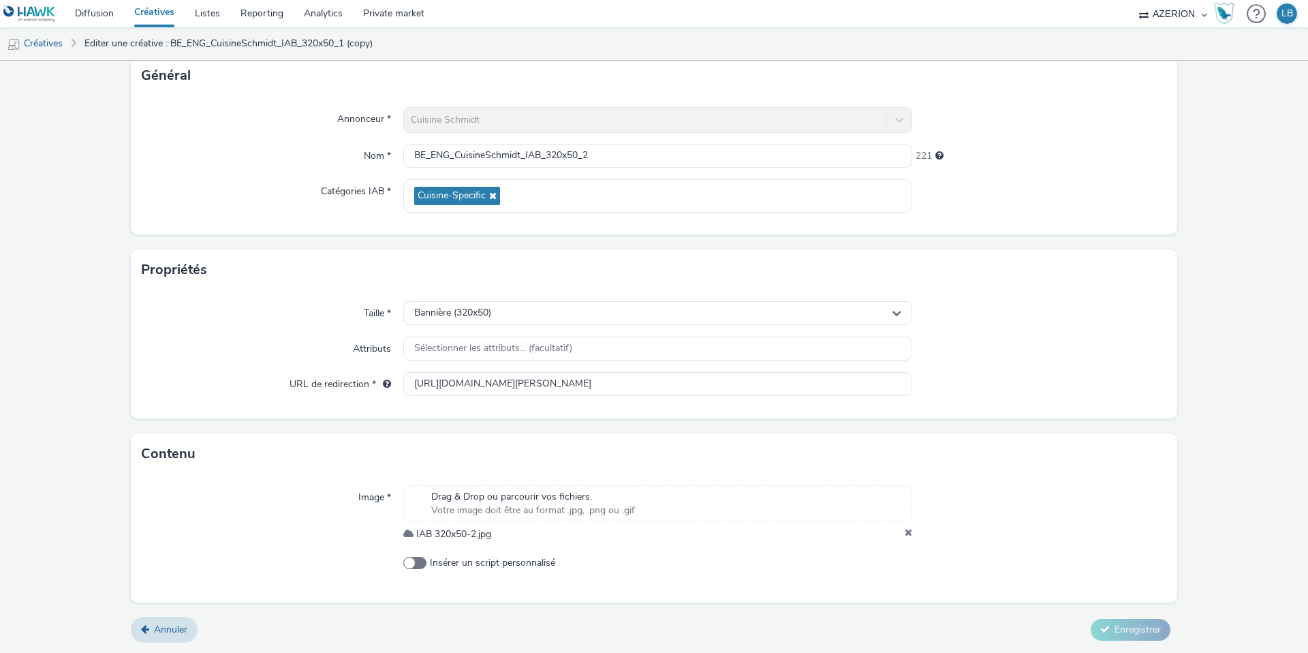
scroll to position [85, 0]
click at [1128, 628] on span "Enregistrer" at bounding box center [1138, 629] width 46 height 13
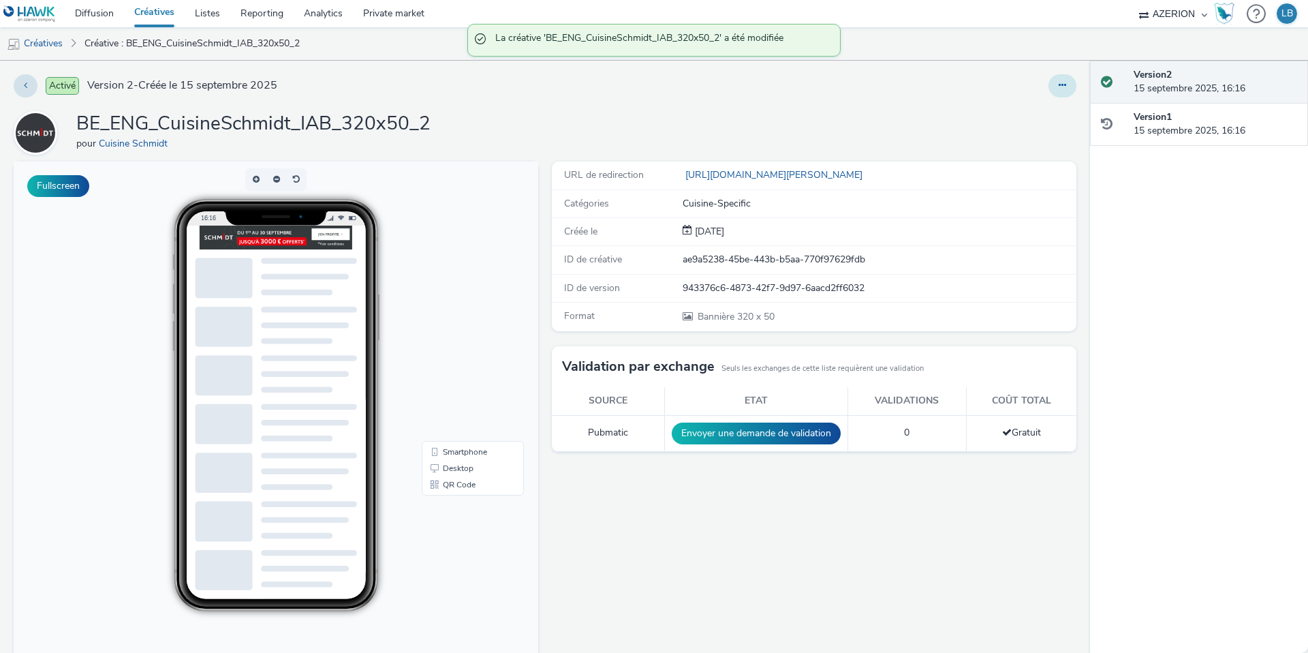
click at [1068, 77] on button at bounding box center [1063, 85] width 28 height 23
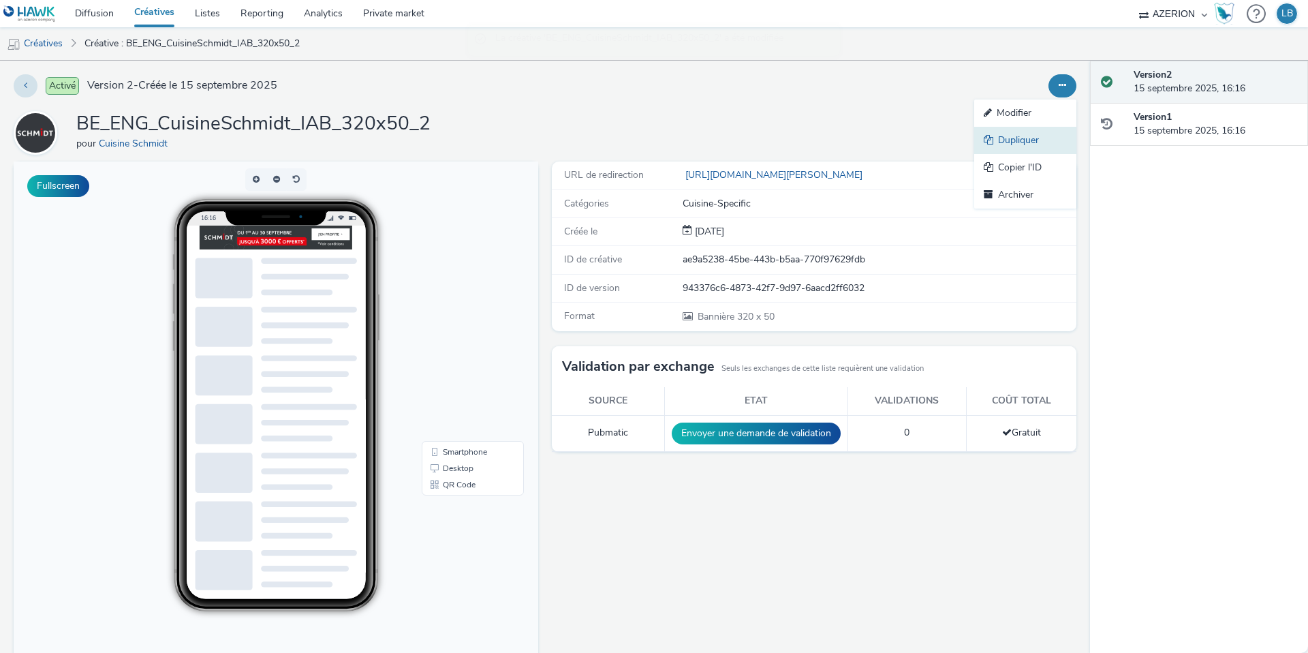
click at [1033, 136] on link "Dupliquer" at bounding box center [1025, 140] width 102 height 27
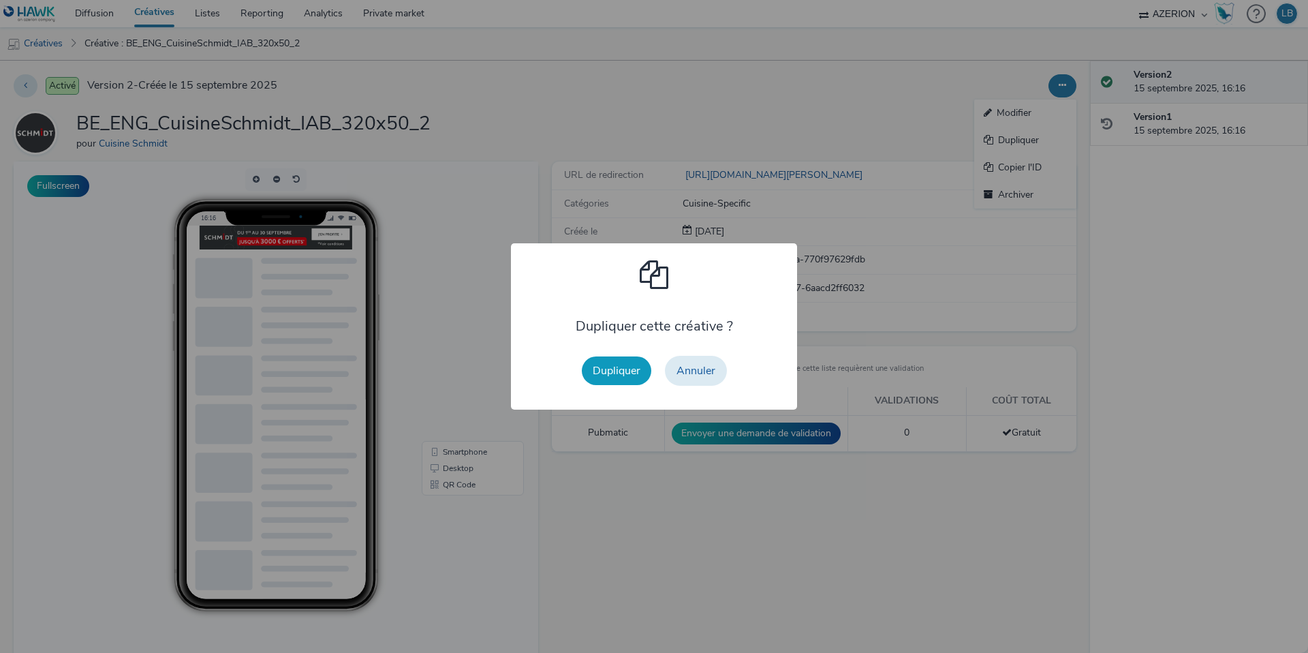
click at [624, 368] on button "Dupliquer" at bounding box center [617, 370] width 70 height 29
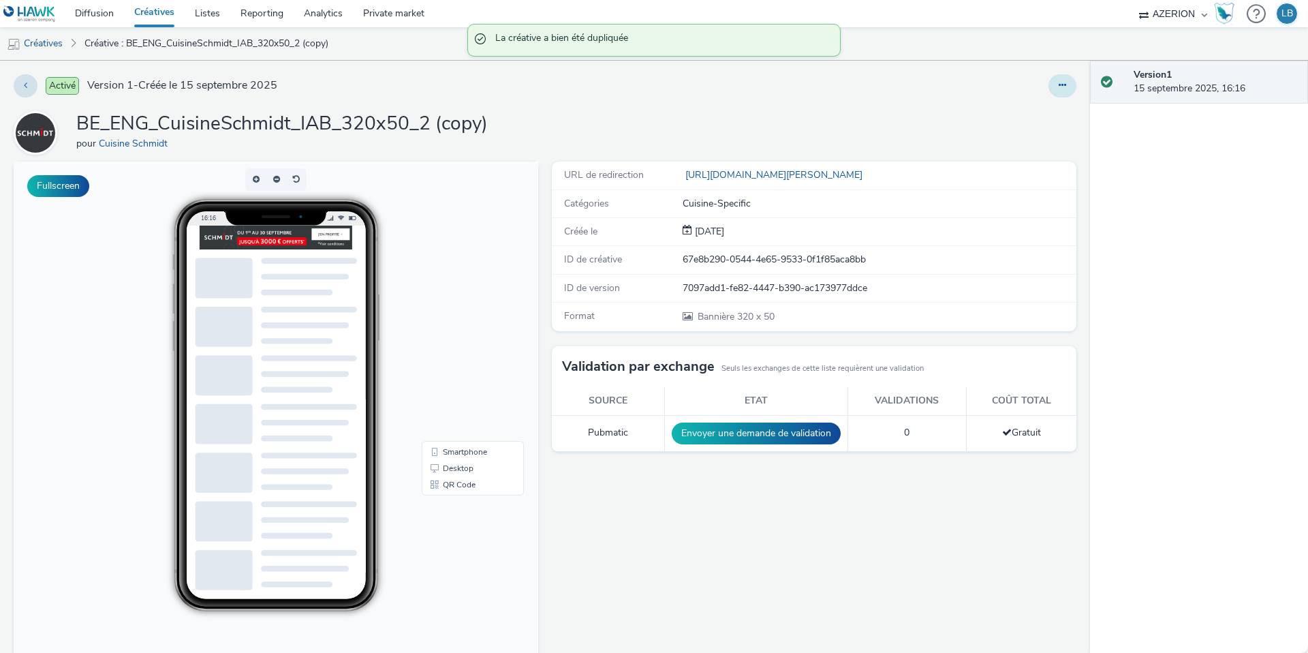
click at [1073, 86] on button at bounding box center [1063, 85] width 28 height 23
click at [1043, 114] on link "Modifier" at bounding box center [1025, 112] width 102 height 27
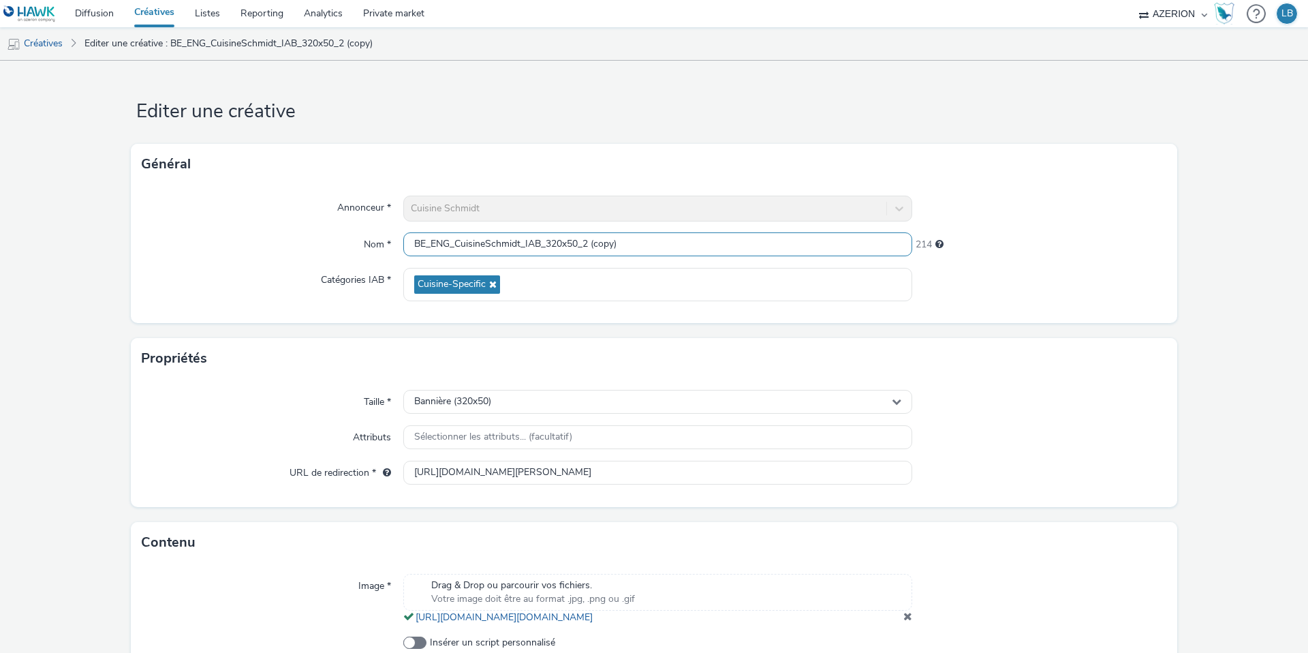
drag, startPoint x: 585, startPoint y: 245, endPoint x: 739, endPoint y: 244, distance: 154.0
click at [739, 244] on input "BE_ENG_CuisineSchmidt_IAB_320x50_2 (copy)" at bounding box center [657, 244] width 509 height 24
type input "BE_ENG_CuisineSchmidt_IAB_320x50_Gif"
click at [1020, 219] on div at bounding box center [1039, 209] width 255 height 26
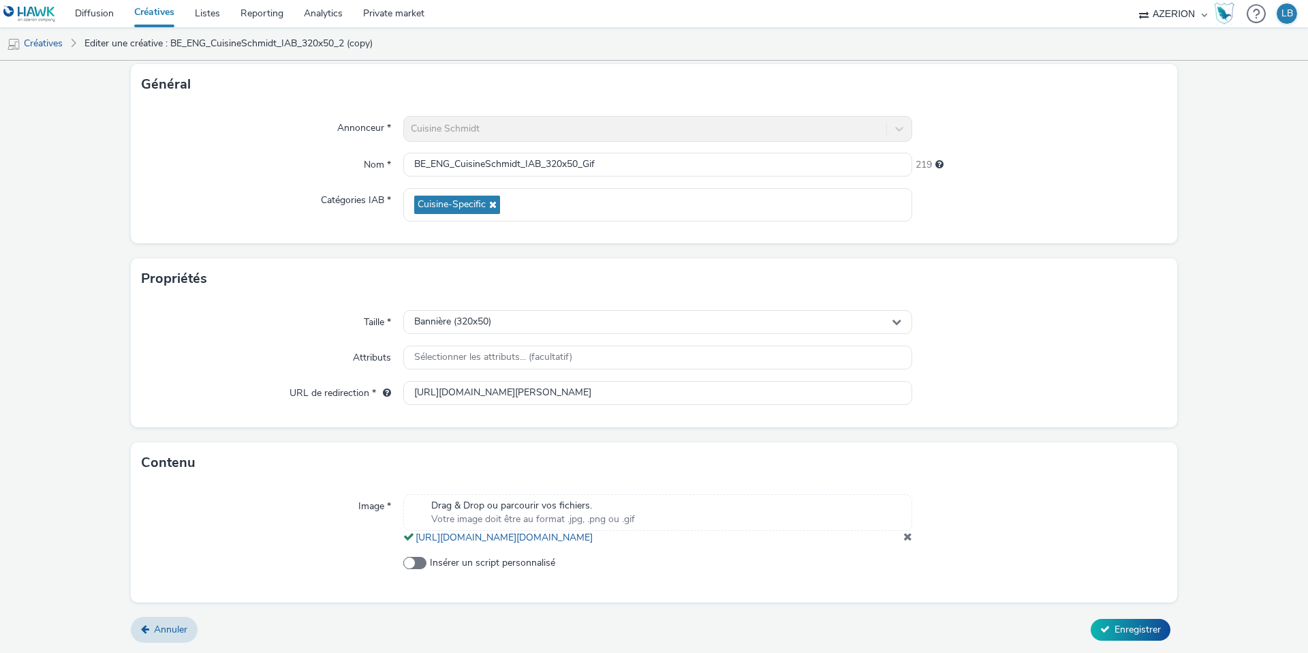
click at [908, 538] on span at bounding box center [908, 536] width 9 height 11
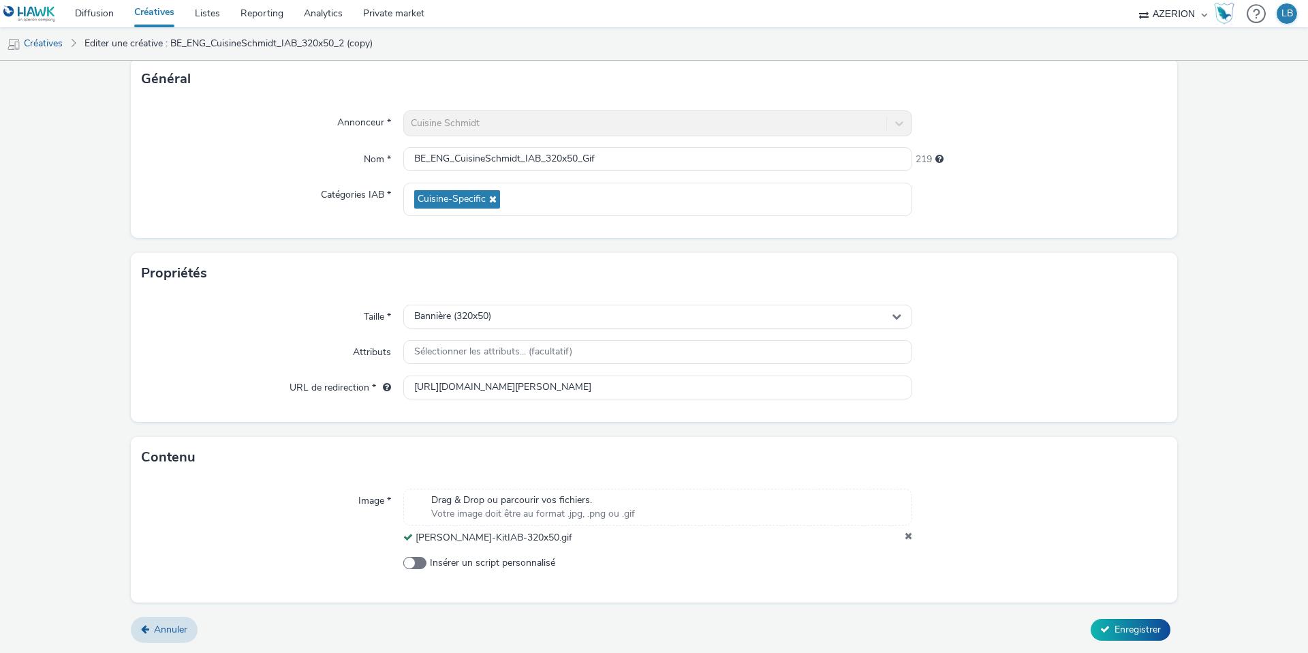
scroll to position [85, 0]
click at [1135, 630] on span "Enregistrer" at bounding box center [1138, 629] width 46 height 13
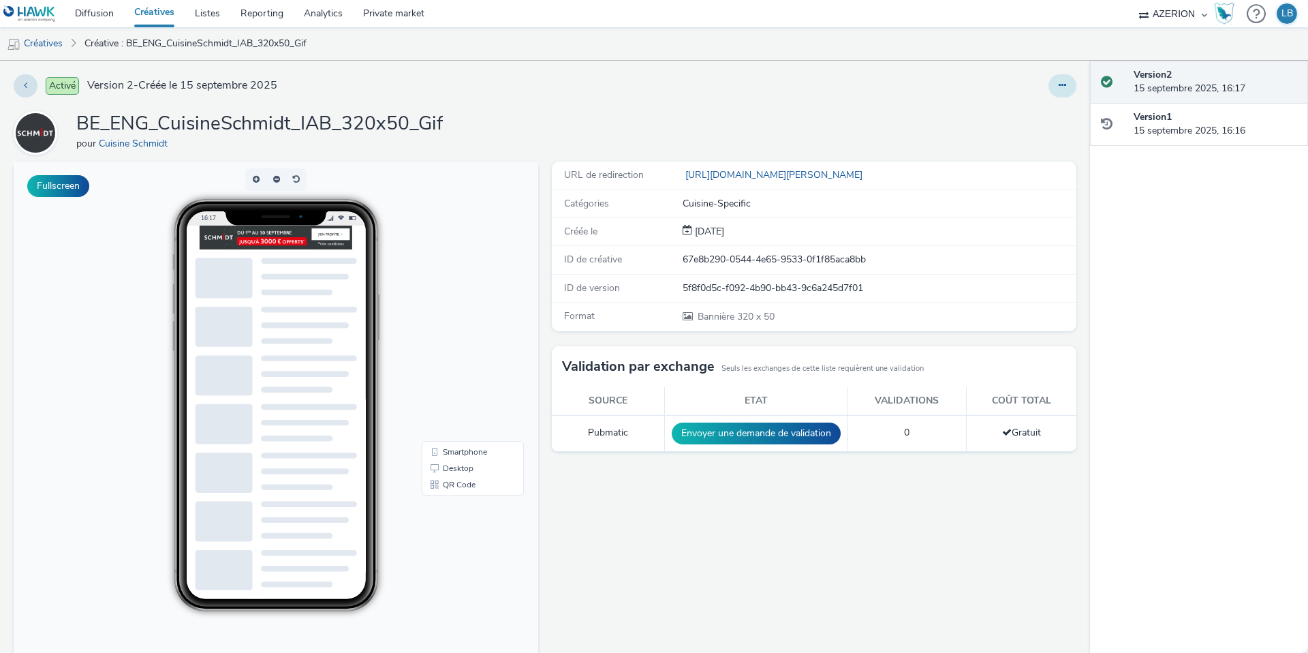
click at [1062, 89] on icon at bounding box center [1062, 85] width 7 height 10
click at [1011, 137] on link "Dupliquer" at bounding box center [1025, 140] width 102 height 27
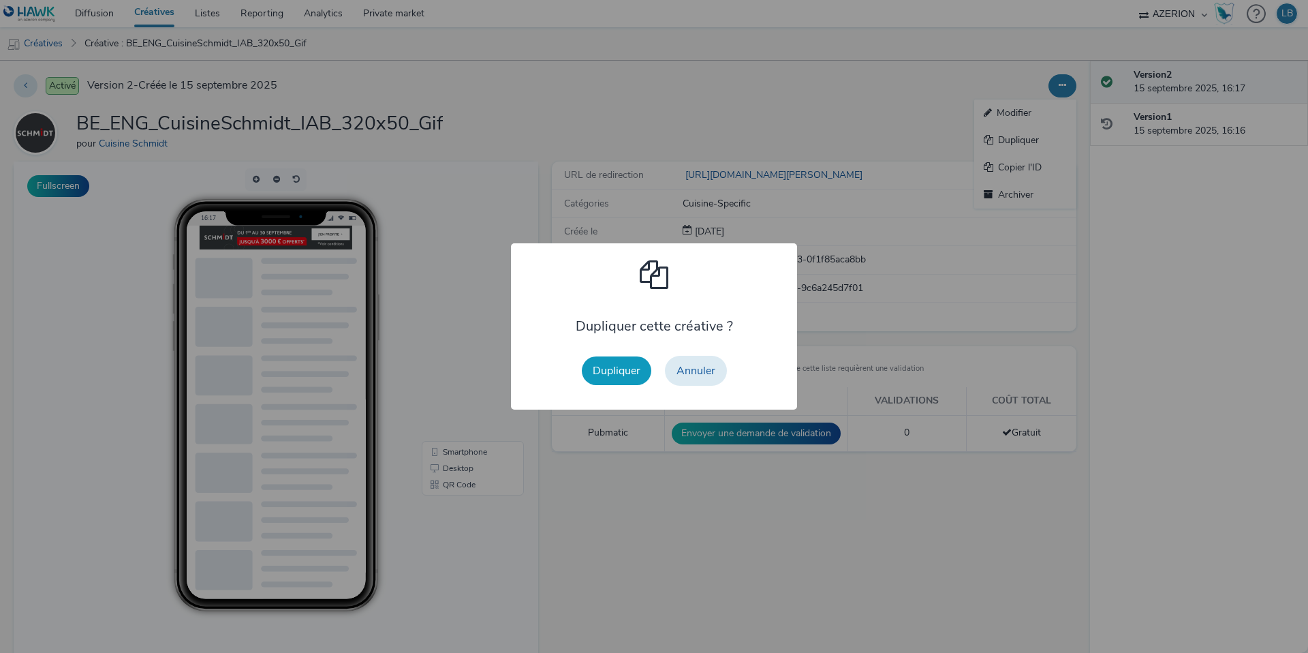
click at [604, 375] on button "Dupliquer" at bounding box center [617, 370] width 70 height 29
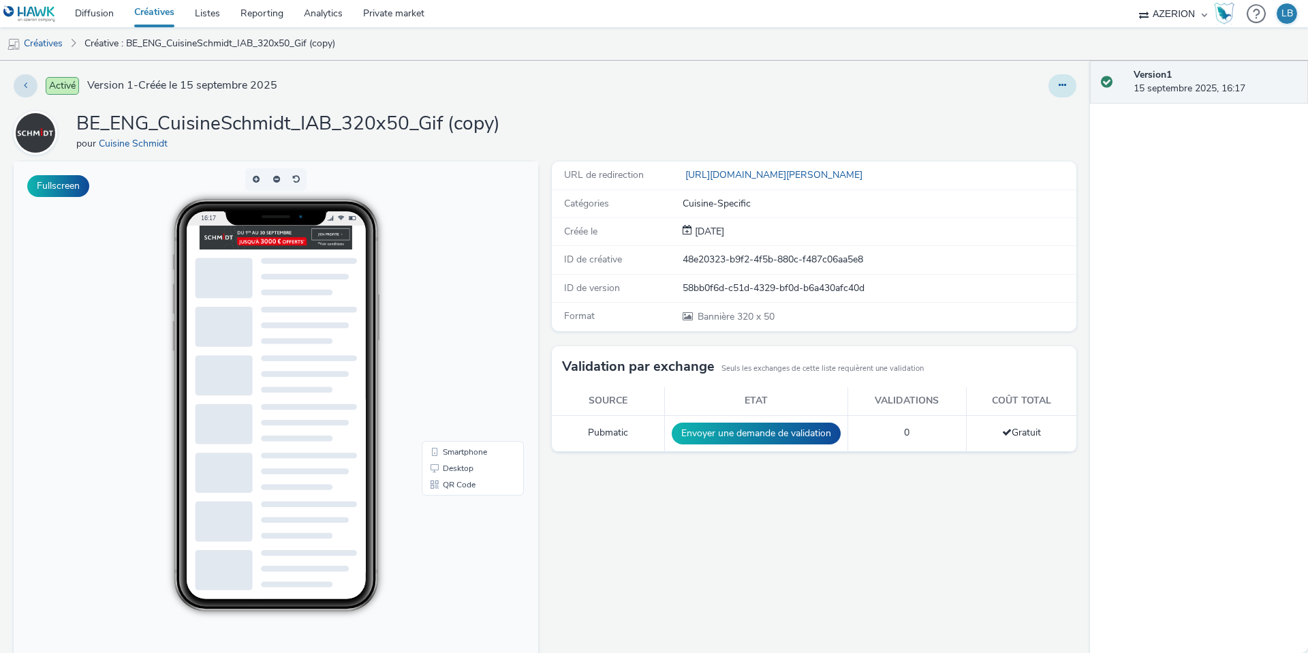
click at [1057, 92] on button at bounding box center [1063, 85] width 28 height 23
click at [1037, 112] on link "Modifier" at bounding box center [1025, 112] width 102 height 27
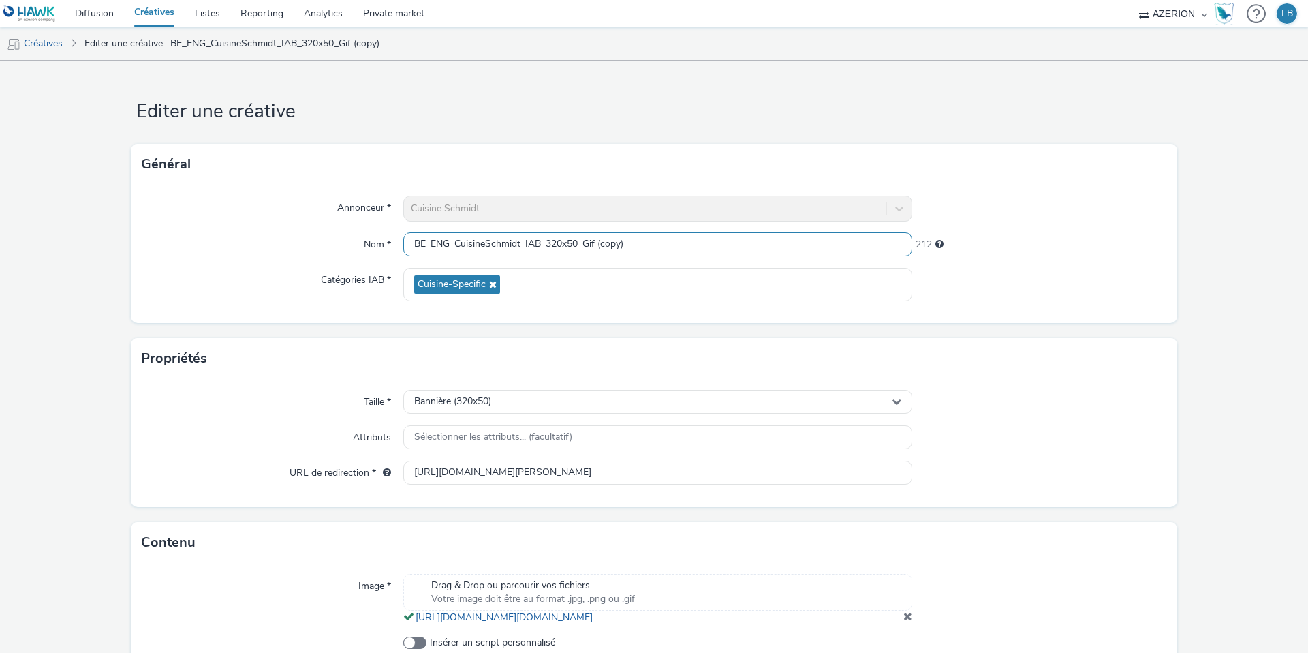
drag, startPoint x: 559, startPoint y: 243, endPoint x: 615, endPoint y: 242, distance: 56.6
click at [615, 242] on input "BE_ENG_CuisineSchmidt_IAB_320x50_Gif (copy)" at bounding box center [657, 244] width 509 height 24
click at [581, 245] on input "BE_ENG_CuisineSchmidt_IAB_320x50_Gif (copy)" at bounding box center [657, 244] width 509 height 24
drag, startPoint x: 568, startPoint y: 245, endPoint x: 752, endPoint y: 249, distance: 184.0
click at [752, 249] on input "BE_ENG_CuisineSchmidt_IAB_320x50_Gif (copy)" at bounding box center [657, 244] width 509 height 24
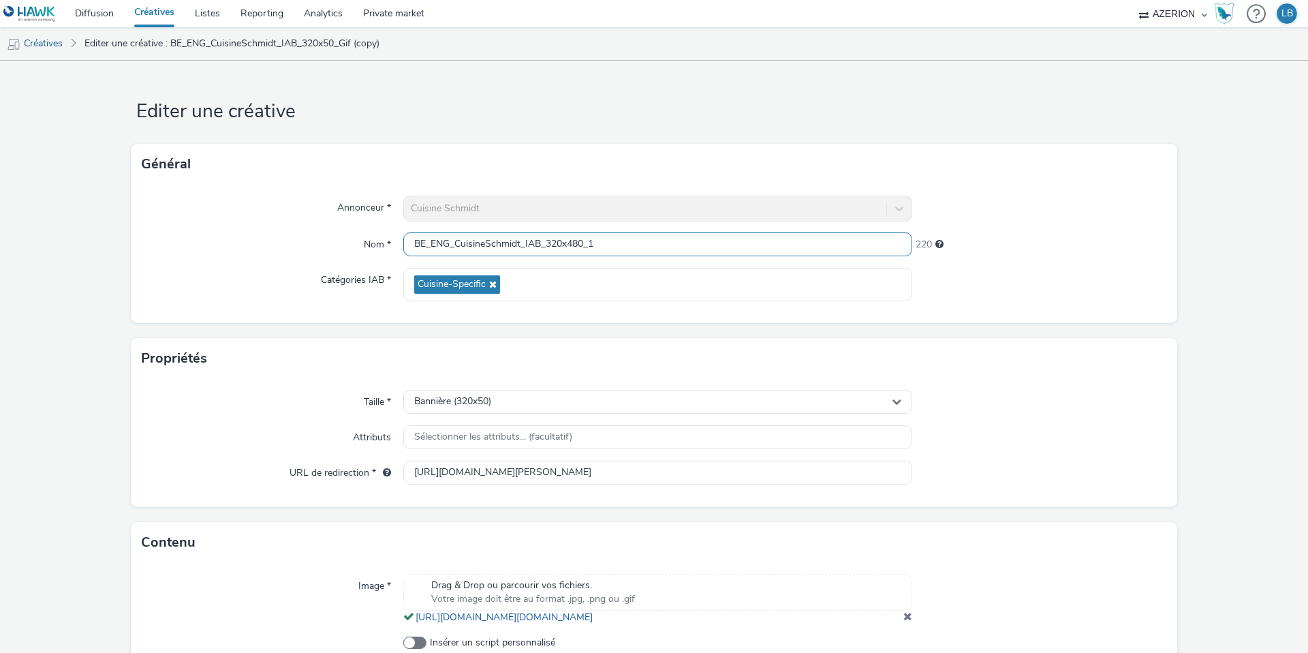
type input "BE_ENG_CuisineSchmidt_IAB_320x480_1"
click at [1161, 273] on div at bounding box center [1039, 284] width 255 height 33
click at [571, 398] on div "Bannière (320x50)" at bounding box center [657, 402] width 509 height 24
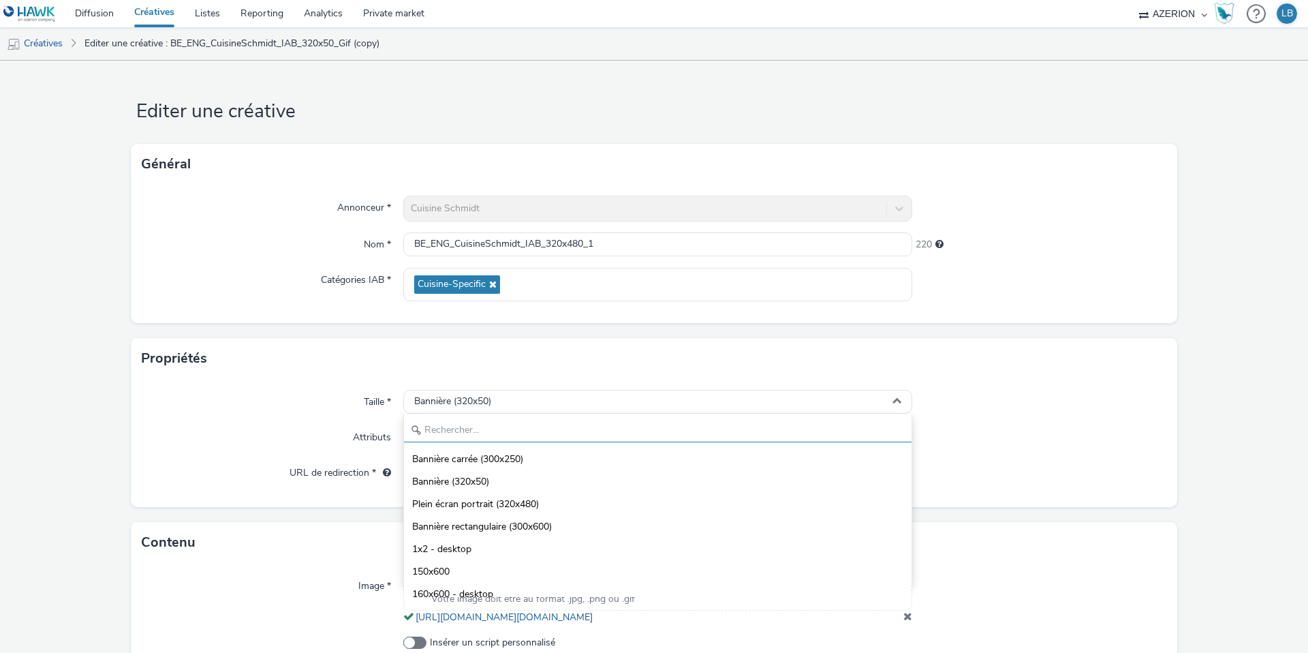
click at [479, 433] on input "text" at bounding box center [658, 430] width 508 height 24
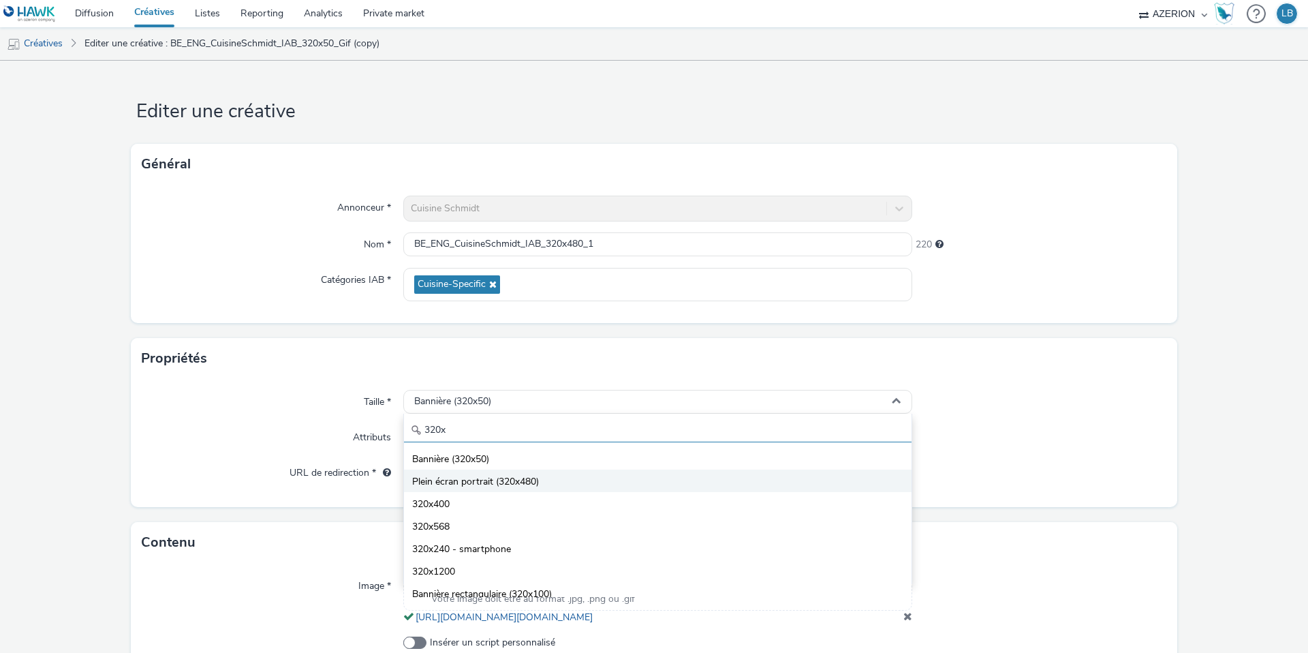
type input "320x"
click at [553, 482] on li "Plein écran portrait (320x480)" at bounding box center [658, 480] width 508 height 22
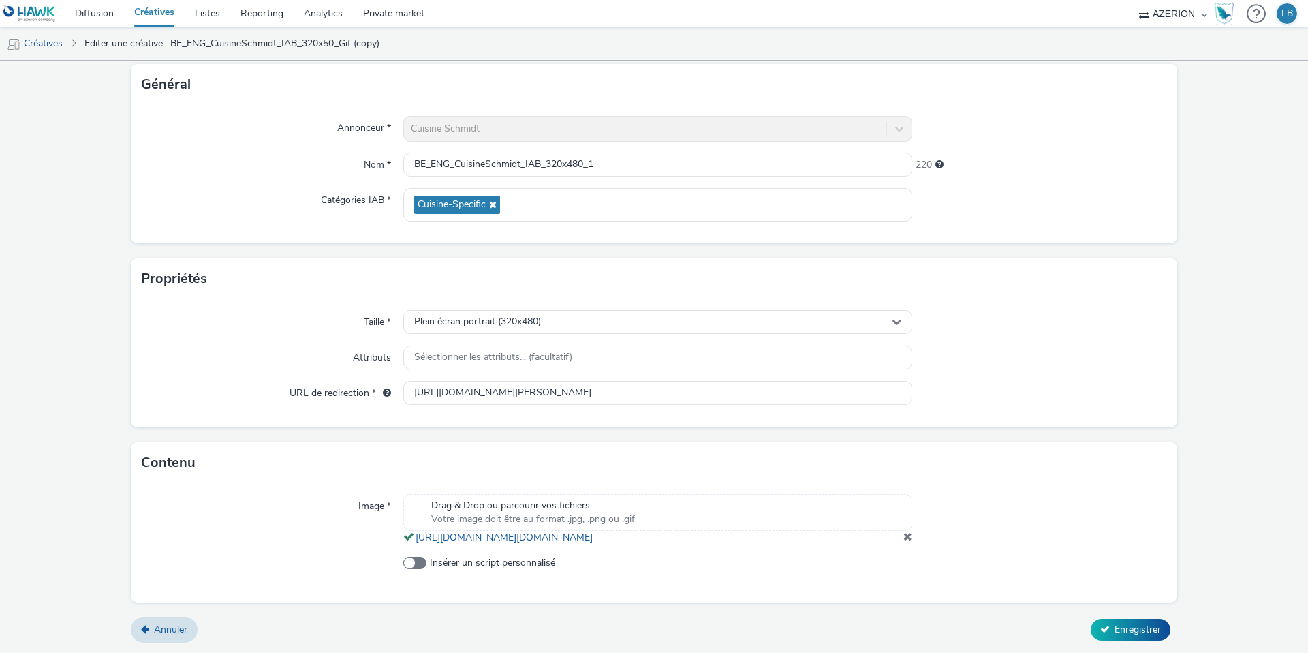
scroll to position [93, 0]
click at [908, 536] on span at bounding box center [908, 536] width 9 height 11
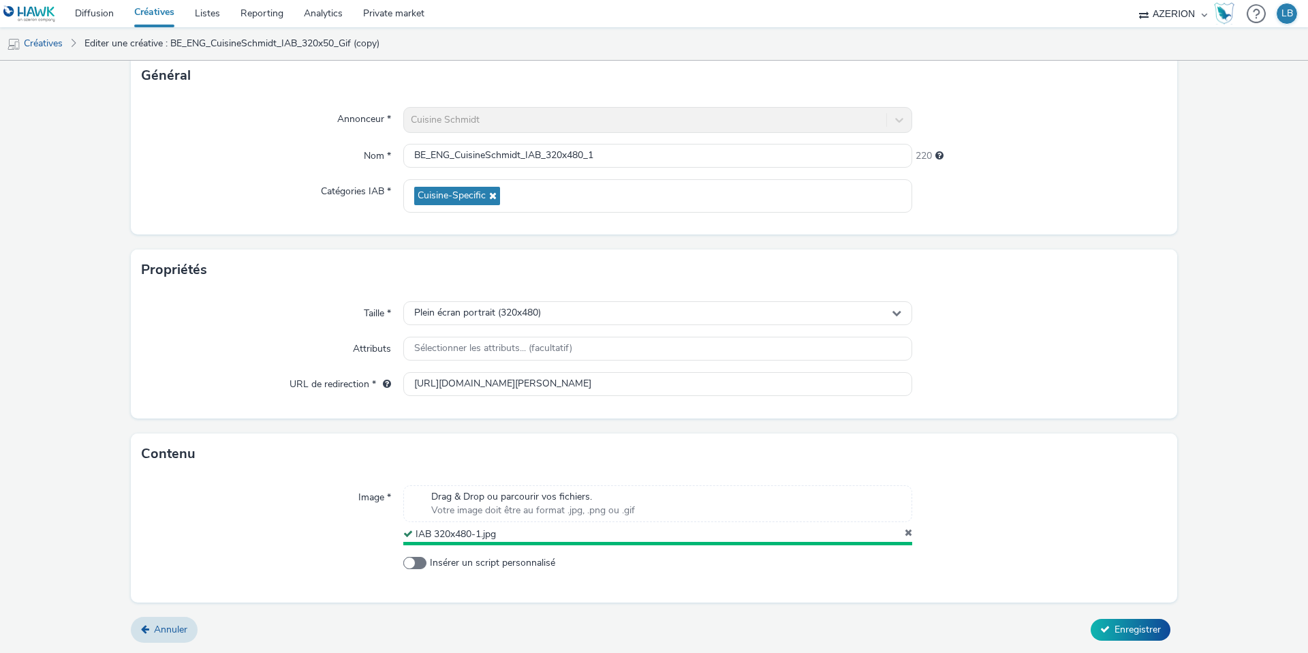
scroll to position [85, 0]
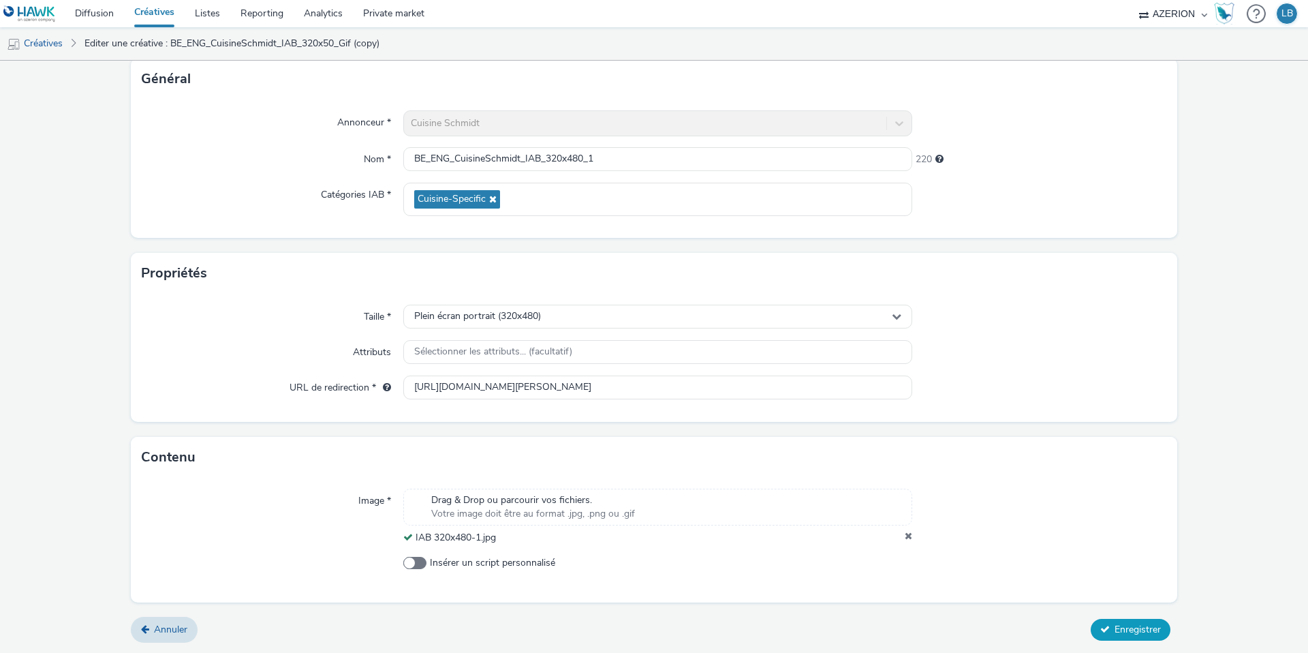
click at [1125, 628] on span "Enregistrer" at bounding box center [1138, 629] width 46 height 13
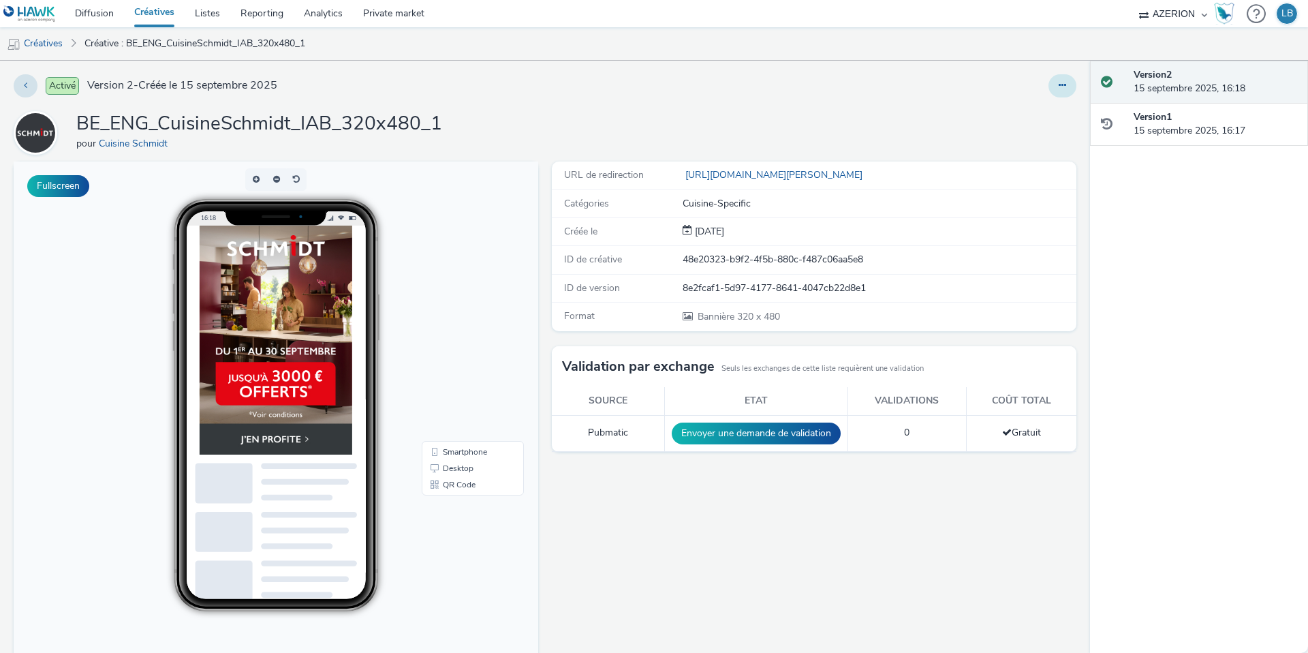
click at [1053, 84] on button at bounding box center [1063, 85] width 28 height 23
click at [1015, 140] on link "Dupliquer" at bounding box center [1025, 140] width 102 height 27
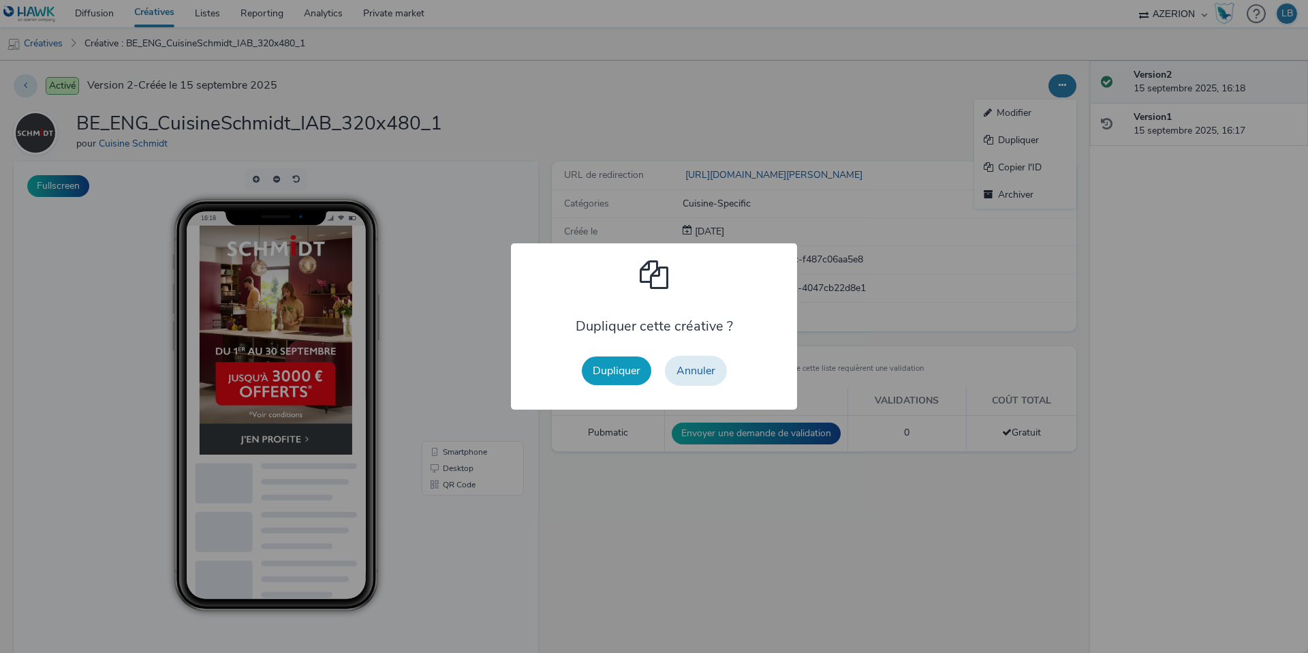
click at [621, 369] on button "Dupliquer" at bounding box center [617, 370] width 70 height 29
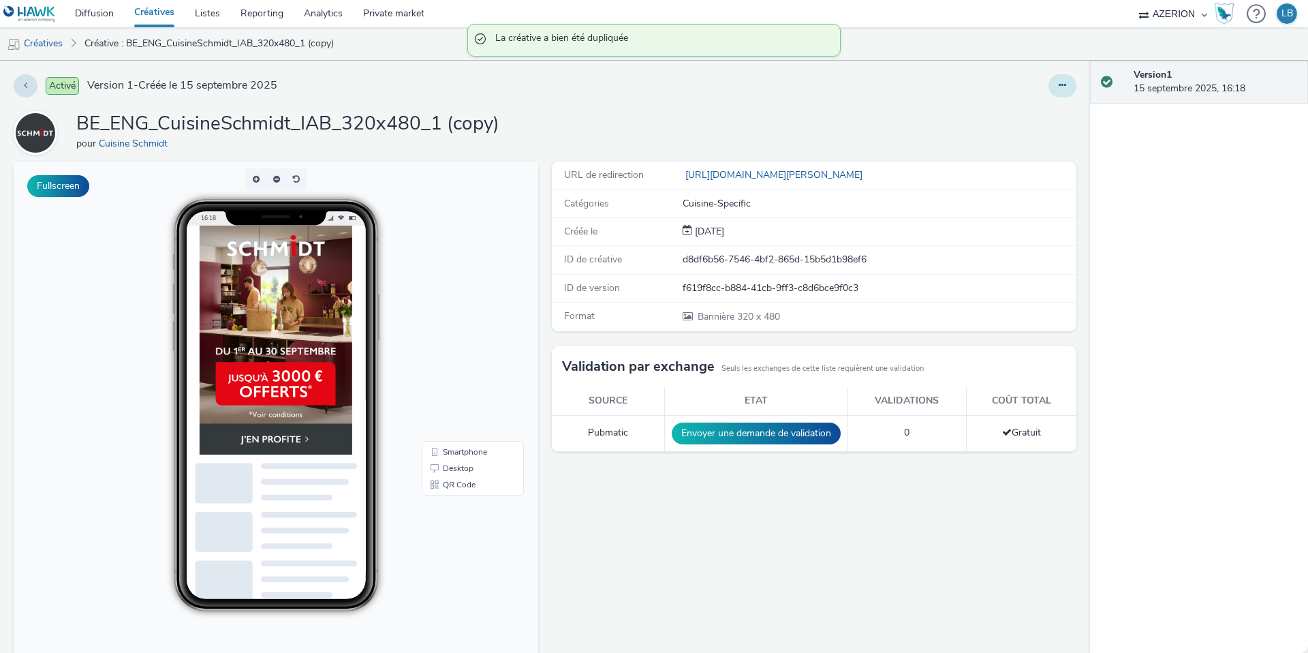
click at [1062, 82] on icon at bounding box center [1062, 85] width 7 height 10
click at [1027, 109] on link "Modifier" at bounding box center [1025, 112] width 102 height 27
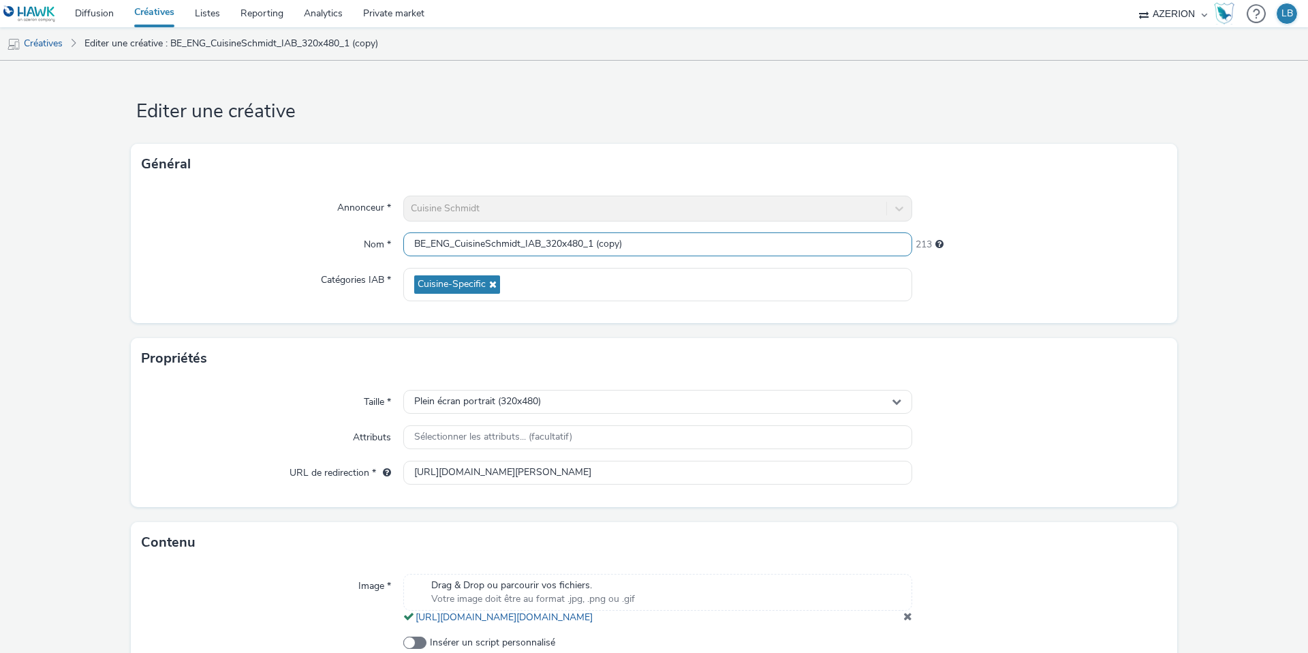
drag, startPoint x: 593, startPoint y: 245, endPoint x: 752, endPoint y: 251, distance: 159.6
click at [752, 251] on input "BE_ENG_CuisineSchmidt_IAB_320x480_1 (copy)" at bounding box center [657, 244] width 509 height 24
type input "BE_ENG_CuisineSchmidt_IAB_320x480_2"
click at [1033, 187] on div "Annonceur * Cuisine Schmidt Nom * BE_ENG_CuisineSchmidt_IAB_320x480_2 220 Catég…" at bounding box center [654, 254] width 1047 height 138
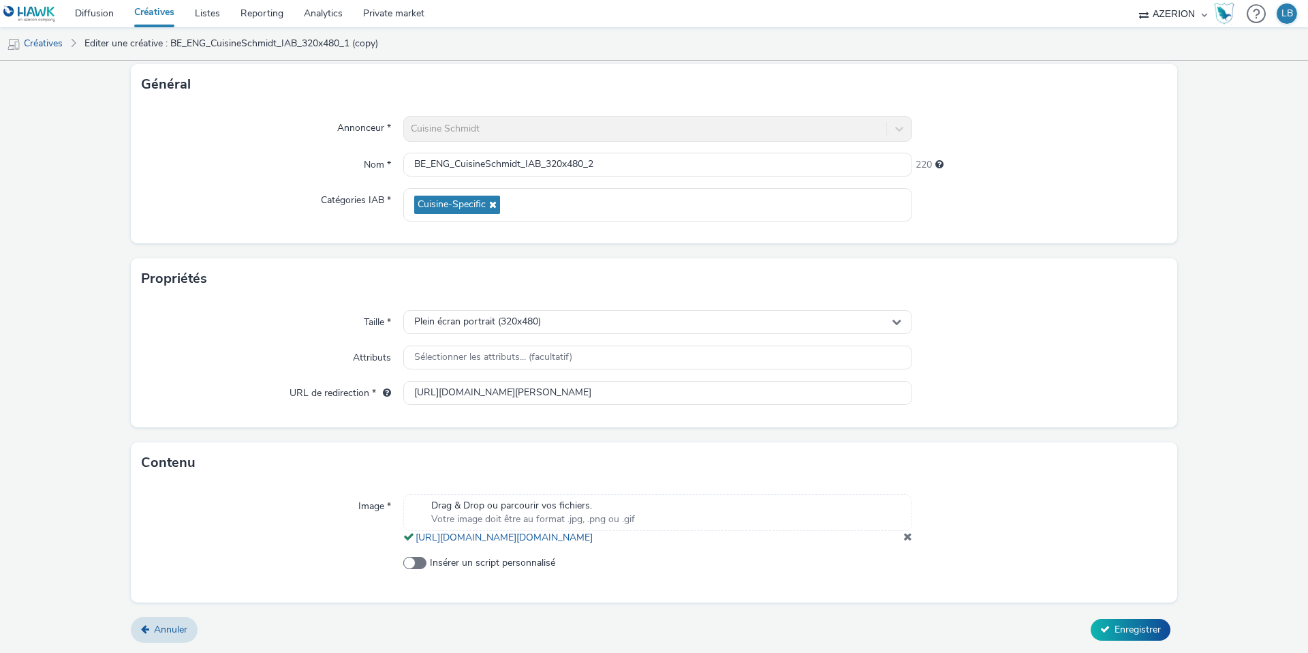
click at [907, 534] on span at bounding box center [908, 536] width 9 height 11
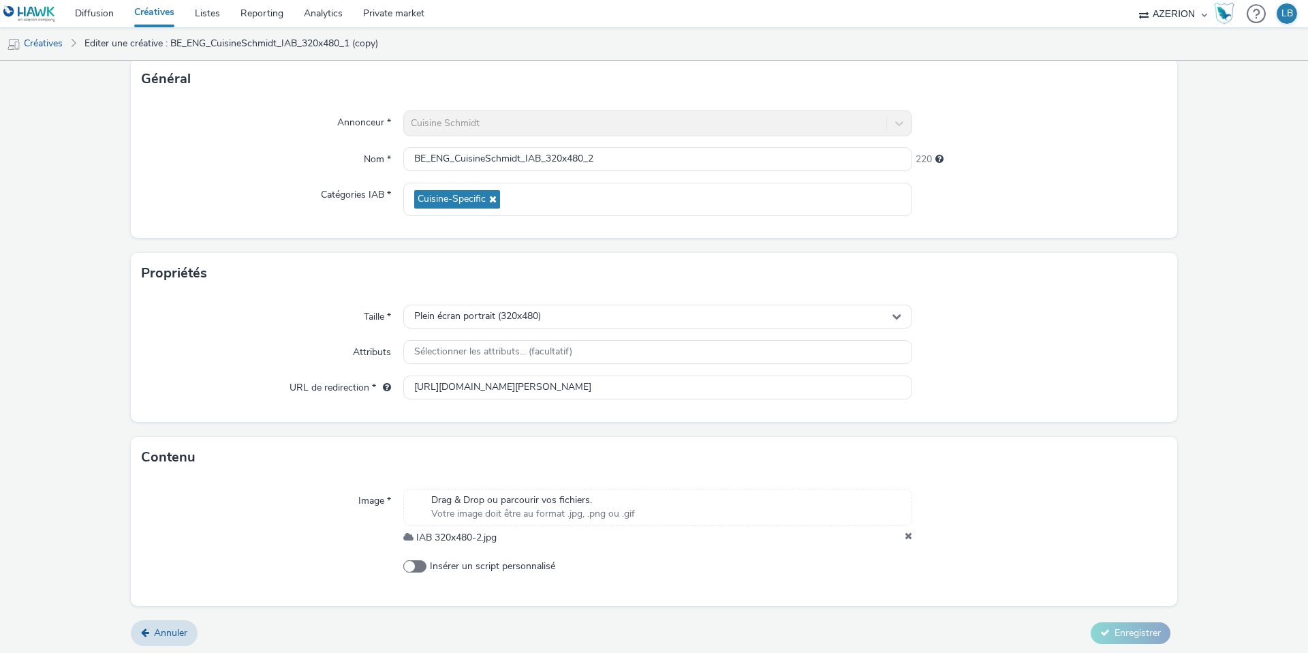
scroll to position [85, 0]
click at [1137, 629] on span "Enregistrer" at bounding box center [1138, 629] width 46 height 13
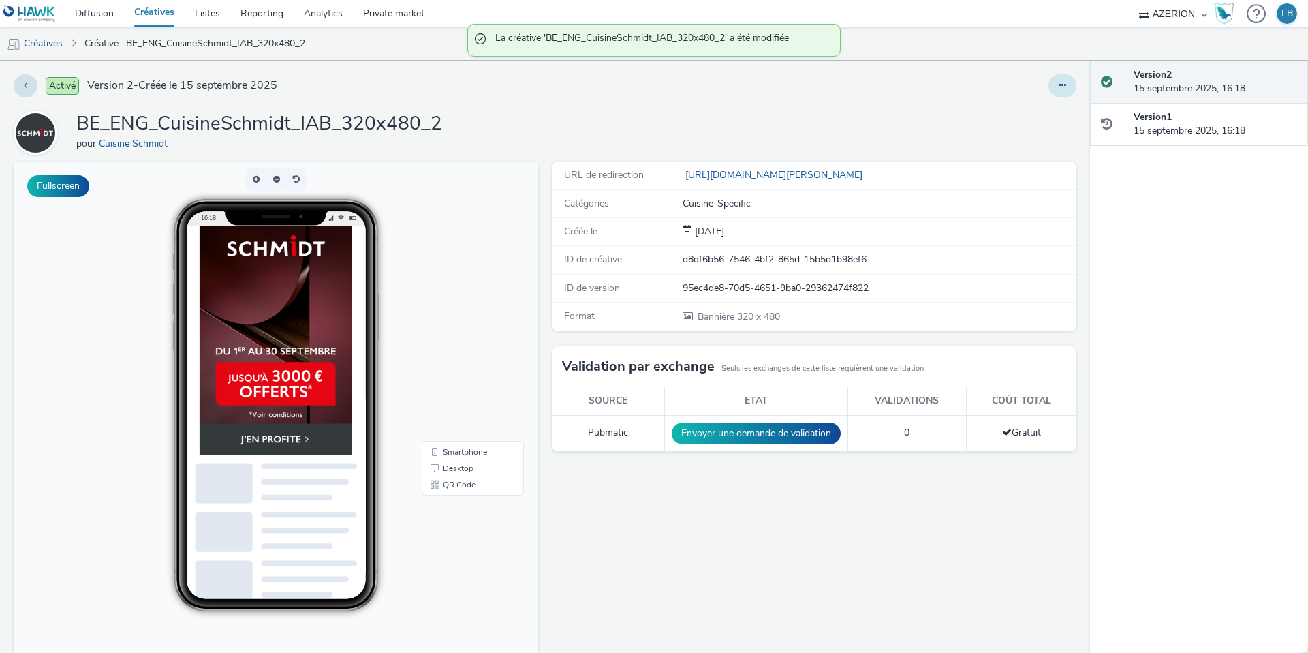
click at [1064, 89] on icon at bounding box center [1062, 85] width 7 height 10
click at [1019, 140] on link "Dupliquer" at bounding box center [1025, 140] width 102 height 27
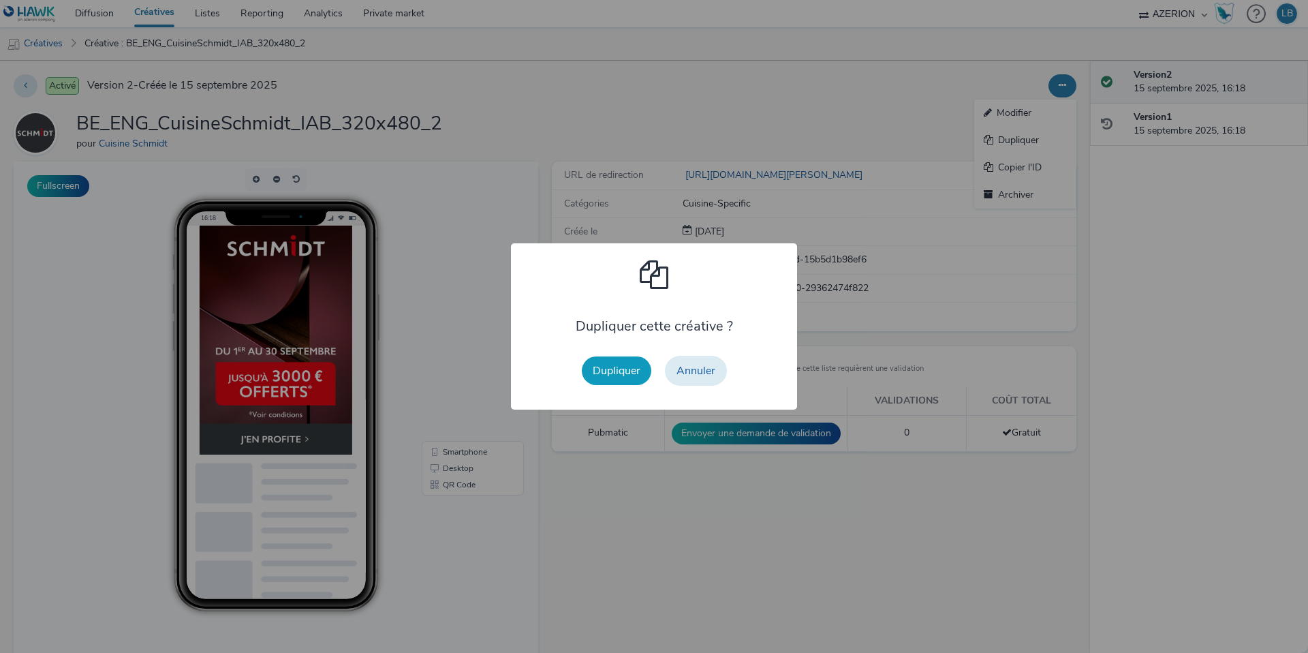
click at [612, 373] on button "Dupliquer" at bounding box center [617, 370] width 70 height 29
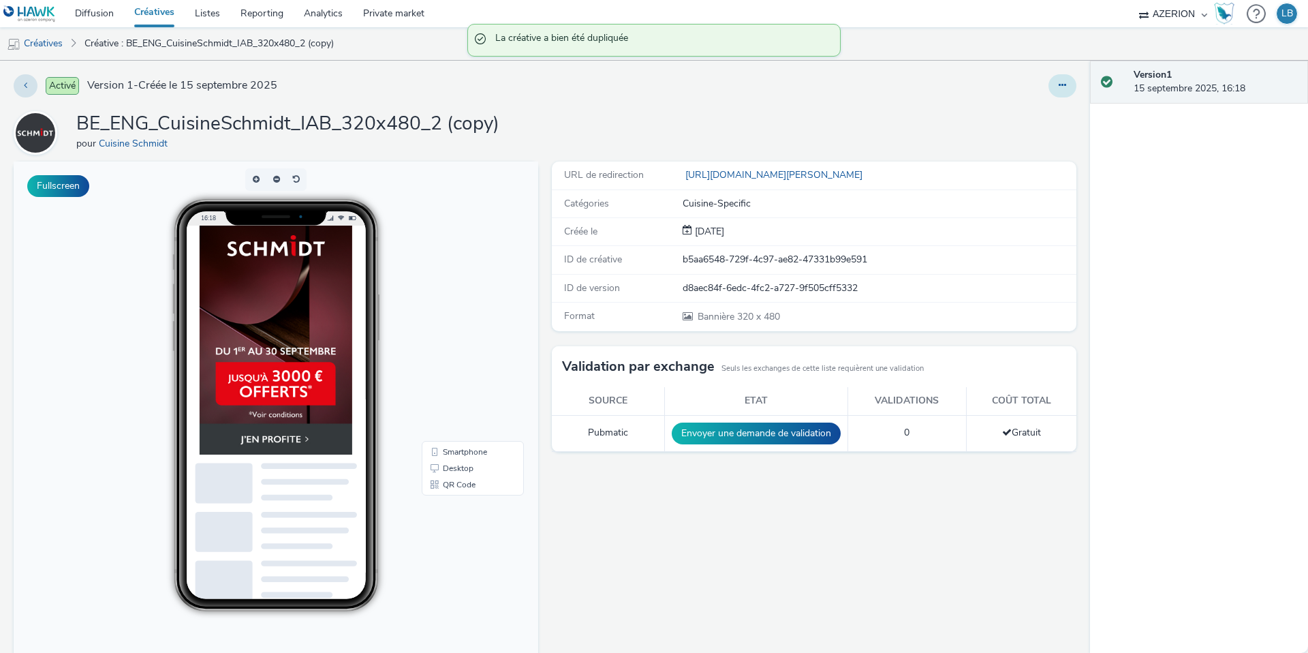
click at [1054, 92] on button at bounding box center [1063, 85] width 28 height 23
click at [1023, 113] on link "Modifier" at bounding box center [1025, 112] width 102 height 27
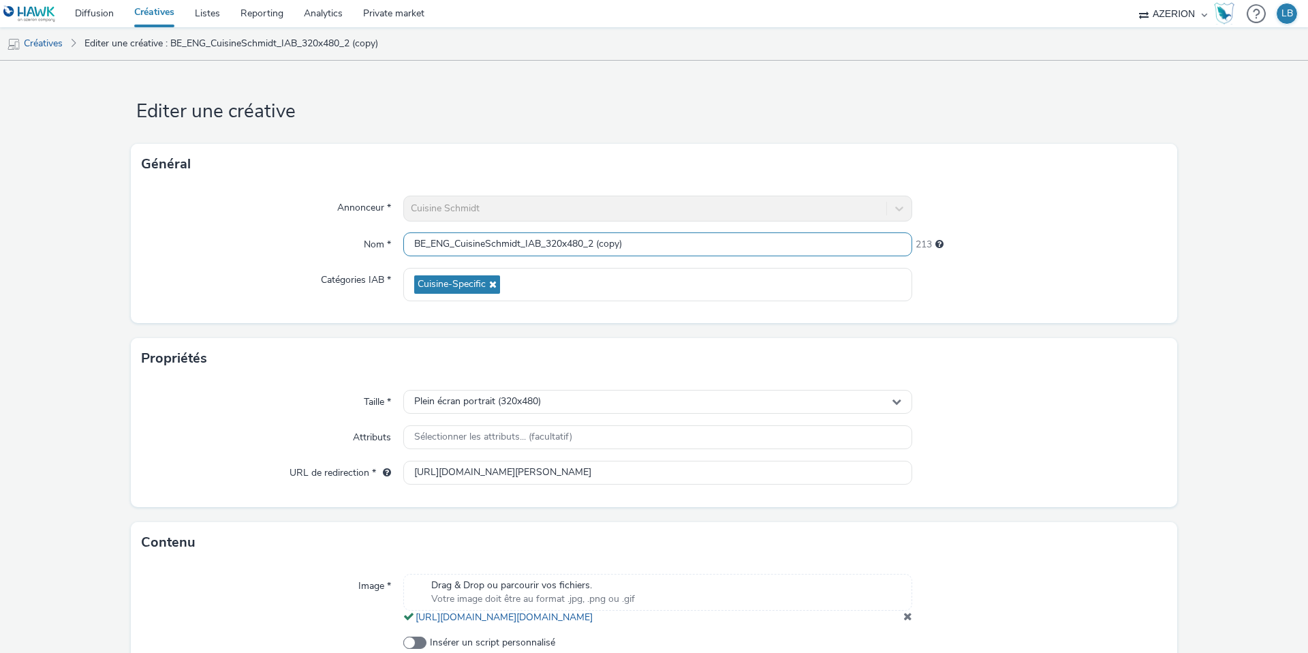
drag, startPoint x: 590, startPoint y: 244, endPoint x: 732, endPoint y: 245, distance: 142.4
click at [732, 245] on input "BE_ENG_CuisineSchmidt_IAB_320x480_2 (copy)" at bounding box center [657, 244] width 509 height 24
type input "BE_ENG_CuisineSchmidt_IAB_320x480_3"
click at [1040, 270] on div at bounding box center [1039, 284] width 255 height 33
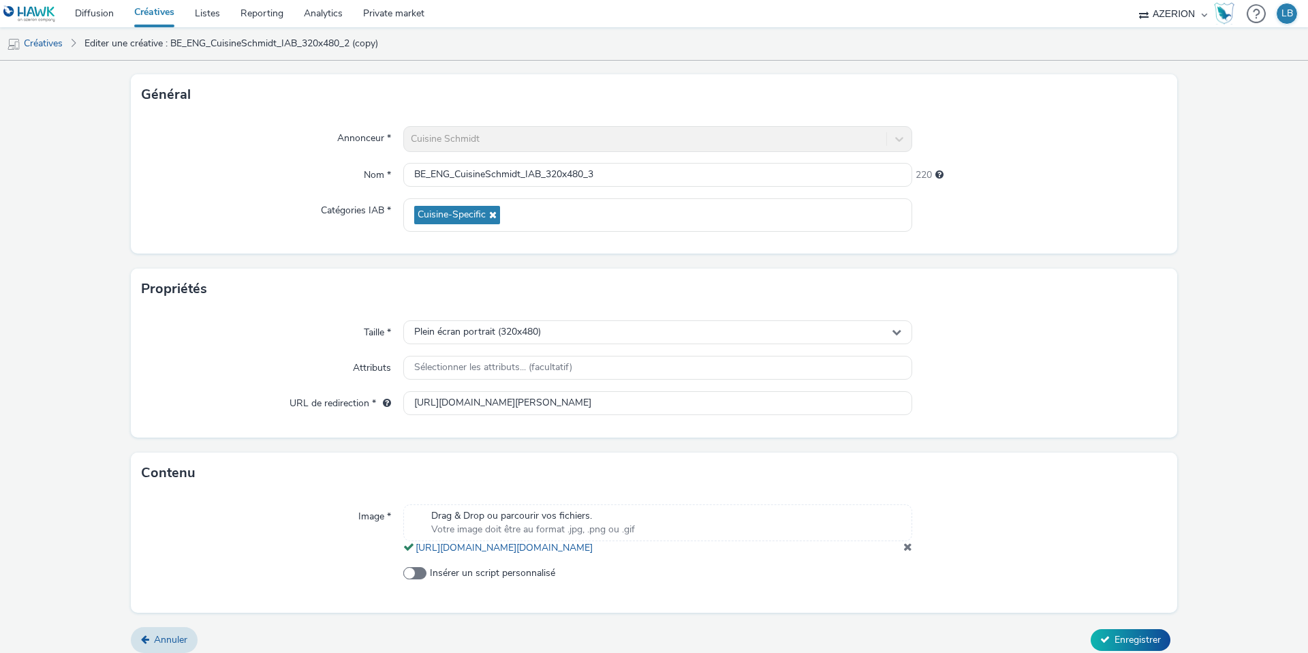
scroll to position [93, 0]
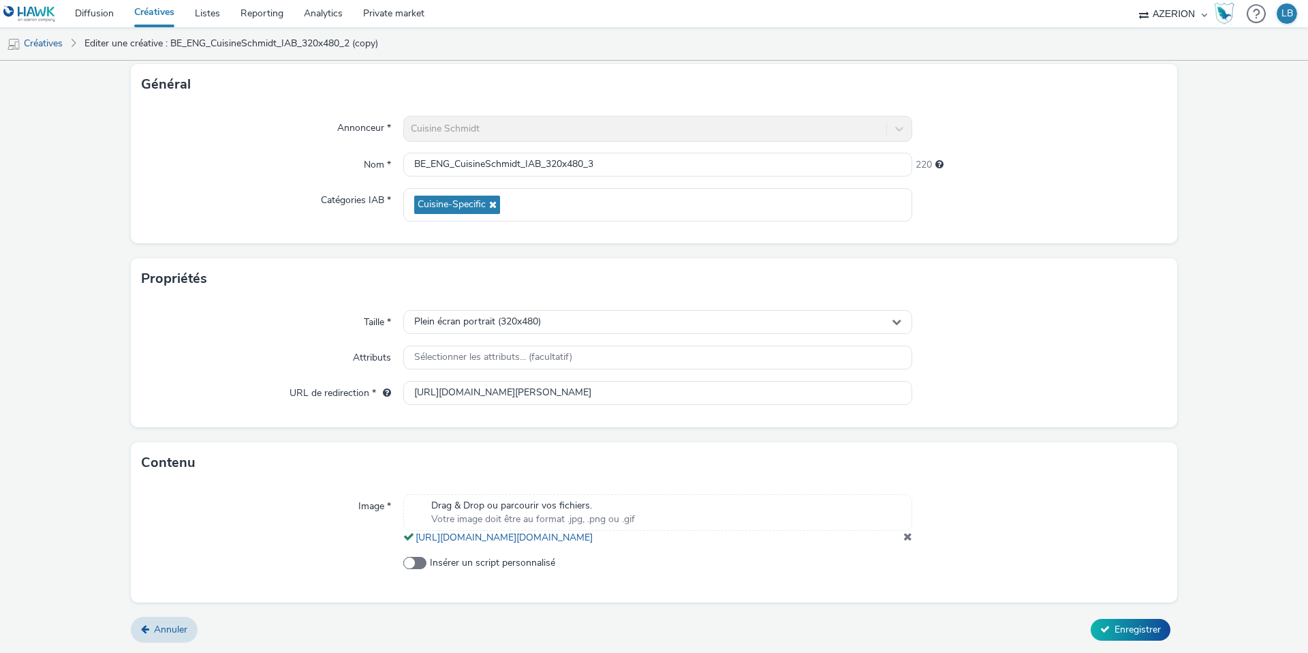
click at [910, 536] on span at bounding box center [908, 536] width 9 height 11
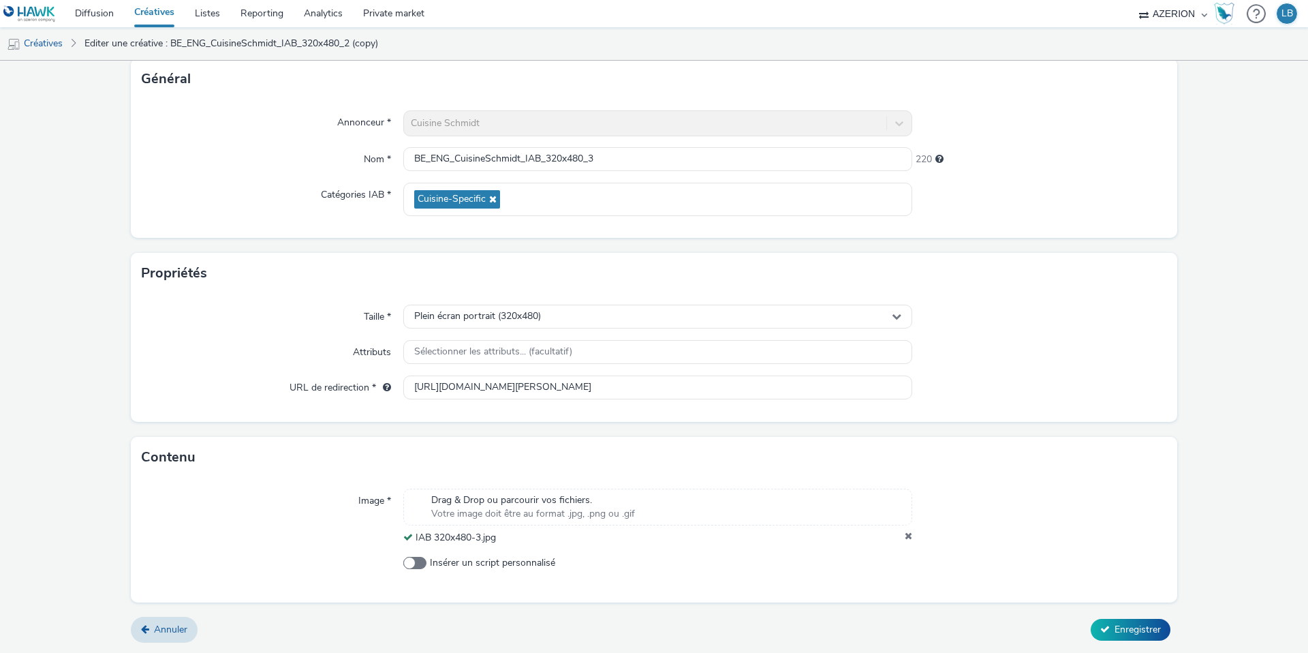
scroll to position [85, 0]
click at [1115, 631] on span "Enregistrer" at bounding box center [1138, 629] width 46 height 13
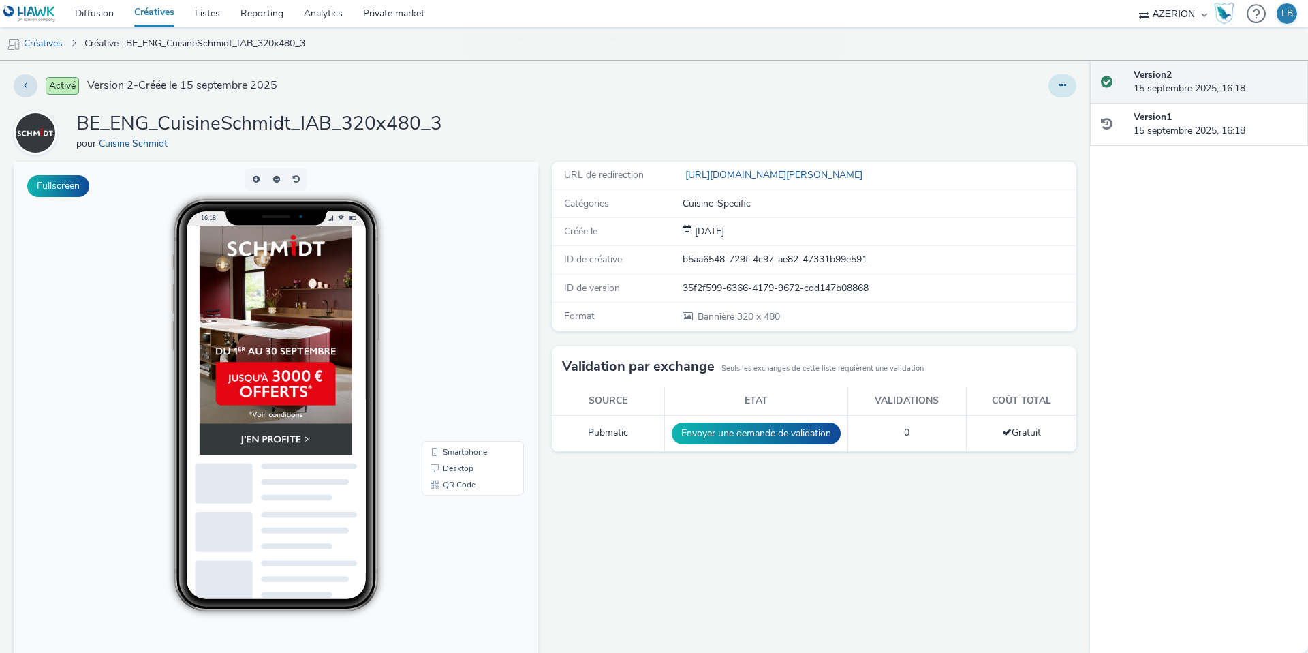
click at [1061, 84] on icon at bounding box center [1062, 85] width 7 height 10
click at [1014, 142] on link "Dupliquer" at bounding box center [1025, 140] width 102 height 27
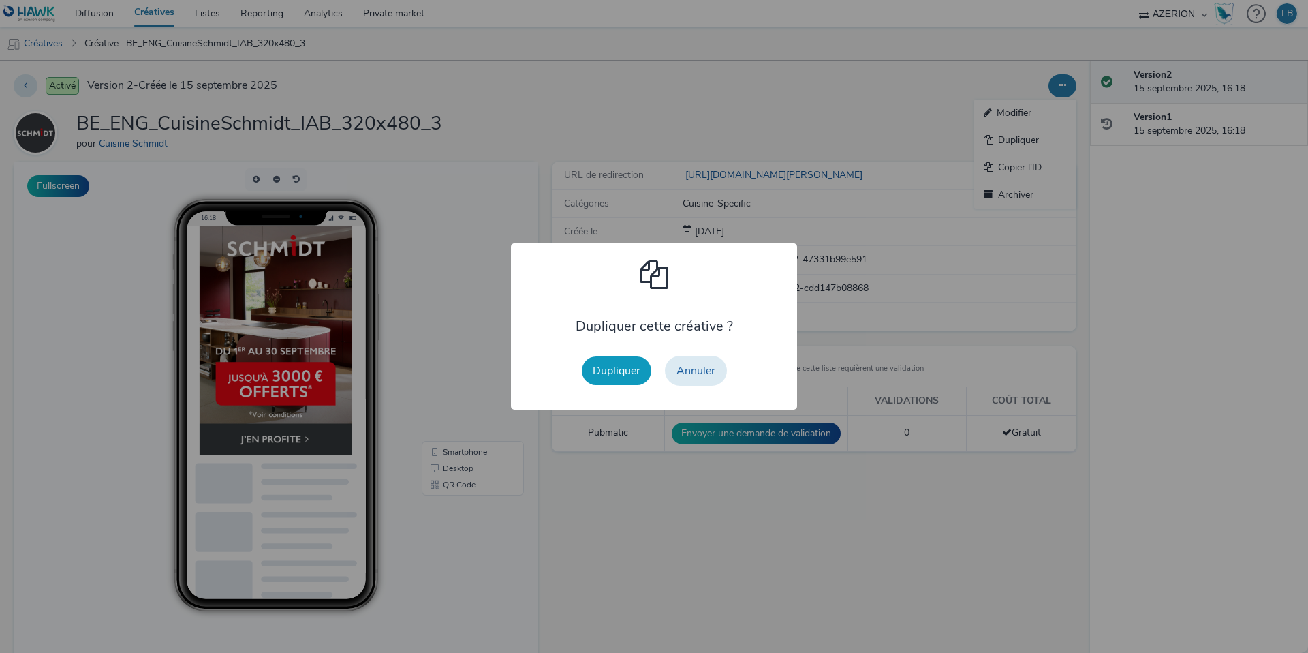
click at [605, 375] on button "Dupliquer" at bounding box center [617, 370] width 70 height 29
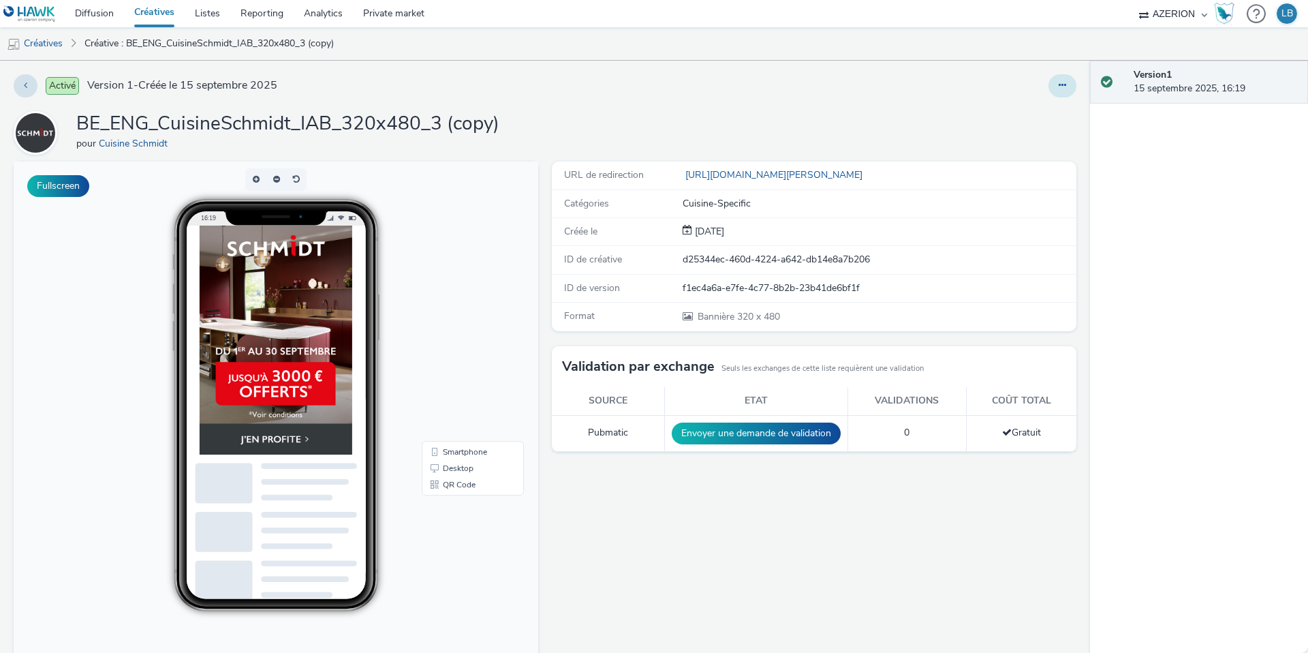
click at [1059, 87] on icon at bounding box center [1062, 85] width 7 height 10
click at [1013, 119] on link "Modifier" at bounding box center [1025, 112] width 102 height 27
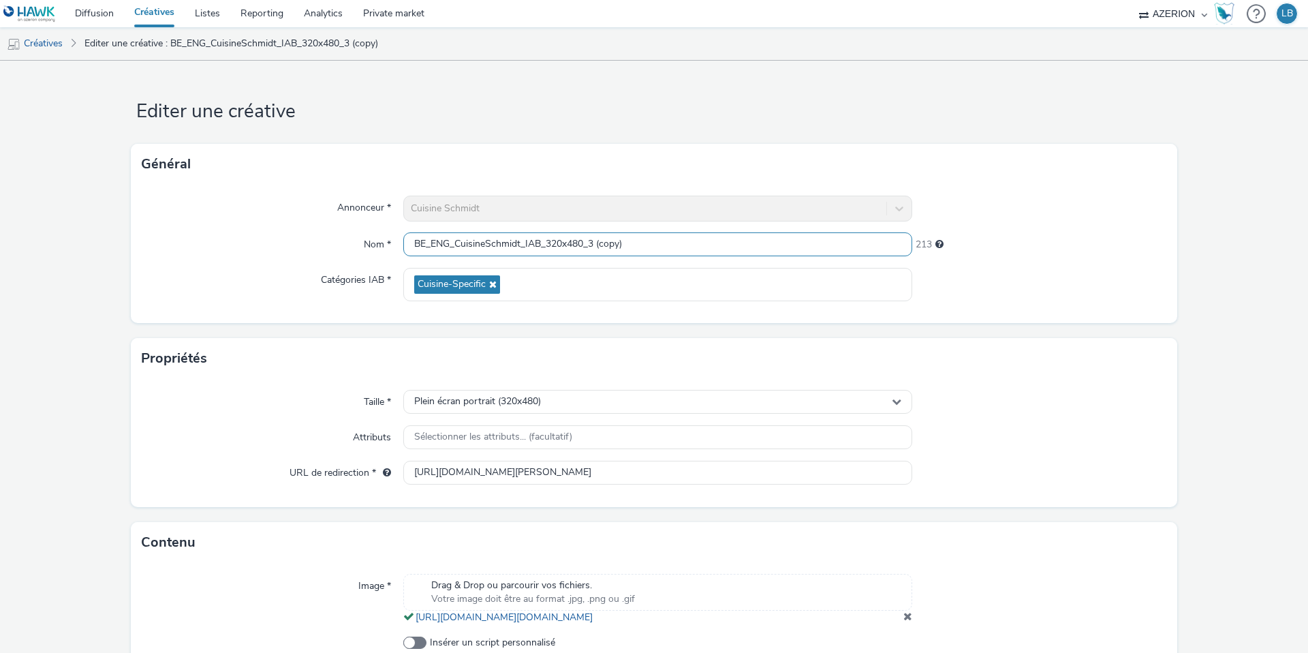
drag, startPoint x: 591, startPoint y: 244, endPoint x: 806, endPoint y: 248, distance: 215.4
click at [806, 248] on input "BE_ENG_CuisineSchmidt_IAB_320x480_3 (copy)" at bounding box center [657, 244] width 509 height 24
type input "BE_ENG_CuisineSchmidt_IAB_320x480_Gif"
click at [1075, 273] on div at bounding box center [1039, 284] width 255 height 33
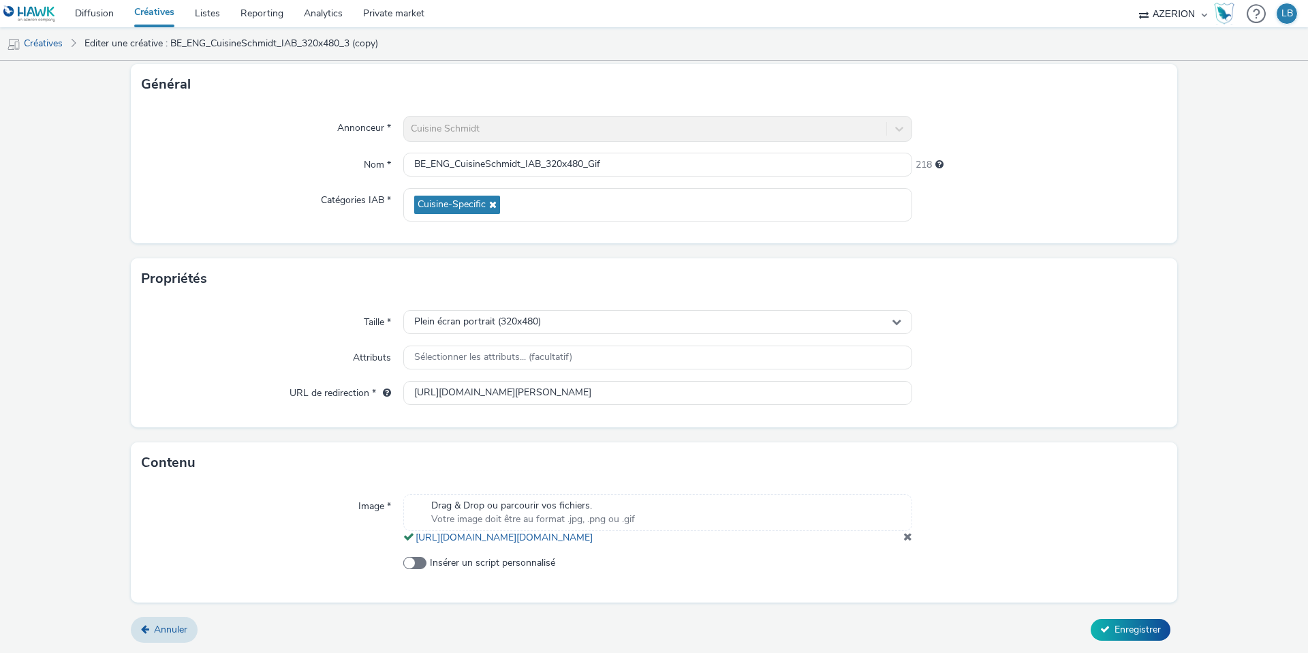
click at [906, 535] on span at bounding box center [908, 536] width 9 height 11
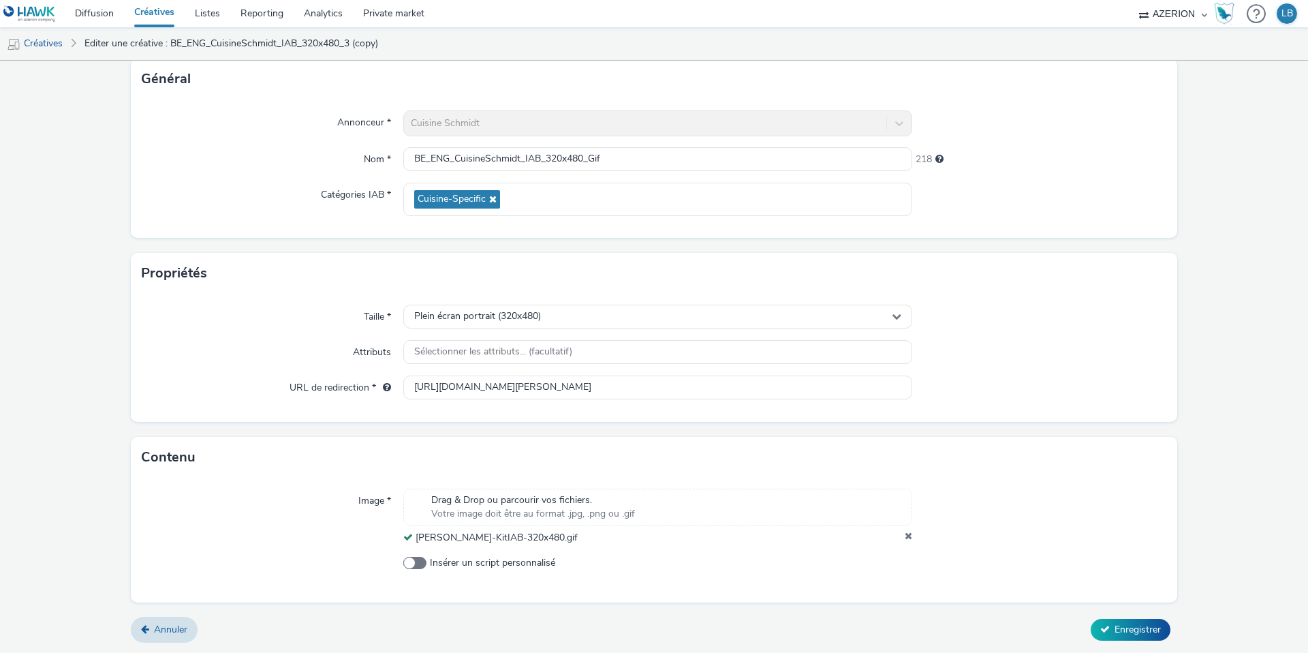
scroll to position [85, 0]
click at [1123, 633] on span "Enregistrer" at bounding box center [1138, 629] width 46 height 13
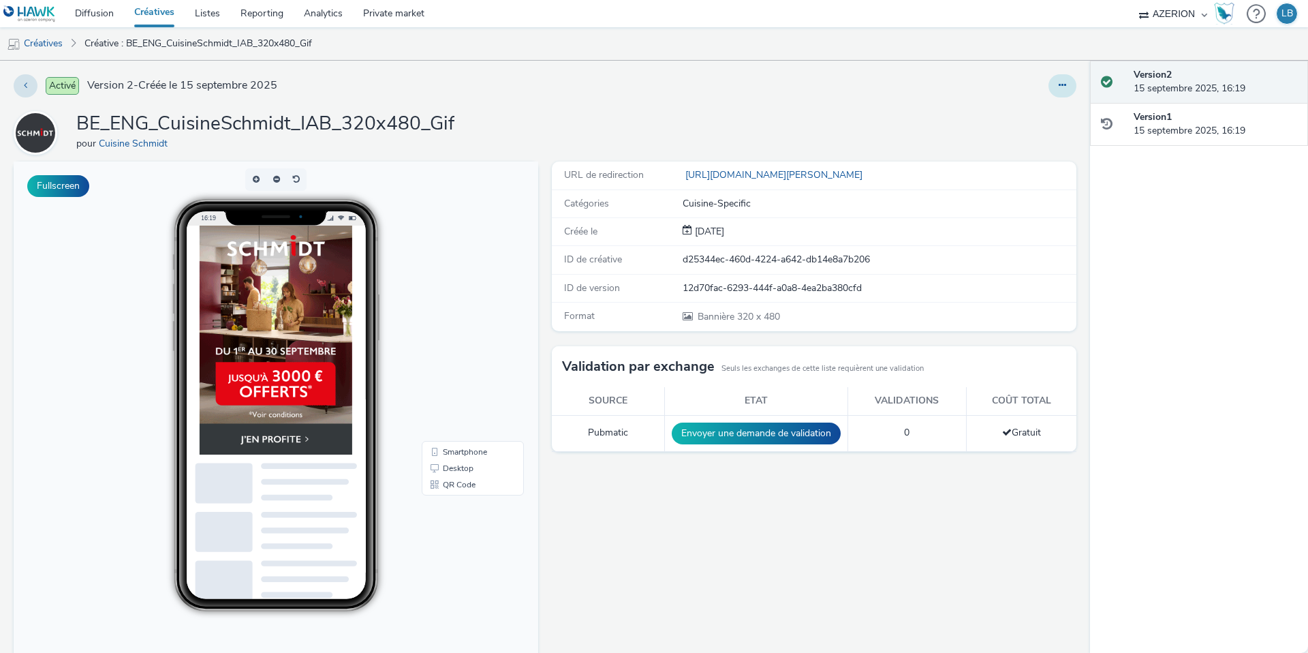
click at [1062, 95] on button at bounding box center [1063, 85] width 28 height 23
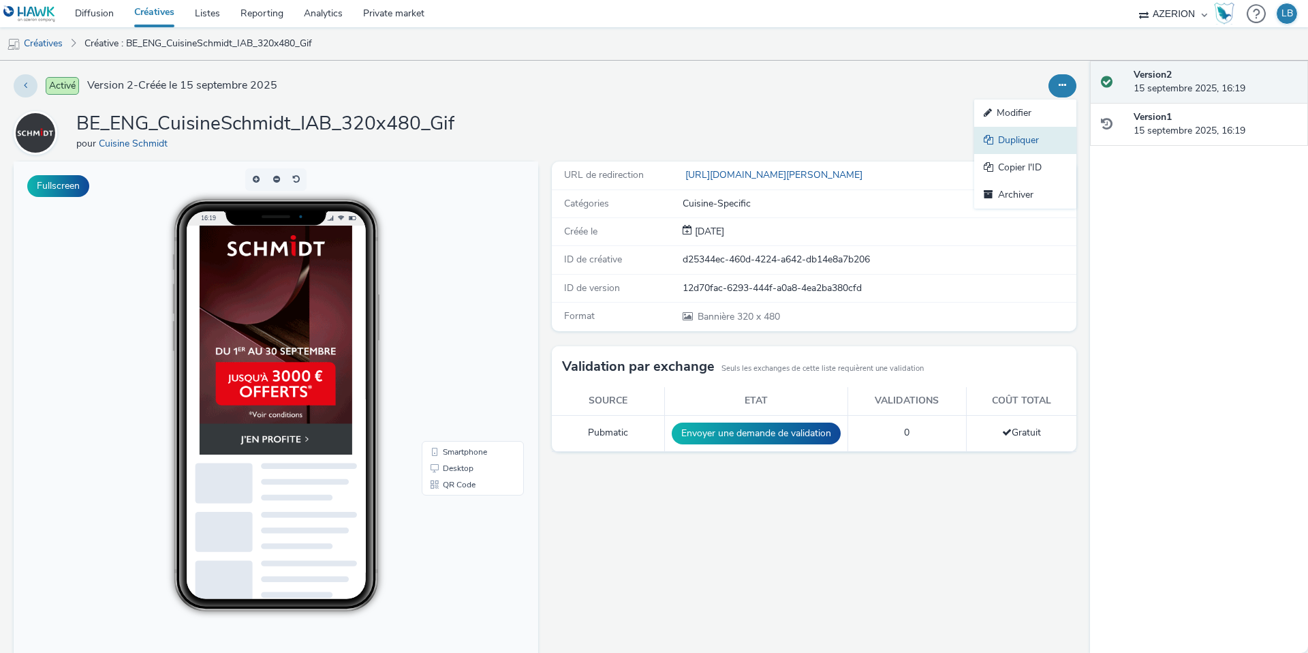
click at [1036, 132] on link "Dupliquer" at bounding box center [1025, 140] width 102 height 27
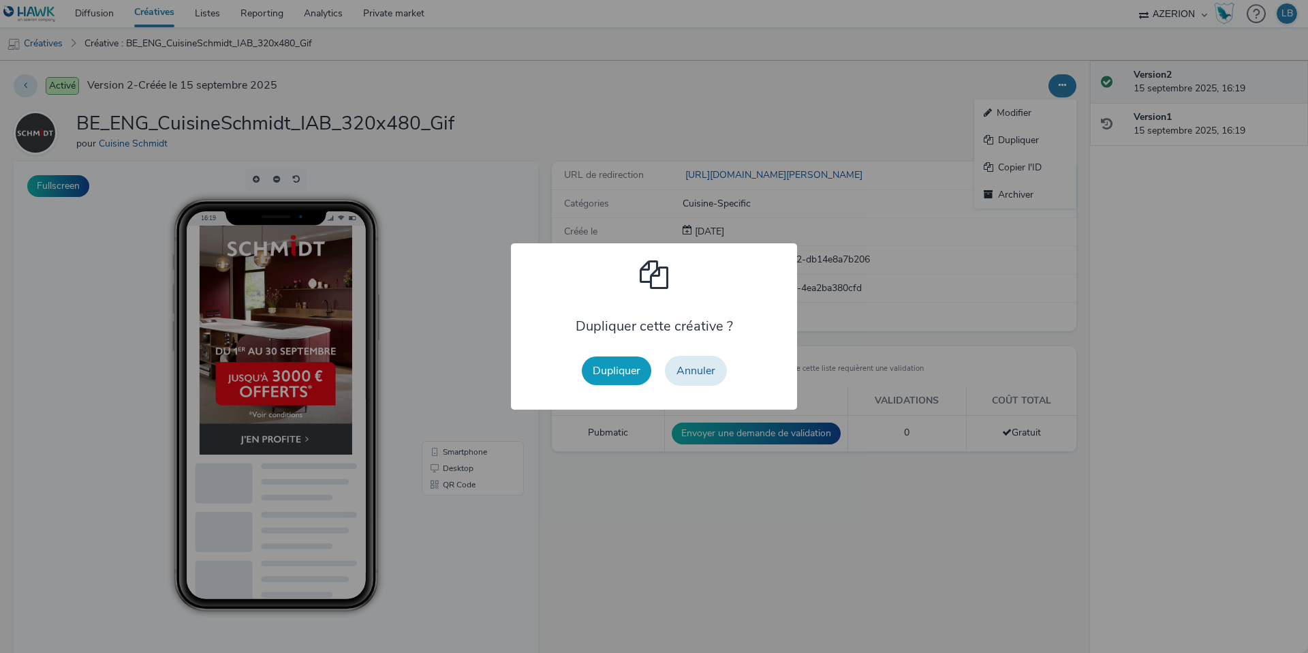
click at [609, 371] on button "Dupliquer" at bounding box center [617, 370] width 70 height 29
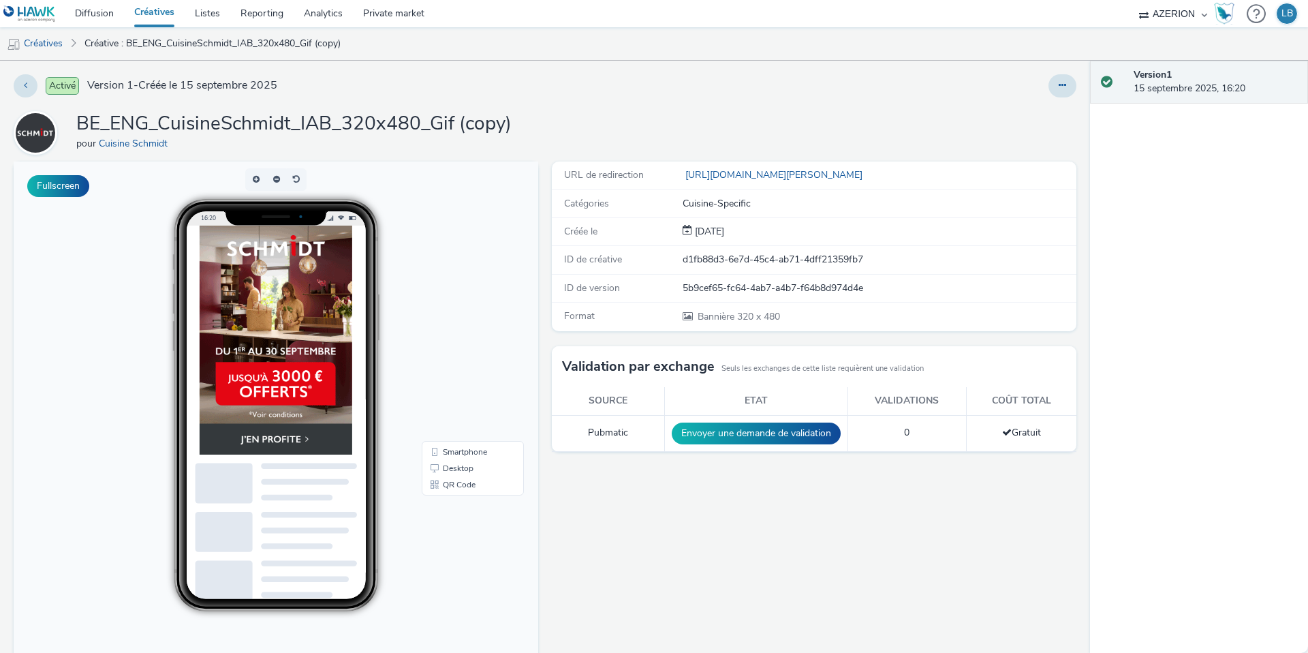
click at [1077, 70] on div "Activé Version 1 - Créée le 15 septembre 2025 BE_ENG_CuisineSchmidt_IAB_320x480…" at bounding box center [545, 357] width 1090 height 592
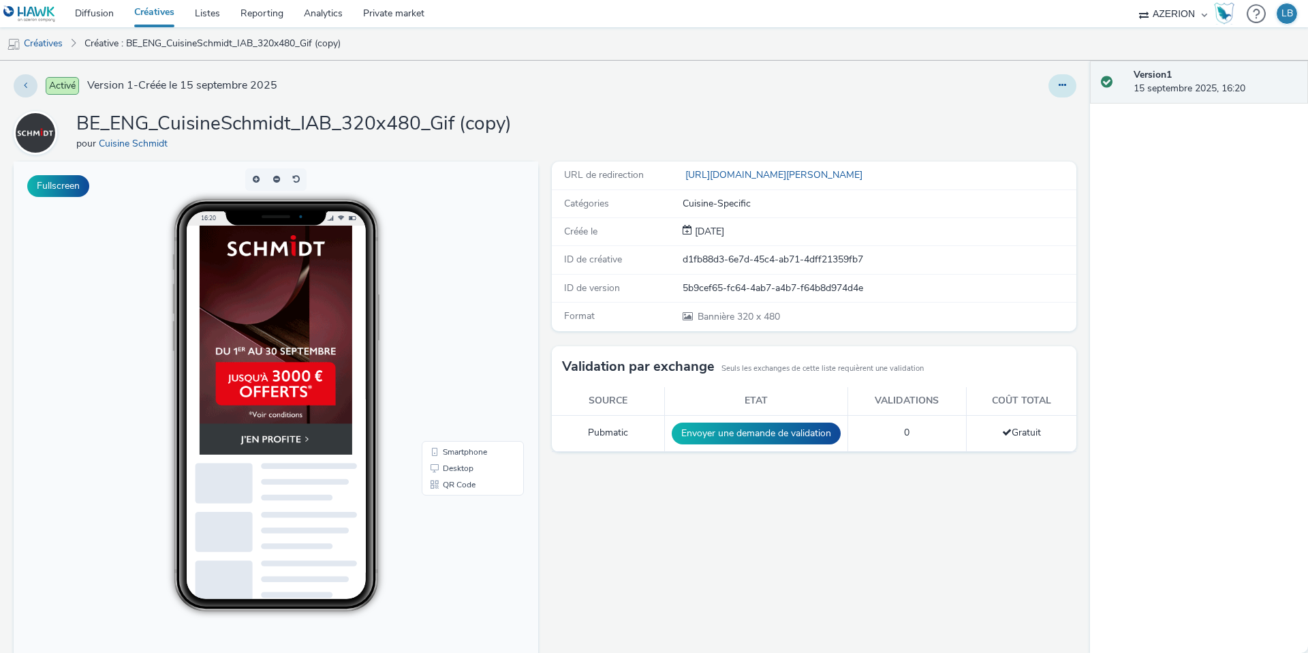
click at [1069, 82] on button at bounding box center [1063, 85] width 28 height 23
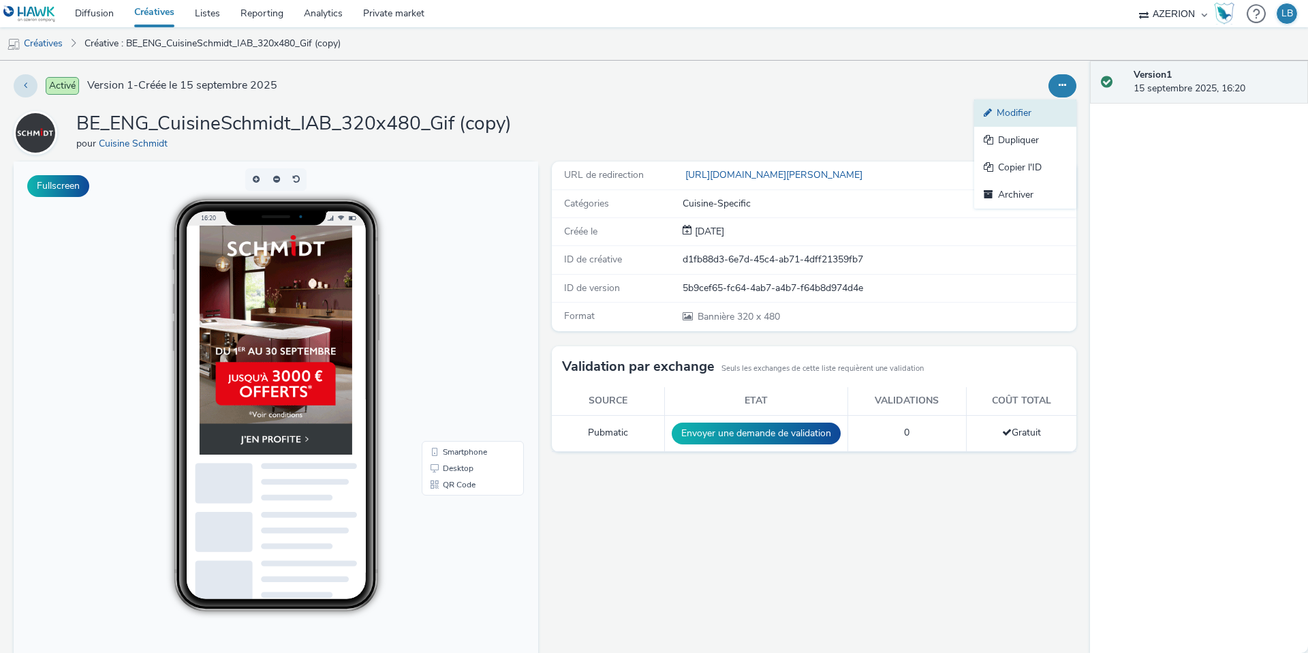
click at [1019, 110] on link "Modifier" at bounding box center [1025, 112] width 102 height 27
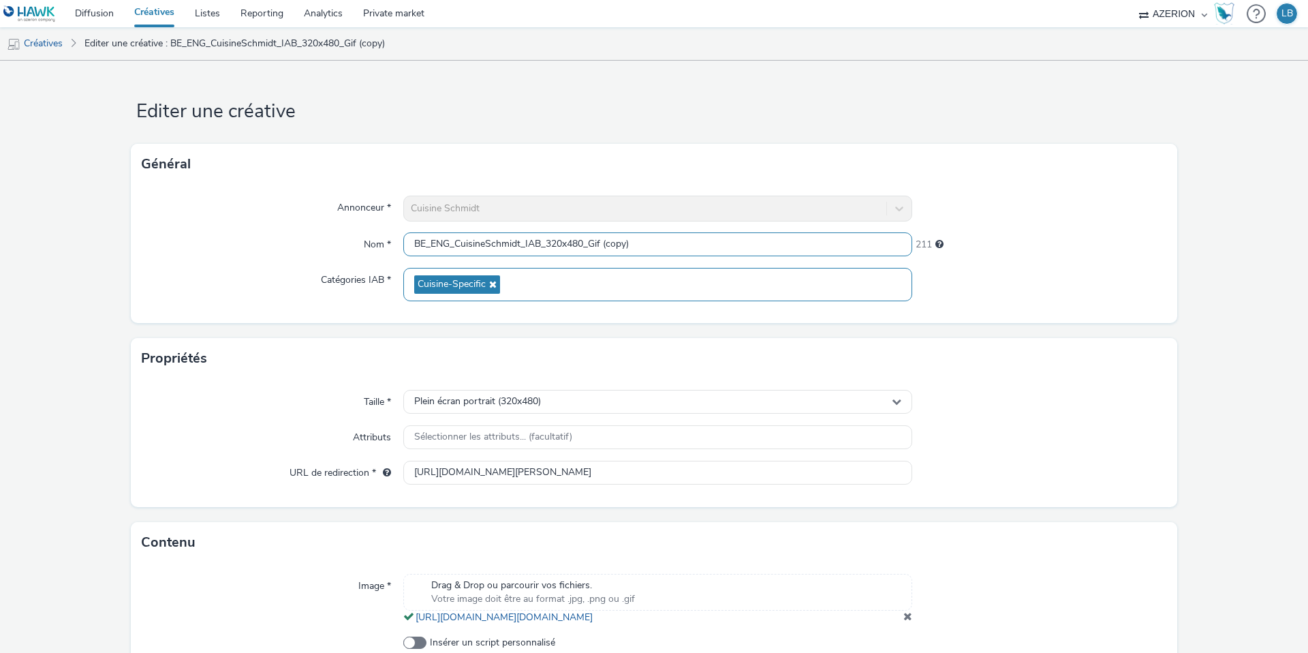
drag, startPoint x: 547, startPoint y: 243, endPoint x: 835, endPoint y: 268, distance: 289.3
click at [835, 268] on div "Annonceur * Cuisine Schmidt Nom * BE_ENG_CuisineSchmidt_IAB_320x480_Gif (copy) …" at bounding box center [654, 254] width 1047 height 138
type input "BE_ENG_CuisineSchmidt_IAB_728x90_1"
click at [1144, 293] on div at bounding box center [1039, 284] width 255 height 33
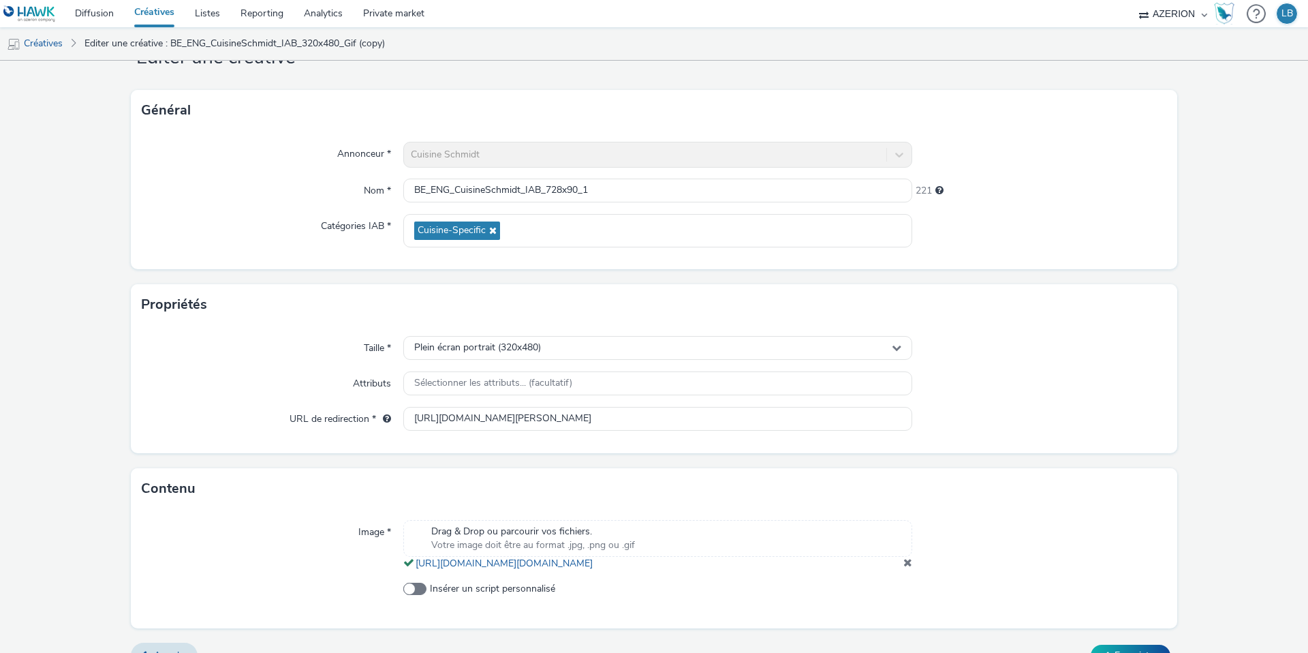
scroll to position [93, 0]
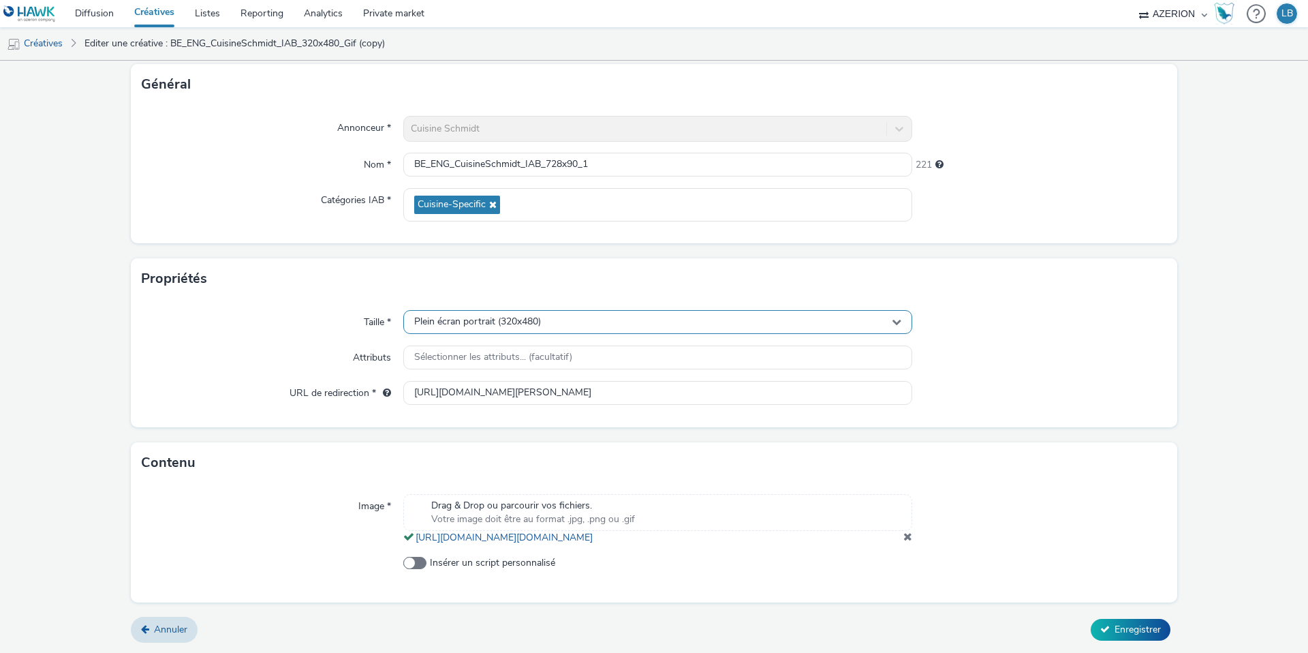
click at [725, 310] on div "Plein écran portrait (320x480)" at bounding box center [657, 322] width 509 height 24
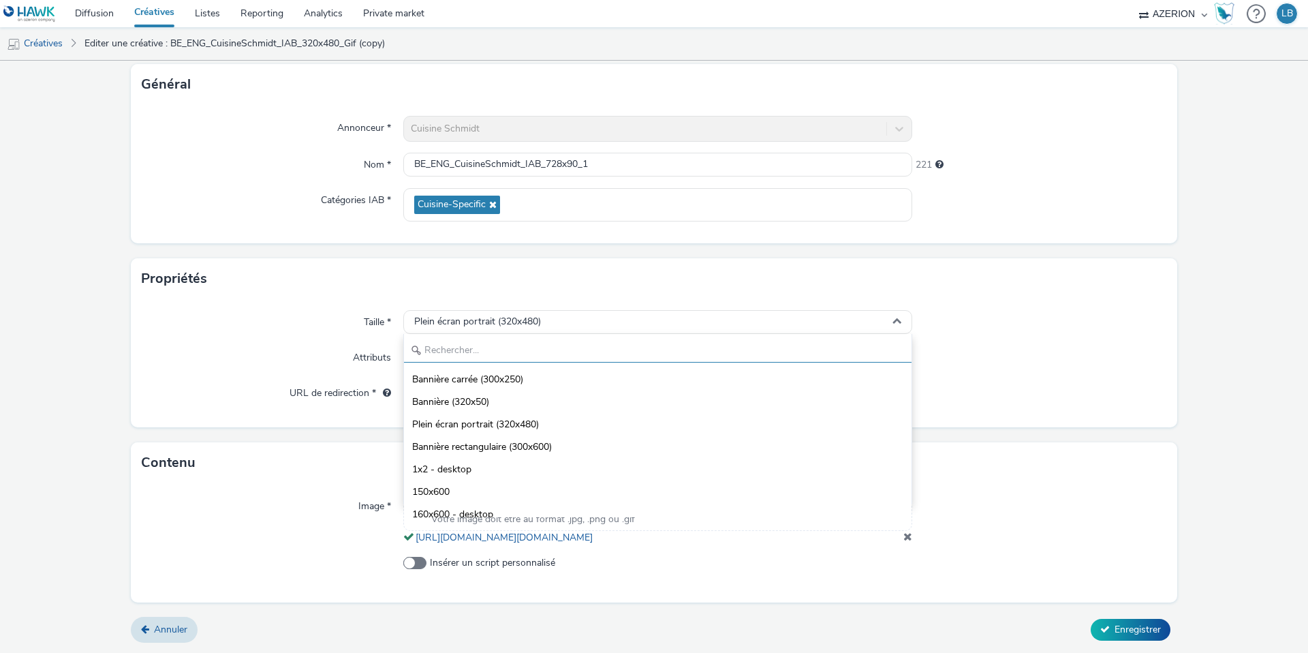
click at [566, 339] on input "text" at bounding box center [658, 351] width 508 height 24
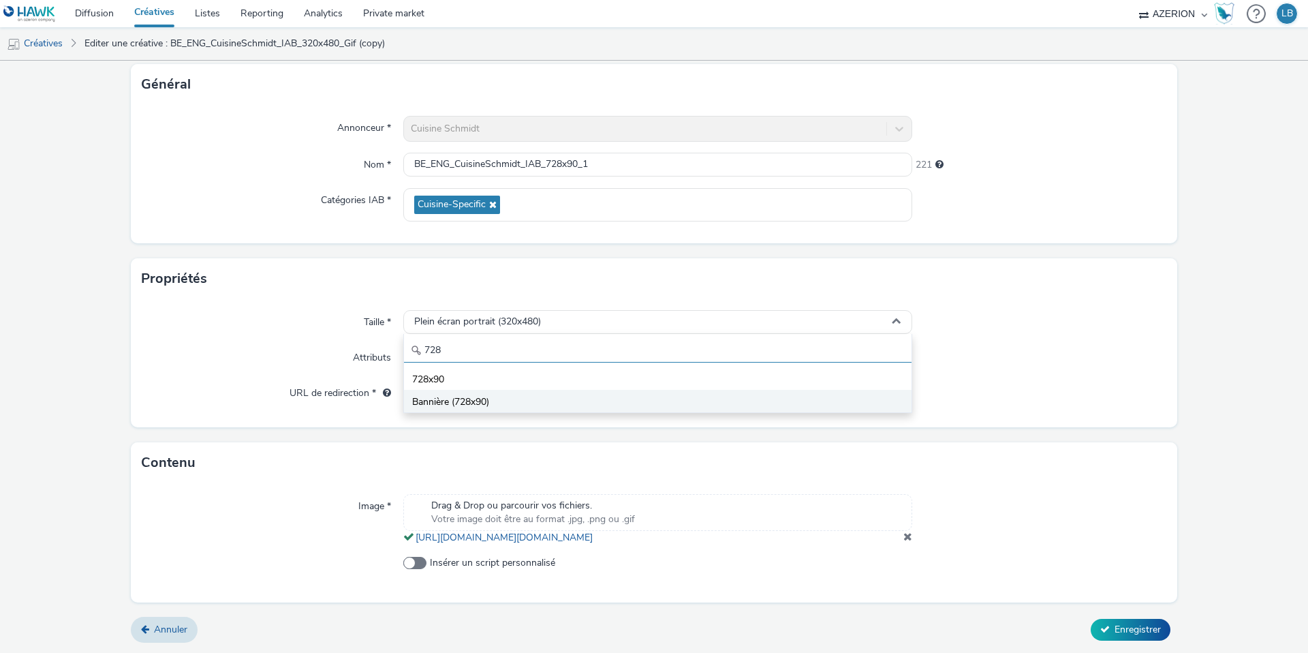
type input "728"
click at [481, 395] on span "Bannière (728x90)" at bounding box center [450, 402] width 77 height 14
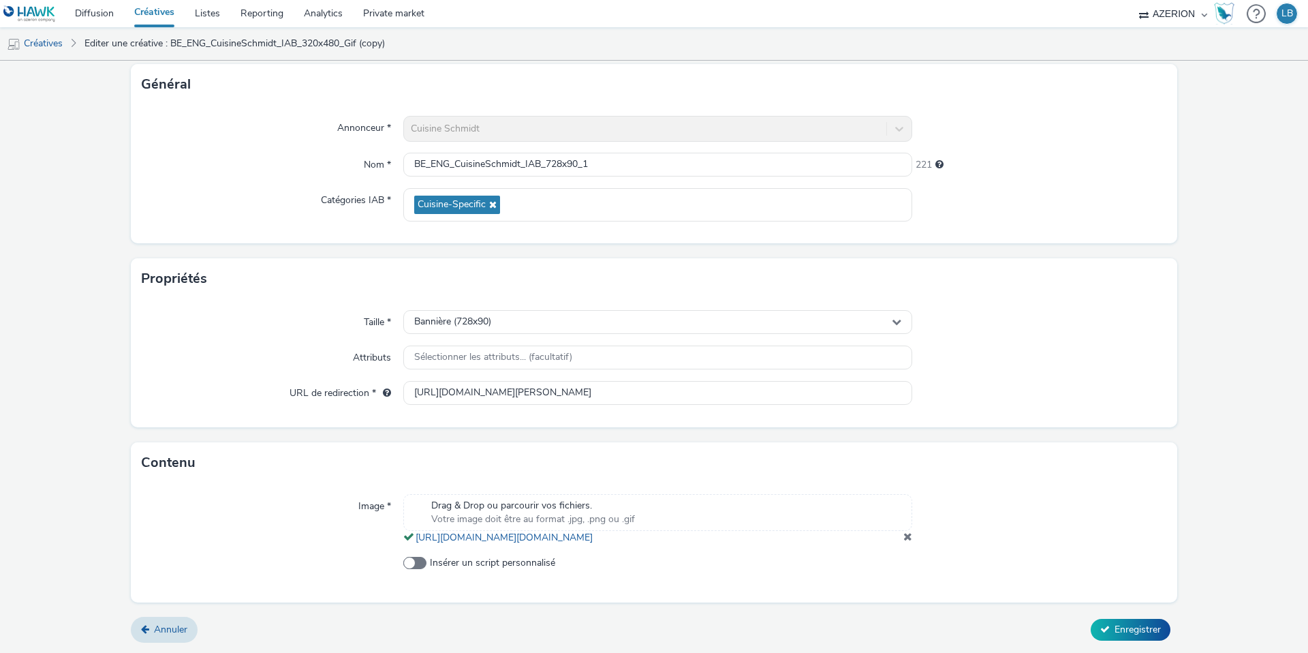
click at [907, 535] on span at bounding box center [908, 536] width 9 height 11
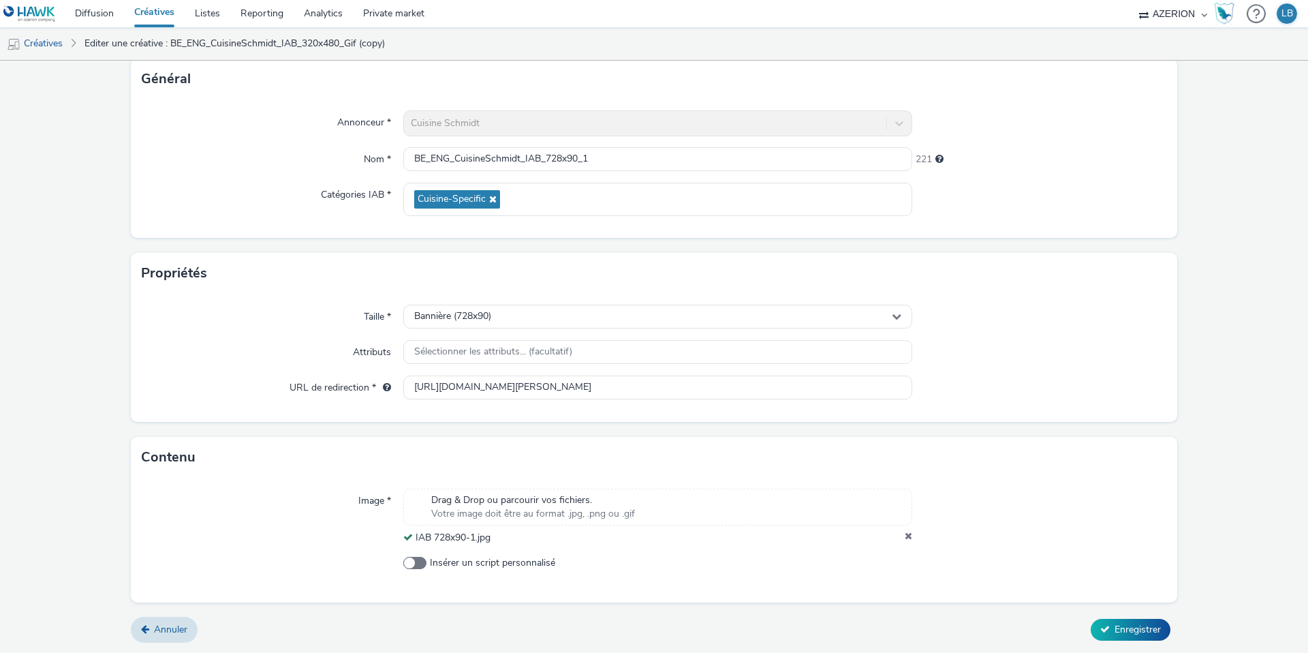
scroll to position [85, 0]
click at [1147, 628] on span "Enregistrer" at bounding box center [1138, 629] width 46 height 13
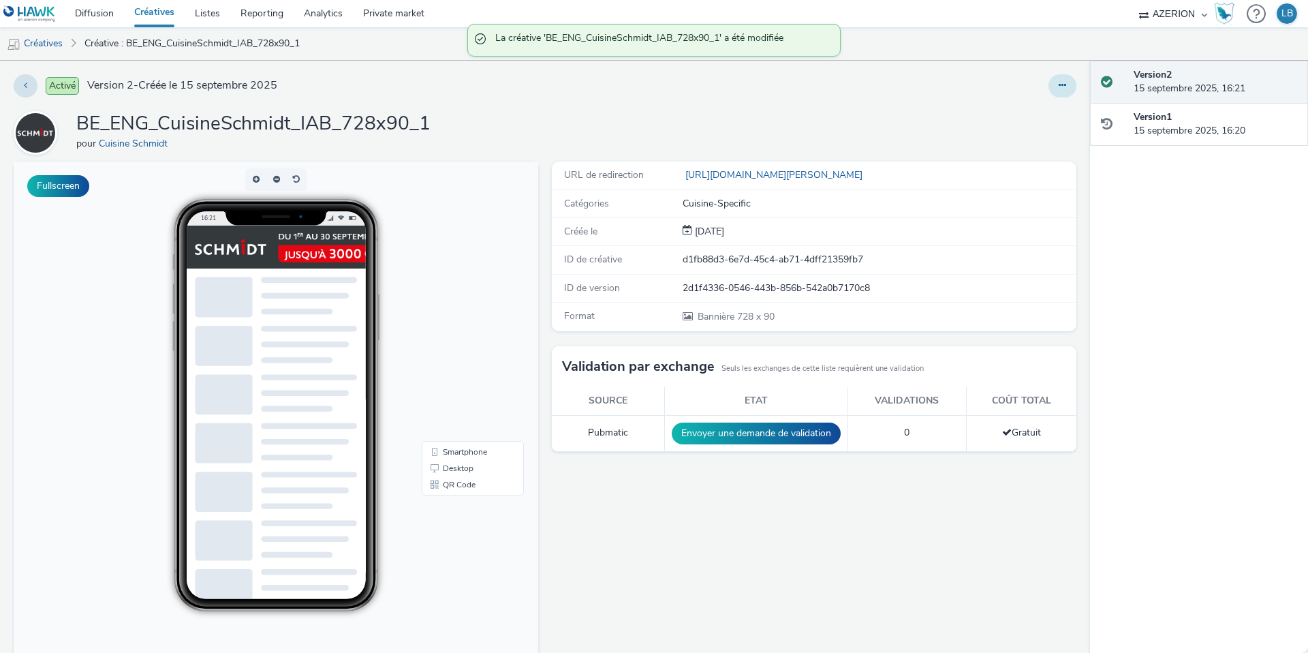
click at [1061, 87] on icon at bounding box center [1062, 85] width 7 height 10
click at [1029, 140] on link "Dupliquer" at bounding box center [1025, 140] width 102 height 27
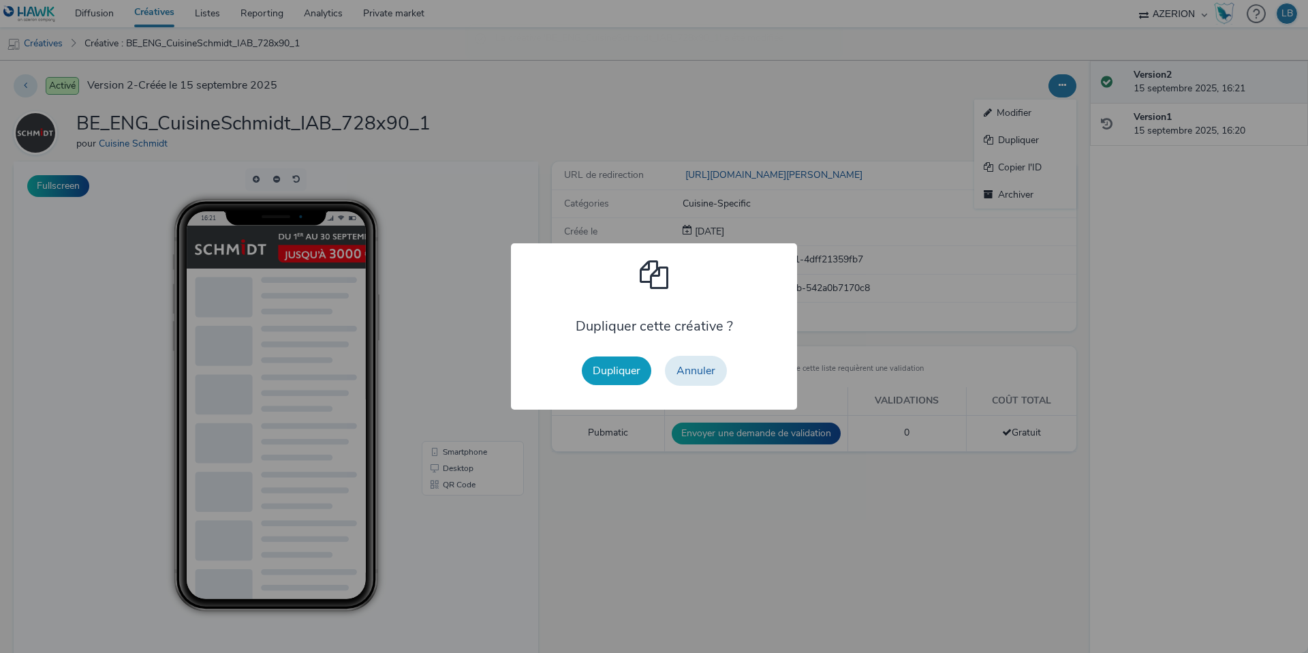
click at [621, 374] on button "Dupliquer" at bounding box center [617, 370] width 70 height 29
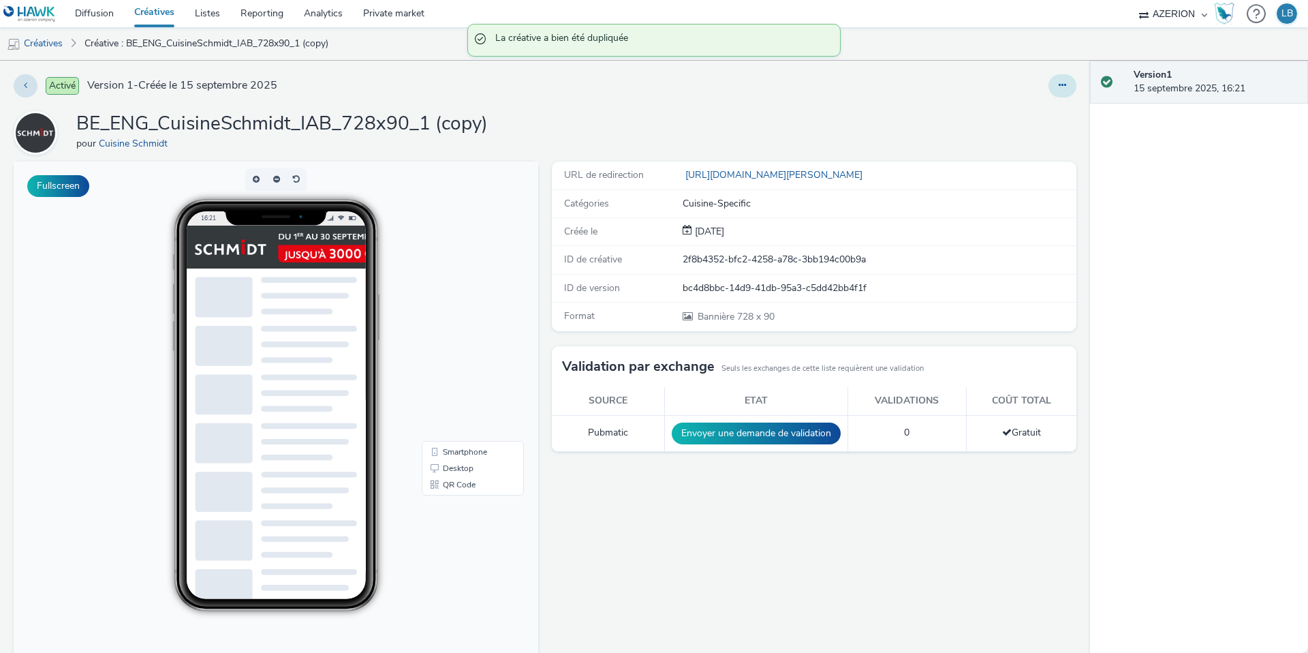
click at [1060, 86] on icon at bounding box center [1062, 85] width 7 height 10
click at [1031, 117] on link "Modifier" at bounding box center [1025, 112] width 102 height 27
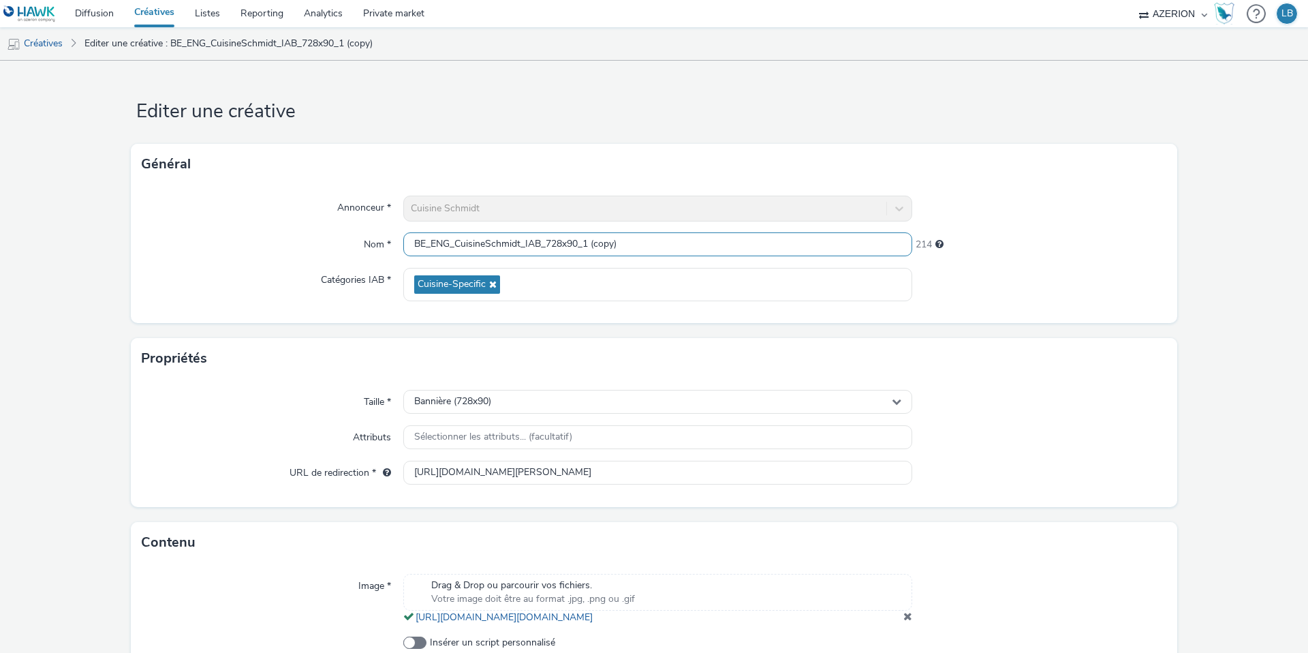
drag, startPoint x: 587, startPoint y: 245, endPoint x: 708, endPoint y: 245, distance: 121.3
click at [708, 245] on input "BE_ENG_CuisineSchmidt_IAB_728x90_1 (copy)" at bounding box center [657, 244] width 509 height 24
type input "BE_ENG_CuisineSchmidt_IAB_728x90_2"
click at [1053, 235] on div "221" at bounding box center [1039, 241] width 255 height 19
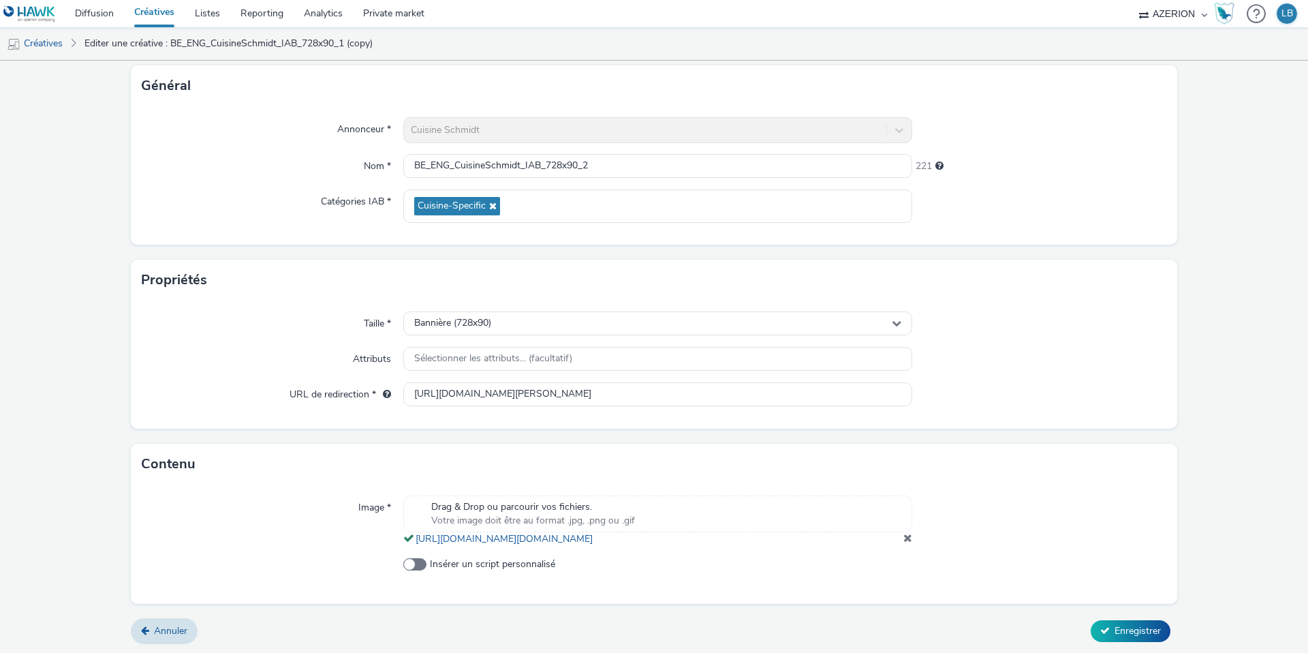
scroll to position [93, 0]
click at [905, 533] on span at bounding box center [908, 536] width 9 height 11
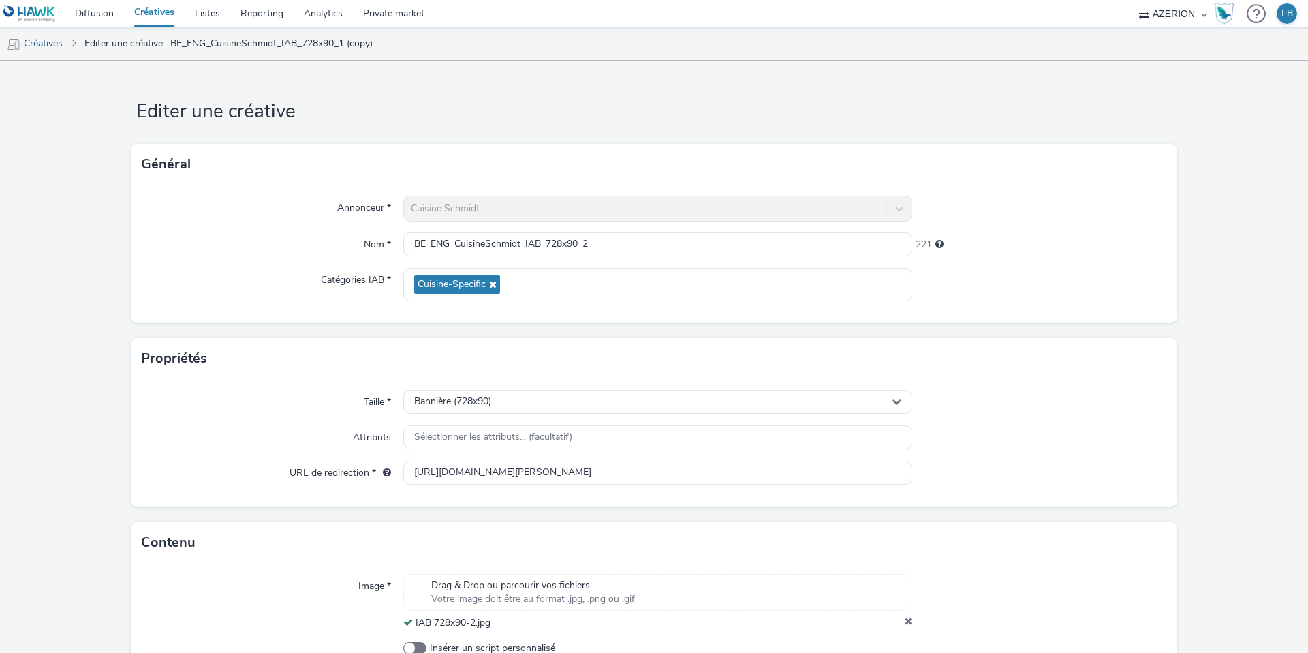
scroll to position [85, 0]
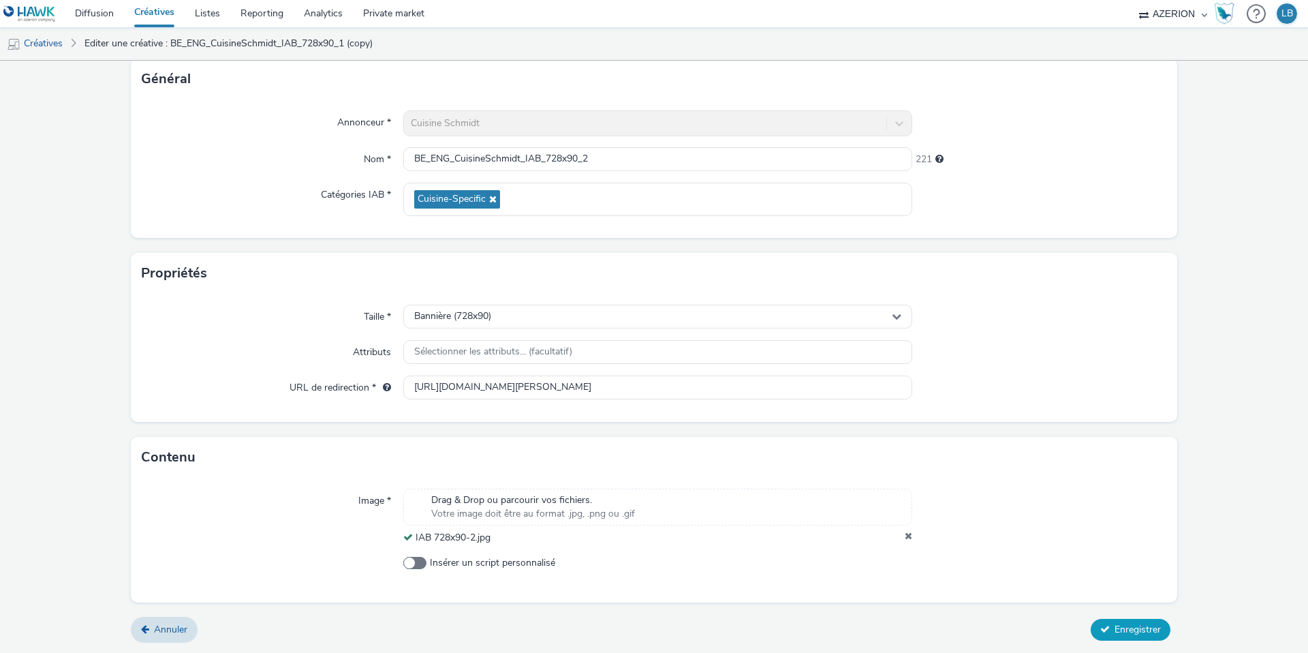
click at [1122, 634] on span "Enregistrer" at bounding box center [1138, 629] width 46 height 13
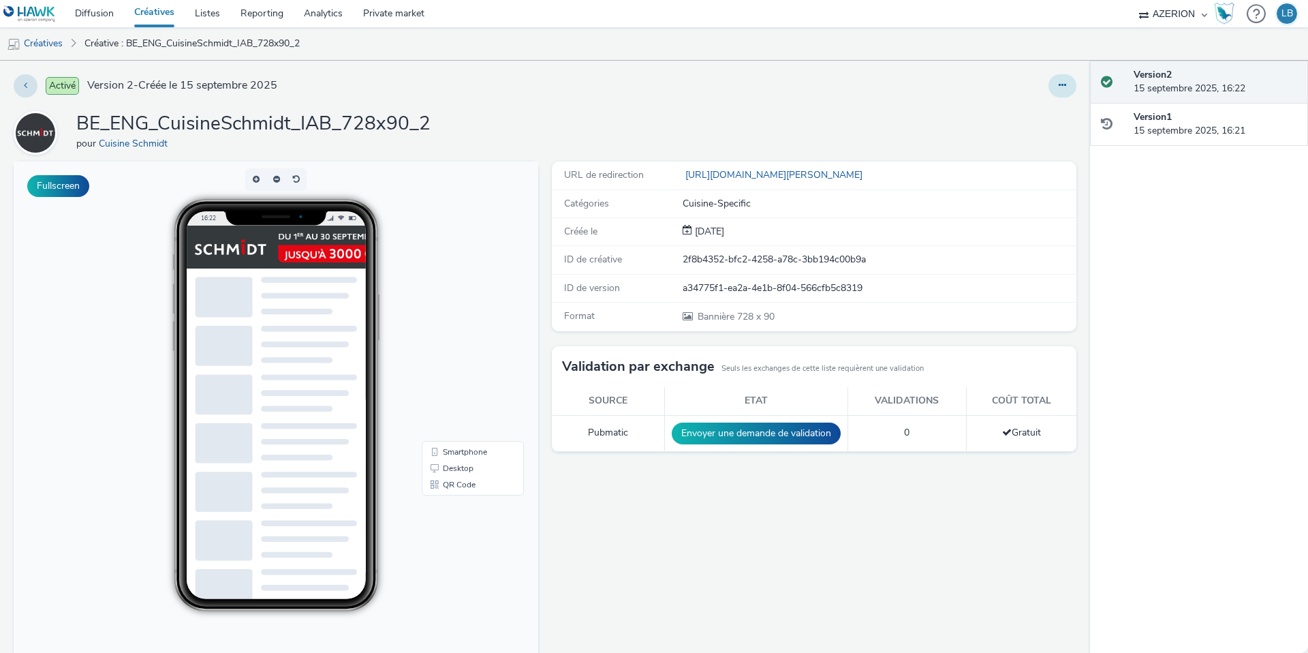
click at [1052, 91] on button at bounding box center [1063, 85] width 28 height 23
click at [1021, 136] on link "Dupliquer" at bounding box center [1025, 140] width 102 height 27
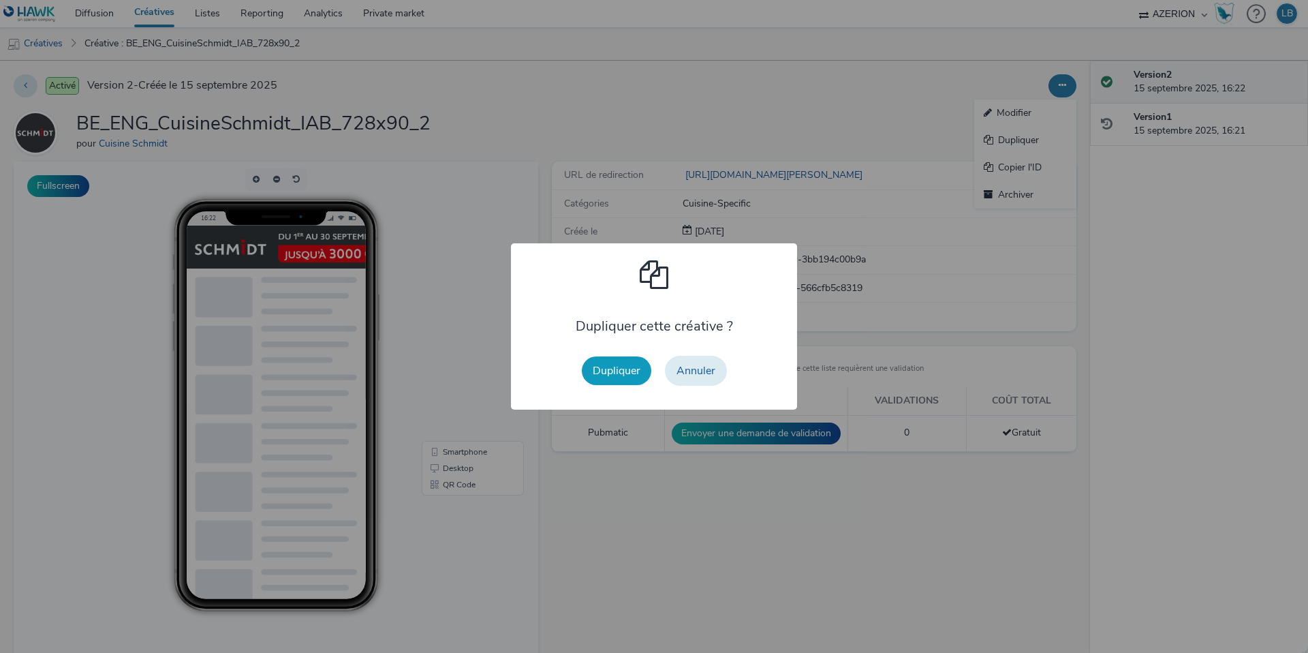
click at [617, 363] on button "Dupliquer" at bounding box center [617, 370] width 70 height 29
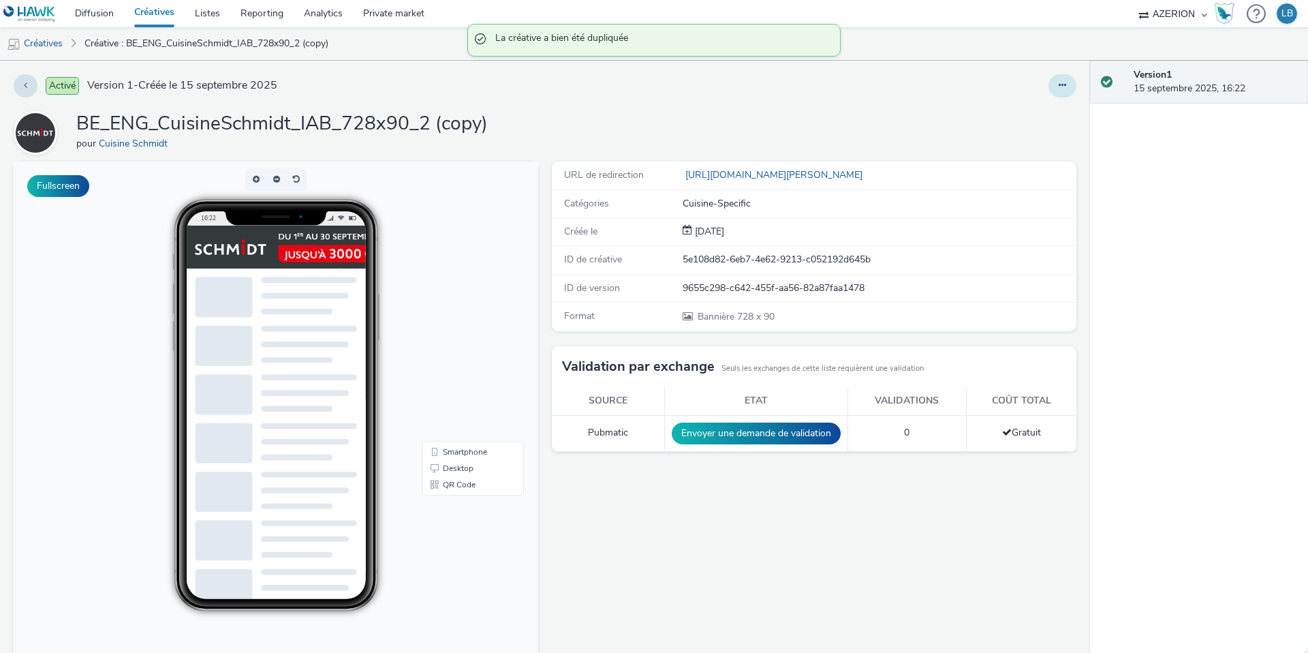
click at [1057, 87] on button at bounding box center [1063, 85] width 28 height 23
click at [1030, 114] on link "Modifier" at bounding box center [1025, 112] width 102 height 27
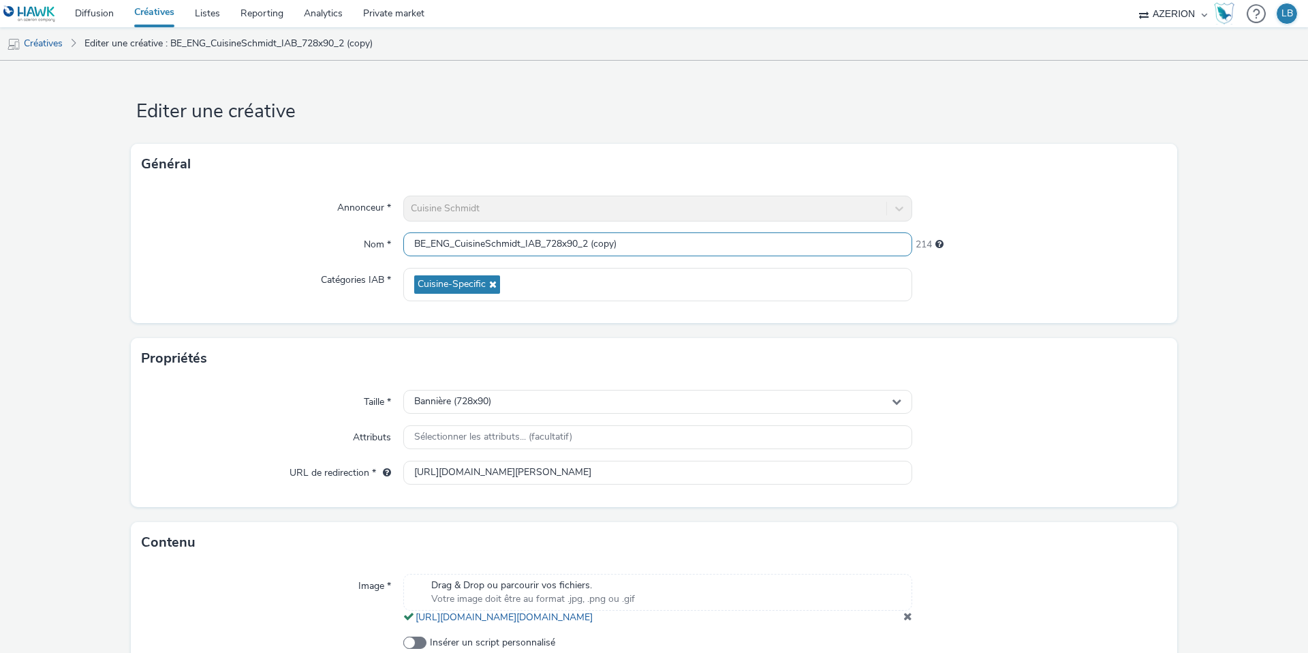
drag, startPoint x: 584, startPoint y: 245, endPoint x: 758, endPoint y: 245, distance: 173.8
click at [758, 245] on input "BE_ENG_CuisineSchmidt_IAB_728x90_2 (copy)" at bounding box center [657, 244] width 509 height 24
type input "BE_ENG_CuisineSchmidt_IAB_728x90_Gif"
click at [1125, 187] on div "Annonceur * Cuisine Schmidt Nom * BE_ENG_CuisineSchmidt_IAB_728x90_Gif 219 Caté…" at bounding box center [654, 254] width 1047 height 138
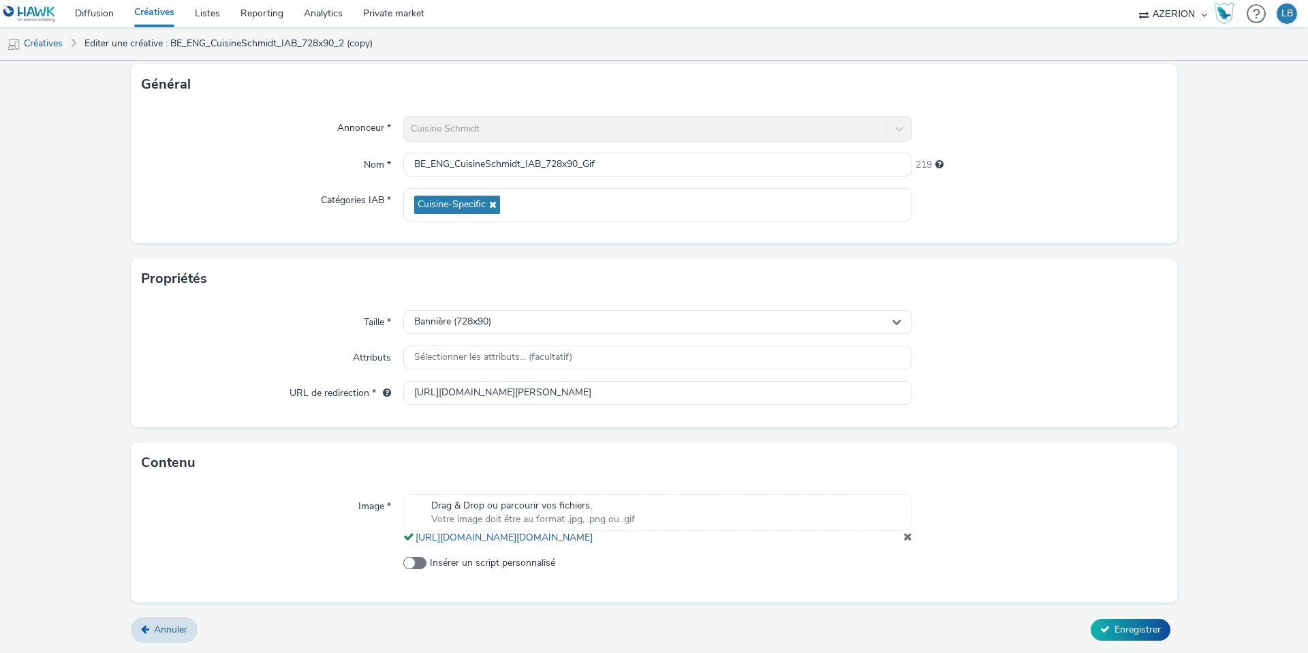
scroll to position [93, 0]
click at [910, 533] on span at bounding box center [908, 536] width 9 height 11
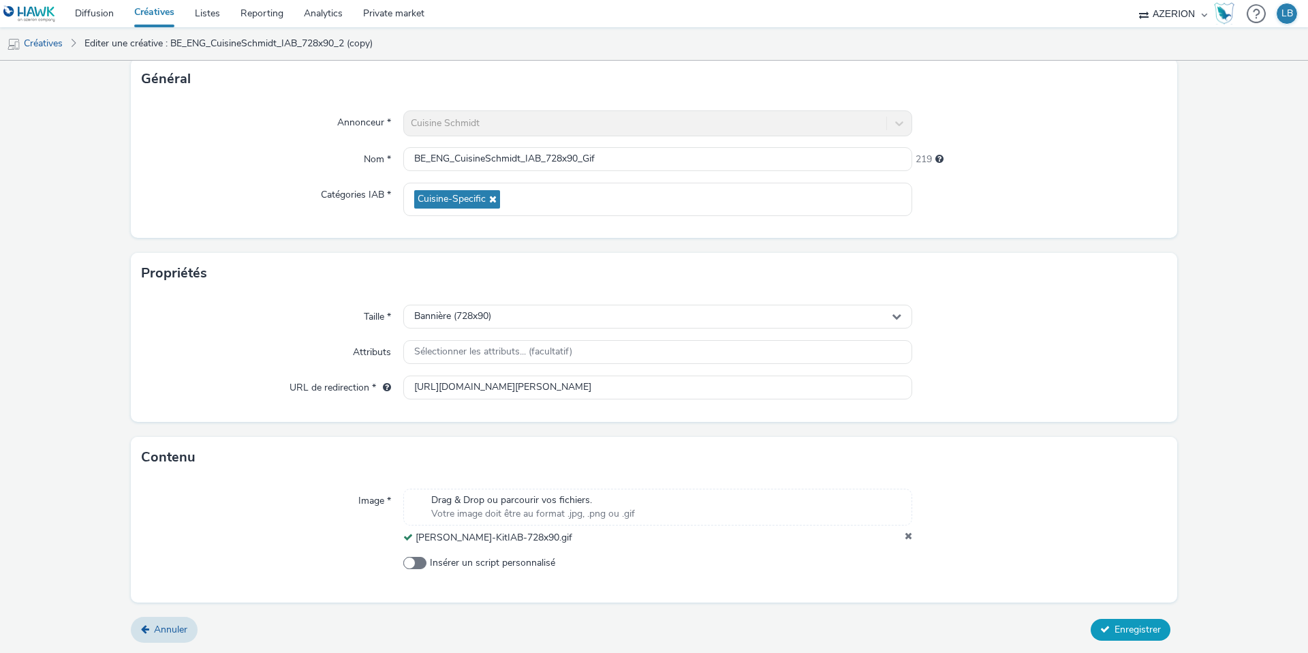
click at [1131, 627] on span "Enregistrer" at bounding box center [1138, 629] width 46 height 13
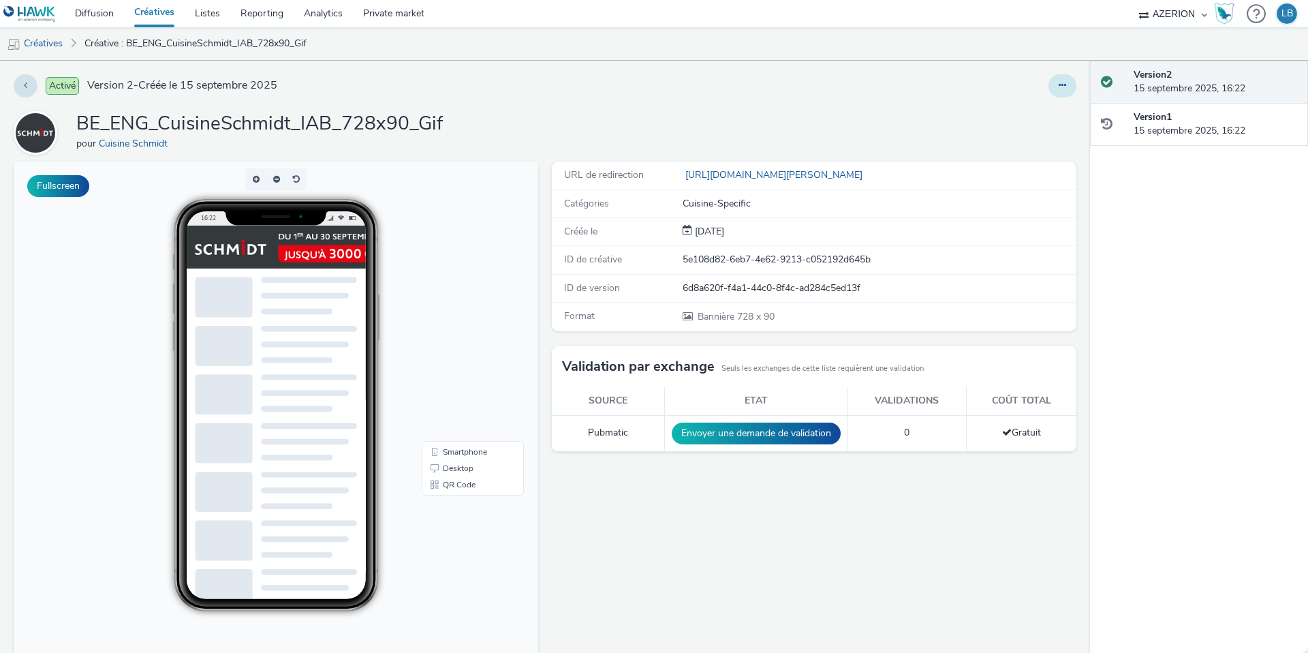
click at [1068, 89] on button at bounding box center [1063, 85] width 28 height 23
click at [1002, 144] on link "Dupliquer" at bounding box center [1025, 140] width 102 height 27
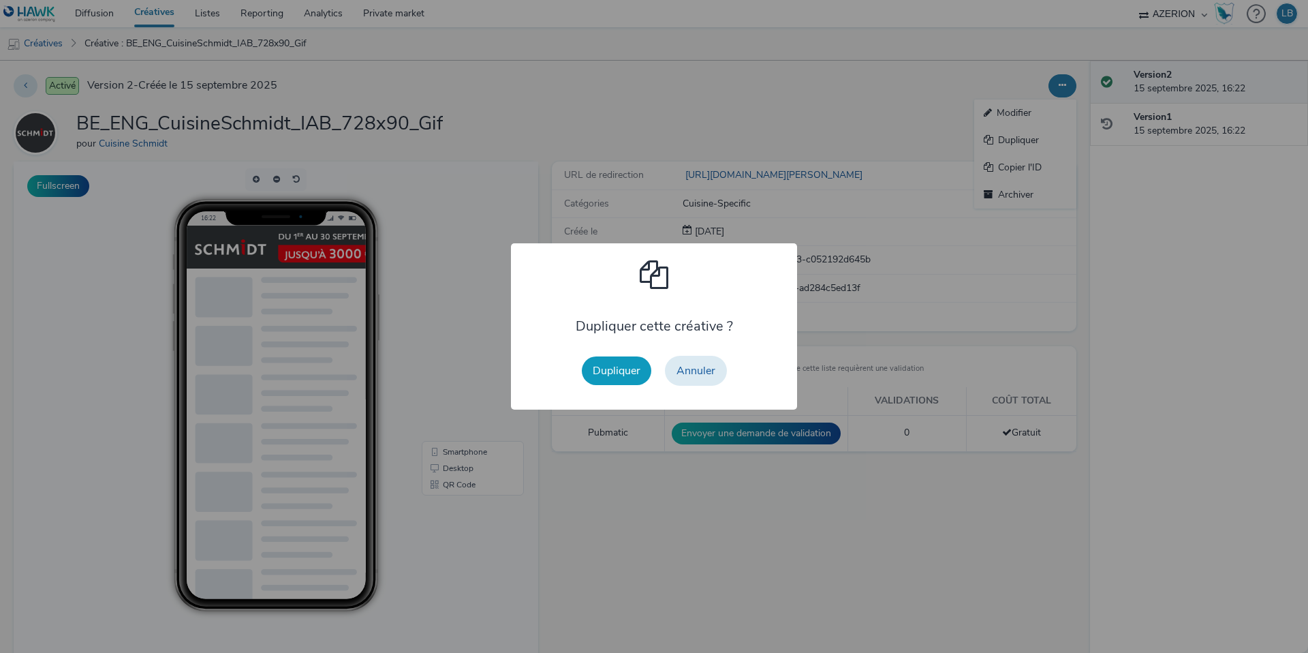
click at [623, 371] on button "Dupliquer" at bounding box center [617, 370] width 70 height 29
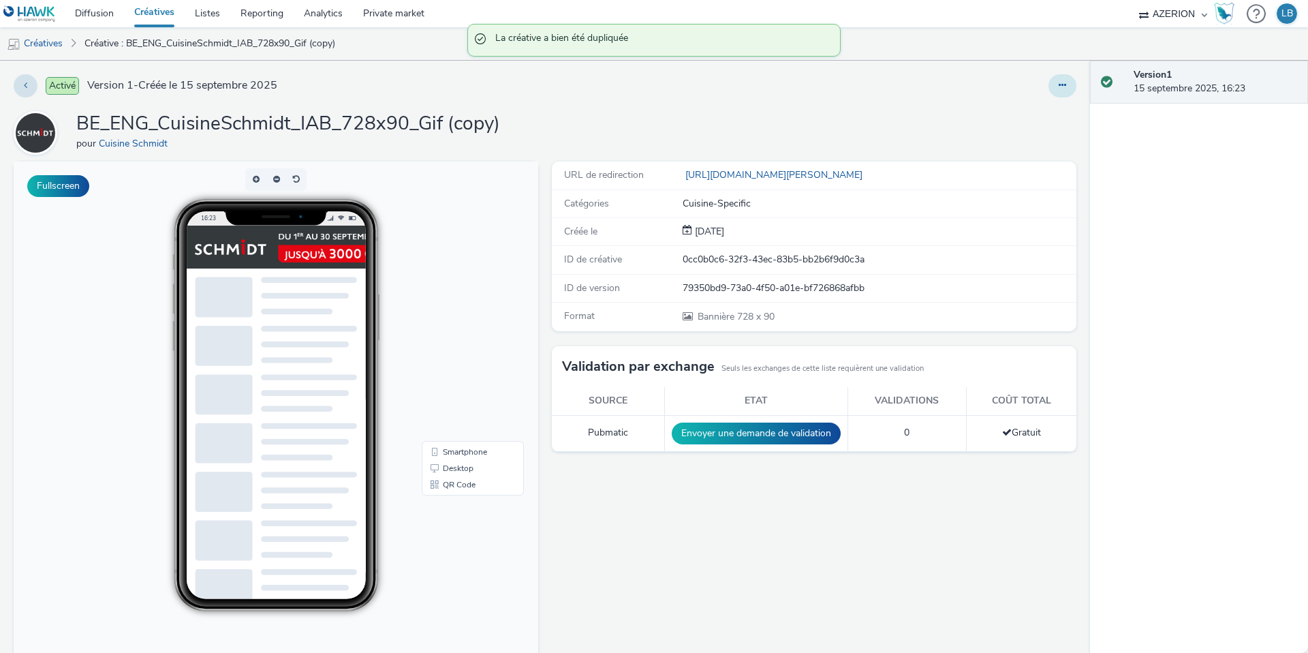
click at [1056, 93] on button at bounding box center [1063, 85] width 28 height 23
click at [1026, 121] on link "Modifier" at bounding box center [1025, 112] width 102 height 27
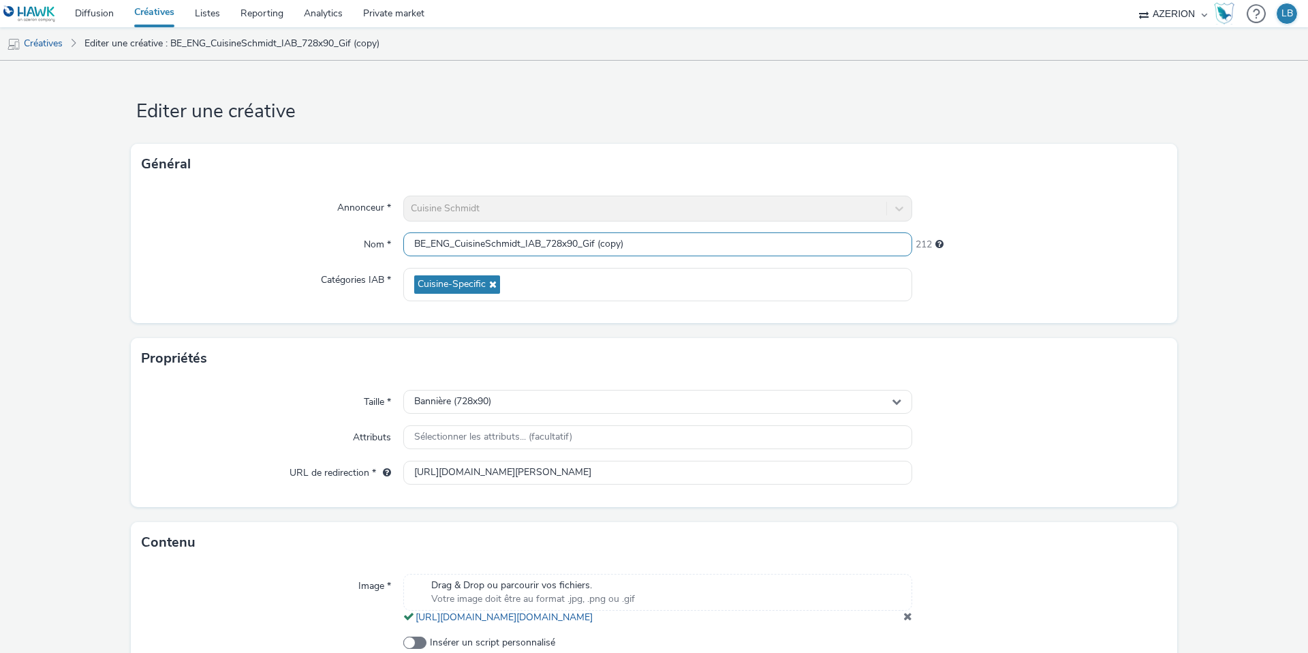
drag, startPoint x: 585, startPoint y: 243, endPoint x: 737, endPoint y: 247, distance: 152.0
click at [737, 247] on input "BE_ENG_CuisineSchmidt_IAB_728x90_Gif (copy)" at bounding box center [657, 244] width 509 height 24
click at [999, 241] on div "221" at bounding box center [1039, 241] width 255 height 19
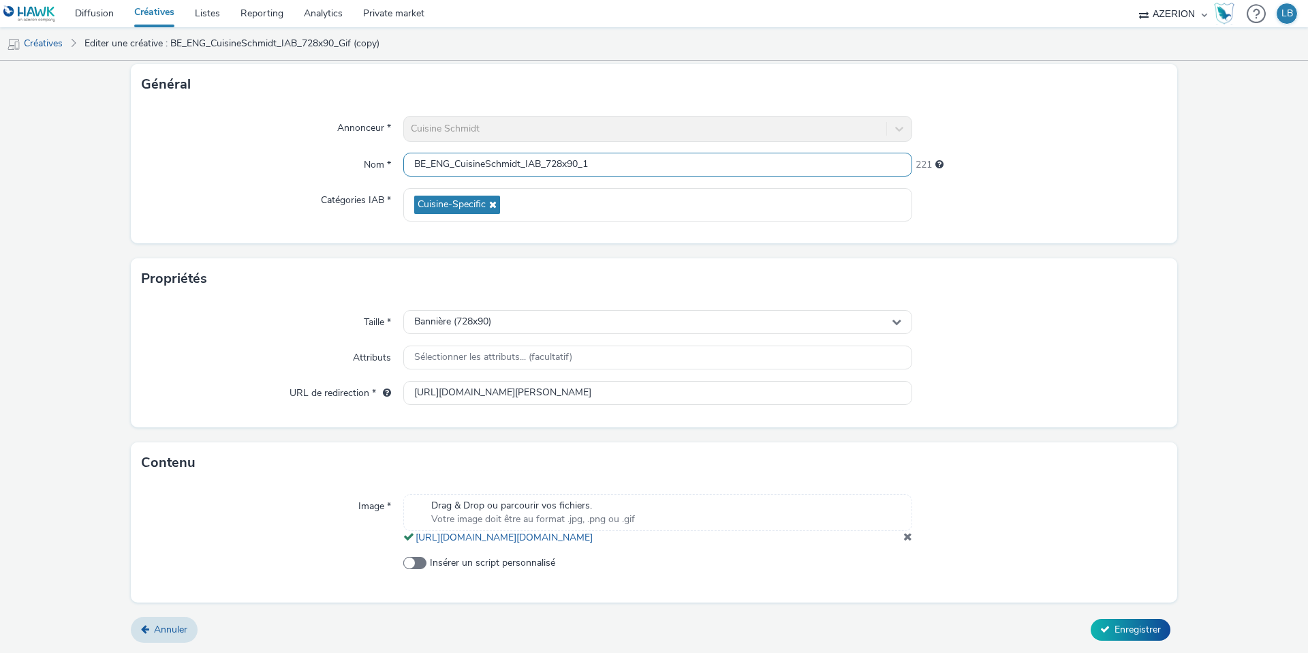
drag, startPoint x: 577, startPoint y: 151, endPoint x: 547, endPoint y: 151, distance: 30.0
click at [547, 153] on input "BE_ENG_CuisineSchmidt_IAB_728x90_1" at bounding box center [657, 165] width 509 height 24
type input "BE_ENG_CuisineSchmidt_IAB_970x250_1"
click at [495, 310] on div "Bannière (728x90)" at bounding box center [657, 322] width 509 height 24
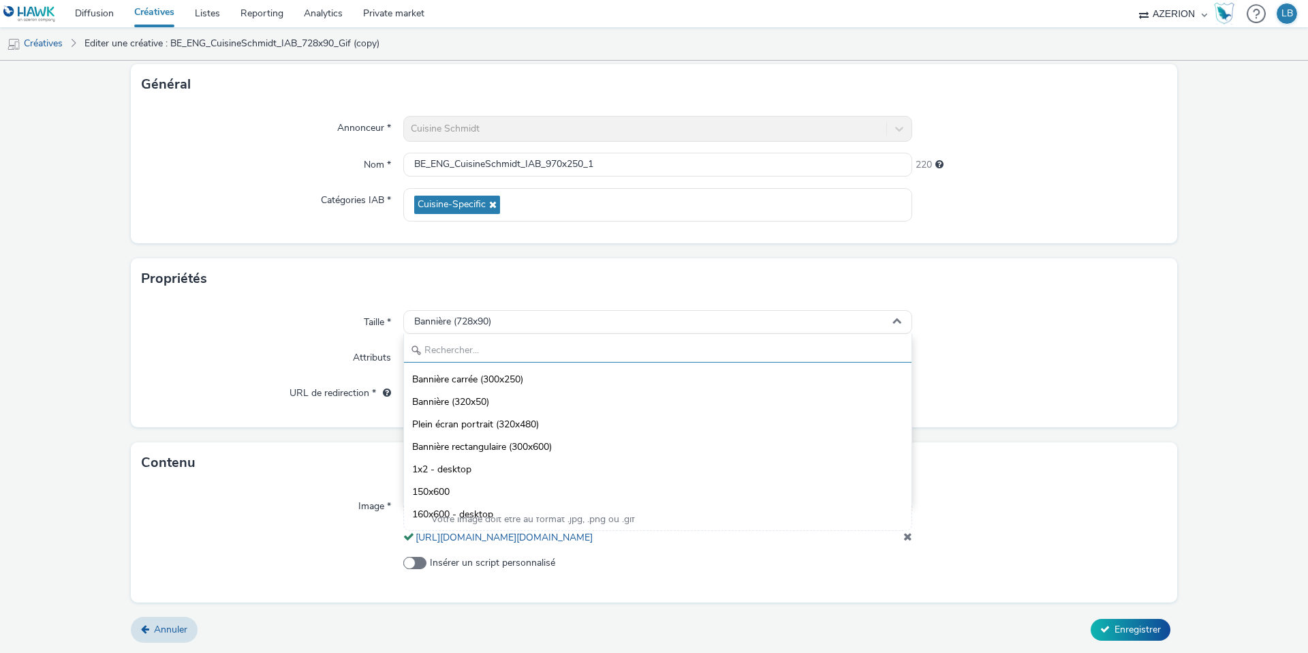
click at [460, 339] on input "text" at bounding box center [658, 351] width 508 height 24
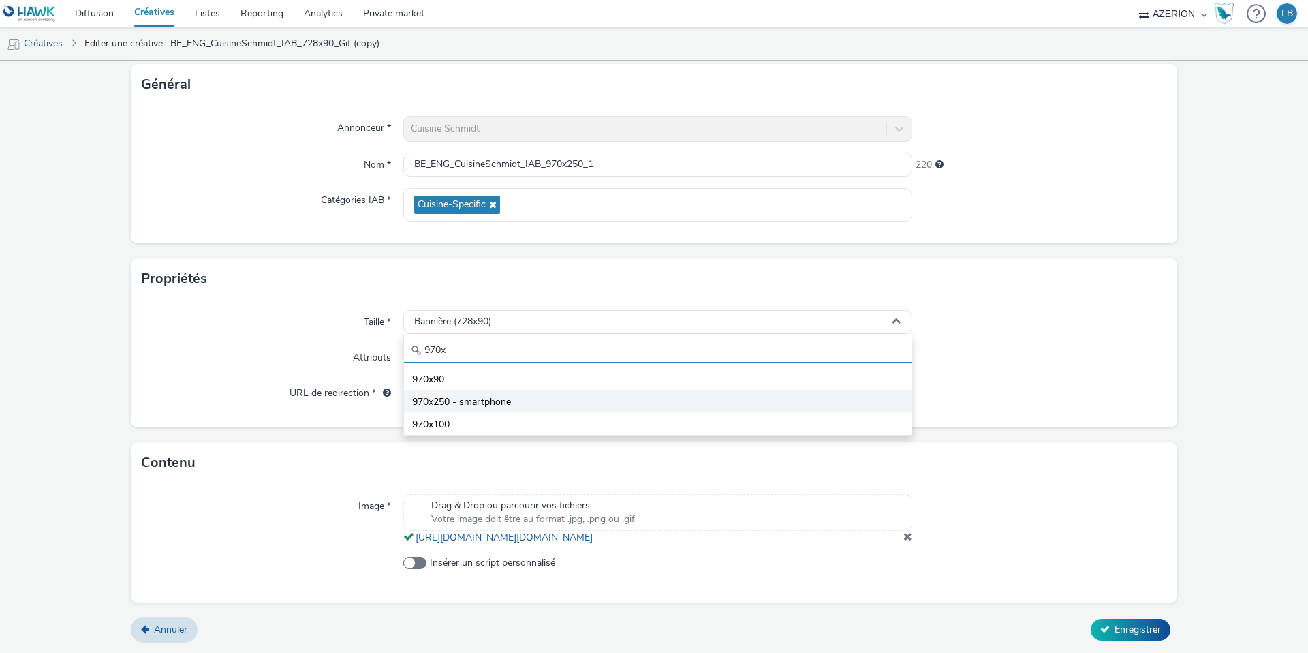
type input "970x"
click at [463, 395] on span "970x250 - smartphone" at bounding box center [461, 402] width 99 height 14
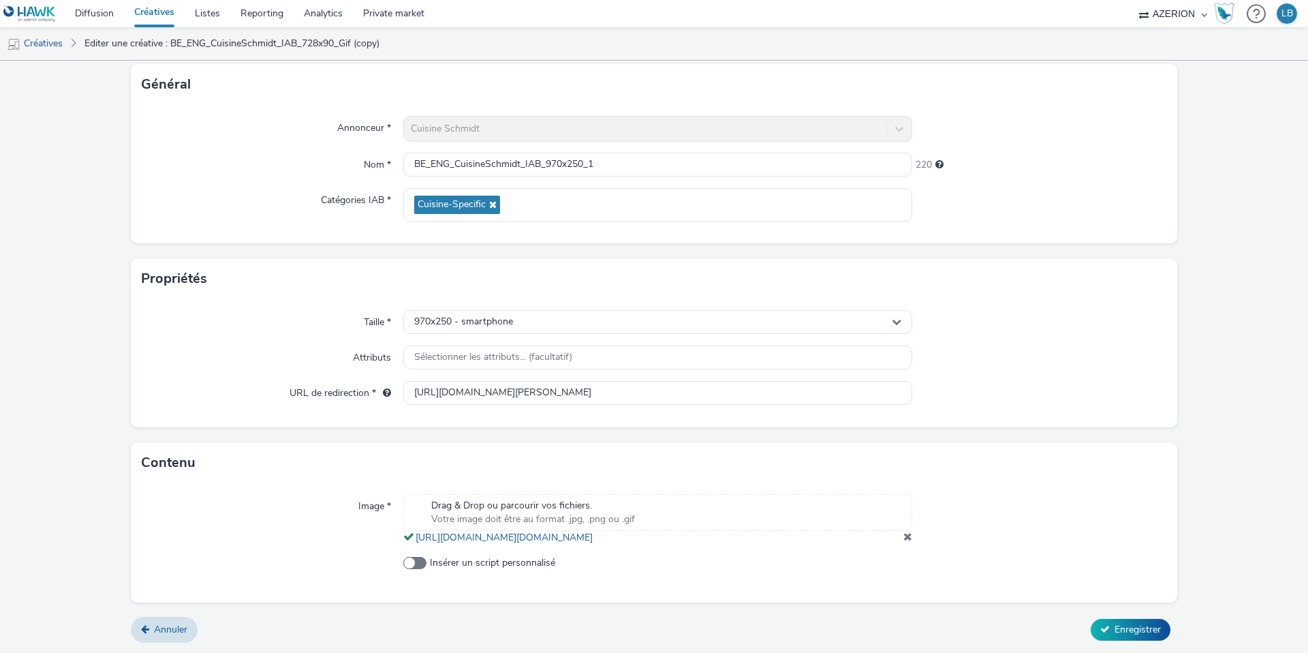
click at [906, 538] on span at bounding box center [908, 536] width 9 height 11
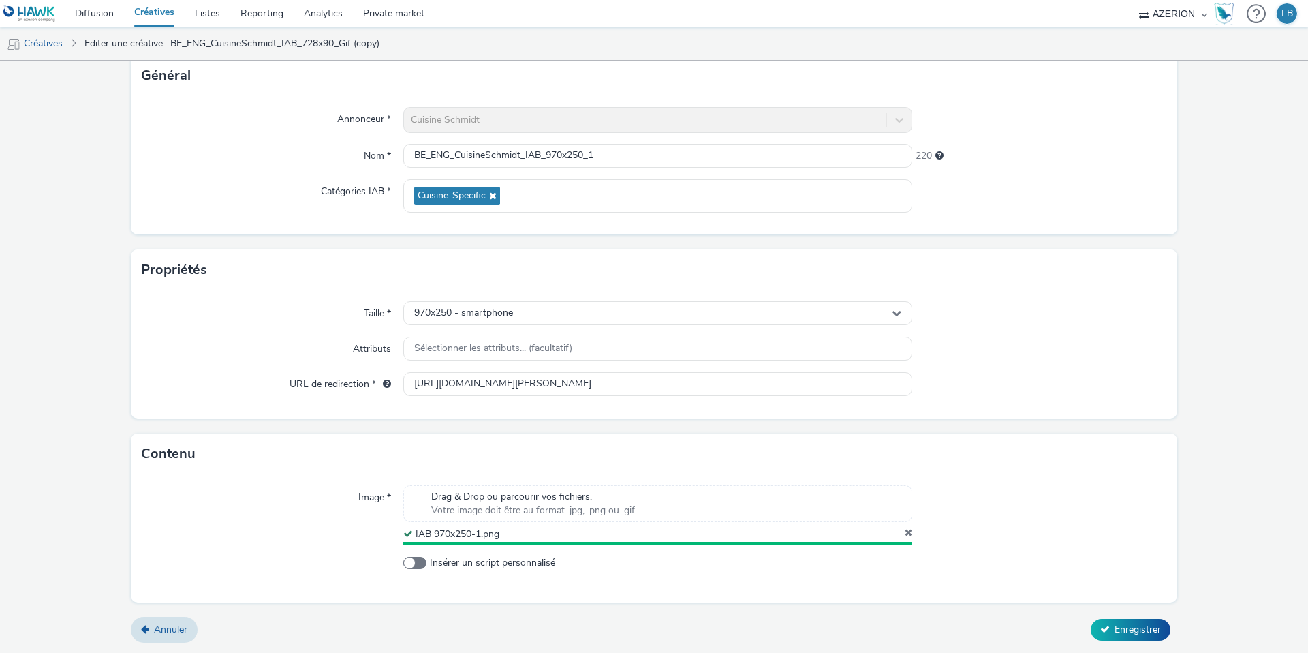
scroll to position [85, 0]
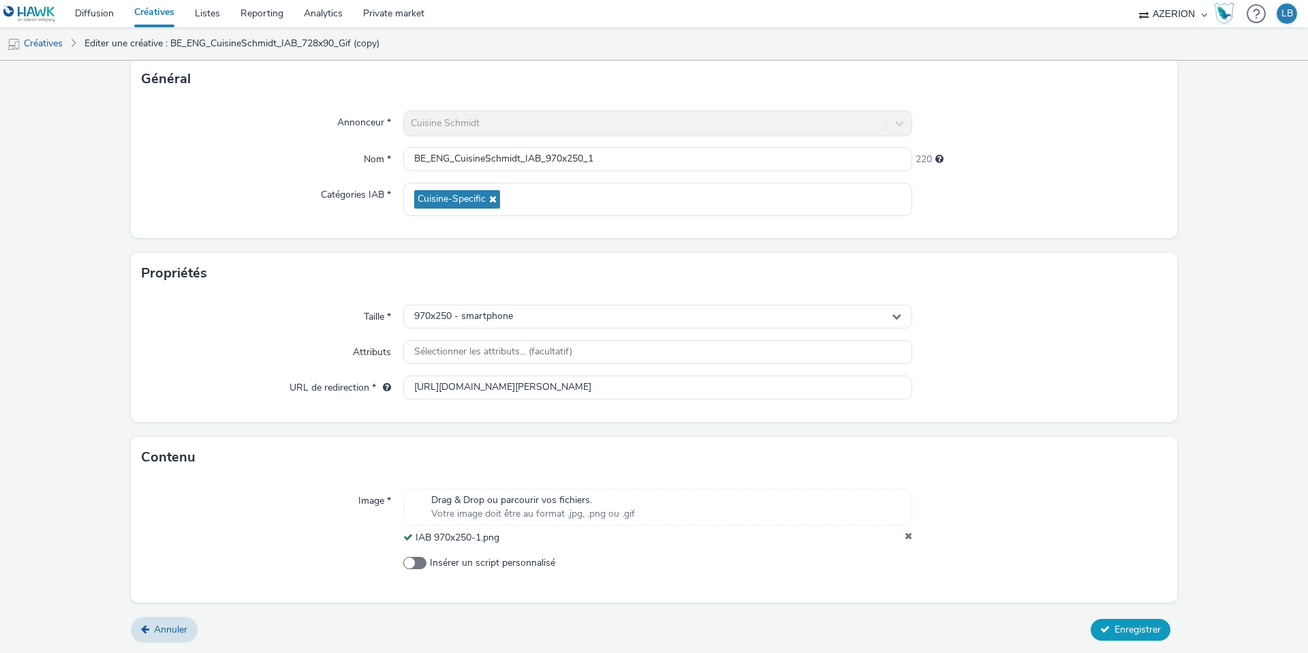
click at [1126, 625] on span "Enregistrer" at bounding box center [1138, 629] width 46 height 13
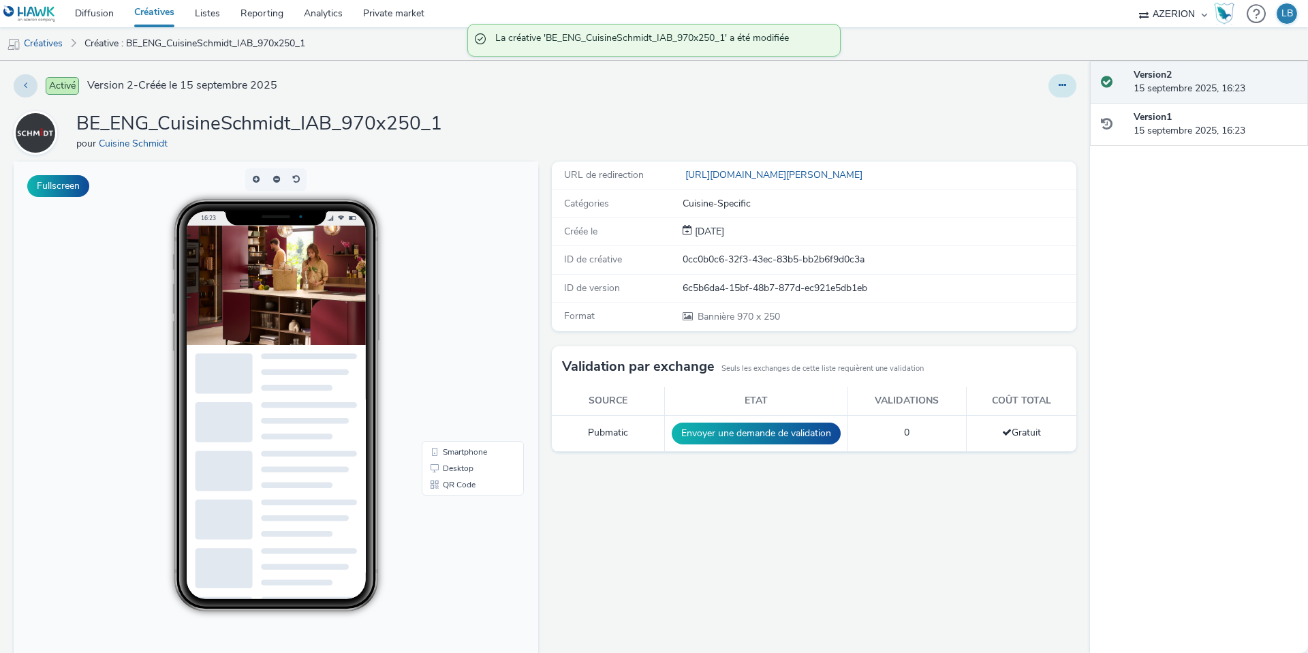
click at [1072, 78] on button at bounding box center [1063, 85] width 28 height 23
click at [1028, 142] on link "Dupliquer" at bounding box center [1025, 140] width 102 height 27
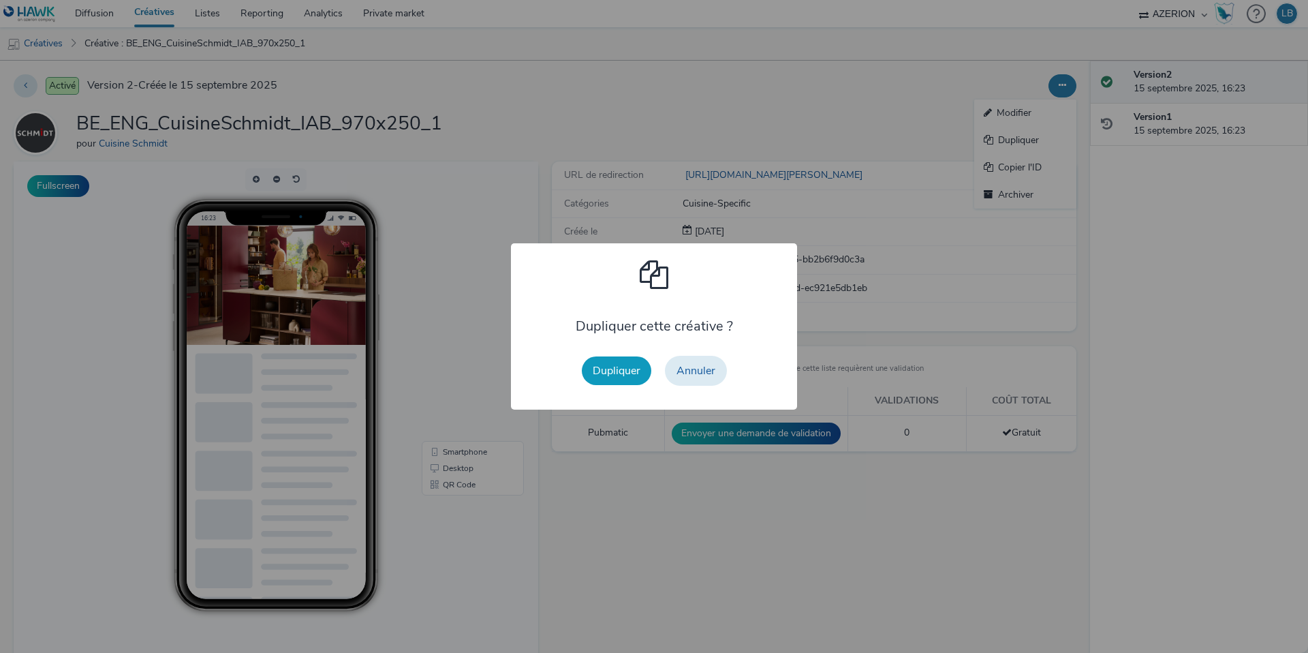
click at [612, 375] on button "Dupliquer" at bounding box center [617, 370] width 70 height 29
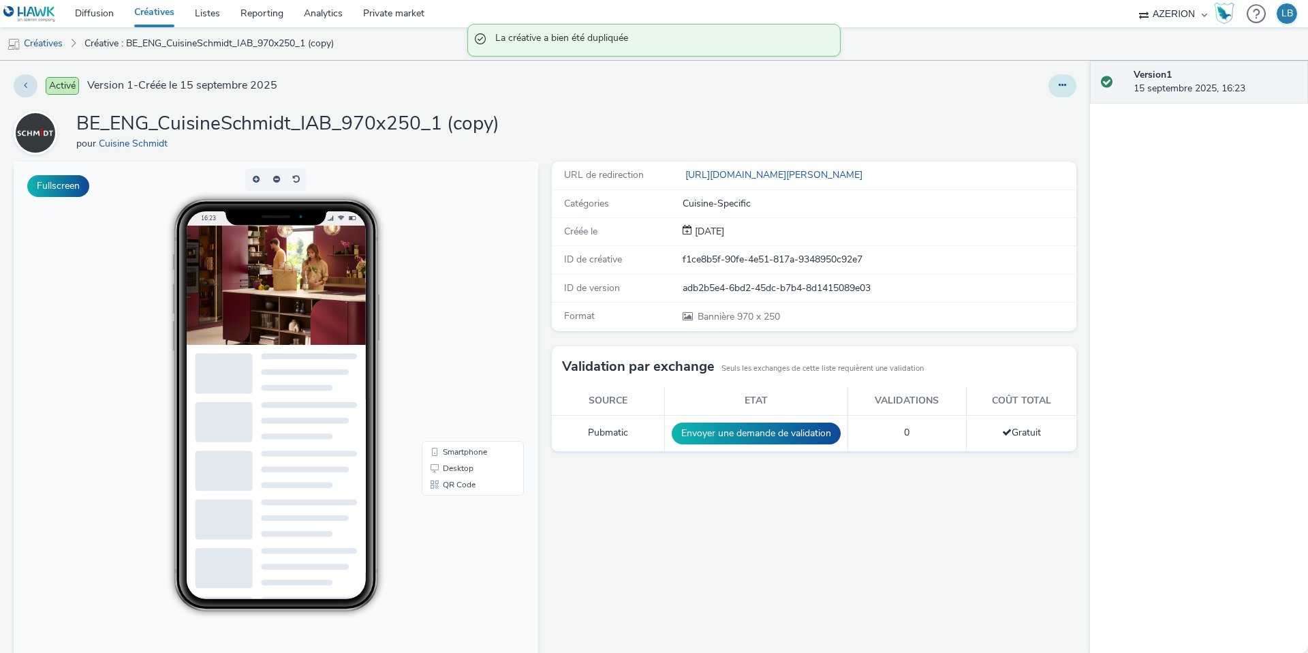
click at [1066, 83] on icon at bounding box center [1062, 85] width 7 height 10
click at [1035, 114] on link "Modifier" at bounding box center [1025, 112] width 102 height 27
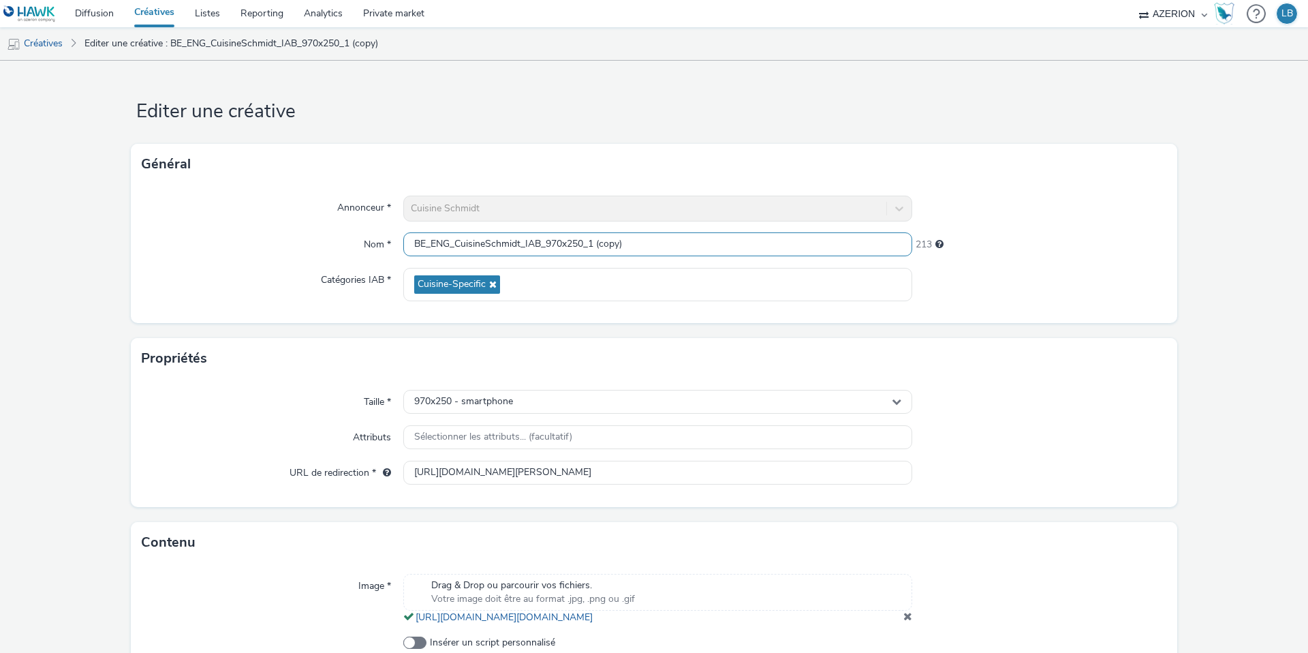
drag, startPoint x: 591, startPoint y: 245, endPoint x: 730, endPoint y: 248, distance: 138.3
click at [730, 248] on input "BE_ENG_CuisineSchmidt_IAB_970x250_1 (copy)" at bounding box center [657, 244] width 509 height 24
type input "BE_ENG_CuisineSchmidt_IAB_970x250_2"
click at [1002, 204] on div at bounding box center [1039, 209] width 255 height 26
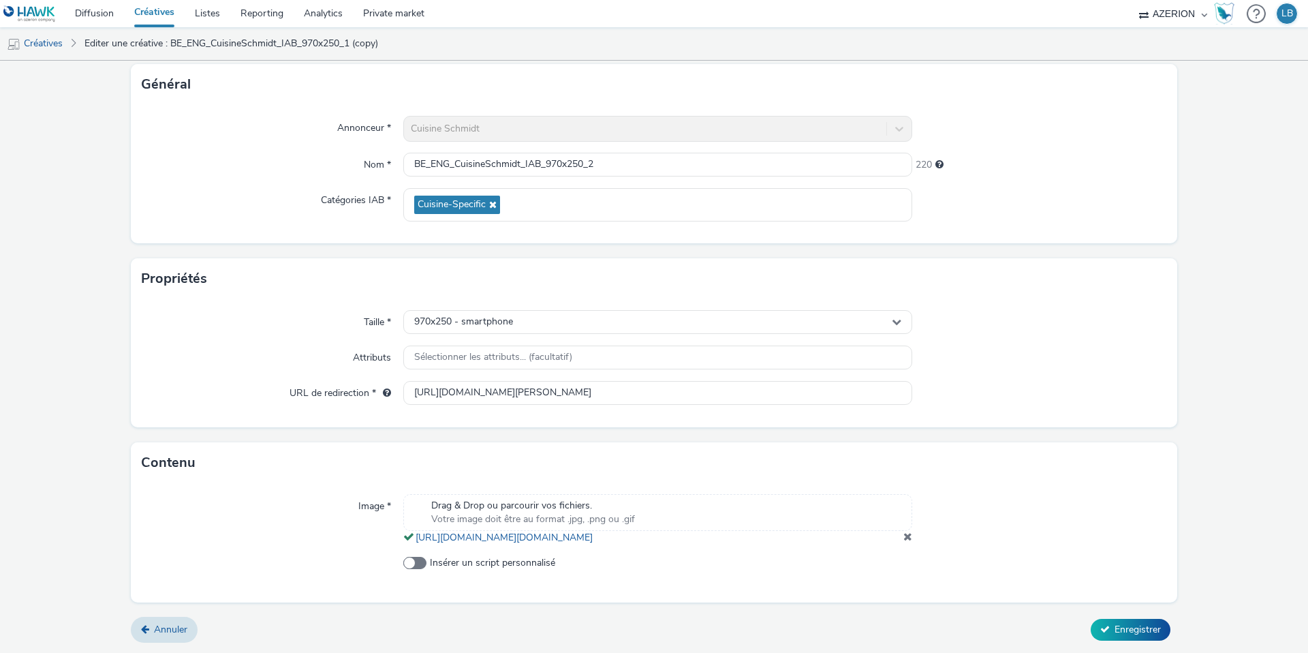
click at [908, 537] on span at bounding box center [908, 536] width 9 height 11
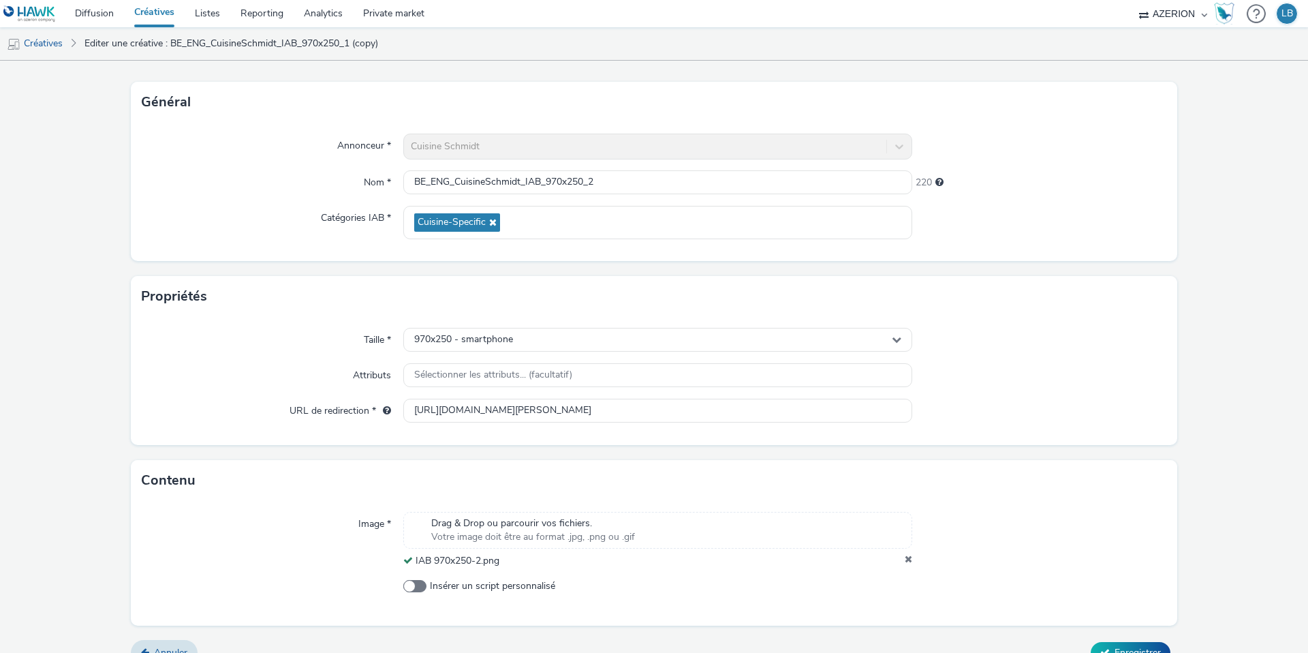
scroll to position [85, 0]
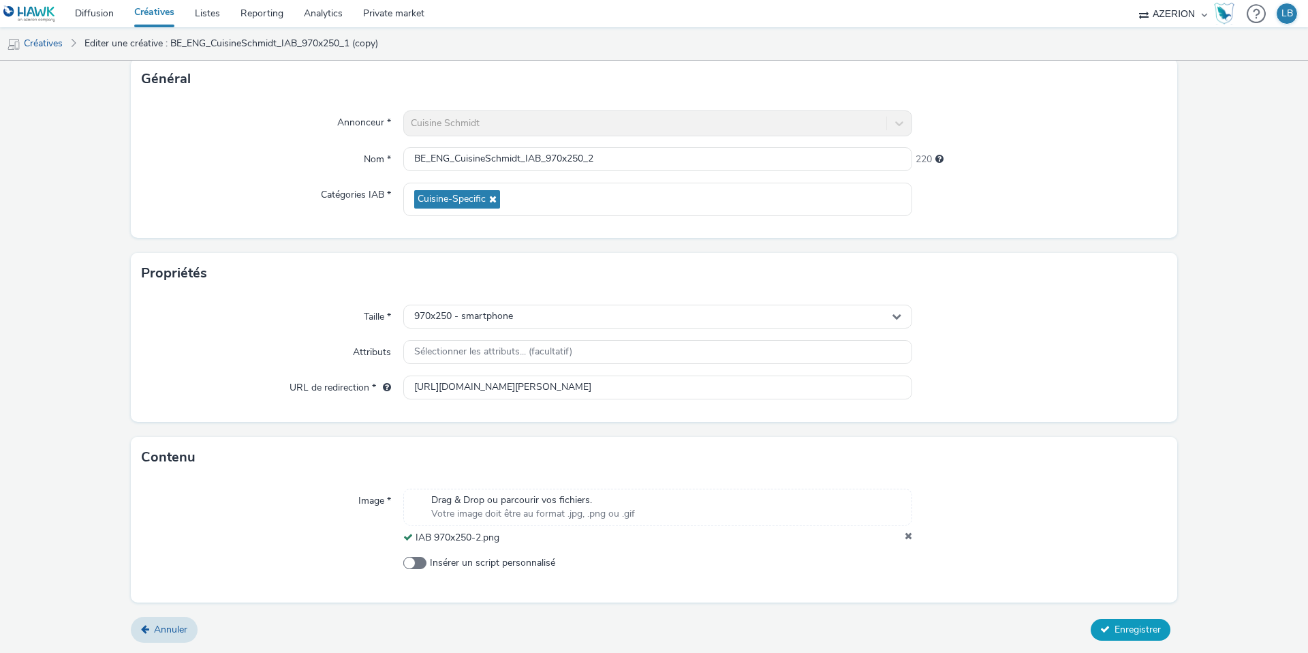
click at [1138, 631] on span "Enregistrer" at bounding box center [1138, 629] width 46 height 13
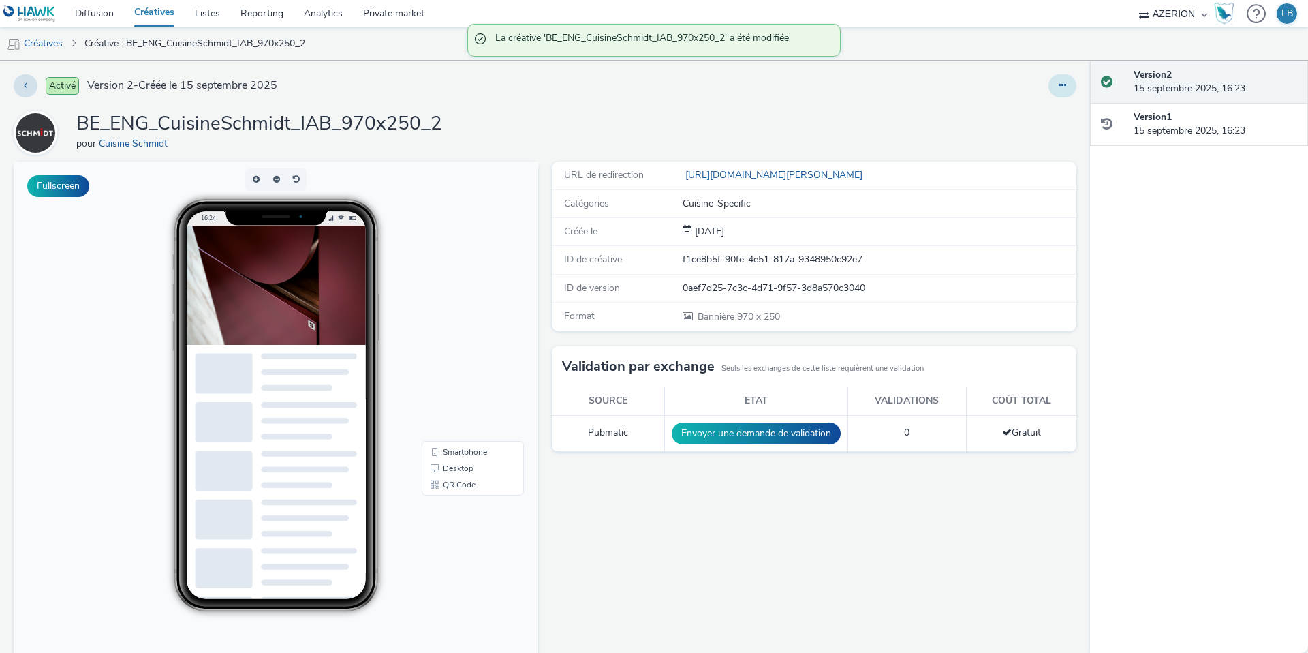
click at [1066, 87] on icon at bounding box center [1062, 85] width 7 height 10
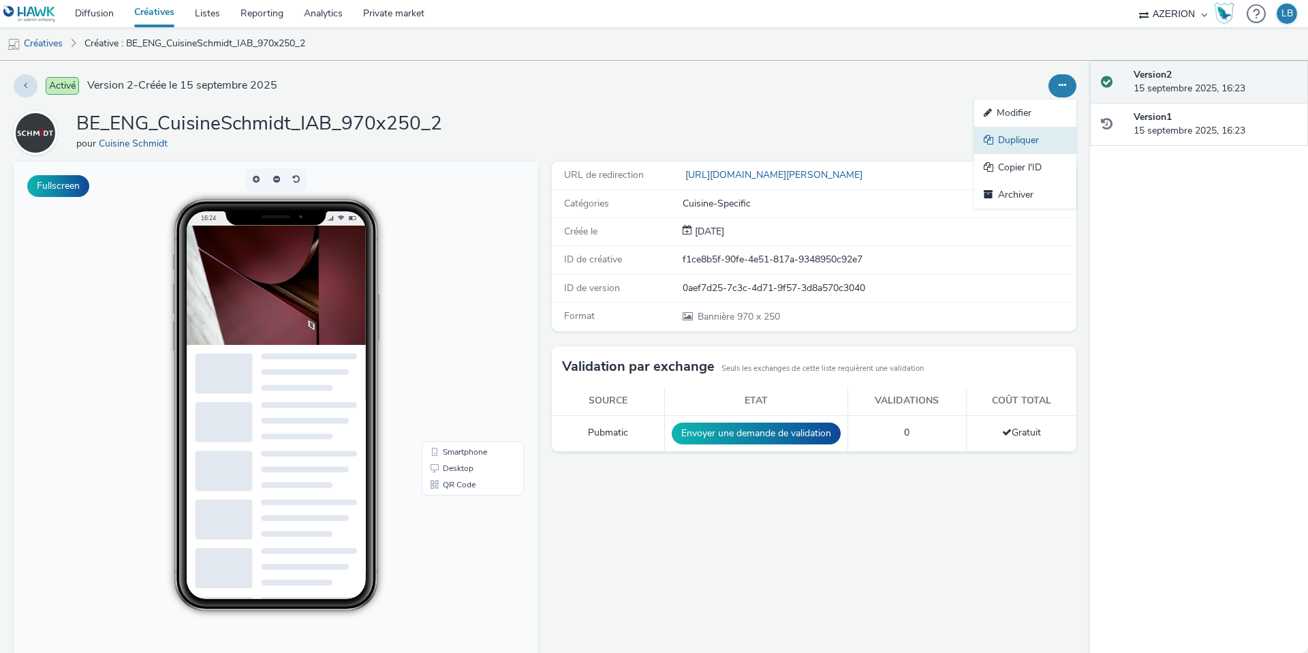
click at [1004, 141] on link "Dupliquer" at bounding box center [1025, 140] width 102 height 27
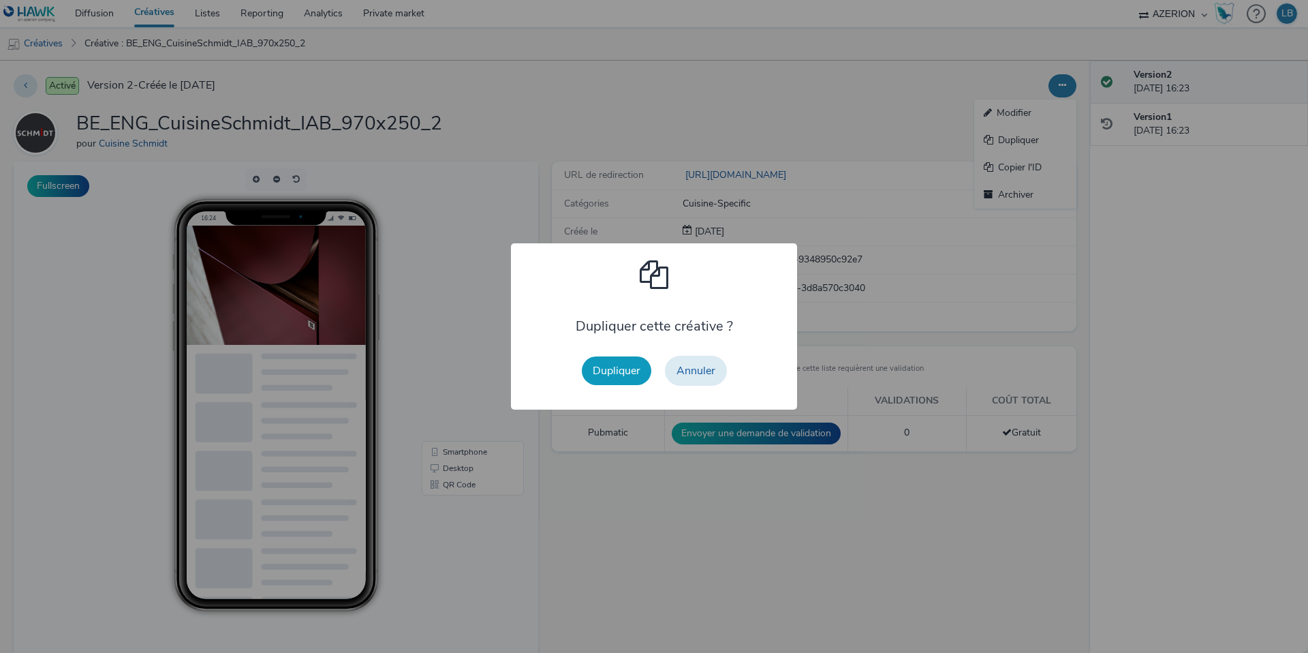
click at [610, 371] on button "Dupliquer" at bounding box center [617, 370] width 70 height 29
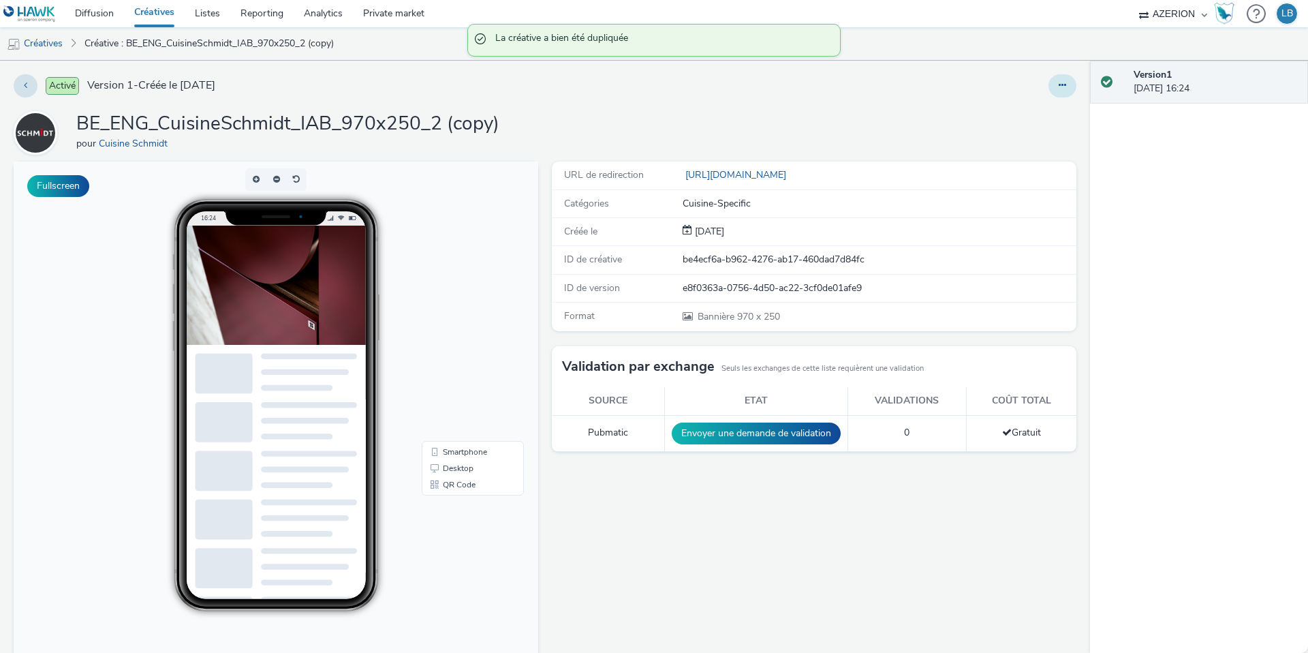
click at [1069, 83] on button at bounding box center [1063, 85] width 28 height 23
click at [1027, 117] on link "Modifier" at bounding box center [1025, 112] width 102 height 27
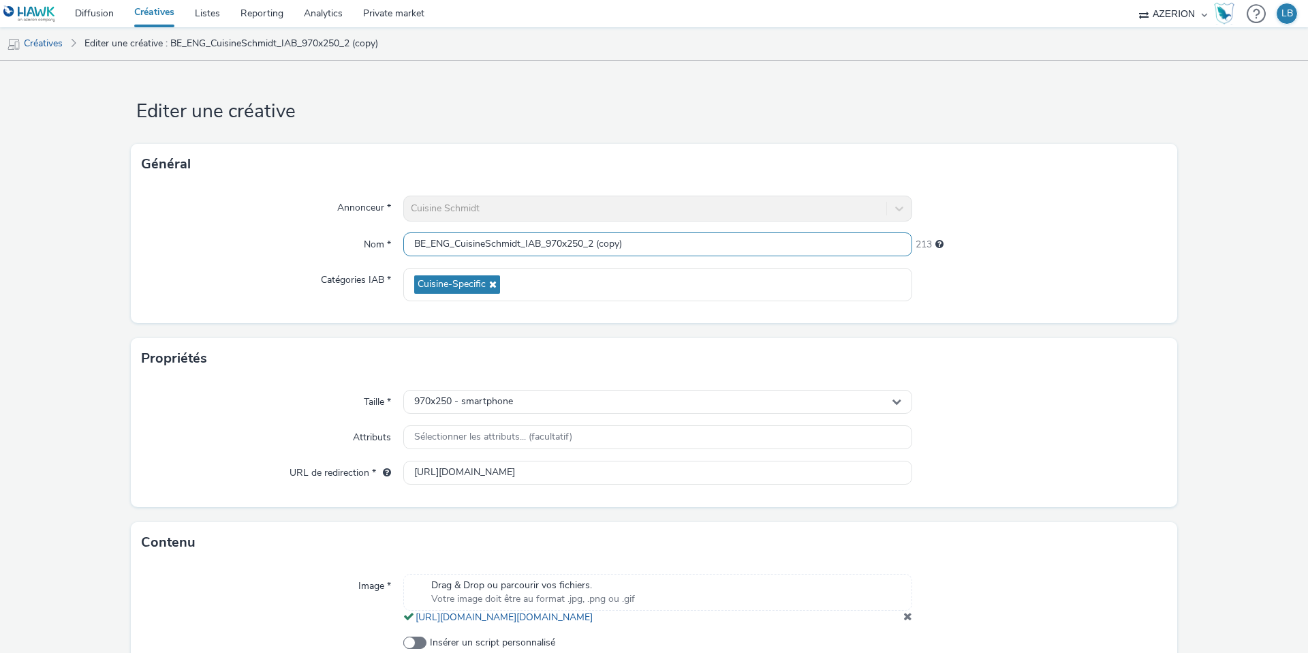
drag, startPoint x: 589, startPoint y: 245, endPoint x: 739, endPoint y: 244, distance: 149.9
click at [739, 244] on input "BE_ENG_CuisineSchmidt_IAB_970x250_2 (copy)" at bounding box center [657, 244] width 509 height 24
type input "BE_ENG_CuisineSchmidt_IAB_970x250_3"
click at [1006, 206] on div at bounding box center [1039, 209] width 255 height 26
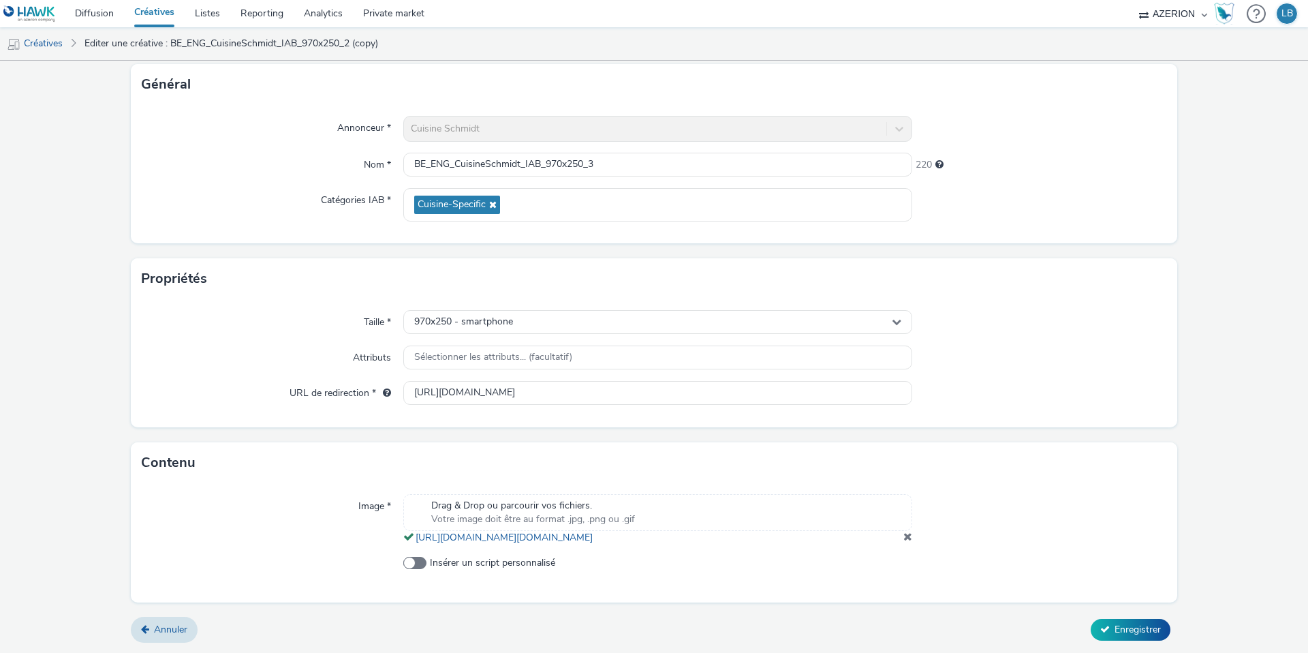
click at [912, 538] on div at bounding box center [1039, 519] width 255 height 50
click at [906, 535] on span at bounding box center [908, 536] width 9 height 11
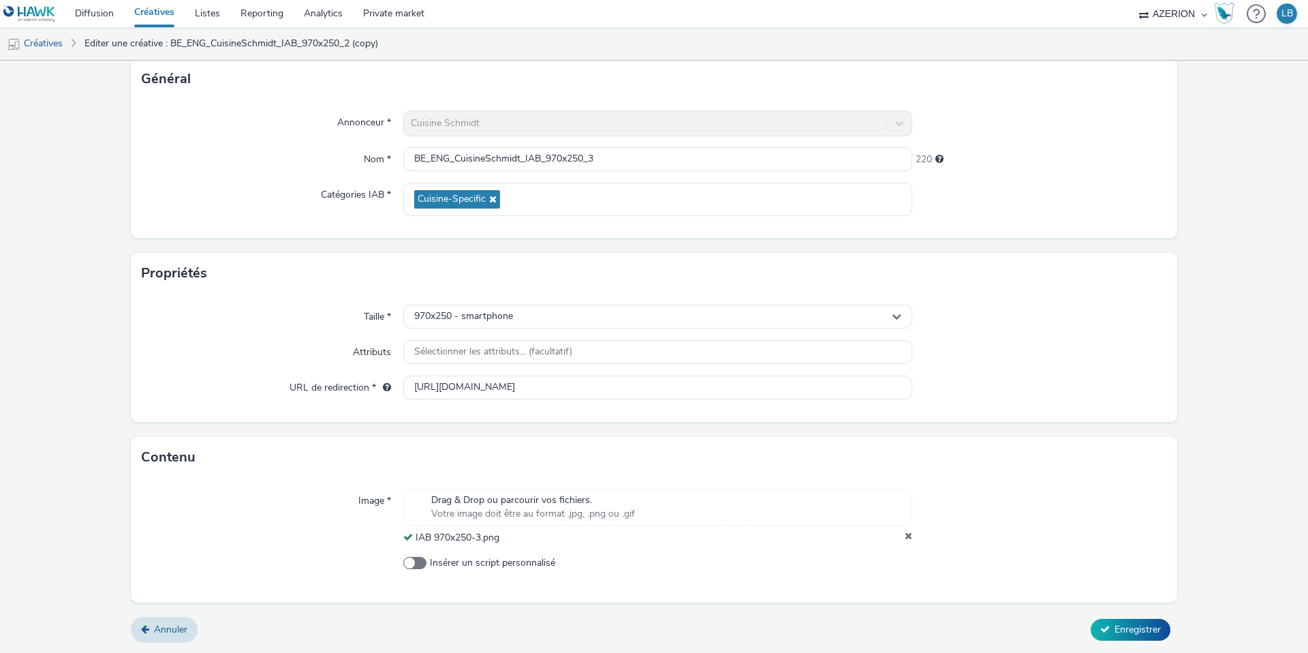
scroll to position [85, 0]
click at [1117, 621] on button "Enregistrer" at bounding box center [1131, 630] width 80 height 22
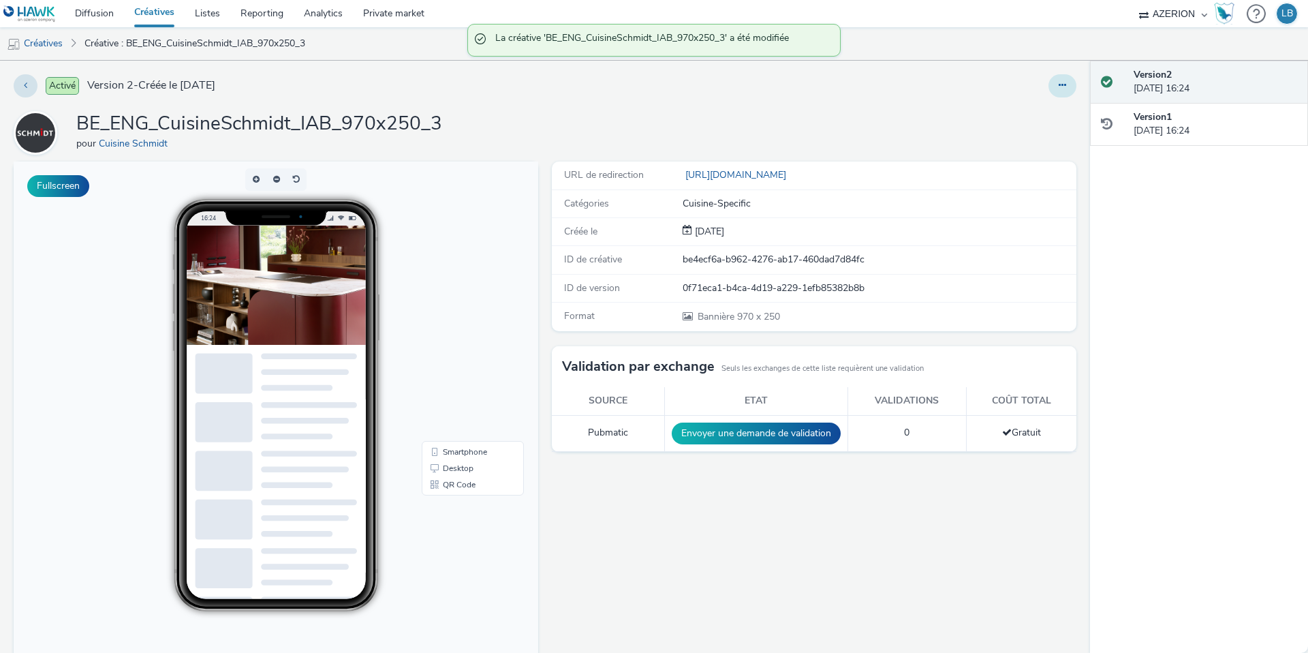
click at [1056, 84] on button at bounding box center [1063, 85] width 28 height 23
click at [1030, 143] on link "Dupliquer" at bounding box center [1025, 140] width 102 height 27
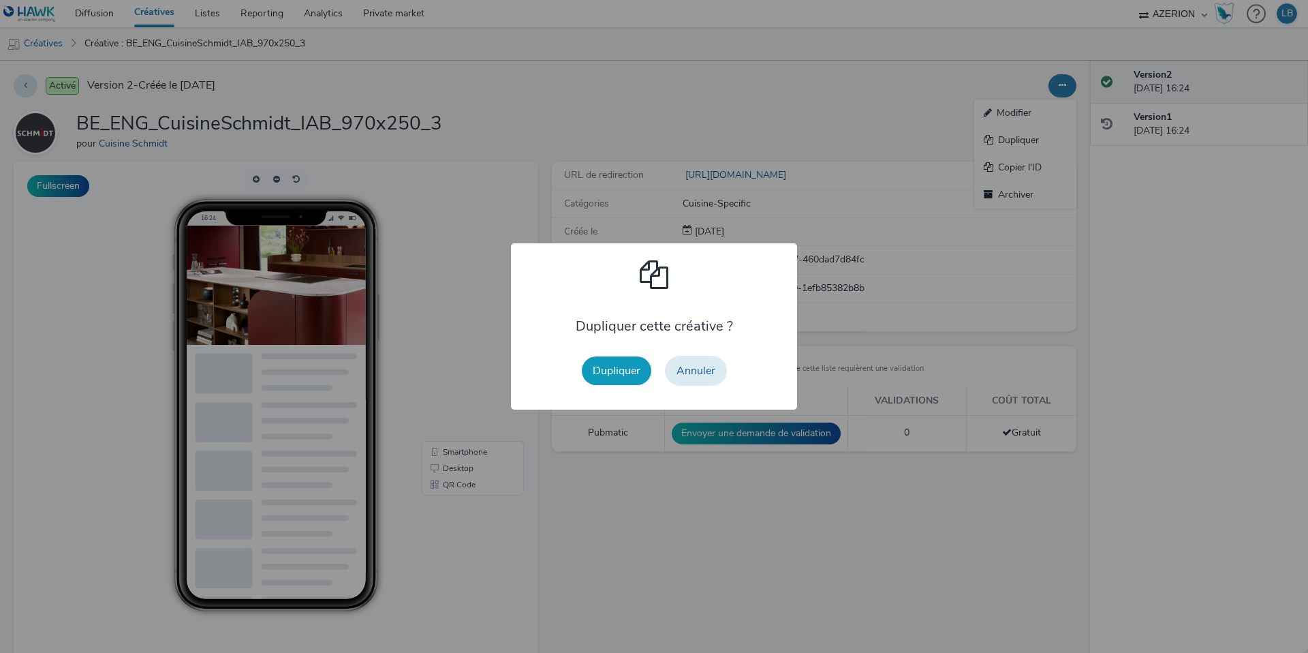
click at [615, 377] on button "Dupliquer" at bounding box center [617, 370] width 70 height 29
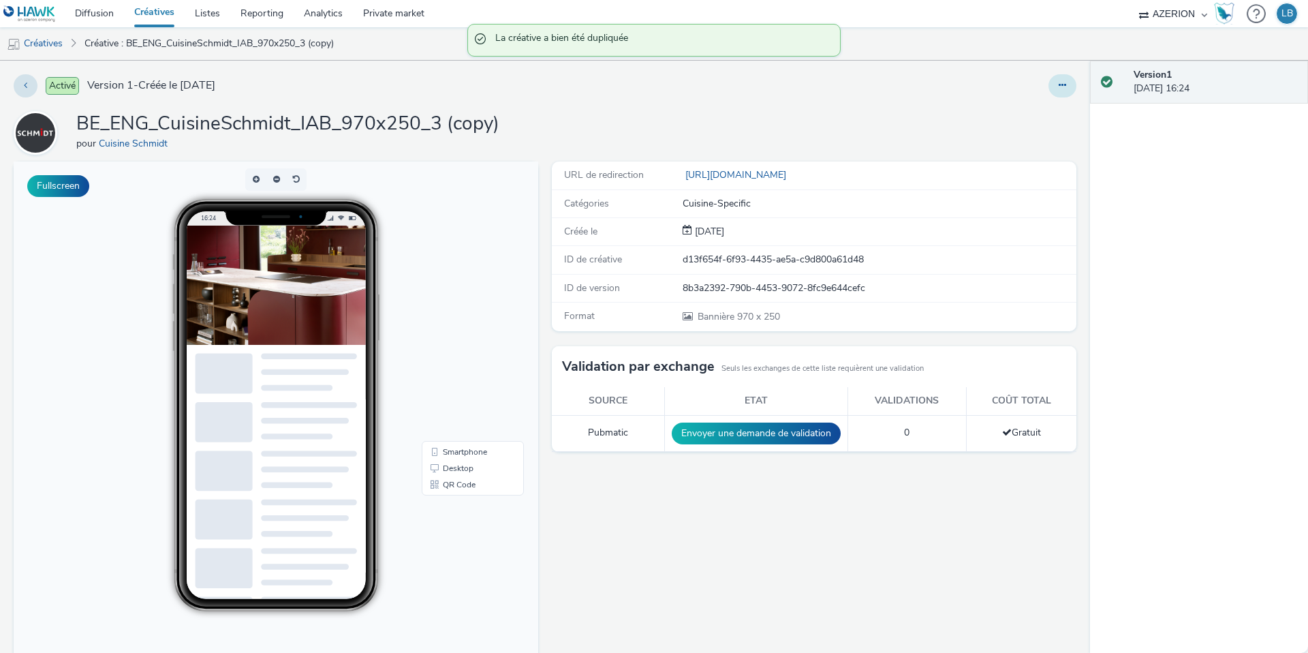
click at [1058, 91] on button at bounding box center [1063, 85] width 28 height 23
click at [1047, 119] on link "Modifier" at bounding box center [1025, 112] width 102 height 27
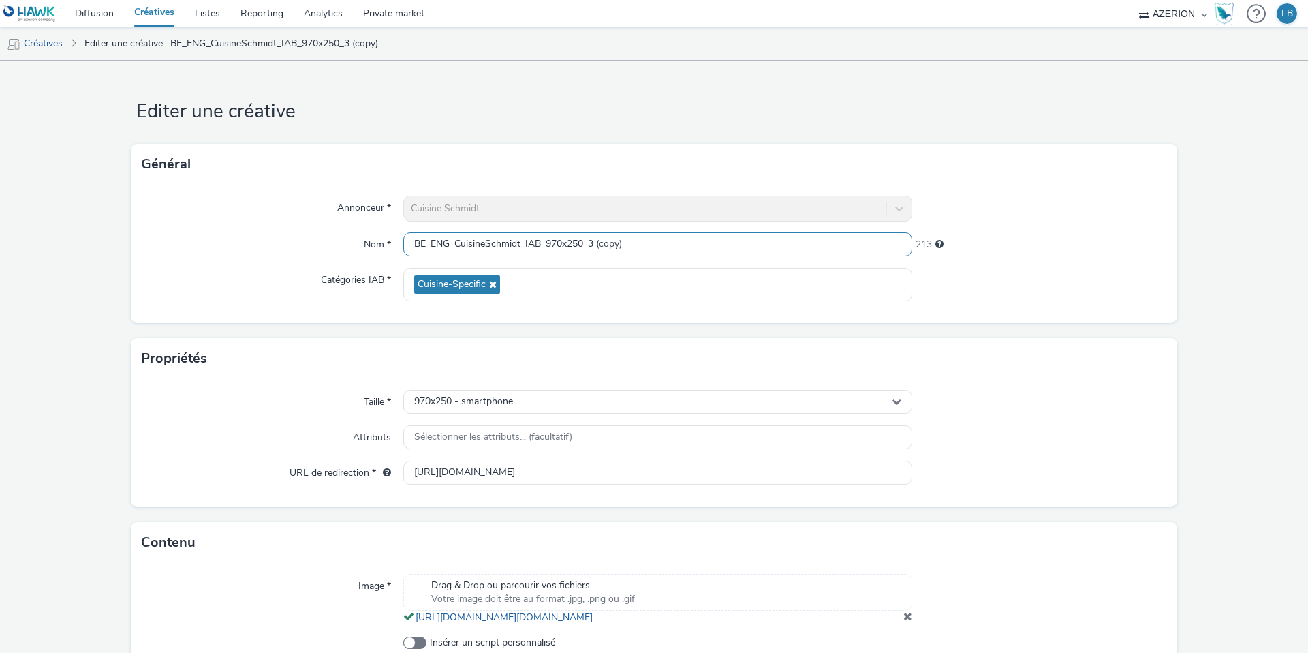
drag, startPoint x: 590, startPoint y: 246, endPoint x: 771, endPoint y: 245, distance: 180.6
click at [771, 245] on input "BE_ENG_CuisineSchmidt_IAB_970x250_3 (copy)" at bounding box center [657, 244] width 509 height 24
type input "BE_ENG_CuisineSchmidt_IAB_970x250_Gif"
click at [1106, 225] on div "Annonceur * Cuisine Schmidt Nom * BE_ENG_CuisineSchmidt_IAB_970x250_Gif 218 Cat…" at bounding box center [654, 254] width 1047 height 138
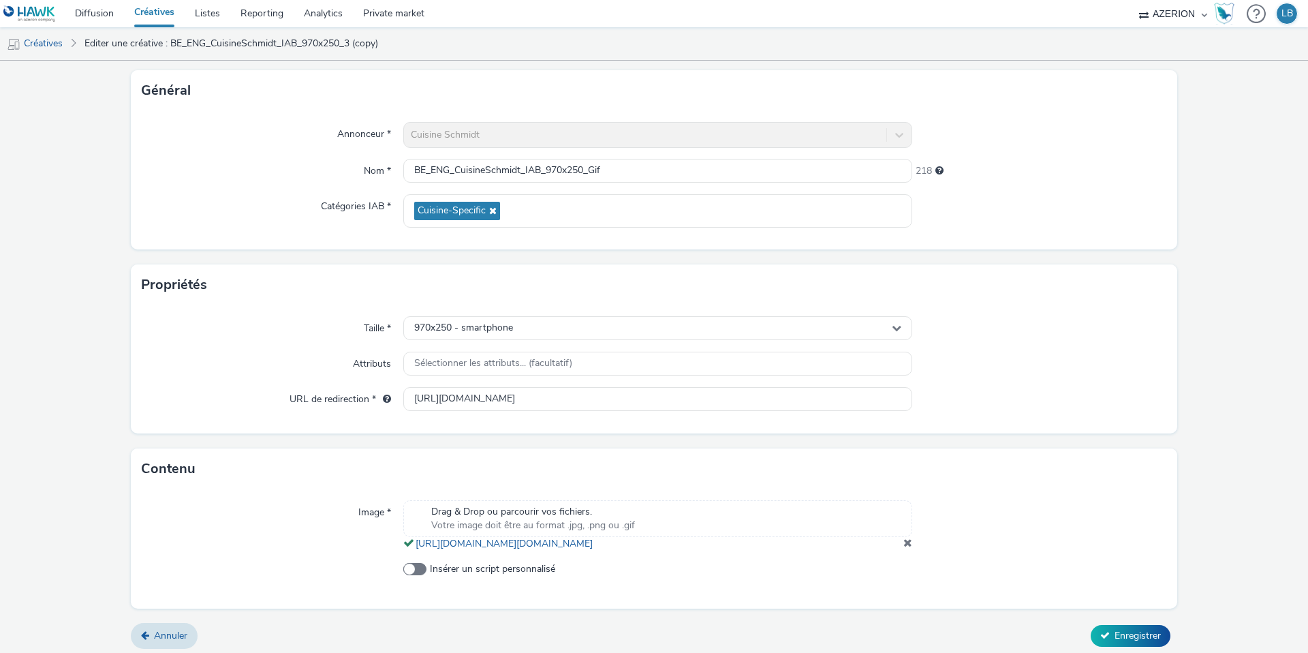
scroll to position [93, 0]
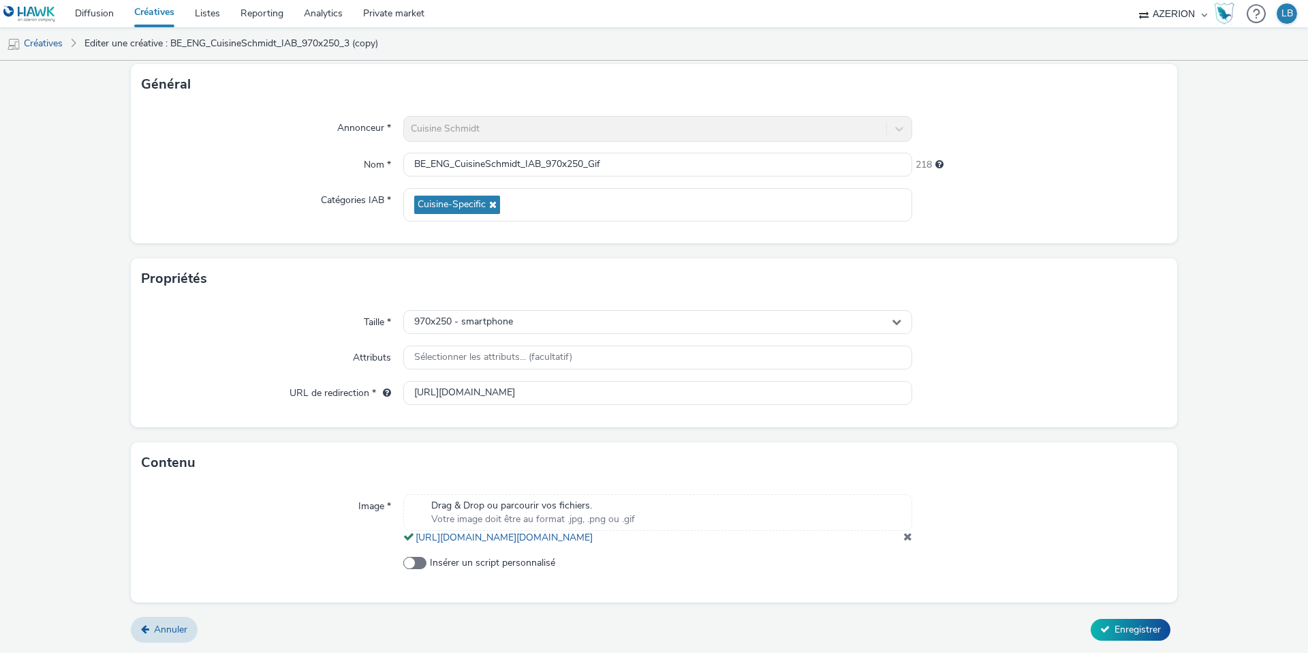
click at [907, 540] on span at bounding box center [908, 536] width 9 height 11
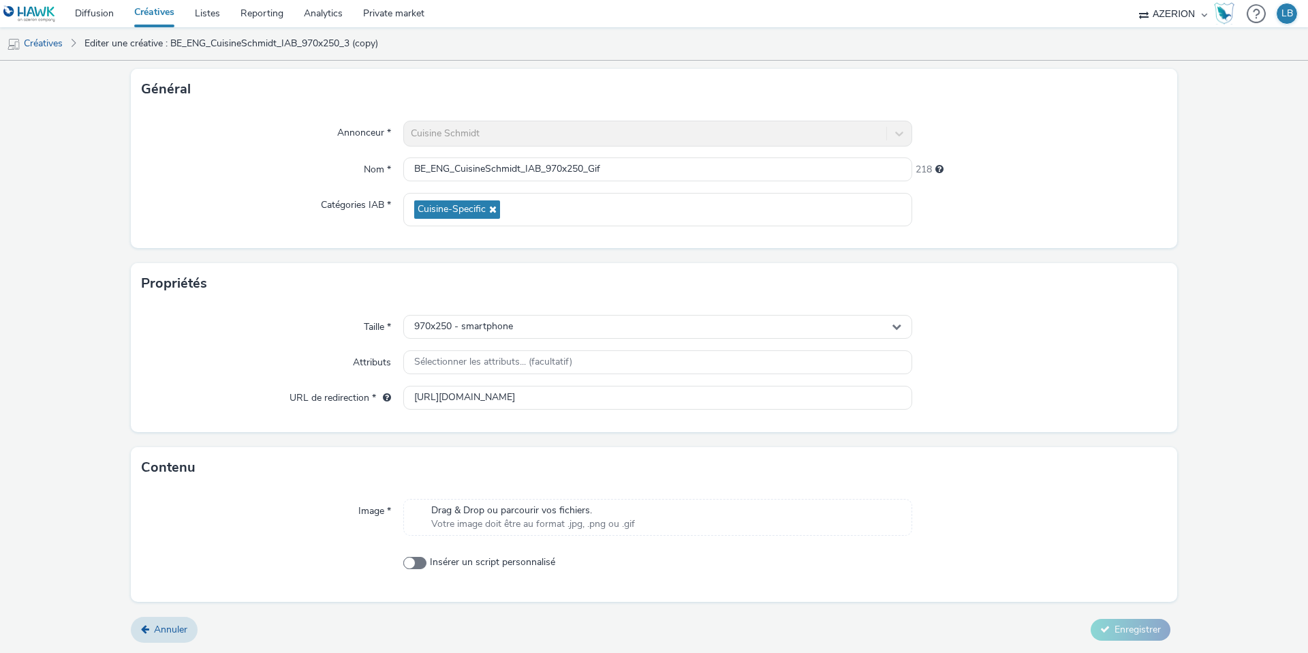
scroll to position [85, 0]
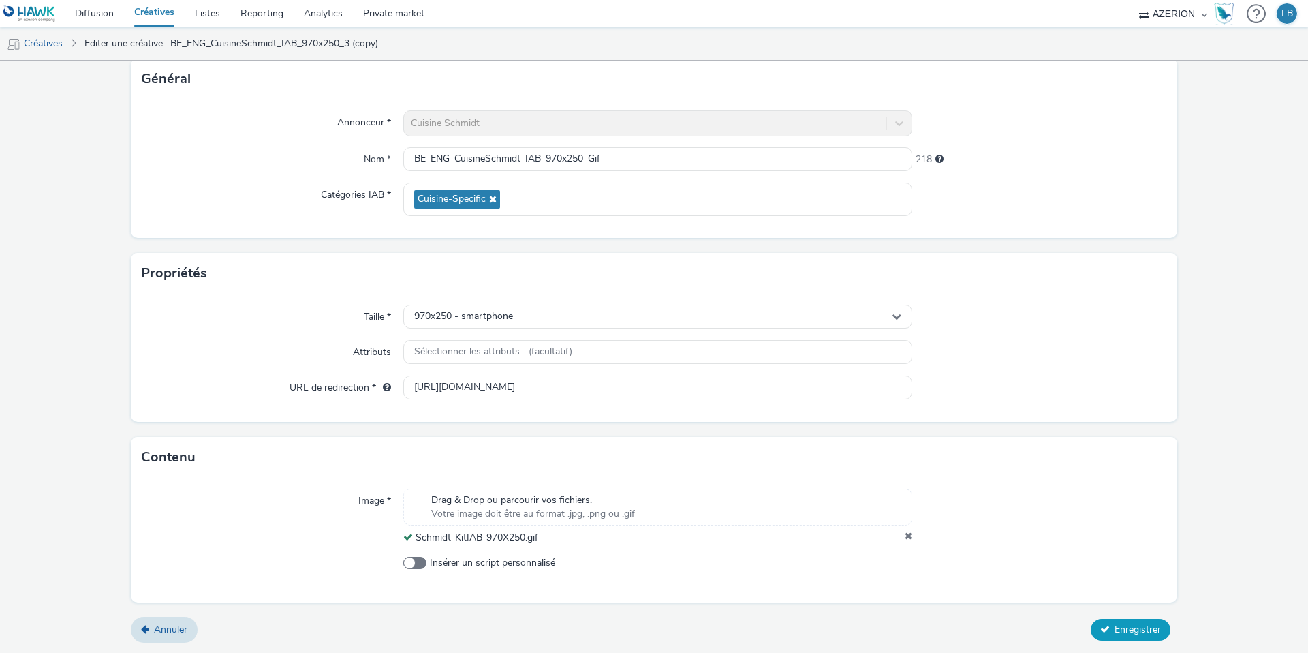
click at [1113, 630] on button "Enregistrer" at bounding box center [1131, 630] width 80 height 22
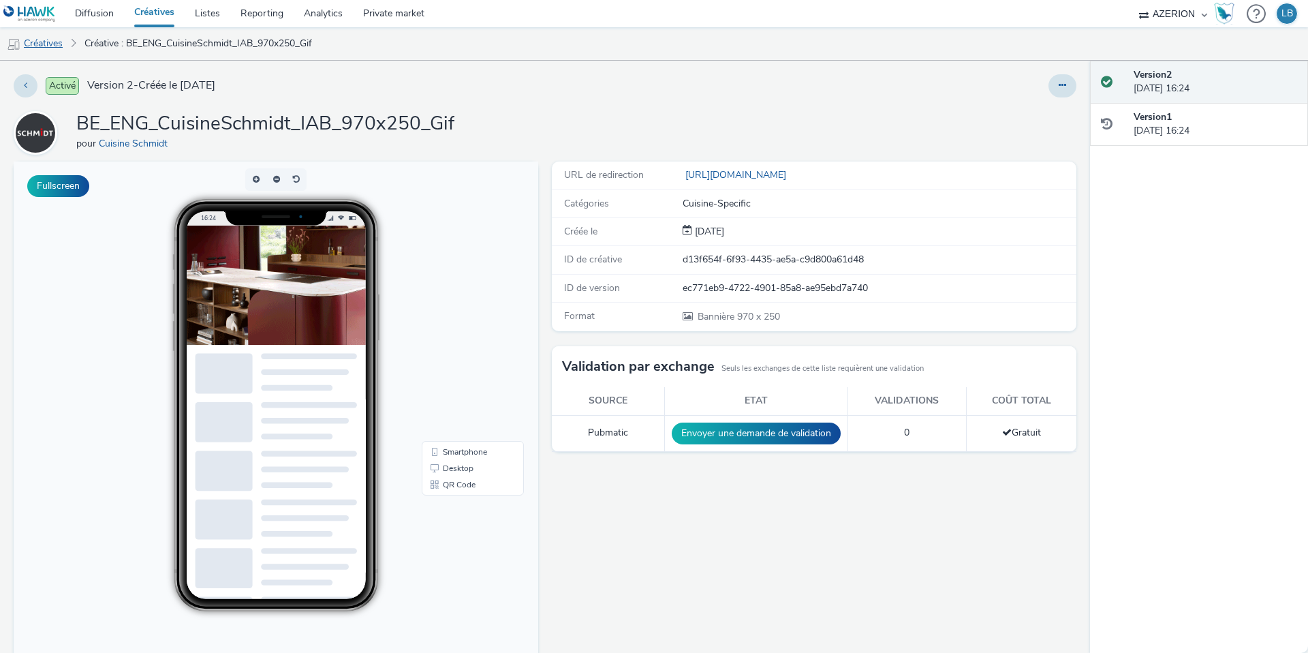
click at [50, 49] on link "Créatives" at bounding box center [35, 43] width 70 height 33
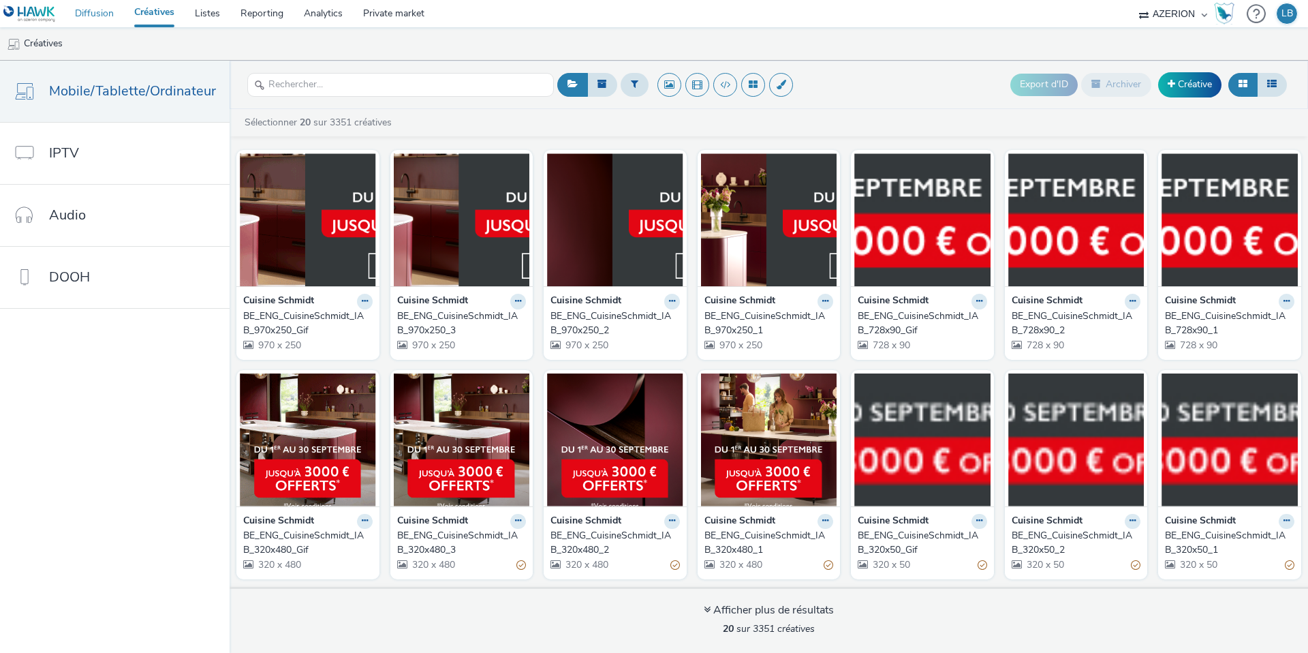
click at [90, 6] on link "Diffusion" at bounding box center [94, 13] width 59 height 27
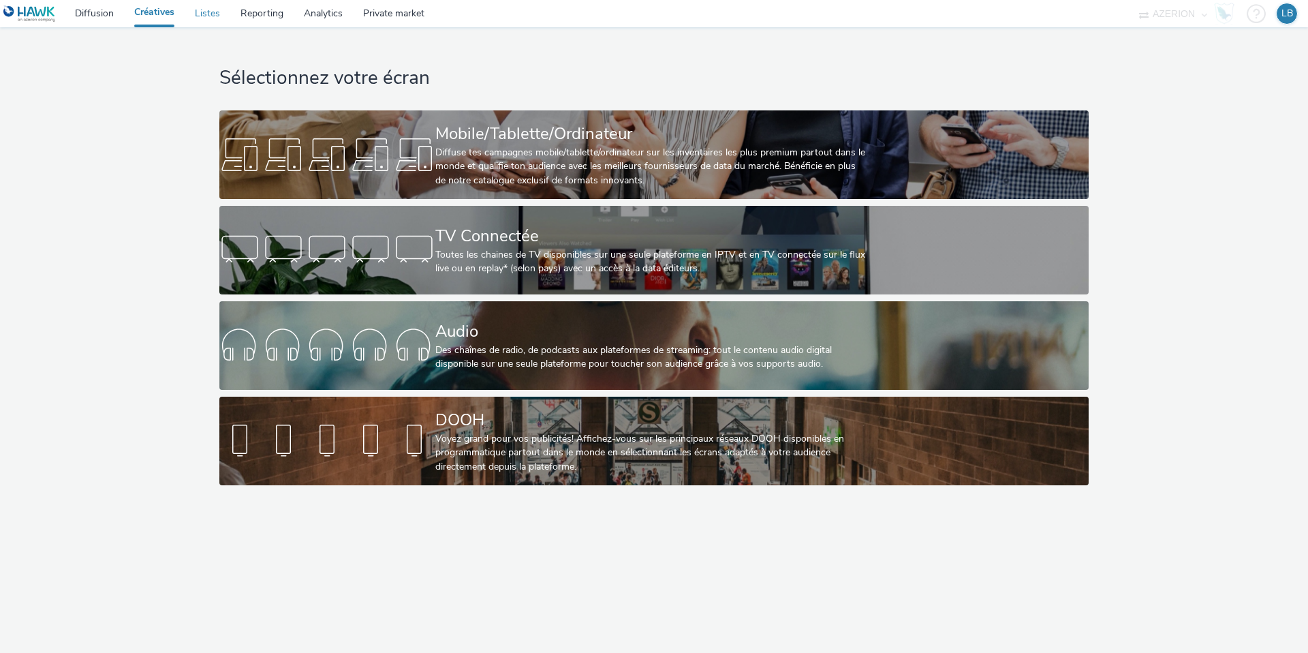
click at [211, 21] on link "Listes" at bounding box center [208, 13] width 46 height 27
